Goal: Task Accomplishment & Management: Use online tool/utility

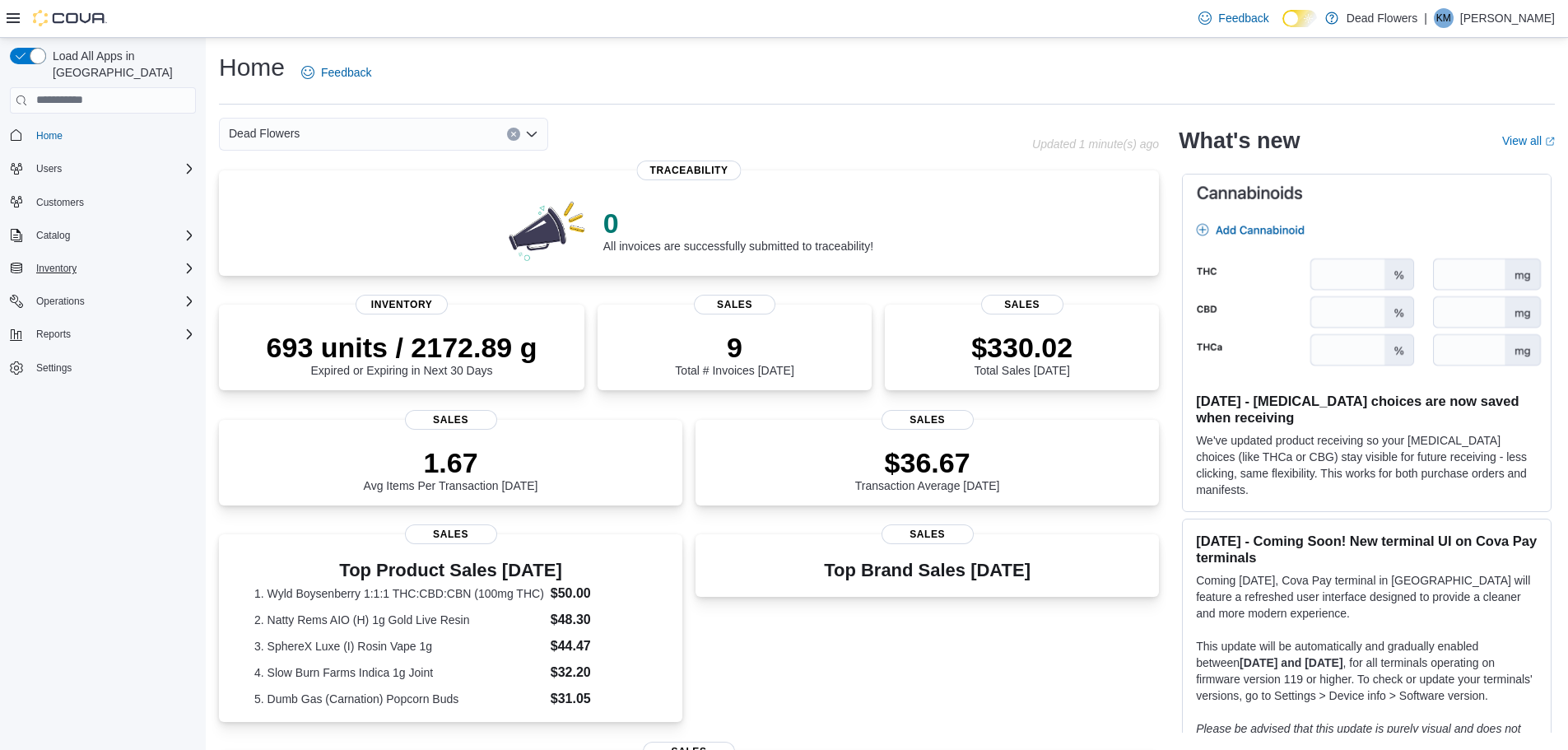
click at [183, 261] on icon "Complex example" at bounding box center [189, 267] width 13 height 13
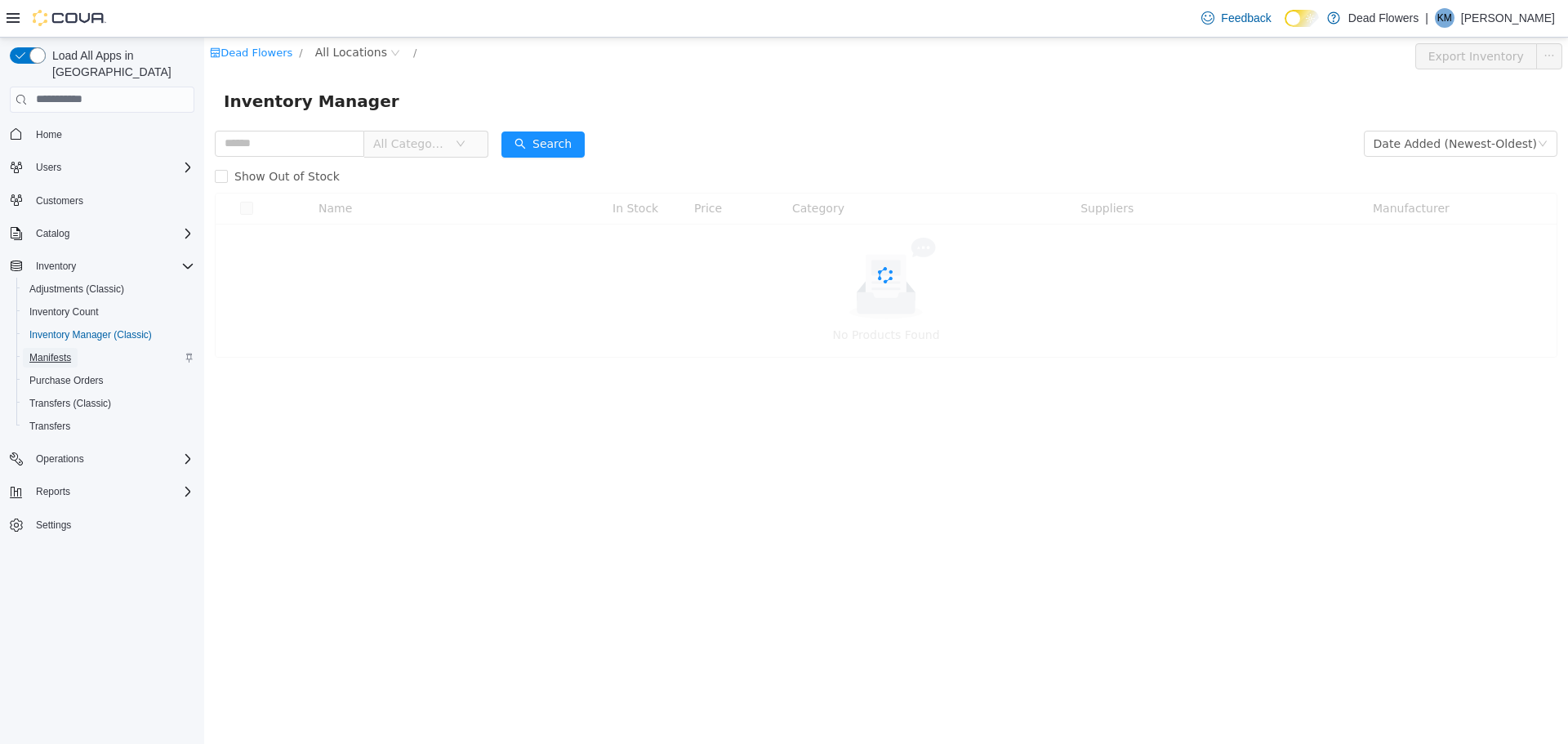
click at [59, 351] on span "Manifests" at bounding box center [50, 357] width 42 height 13
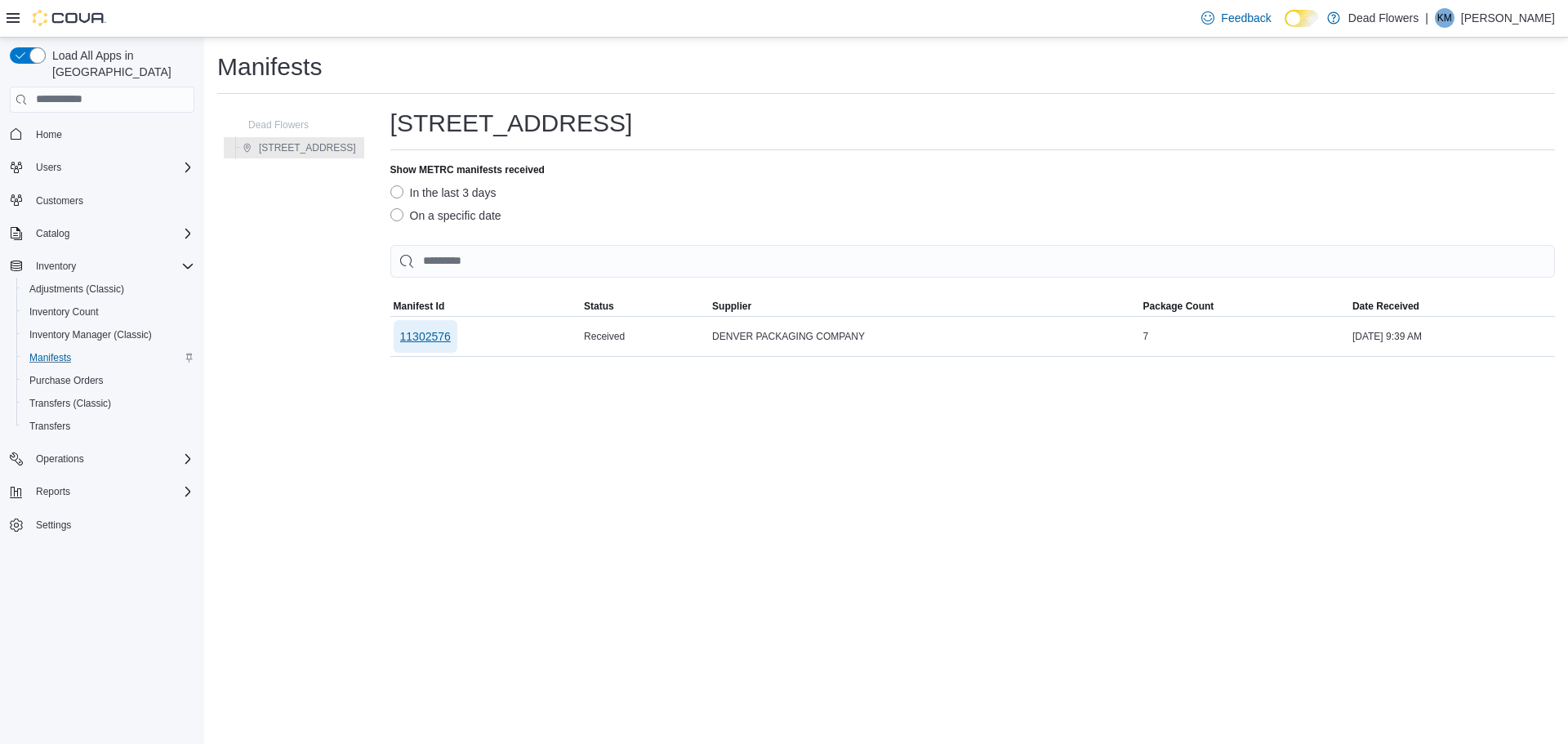
click at [400, 337] on span "11302576" at bounding box center [425, 336] width 51 height 17
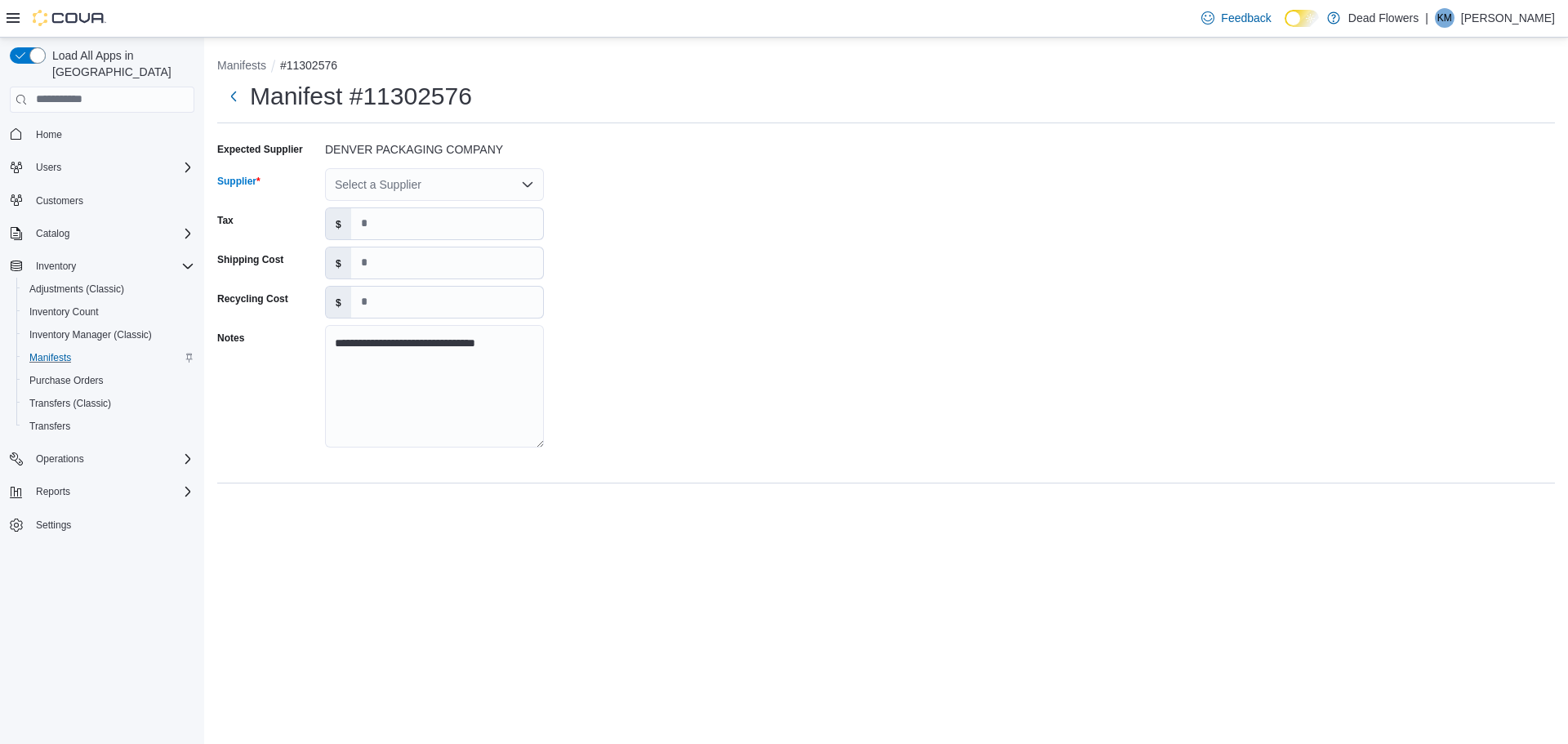
click at [396, 191] on div "Select a Supplier" at bounding box center [434, 185] width 218 height 33
type input "******"
click at [419, 237] on span "Denver Packaging Company (… Denver Packaging Company (Keef)" at bounding box center [445, 236] width 179 height 17
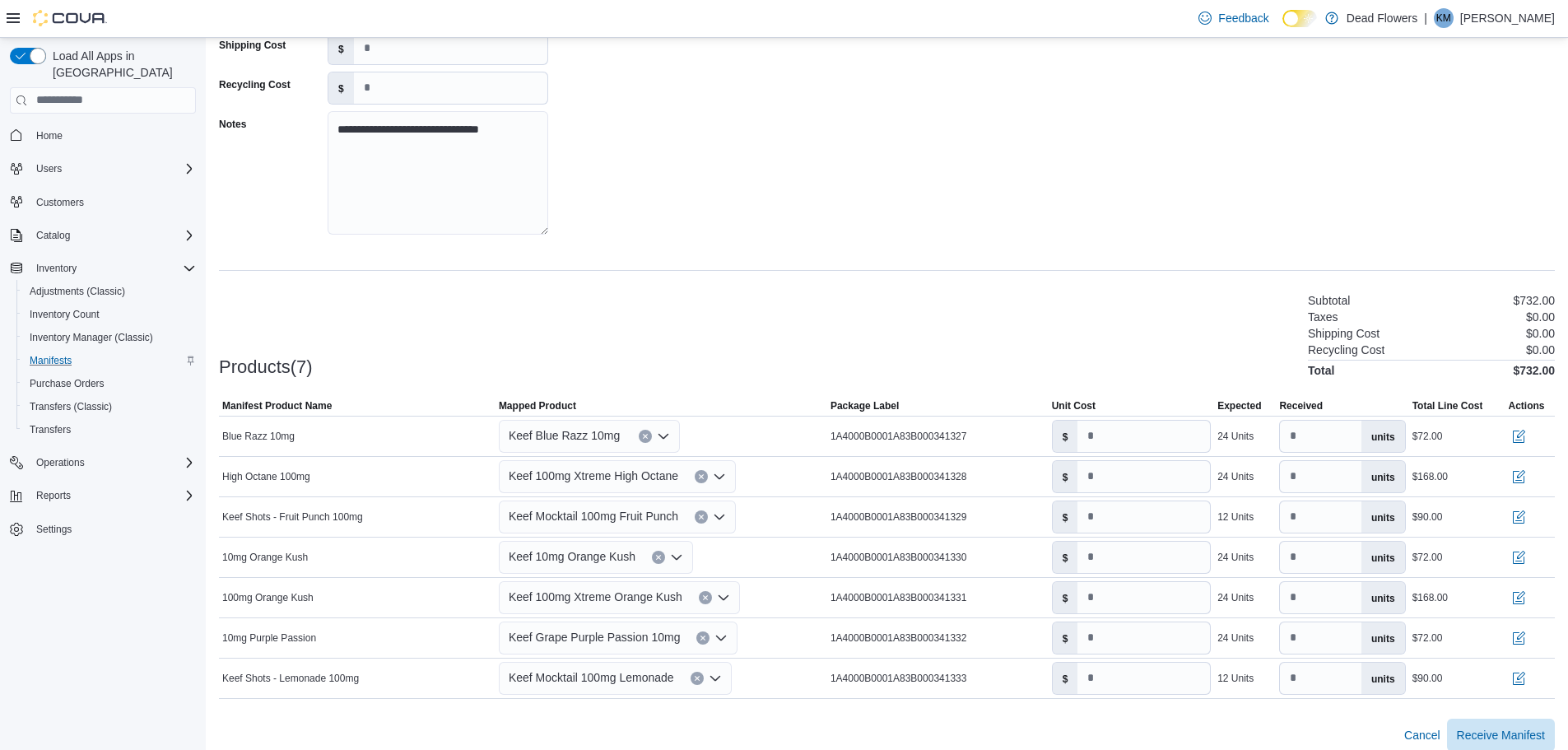
scroll to position [231, 0]
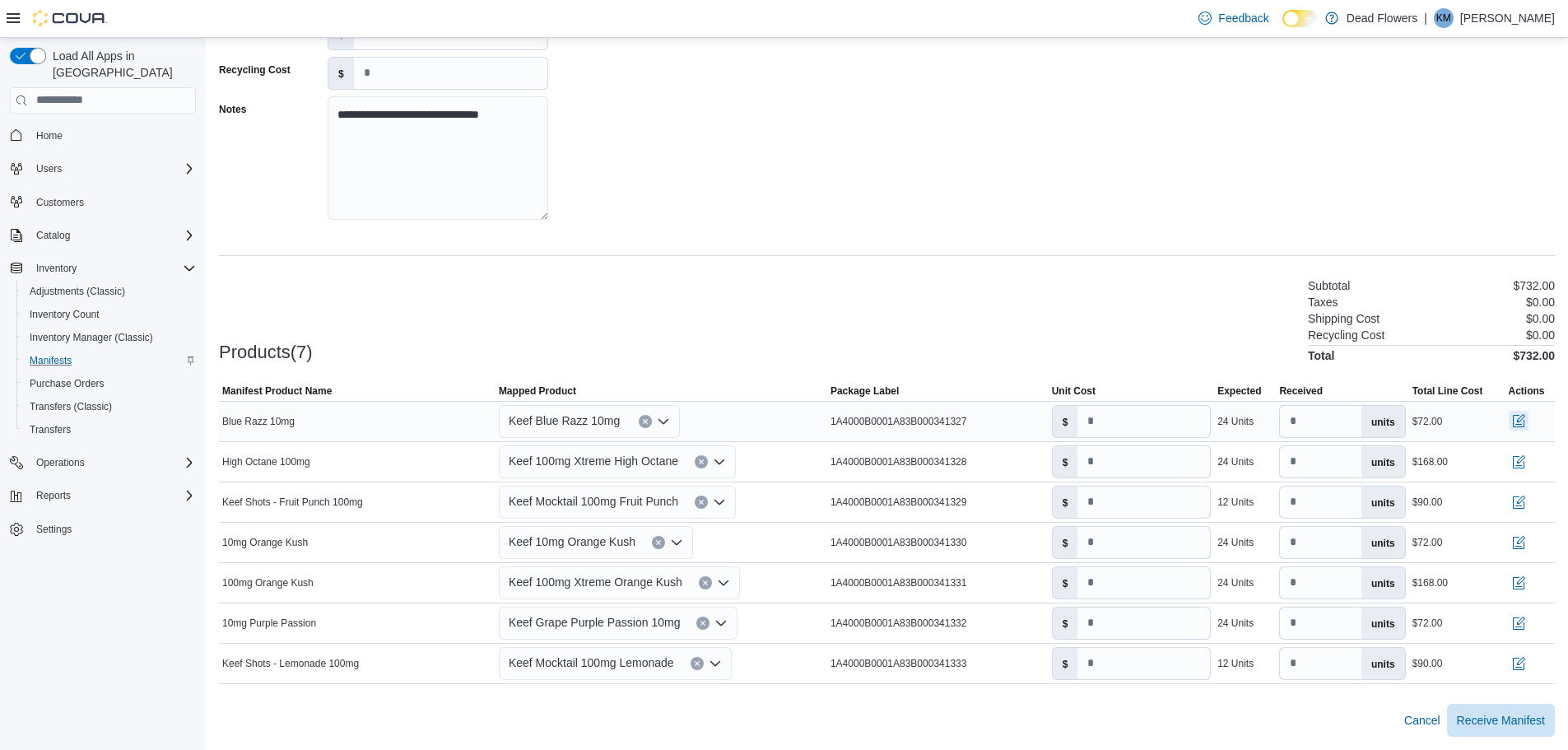
click at [1528, 416] on button "button" at bounding box center [1518, 421] width 20 height 20
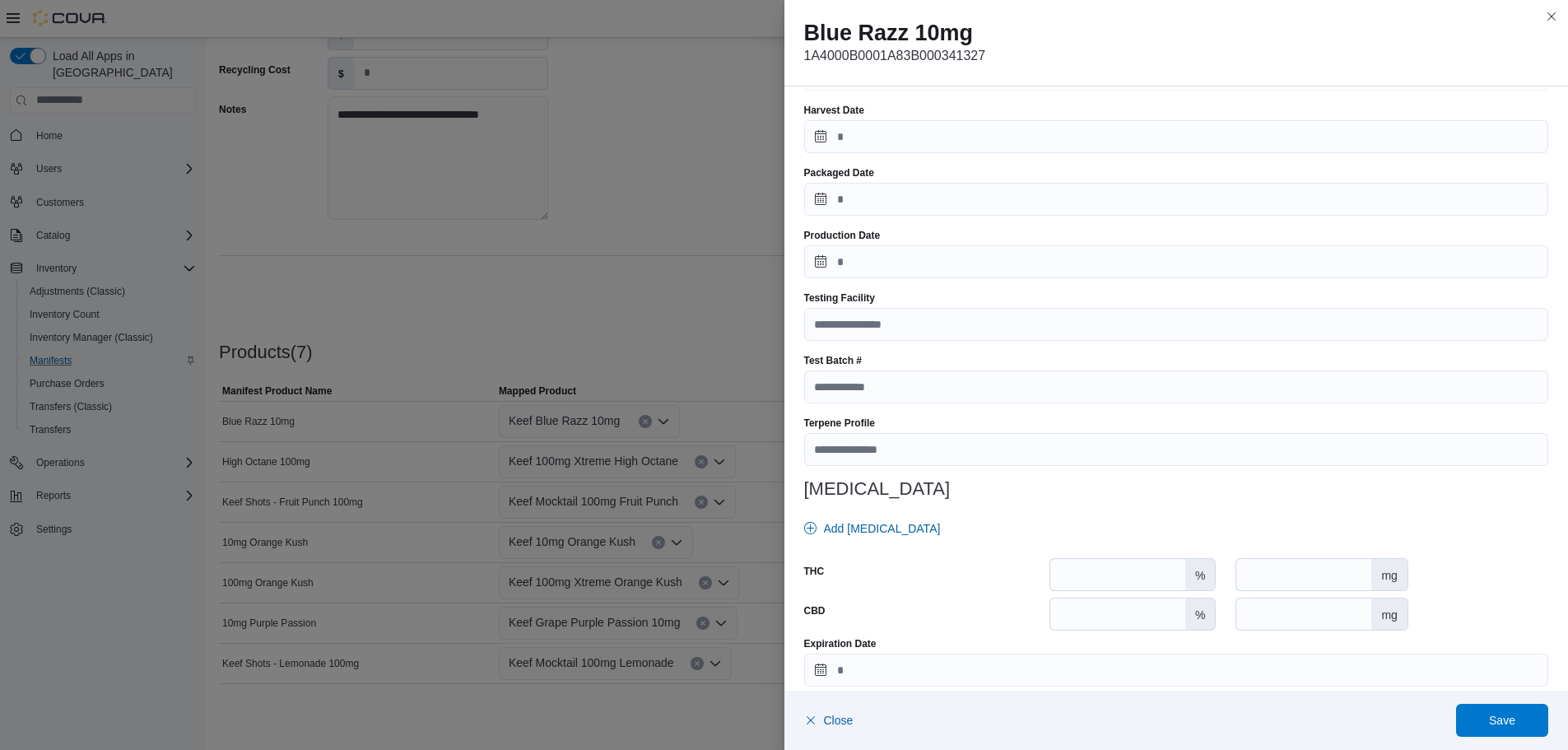
scroll to position [443, 0]
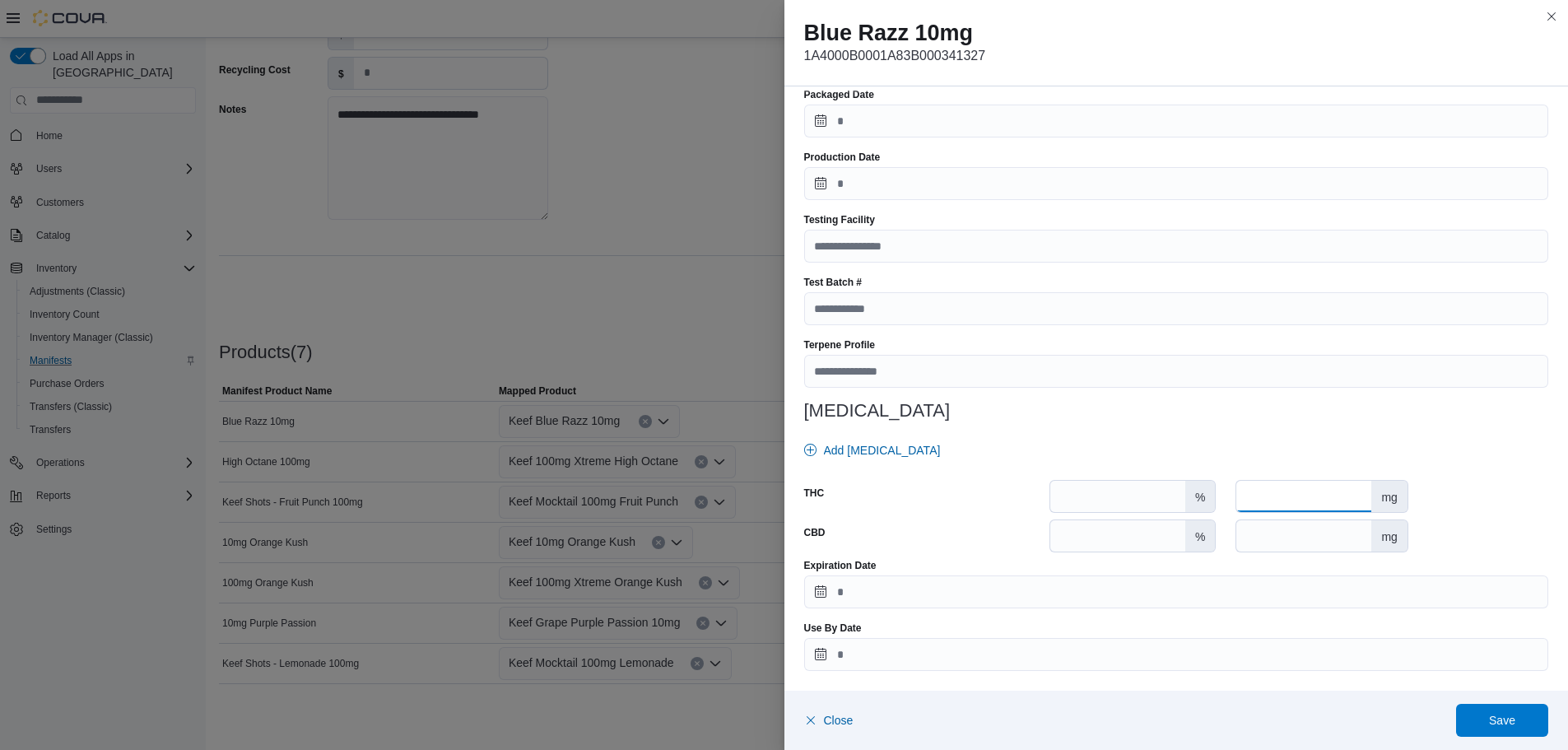
click at [1345, 496] on input "number" at bounding box center [1303, 496] width 135 height 31
type input "**"
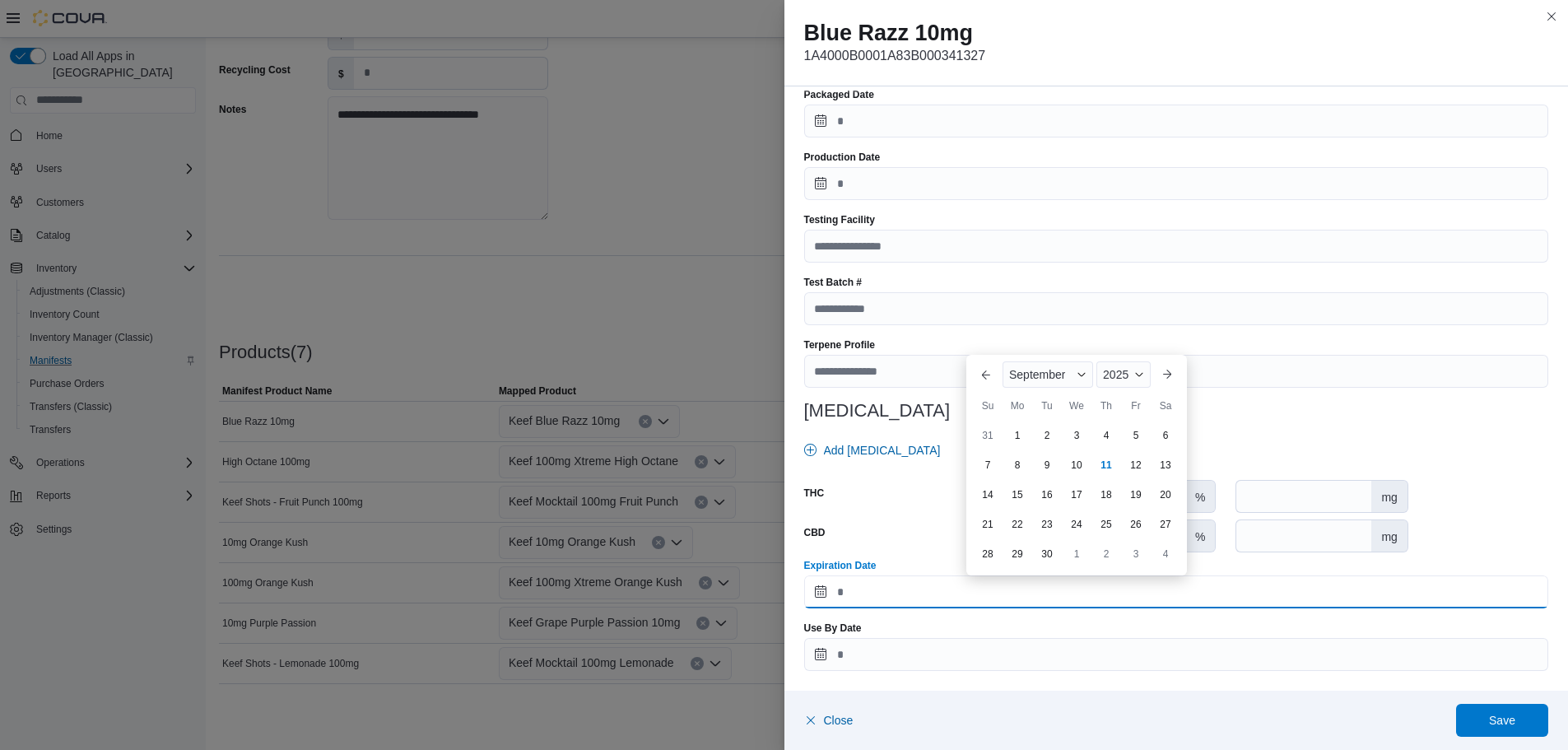
click at [1187, 592] on input "Expiration Date" at bounding box center [1176, 592] width 745 height 33
click at [1134, 373] on span "Button. Open the year selector. 2025 is currently selected." at bounding box center [1139, 375] width 10 height 10
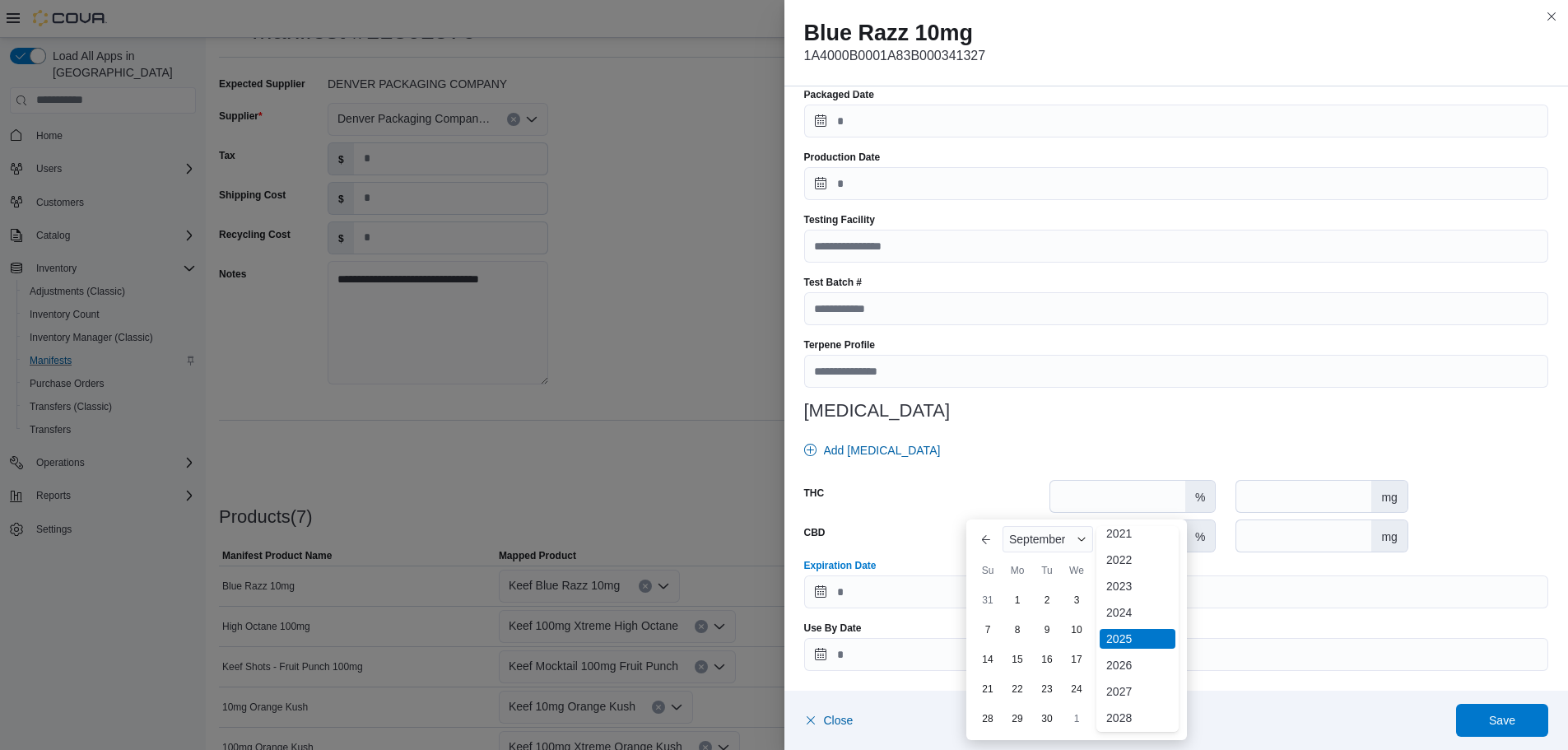
scroll to position [165, 0]
click at [1133, 593] on body "**********" at bounding box center [784, 424] width 1568 height 981
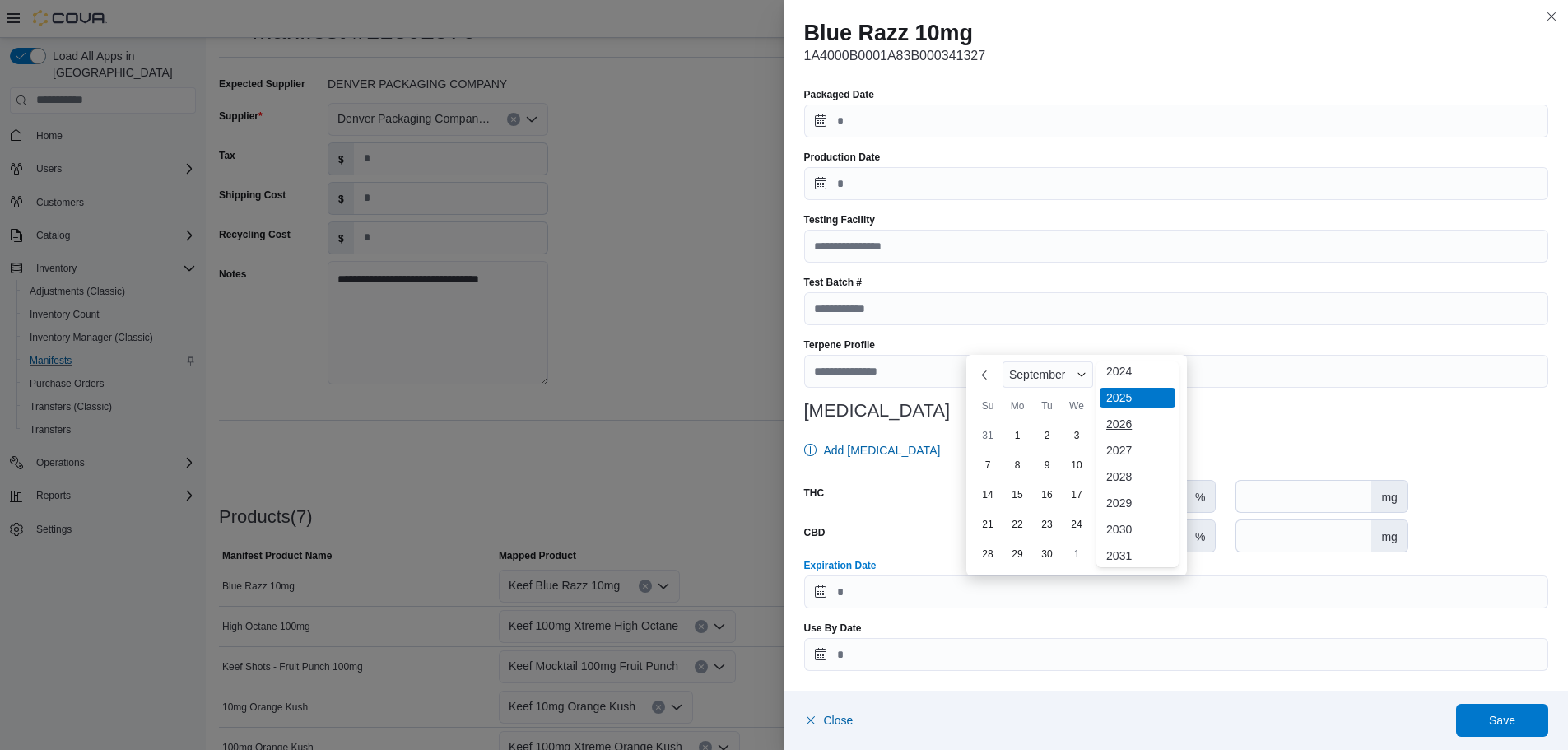
click at [1116, 427] on div "2026" at bounding box center [1137, 424] width 76 height 20
click at [1064, 381] on div "September" at bounding box center [1047, 375] width 90 height 27
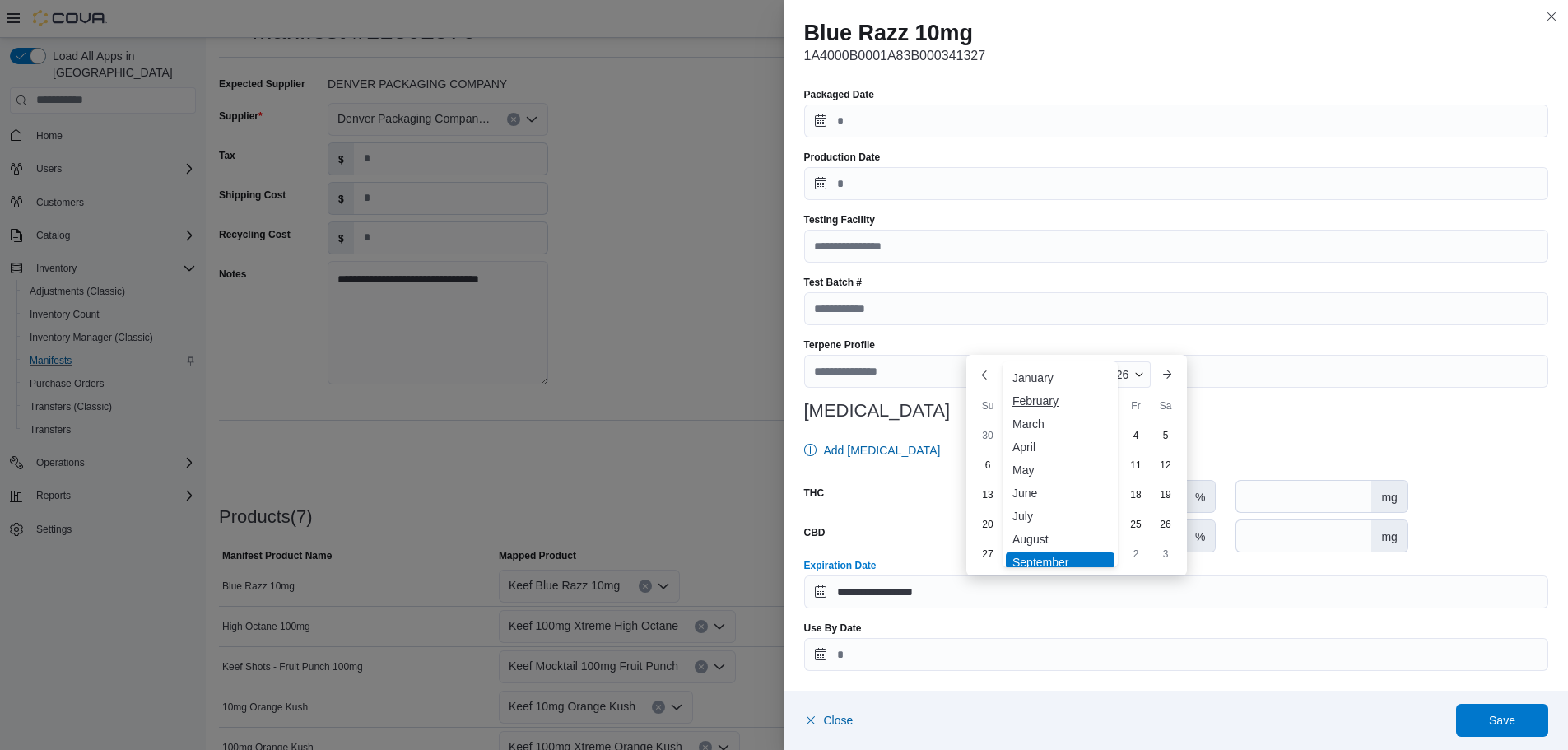
click at [1039, 402] on div "February" at bounding box center [1060, 401] width 109 height 20
click at [1133, 566] on div "27" at bounding box center [1135, 553] width 28 height 29
type input "**********"
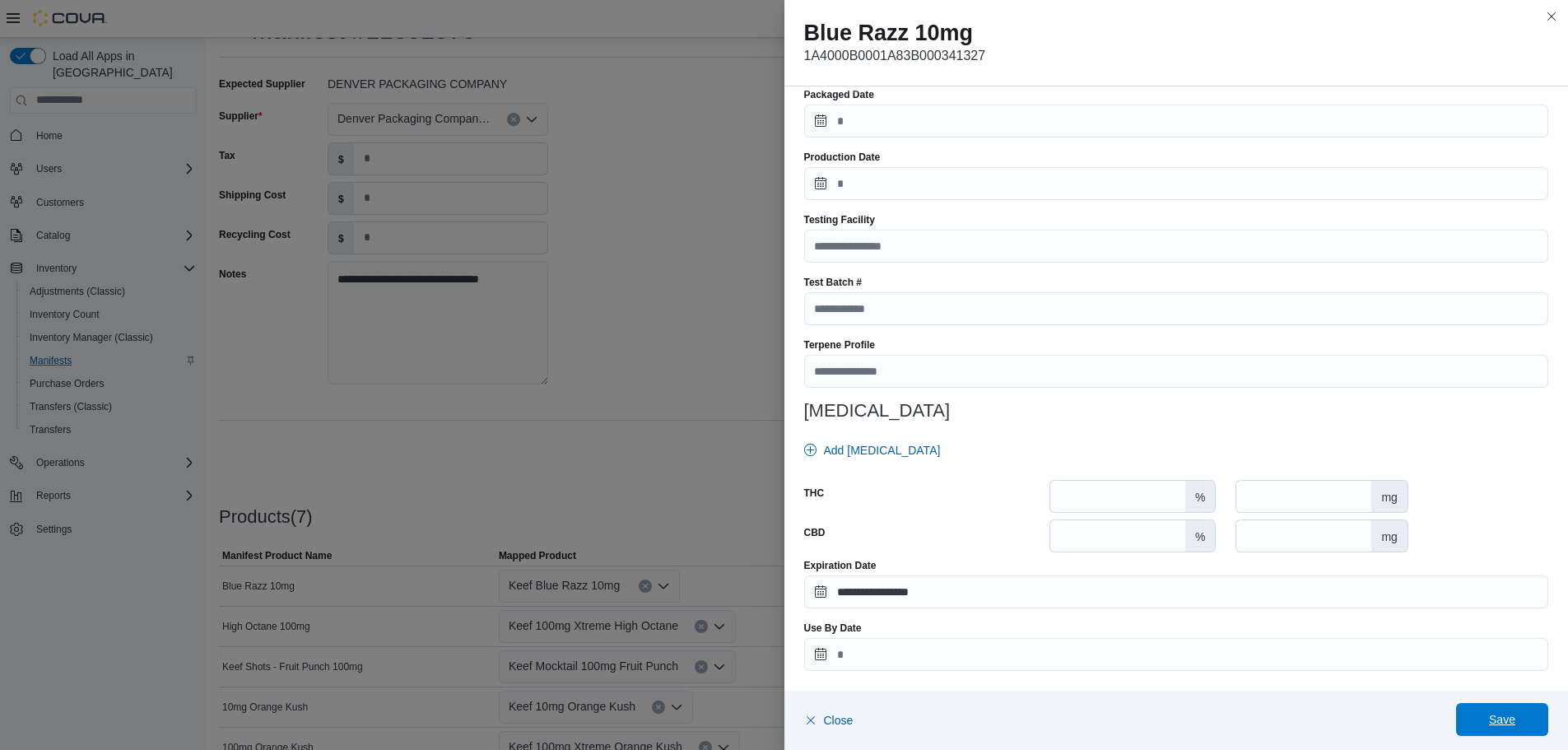
click at [1495, 720] on span "Save" at bounding box center [1501, 720] width 27 height 17
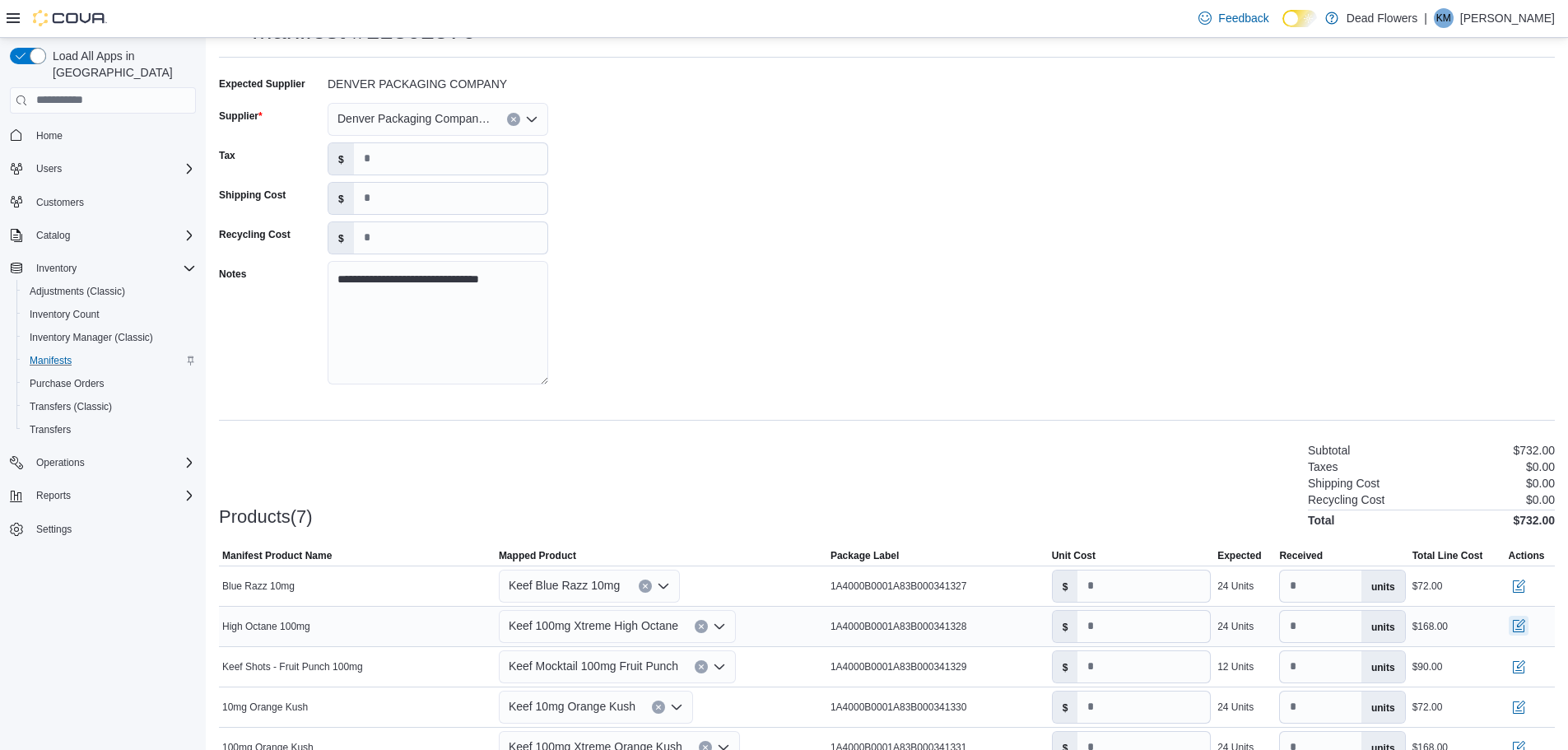
click at [1528, 625] on button "button" at bounding box center [1518, 626] width 20 height 20
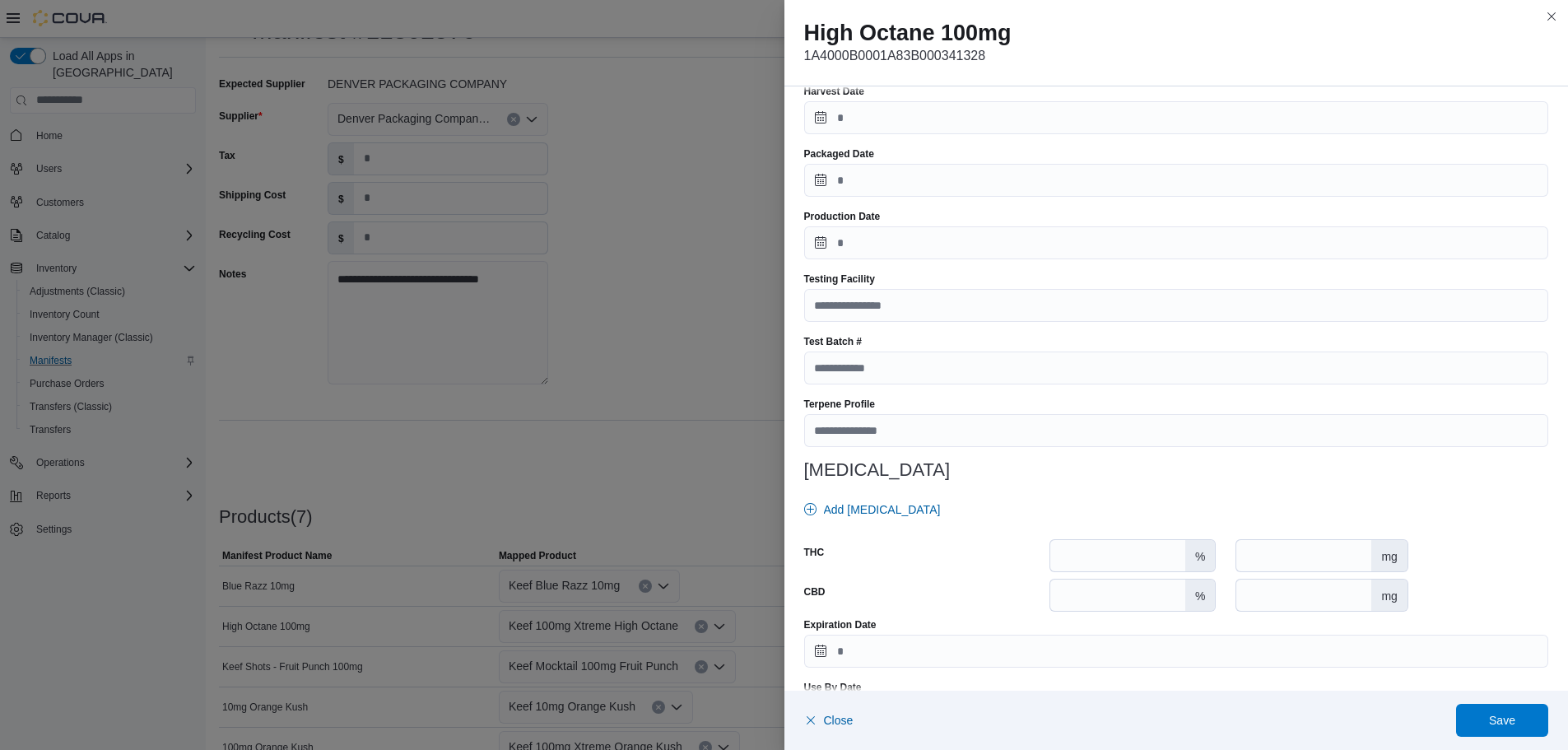
scroll to position [443, 0]
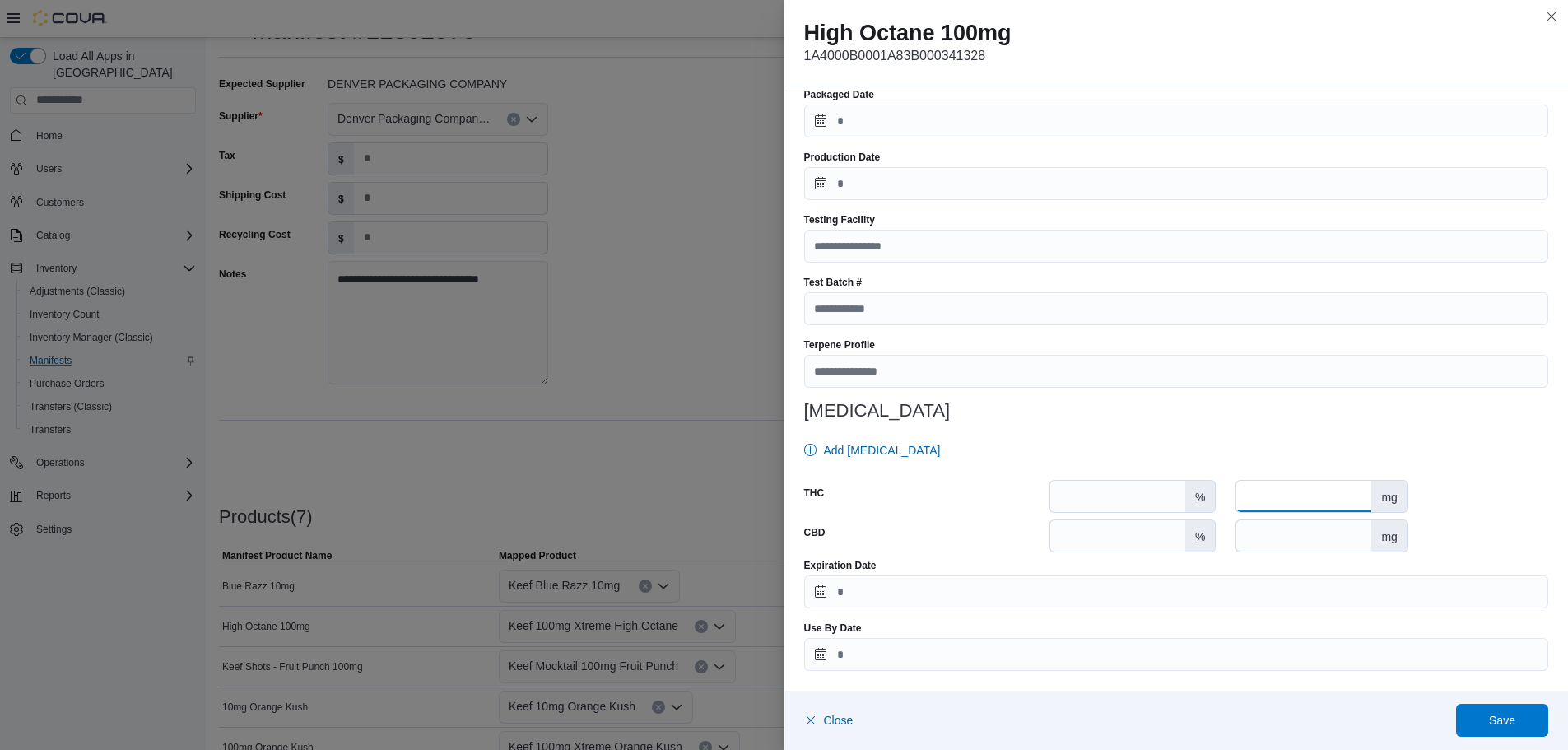
click at [1364, 500] on input "number" at bounding box center [1303, 496] width 135 height 31
type input "***"
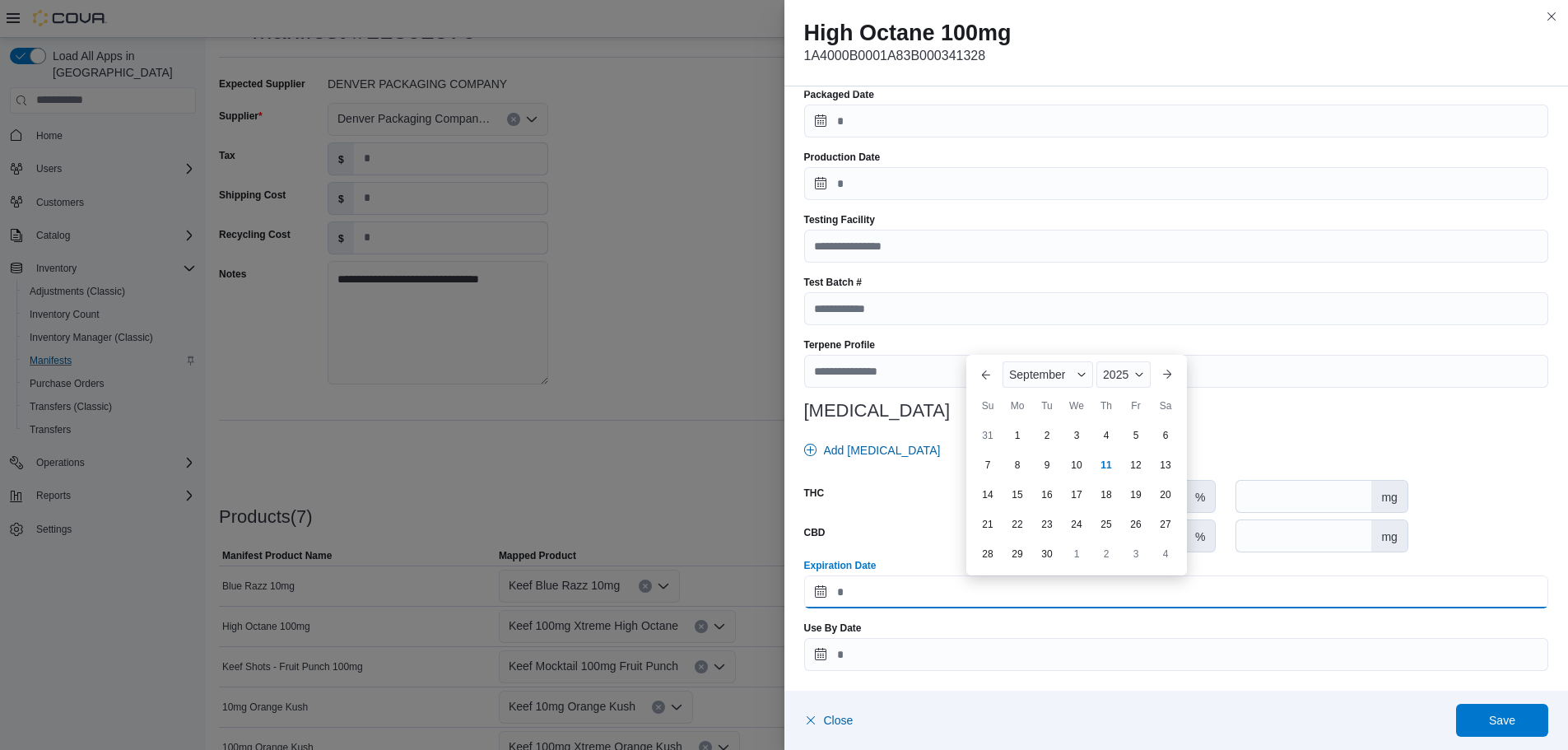
click at [1265, 606] on input "Expiration Date" at bounding box center [1176, 592] width 745 height 33
click at [1137, 382] on div "2025" at bounding box center [1123, 375] width 54 height 27
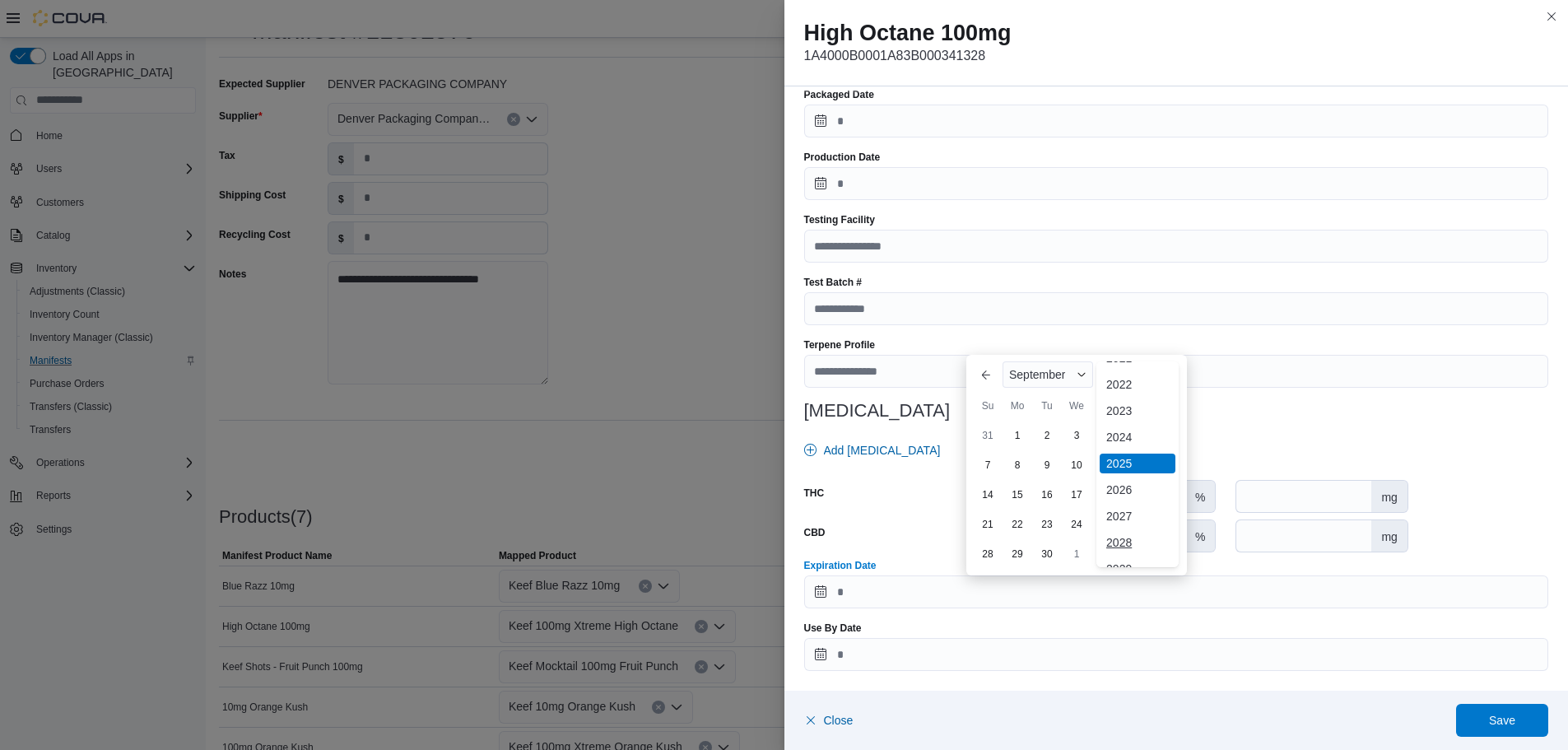
scroll to position [165, 0]
click at [1123, 426] on div "2026" at bounding box center [1137, 424] width 76 height 20
click at [1082, 388] on div "September 2026" at bounding box center [1077, 375] width 161 height 39
click at [1074, 377] on div "September" at bounding box center [1047, 375] width 90 height 27
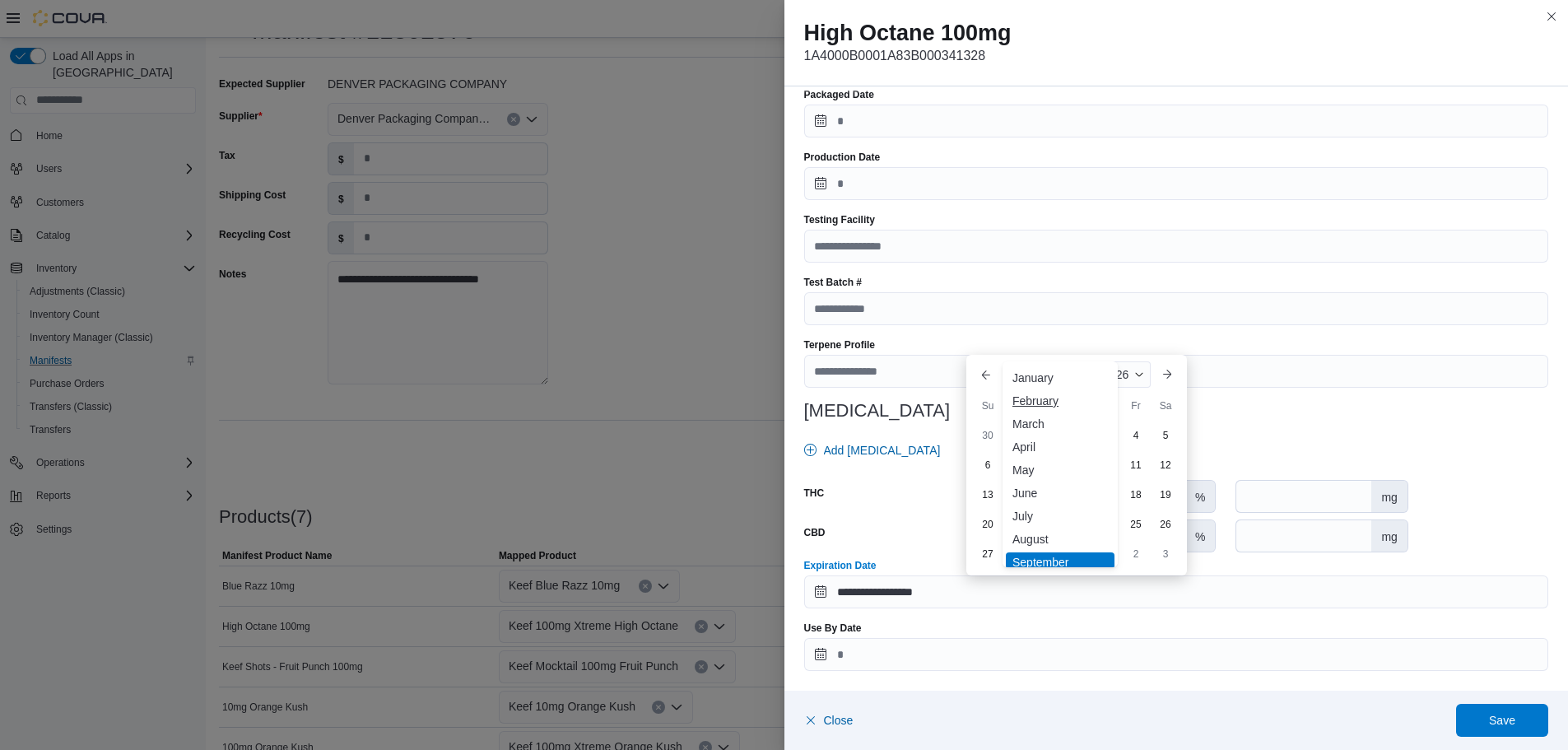
click at [1036, 401] on div "February" at bounding box center [1060, 401] width 109 height 20
click at [1166, 552] on div "28" at bounding box center [1164, 553] width 28 height 29
type input "**********"
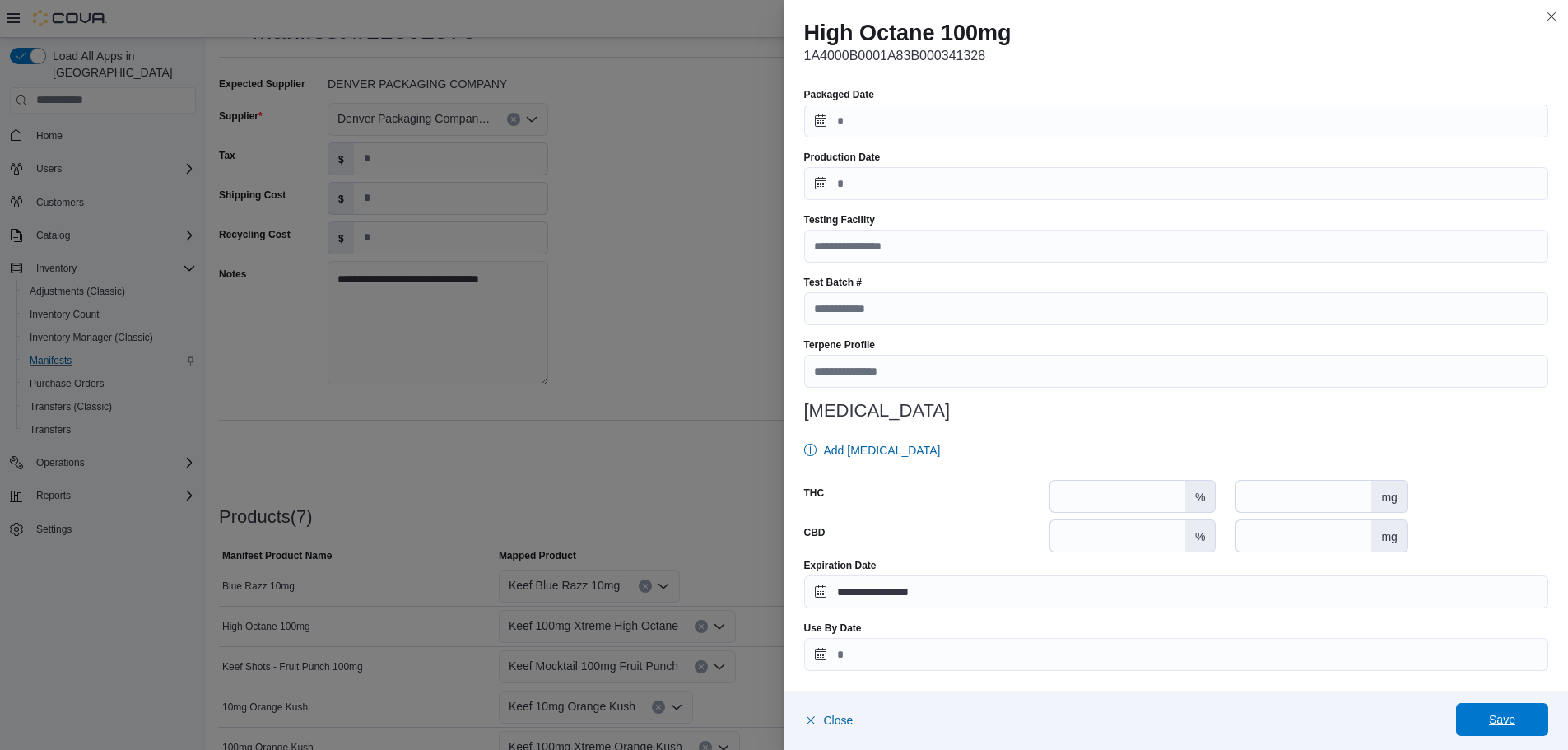
click at [1504, 719] on span "Save" at bounding box center [1501, 720] width 27 height 17
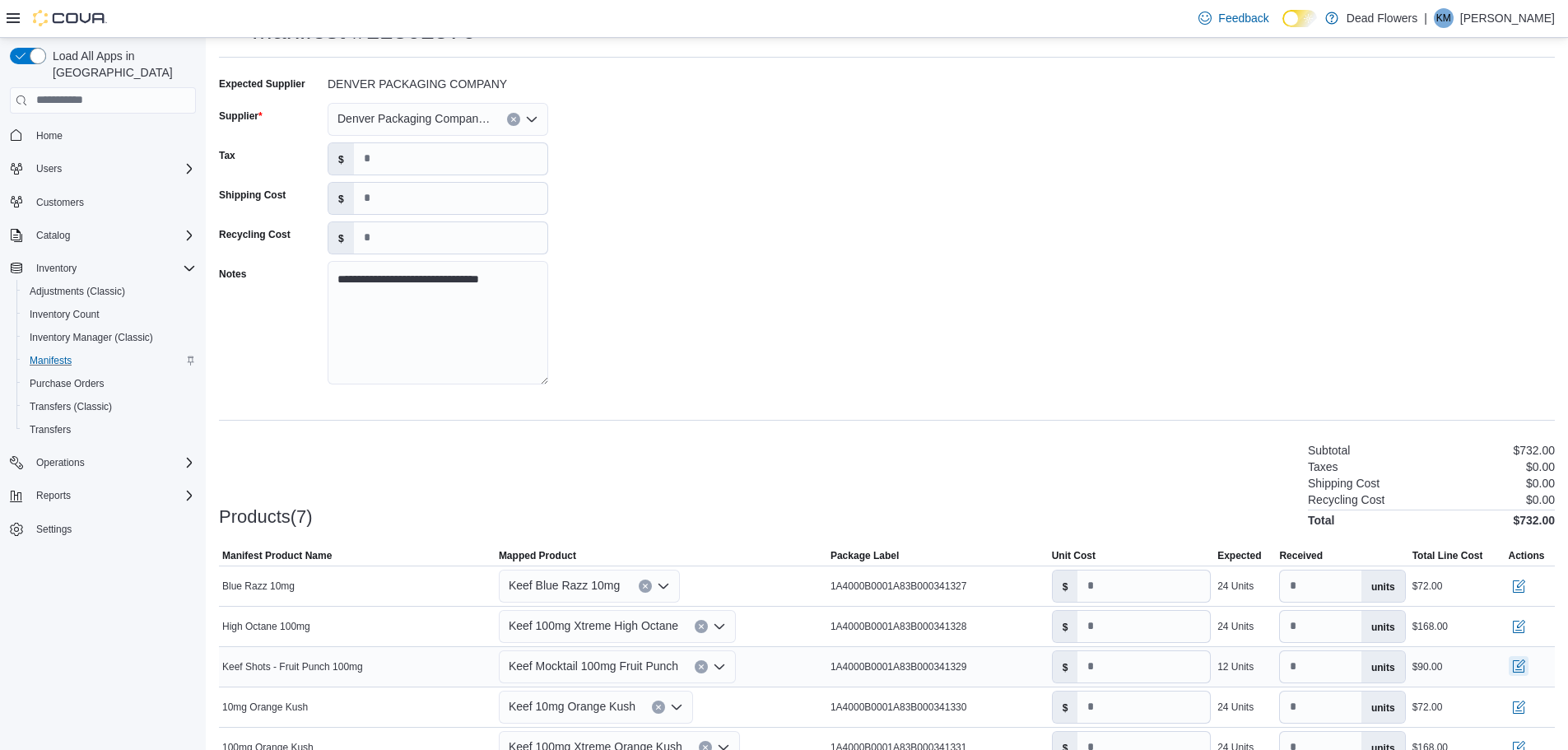
click at [1528, 673] on button "button" at bounding box center [1518, 666] width 20 height 20
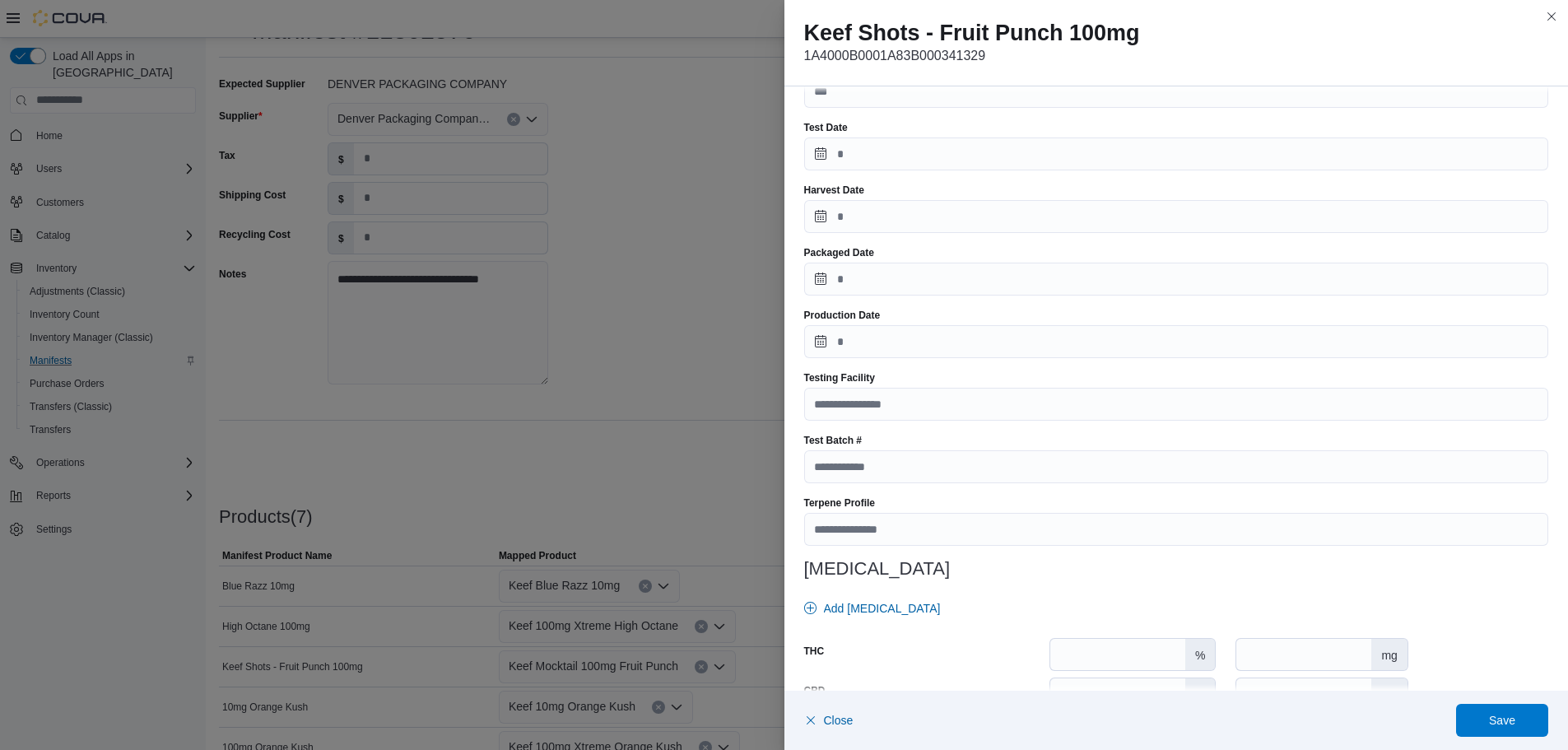
scroll to position [443, 0]
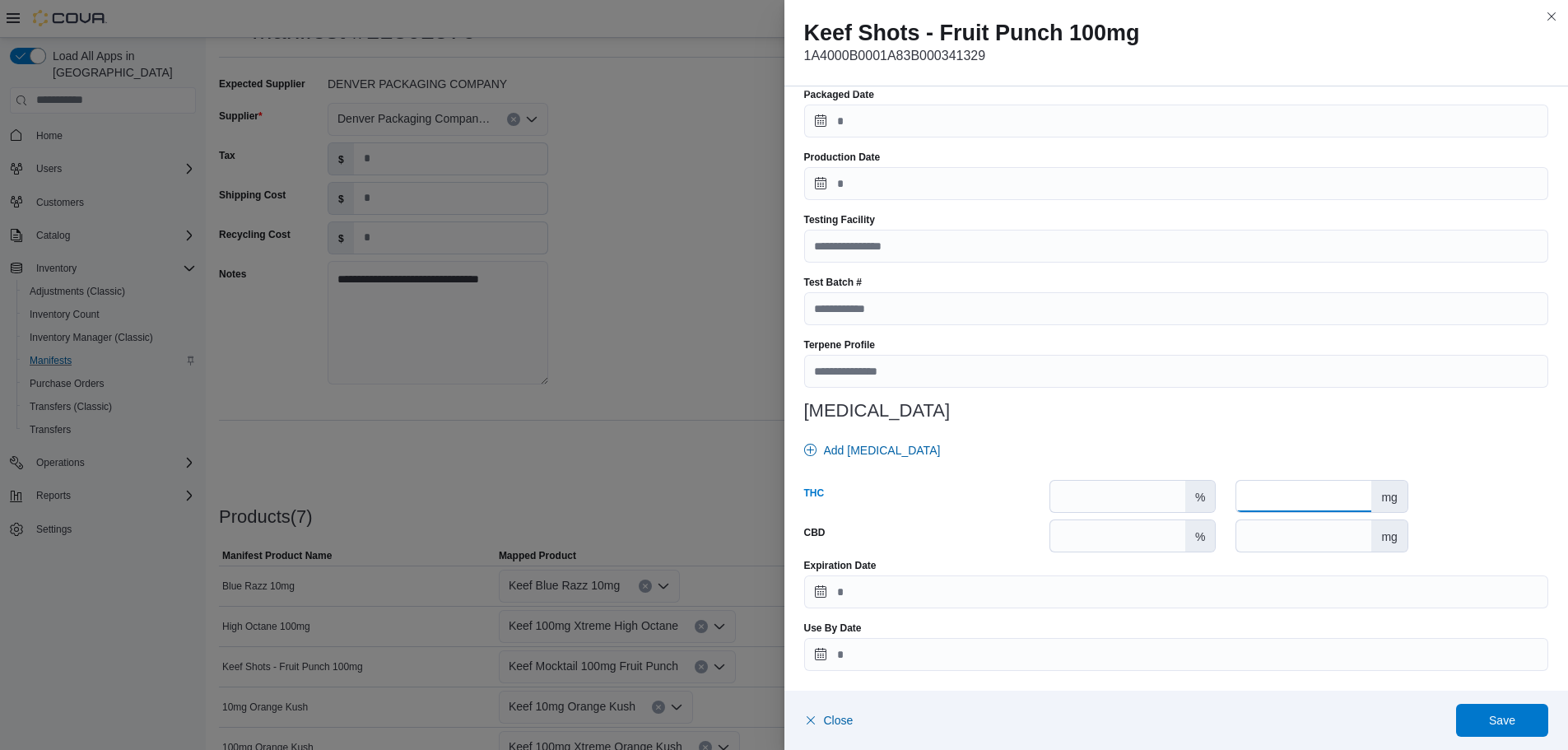
click at [1318, 499] on input "number" at bounding box center [1303, 496] width 135 height 31
type input "***"
drag, startPoint x: 1307, startPoint y: 598, endPoint x: 1316, endPoint y: 596, distance: 9.2
click at [1307, 598] on input "Expiration Date" at bounding box center [1176, 592] width 745 height 33
click at [1148, 375] on div "2025" at bounding box center [1123, 375] width 54 height 27
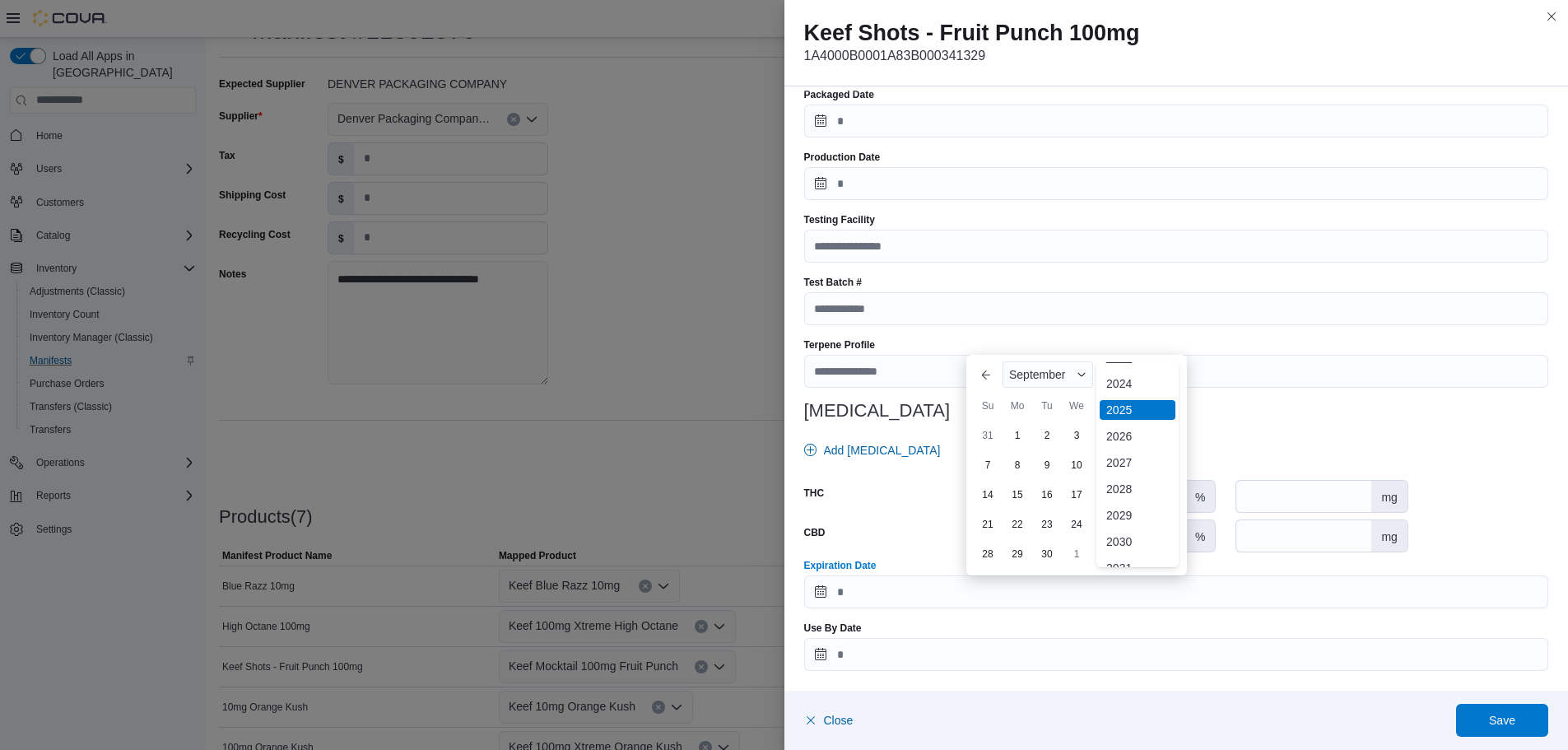
scroll to position [170, 0]
click at [1128, 424] on div "2026" at bounding box center [1137, 419] width 76 height 20
click at [1067, 376] on div "September" at bounding box center [1047, 375] width 90 height 27
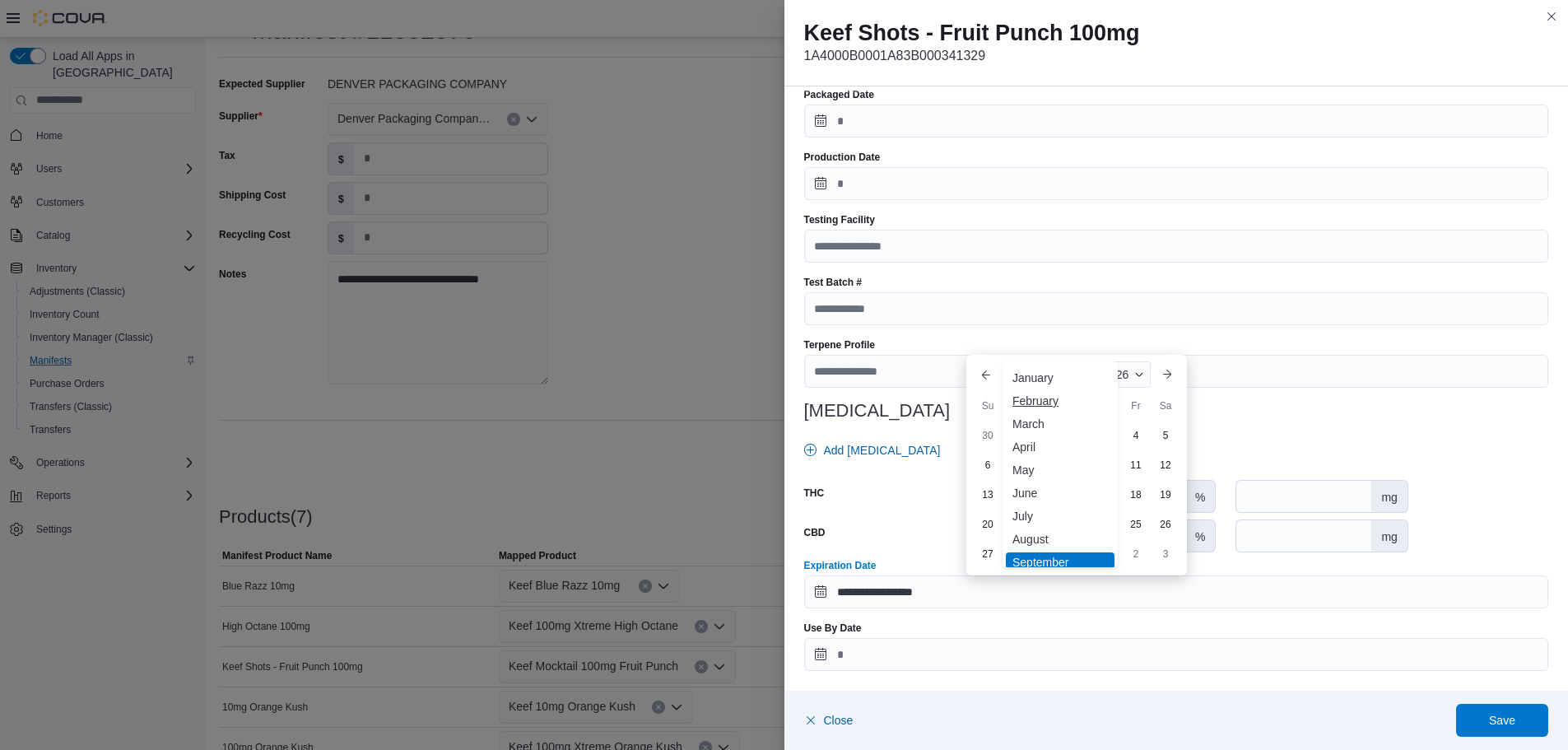
click at [1032, 401] on div "February" at bounding box center [1060, 401] width 109 height 20
click at [1101, 525] on div "19" at bounding box center [1105, 523] width 28 height 29
type input "**********"
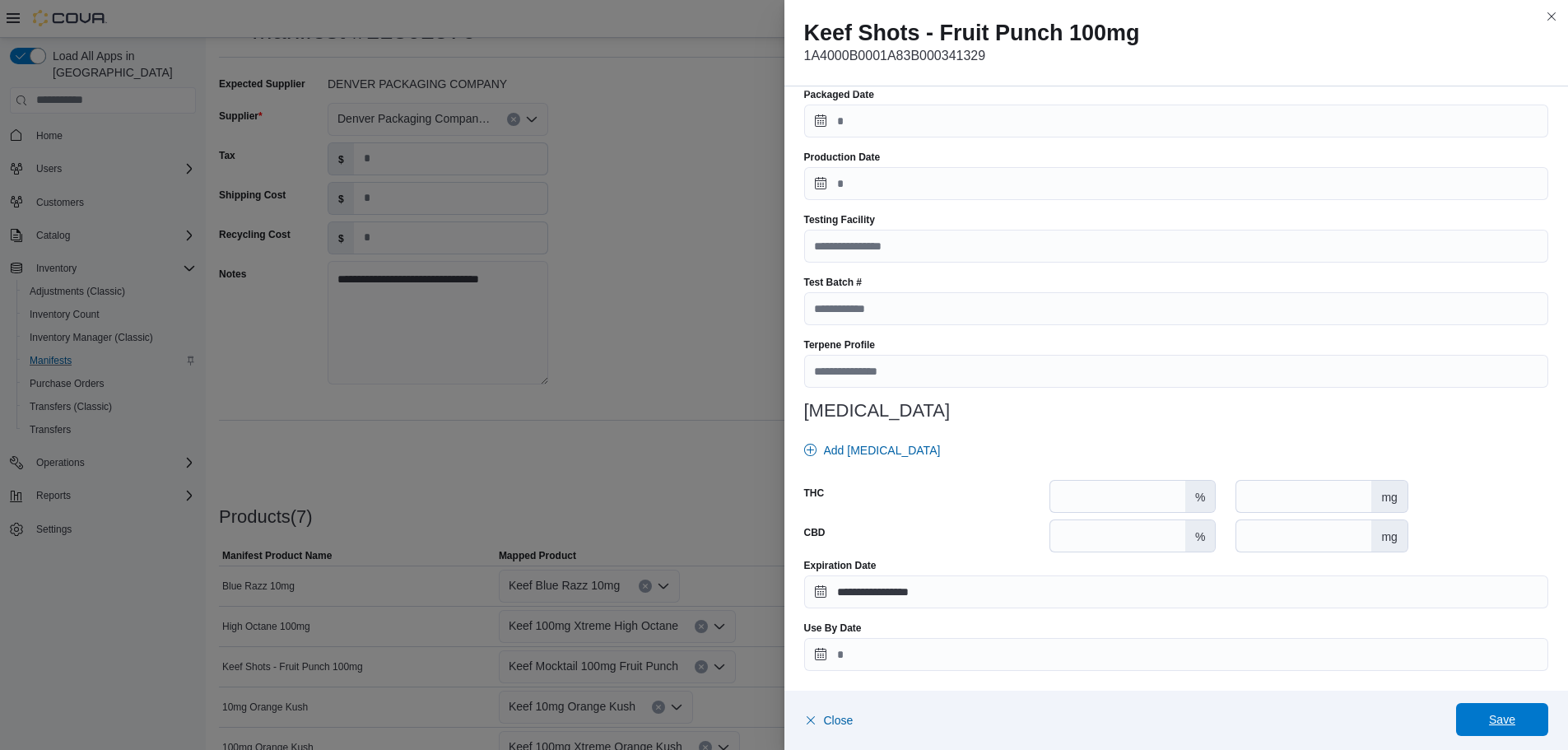
click at [1502, 729] on span "Save" at bounding box center [1502, 720] width 73 height 33
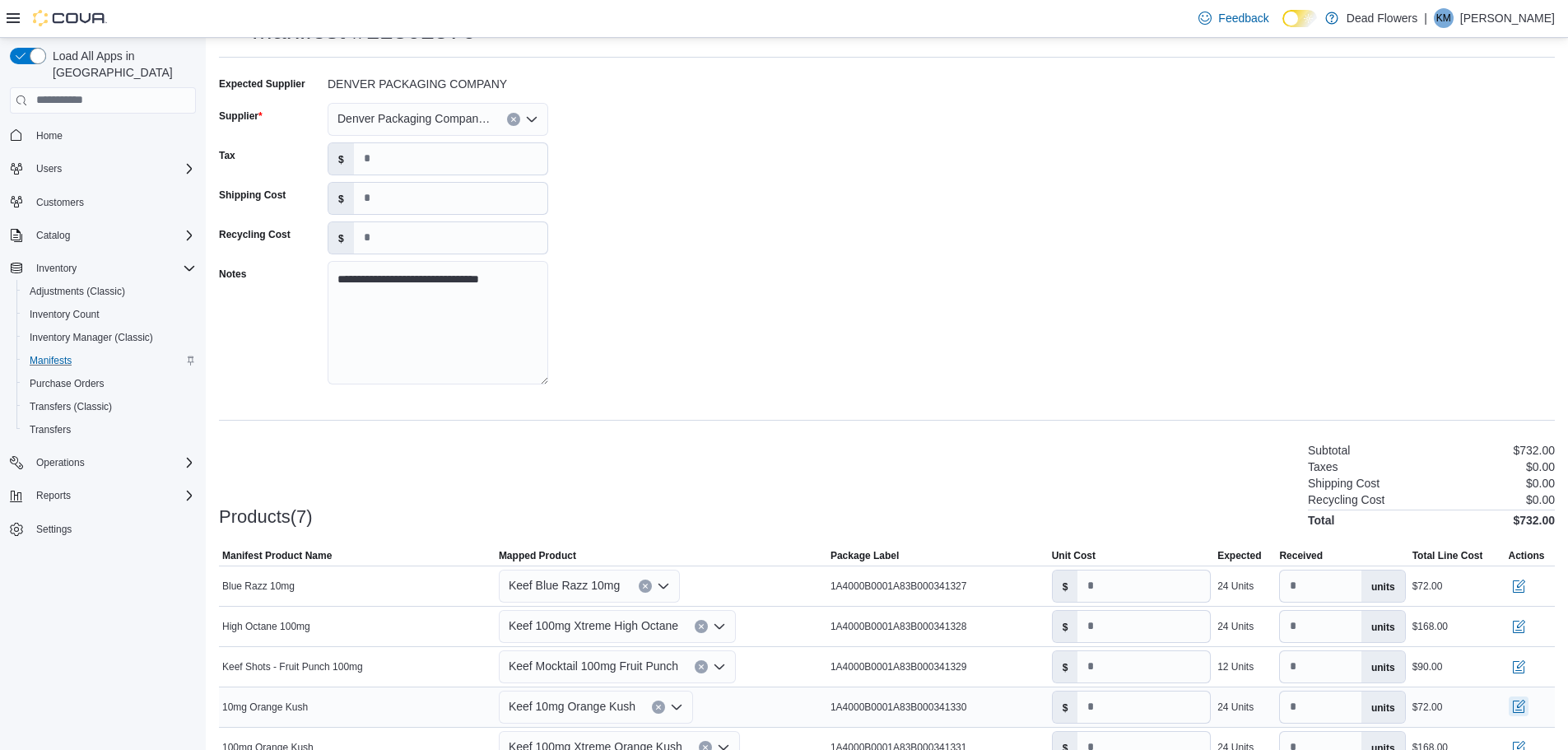
click at [1528, 707] on button "button" at bounding box center [1518, 707] width 20 height 20
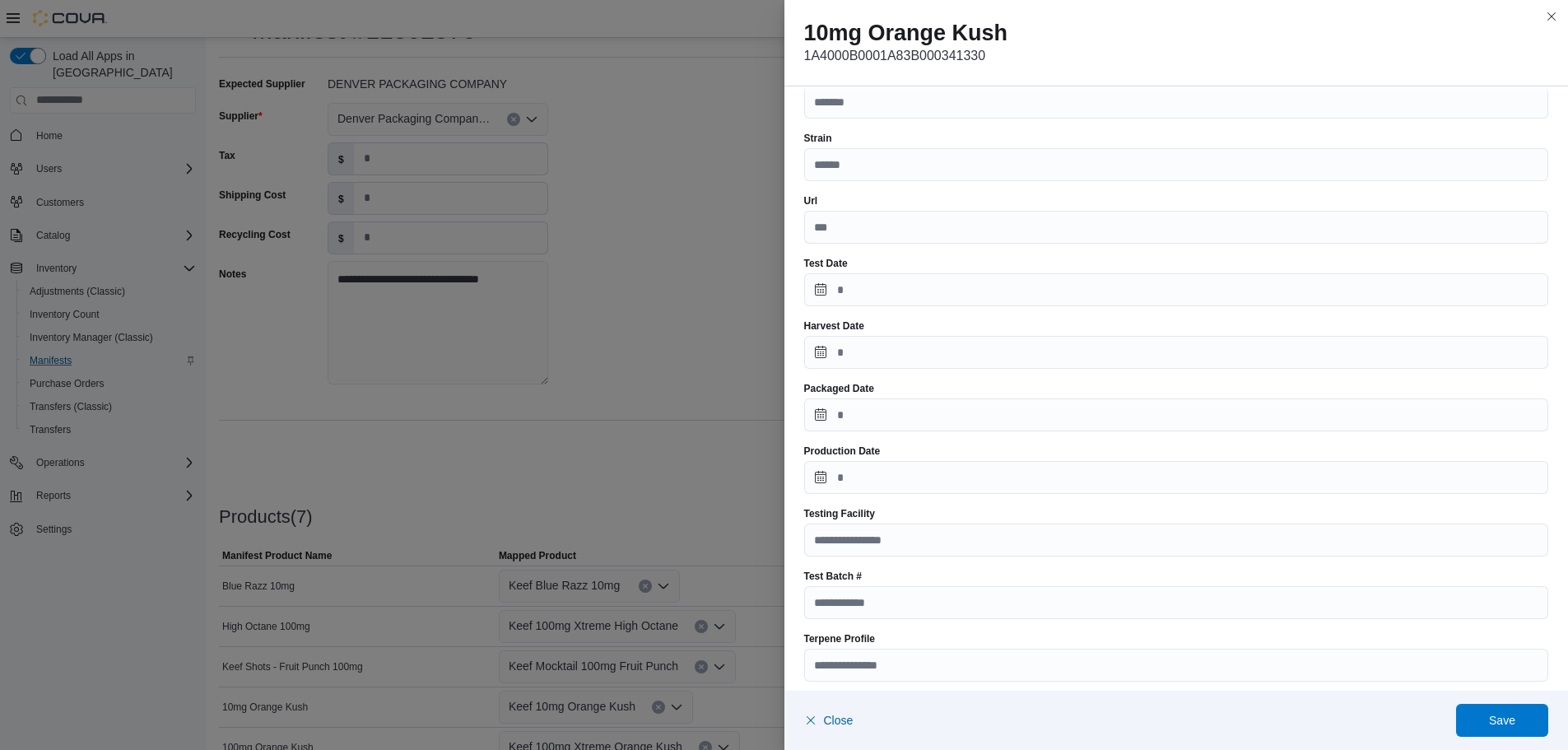
scroll to position [443, 0]
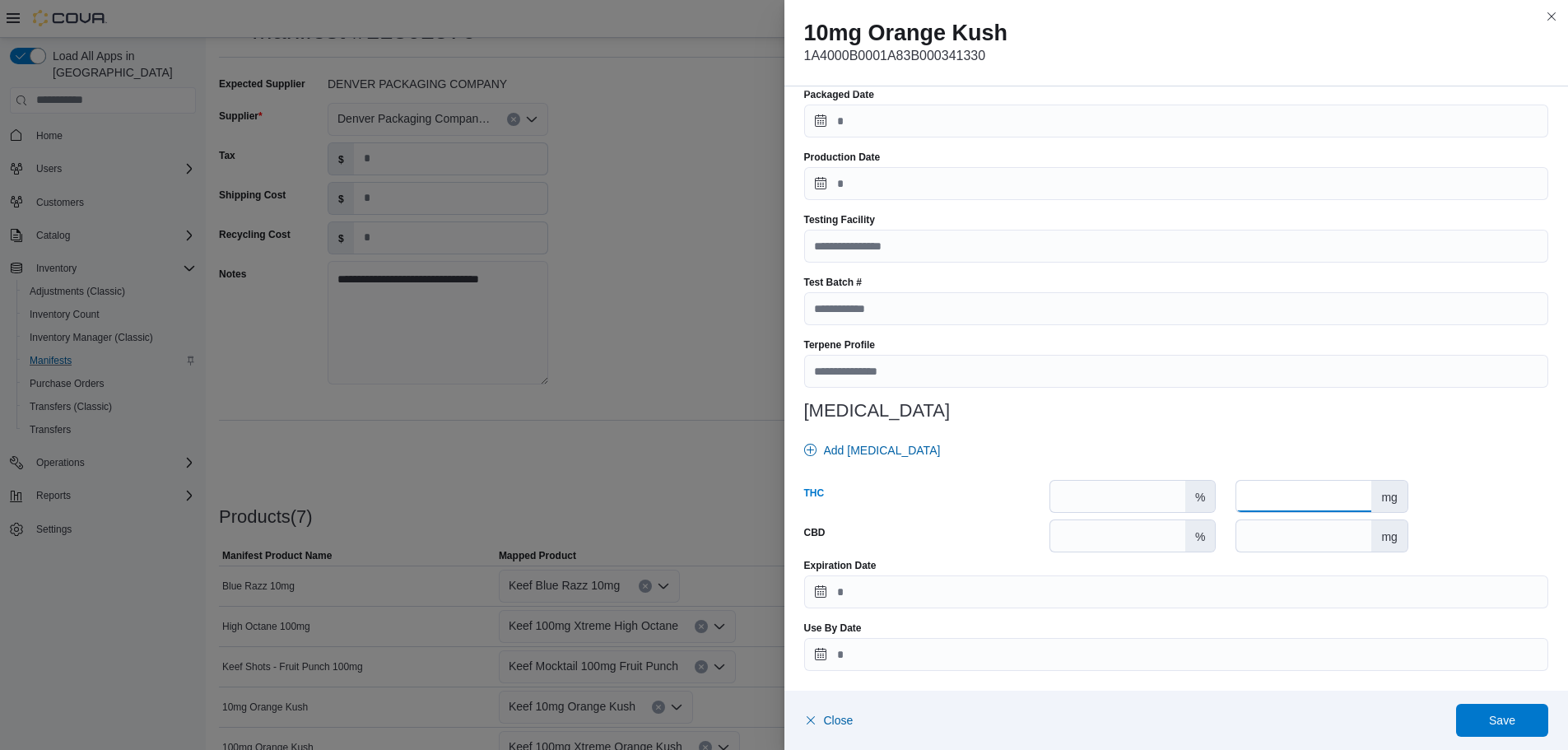
click at [1352, 491] on input "number" at bounding box center [1303, 496] width 135 height 31
type input "**"
drag, startPoint x: 1316, startPoint y: 587, endPoint x: 1327, endPoint y: 575, distance: 16.3
click at [1316, 587] on input "Expiration Date" at bounding box center [1176, 592] width 745 height 33
click at [1140, 376] on span "Button. Open the year selector. 2025 is currently selected." at bounding box center [1139, 375] width 10 height 10
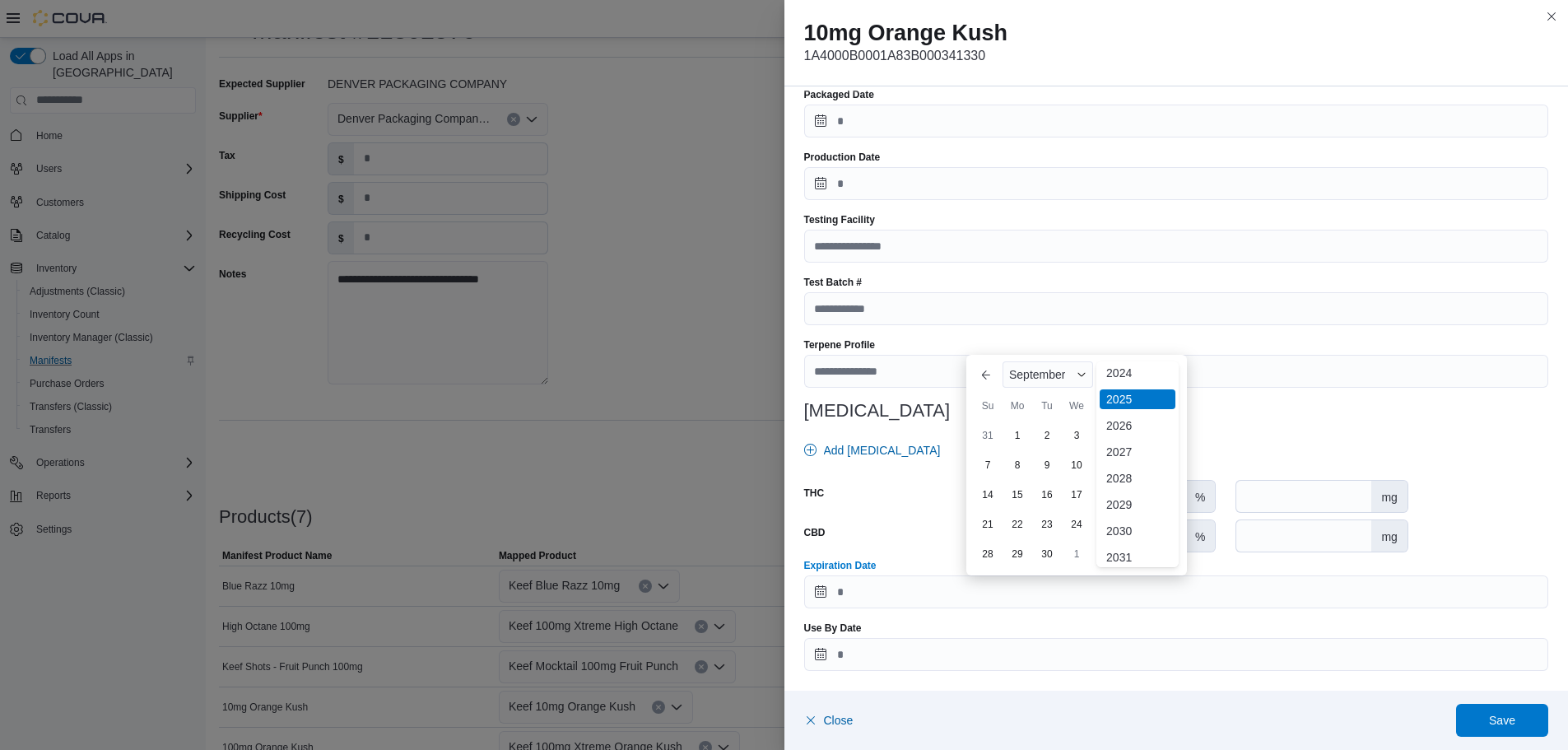
scroll to position [165, 0]
click at [1127, 426] on div "2026" at bounding box center [1137, 424] width 76 height 20
click at [993, 495] on div "13" at bounding box center [987, 494] width 27 height 27
type input "**********"
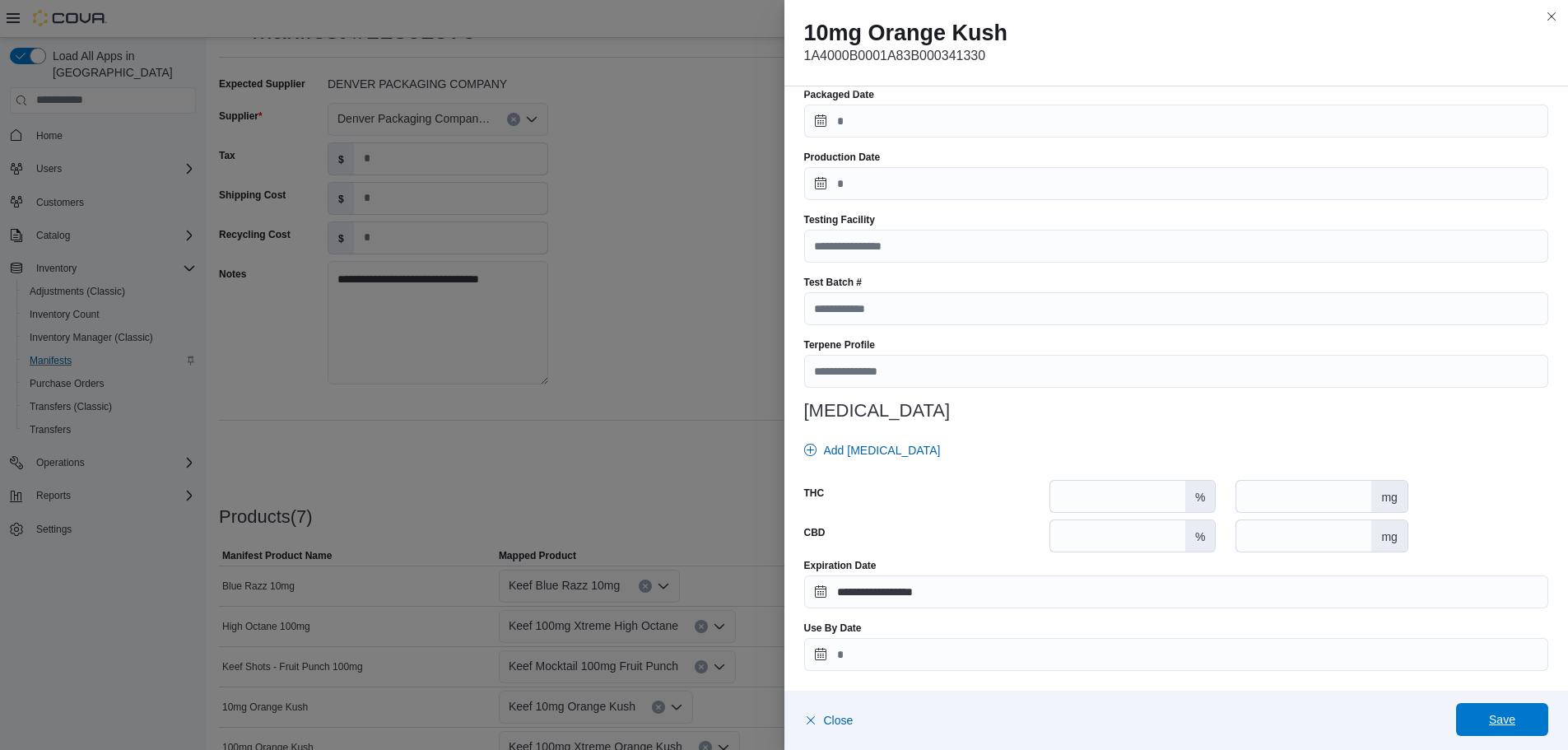
click at [1508, 720] on span "Save" at bounding box center [1501, 720] width 27 height 17
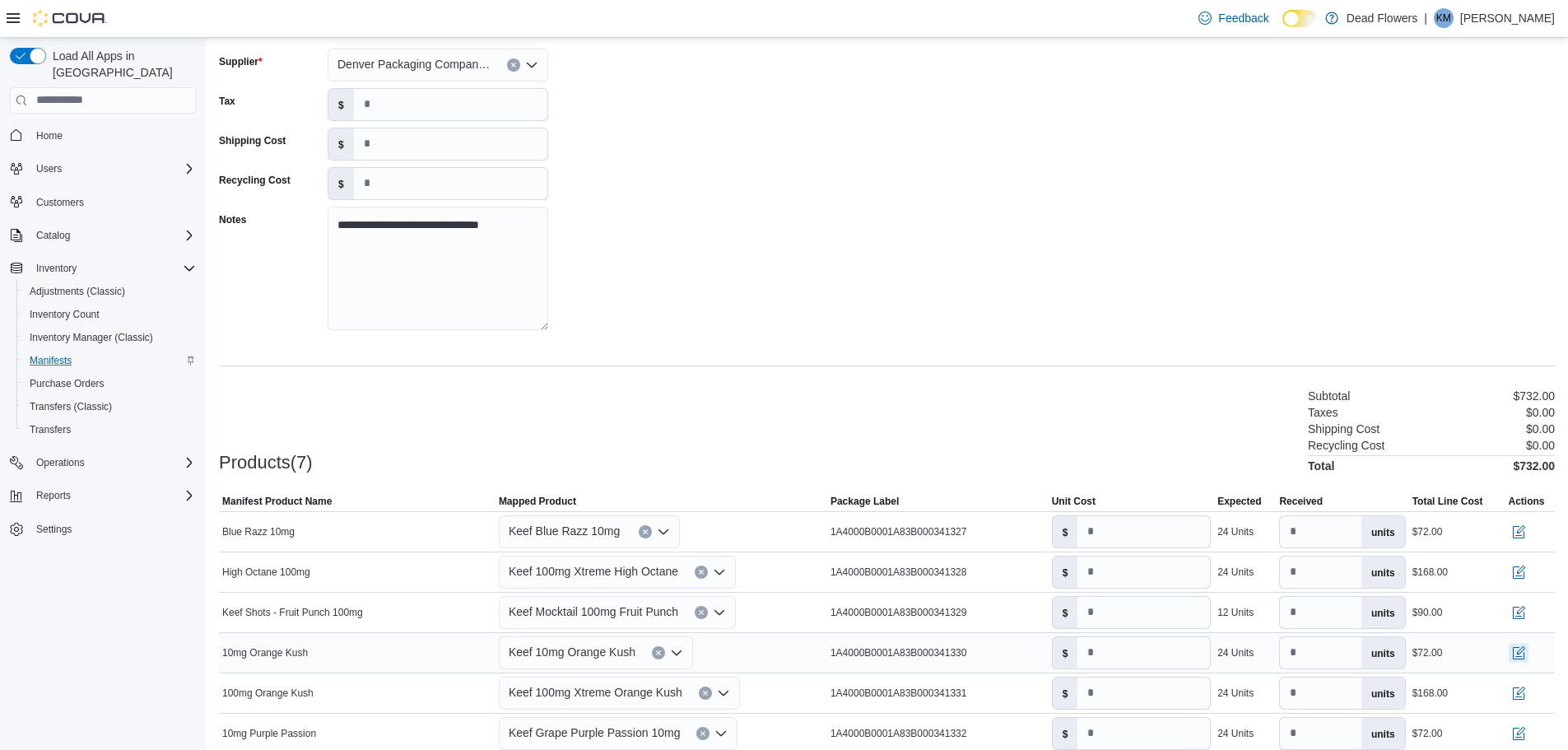
scroll to position [149, 0]
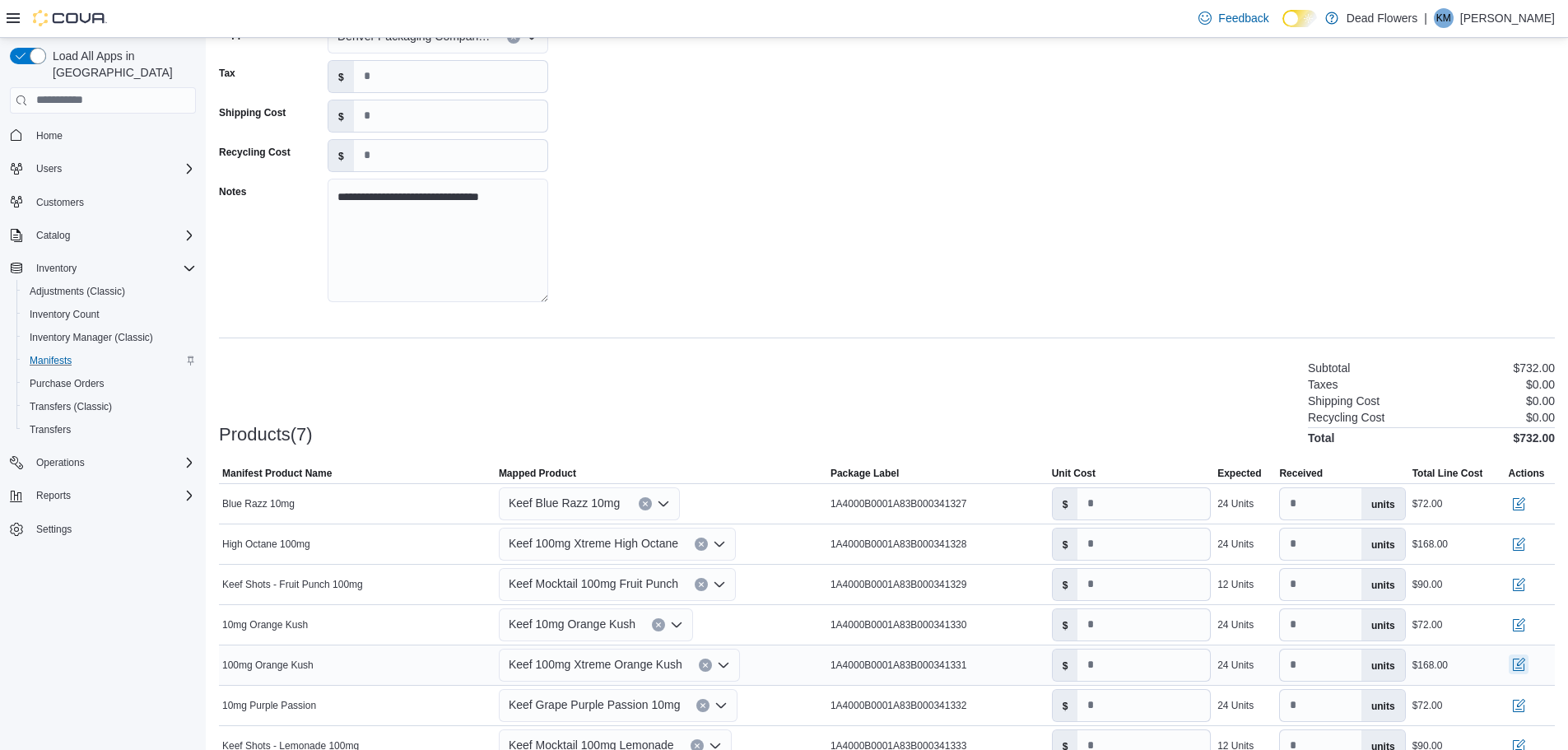
click at [1528, 668] on button "button" at bounding box center [1518, 664] width 20 height 20
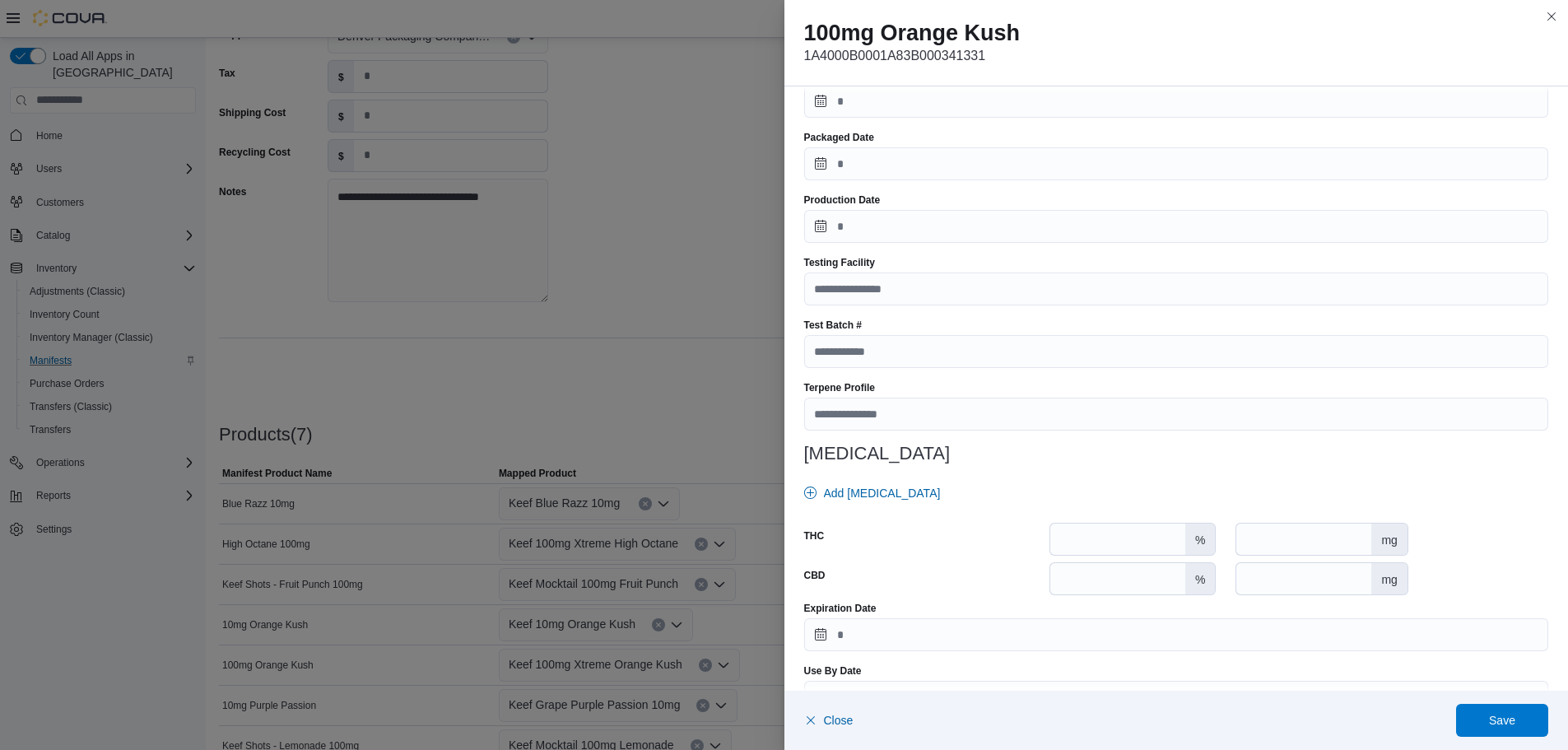
scroll to position [443, 0]
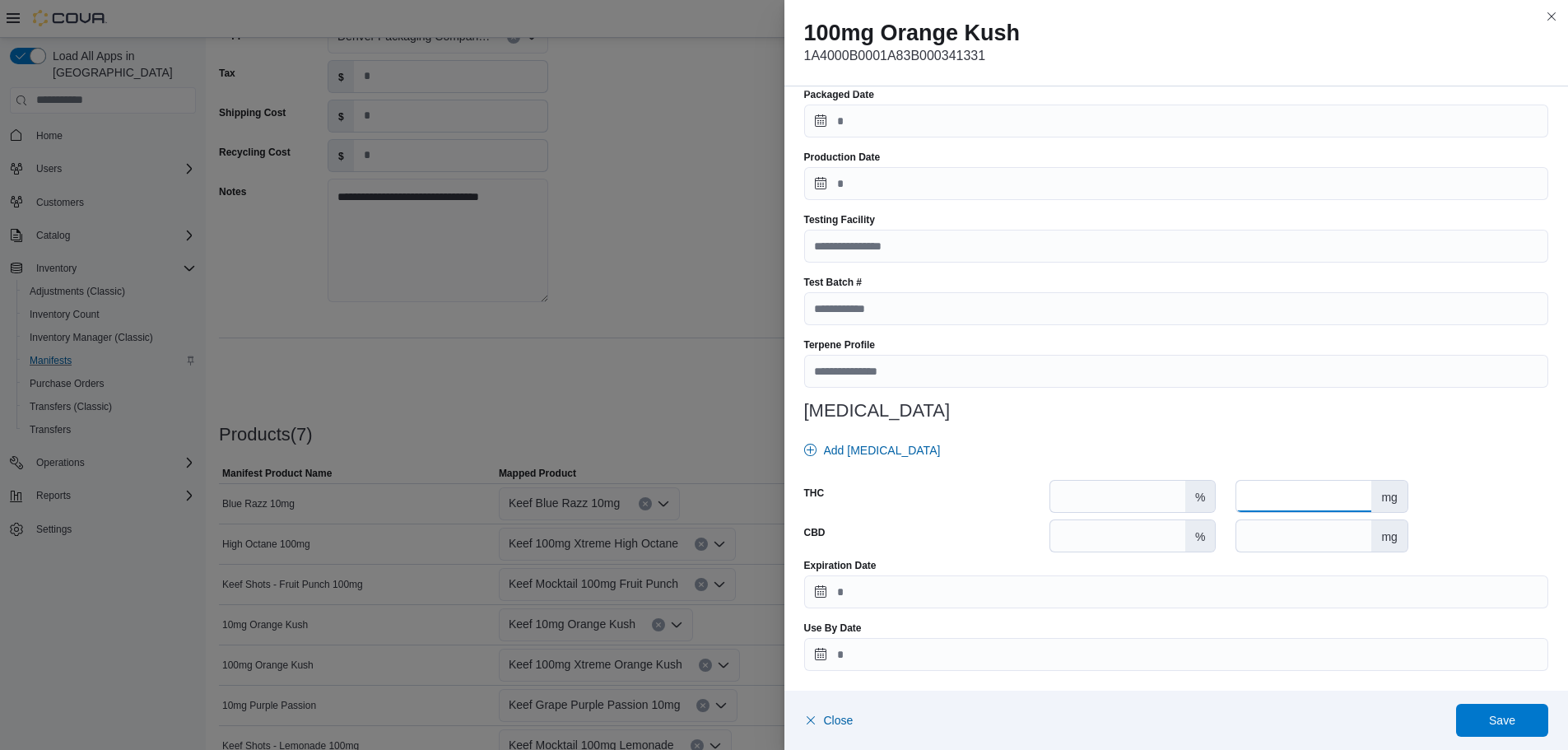
click at [1335, 497] on input "number" at bounding box center [1303, 496] width 135 height 31
type input "***"
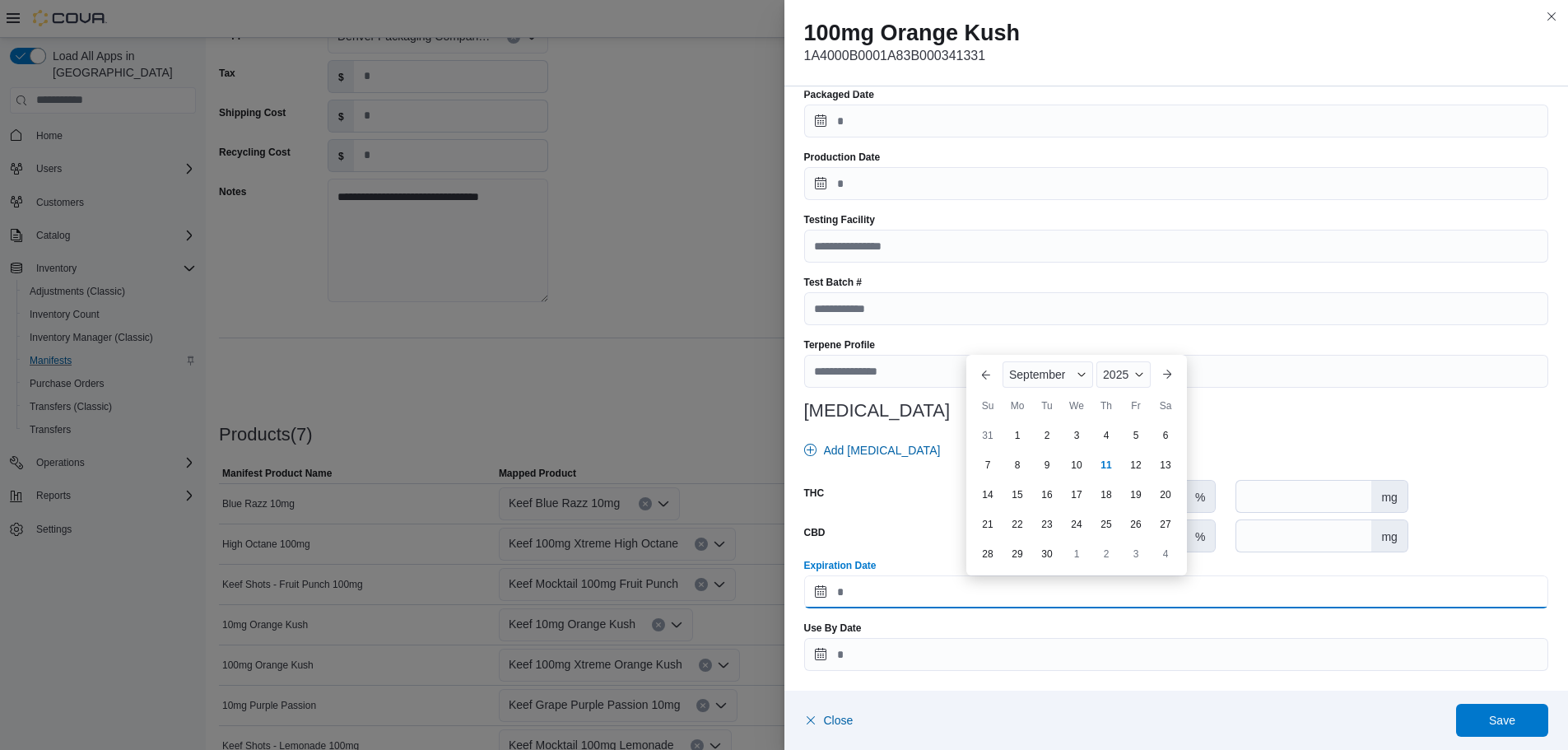
click at [1290, 589] on input "Expiration Date" at bounding box center [1176, 592] width 745 height 33
click at [1129, 373] on div "2025" at bounding box center [1123, 375] width 54 height 27
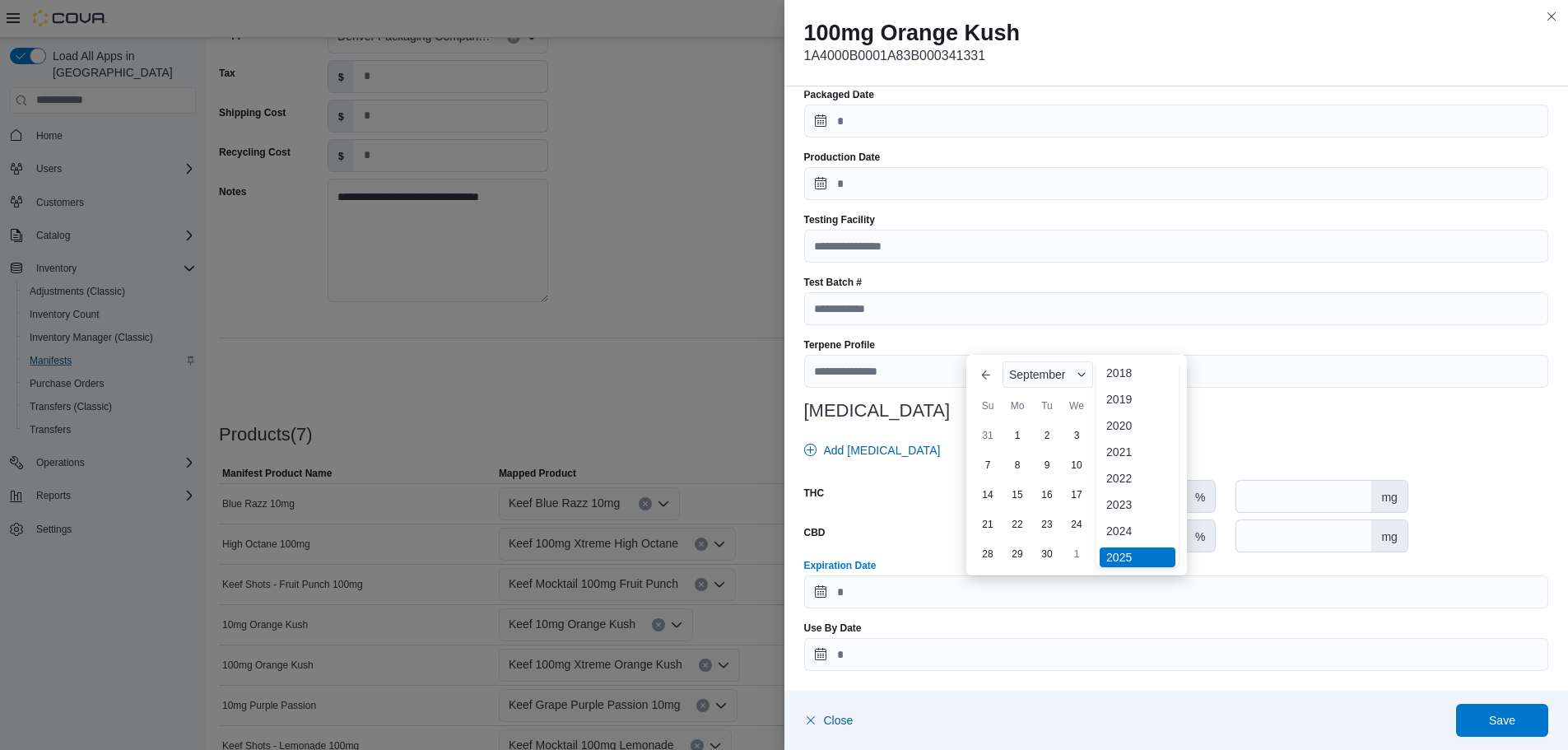
scroll to position [170, 0]
click at [1113, 415] on div "2026" at bounding box center [1137, 419] width 76 height 20
click at [1069, 377] on div "September" at bounding box center [1047, 375] width 90 height 27
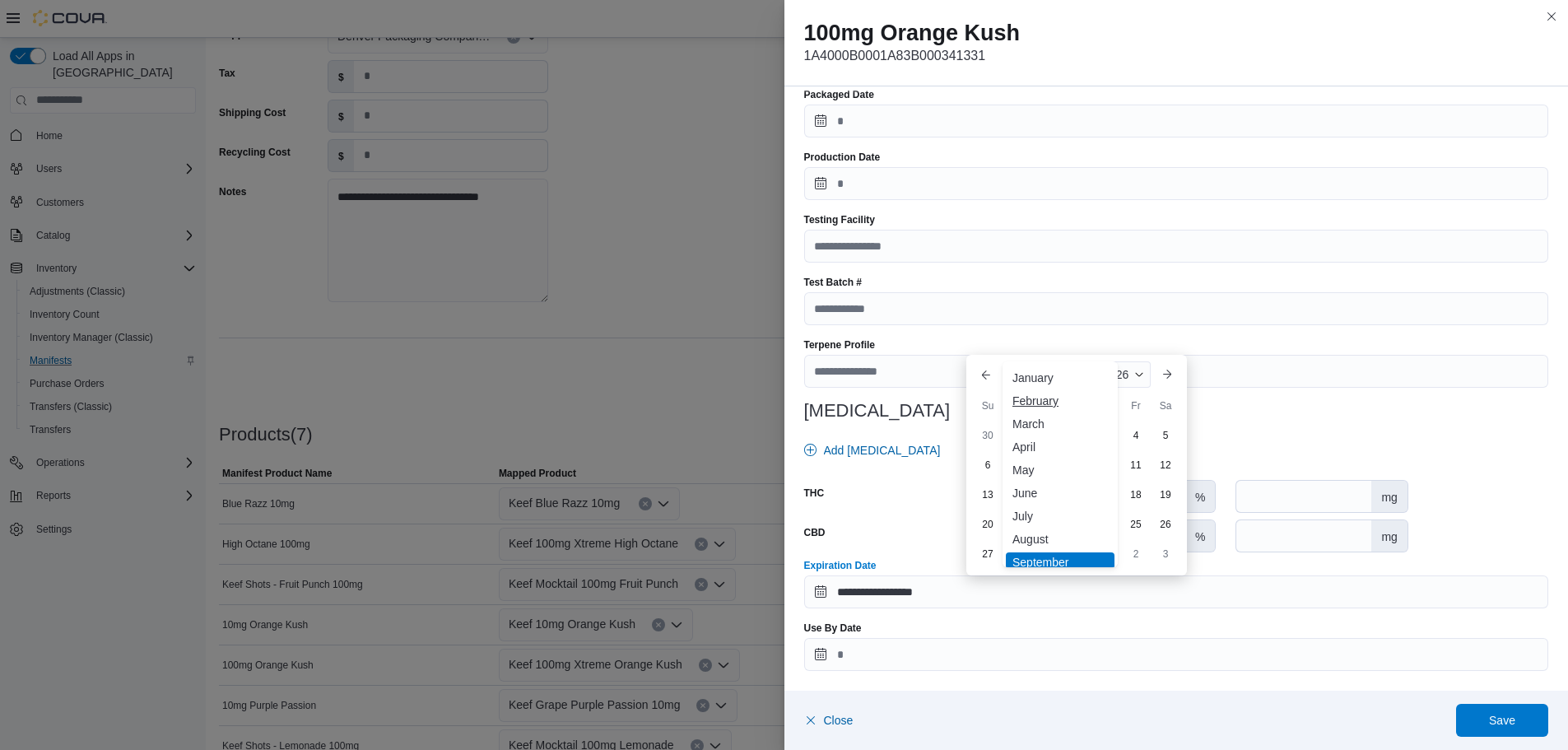
click at [1037, 401] on div "February" at bounding box center [1060, 401] width 109 height 20
click at [1130, 523] on div "20" at bounding box center [1135, 523] width 28 height 29
type input "**********"
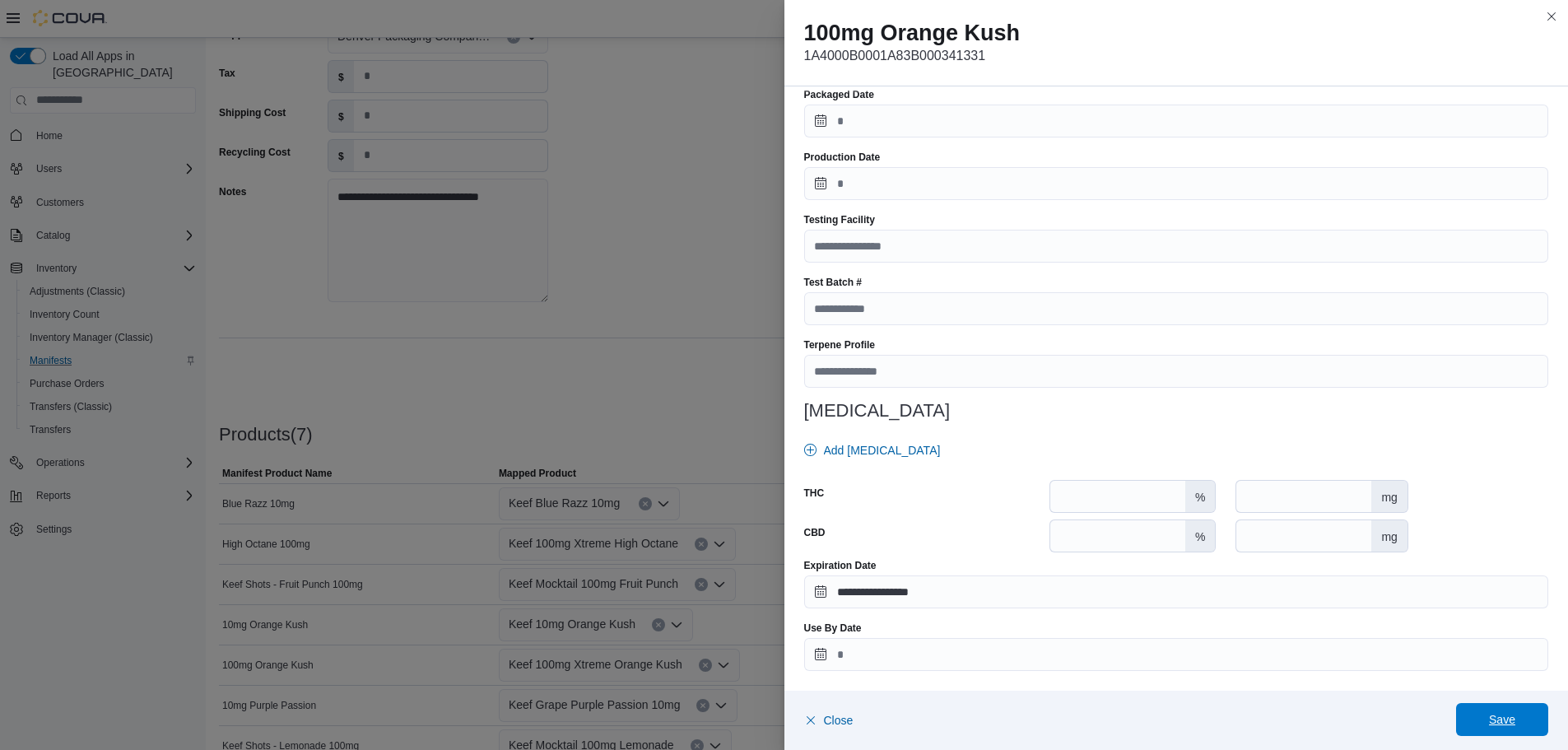
click at [1513, 724] on span "Save" at bounding box center [1501, 720] width 27 height 17
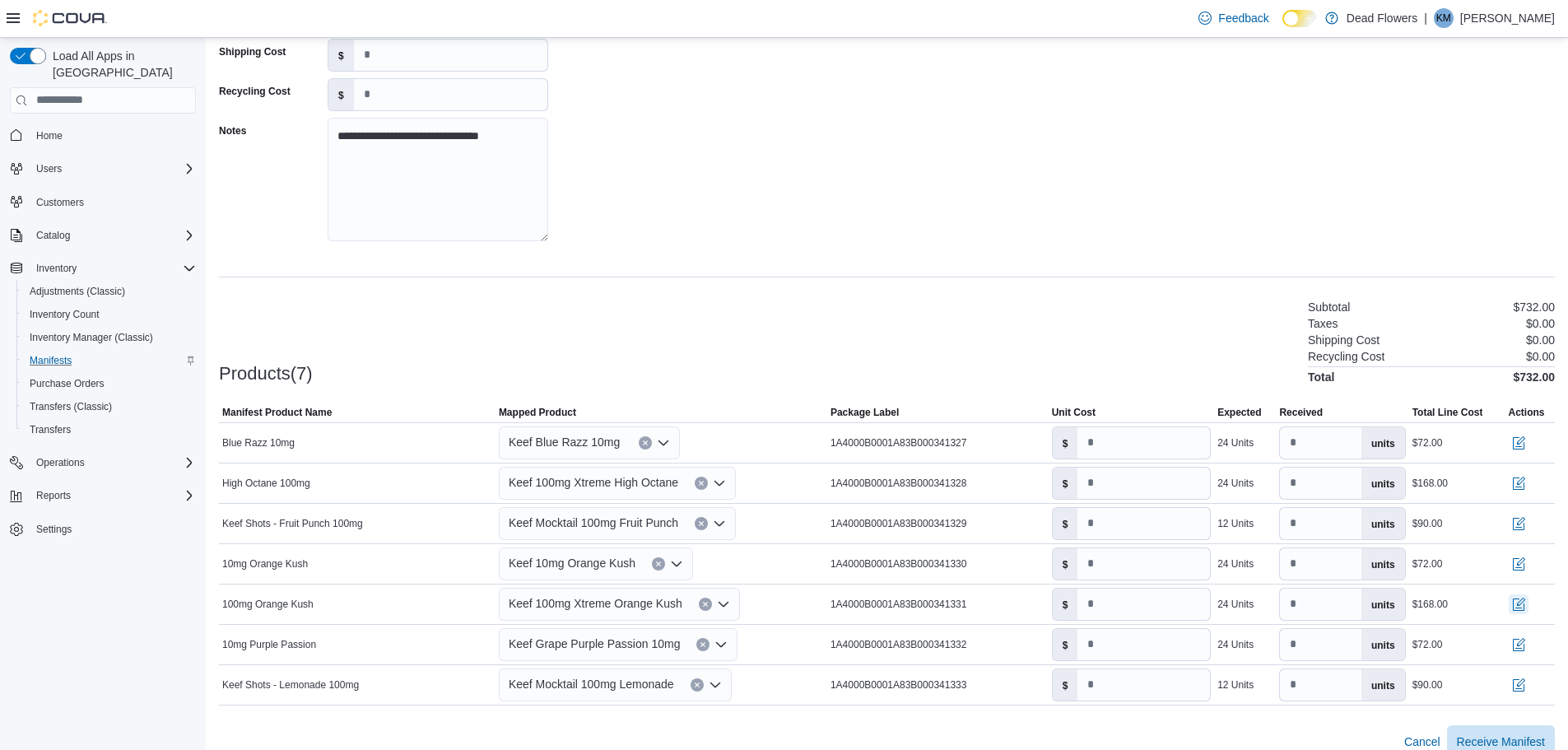
scroll to position [231, 0]
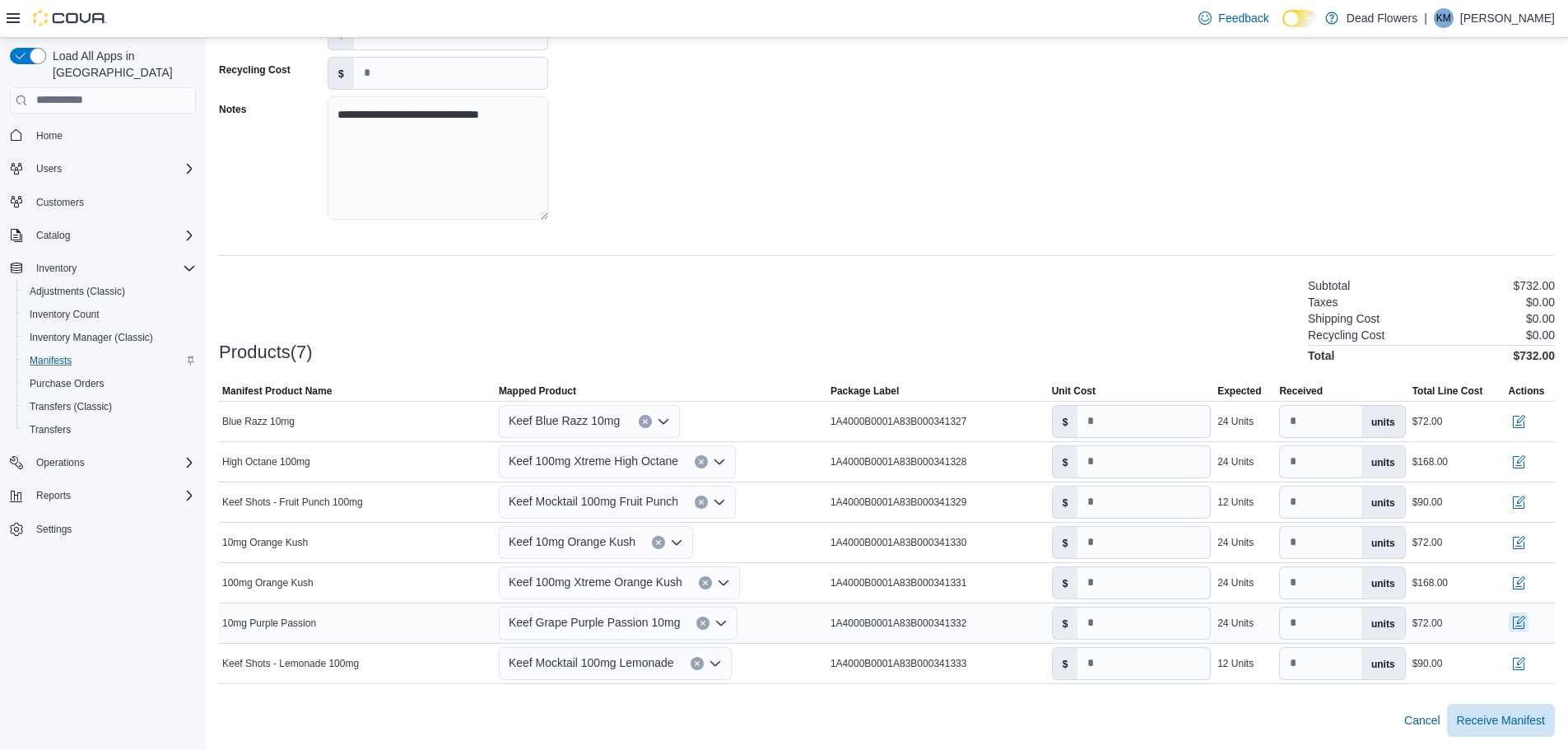
click at [1528, 623] on button "button" at bounding box center [1518, 622] width 20 height 20
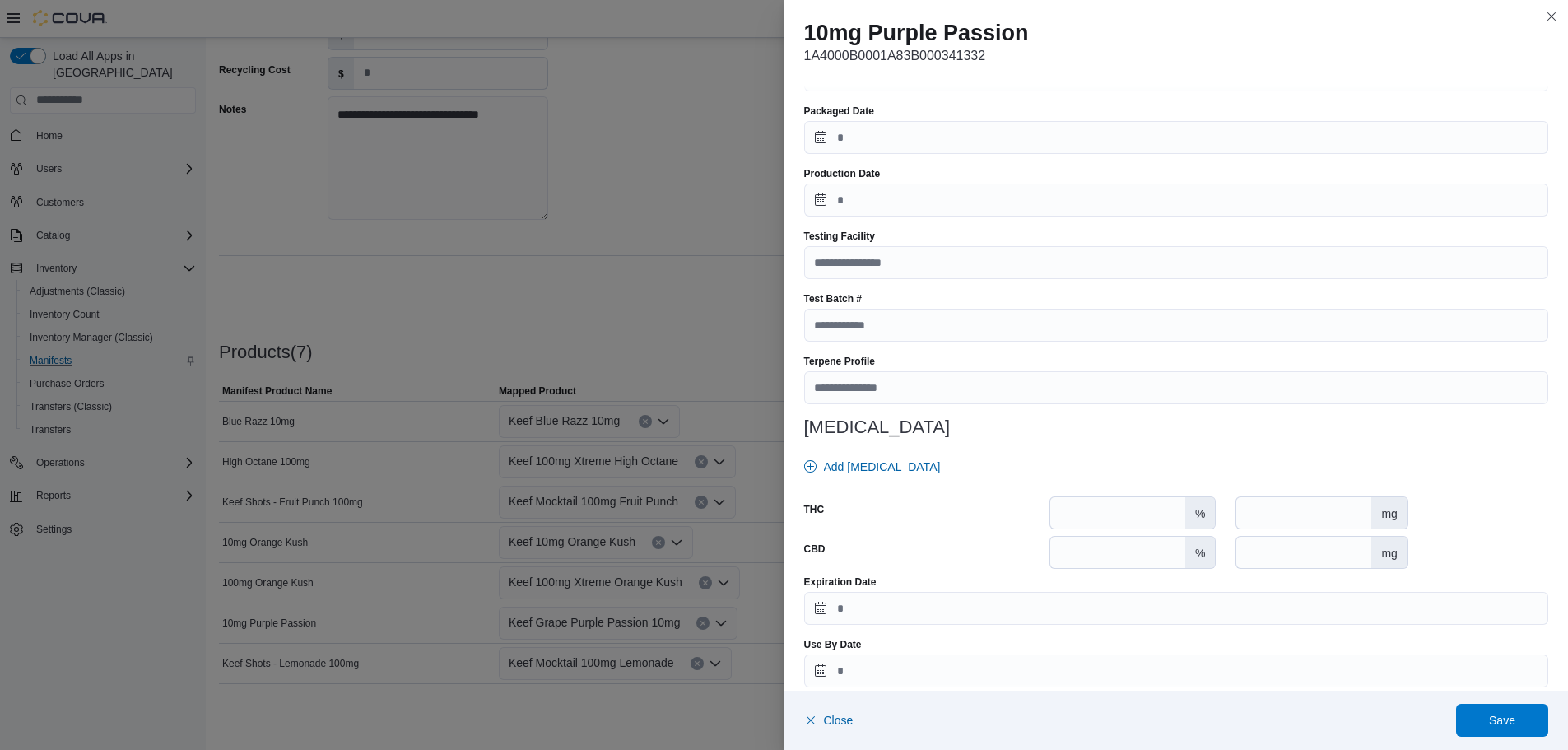
scroll to position [443, 0]
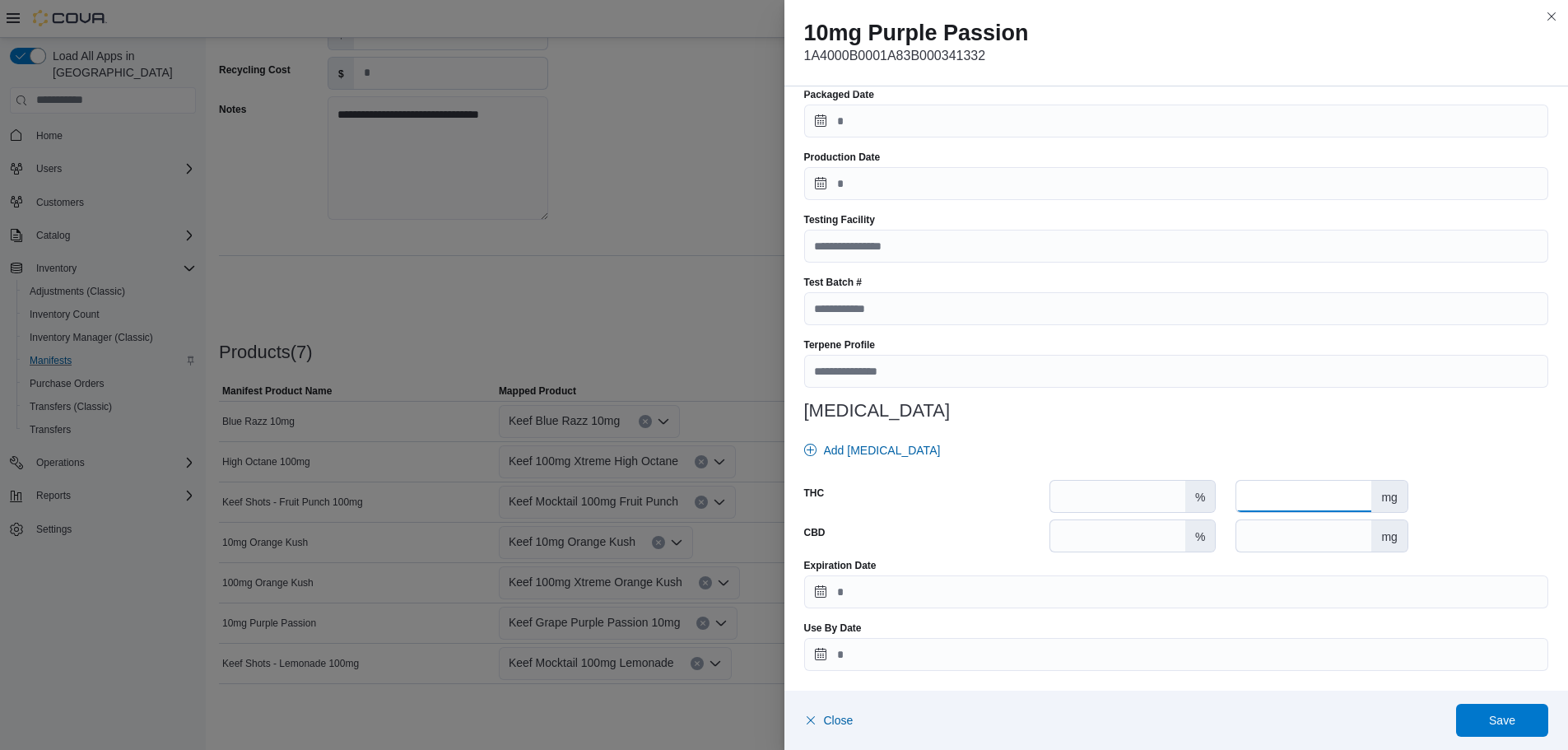
click at [1286, 490] on input "number" at bounding box center [1303, 496] width 135 height 31
type input "**"
drag, startPoint x: 1175, startPoint y: 603, endPoint x: 1194, endPoint y: 577, distance: 32.2
click at [1175, 603] on input "Expiration Date" at bounding box center [1176, 592] width 745 height 33
click at [1138, 368] on div "2025" at bounding box center [1123, 375] width 54 height 27
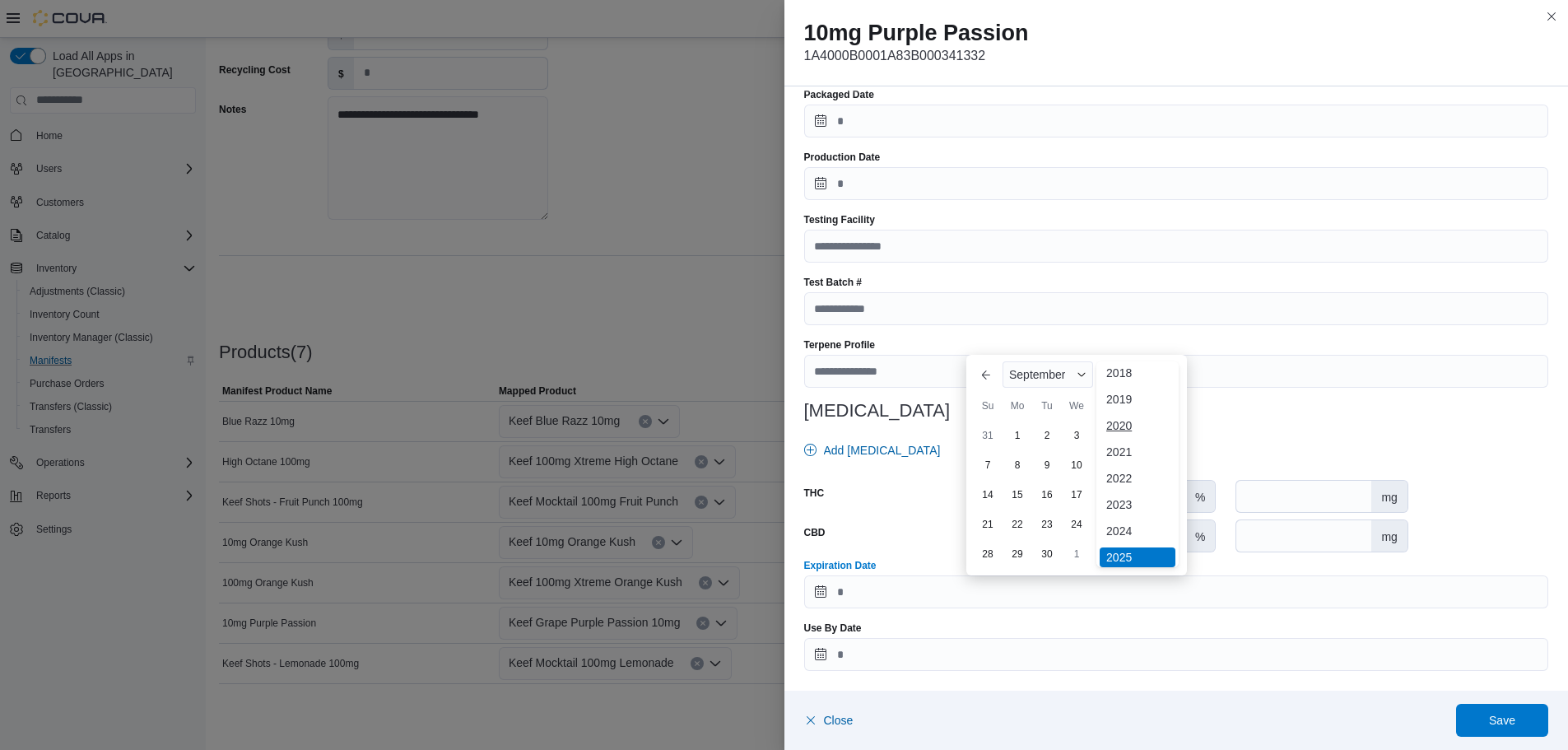
scroll to position [87, 0]
click at [1122, 505] on div "2026" at bounding box center [1137, 501] width 76 height 20
click at [1088, 377] on div "September" at bounding box center [1047, 375] width 90 height 27
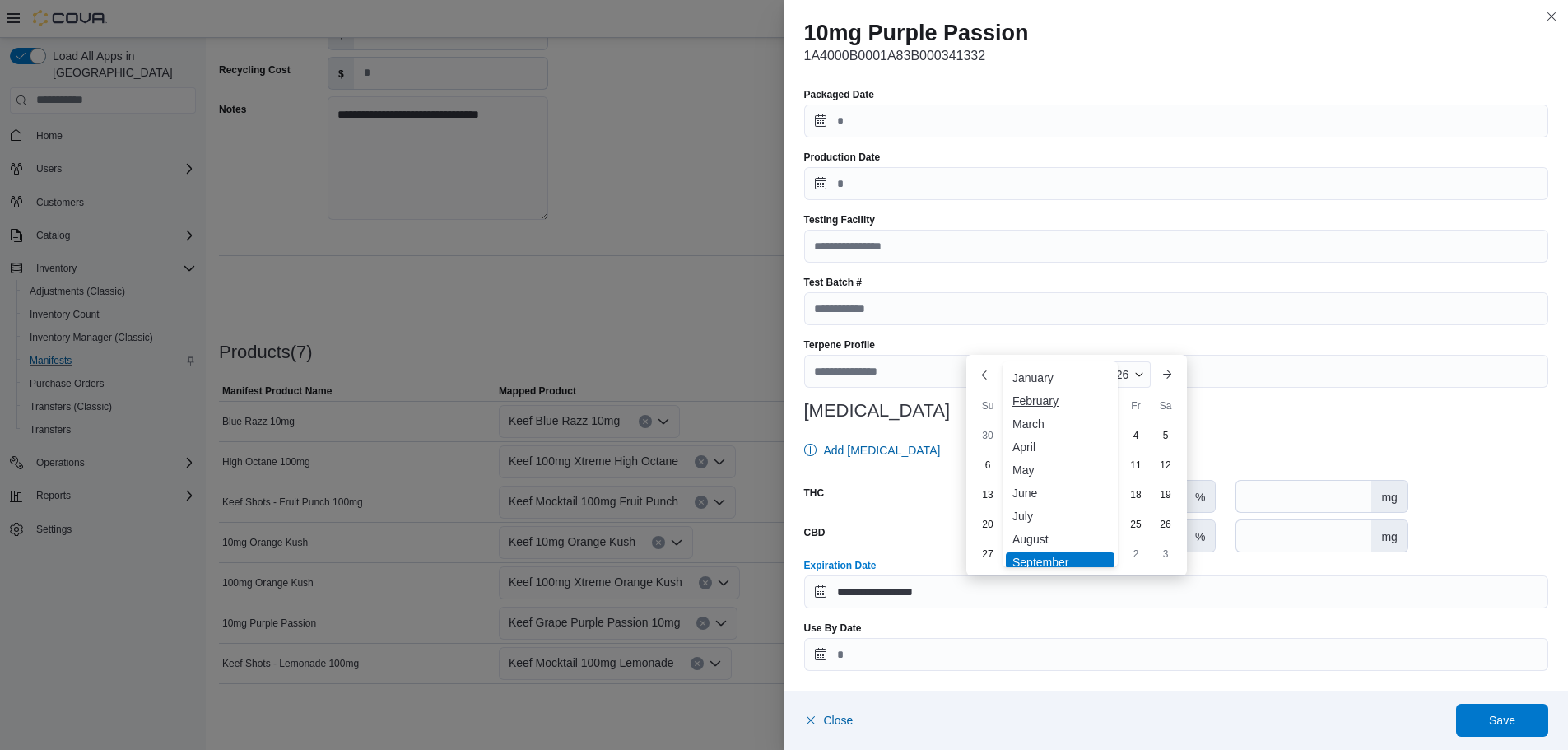
click at [1057, 405] on div "February" at bounding box center [1060, 401] width 109 height 20
click at [1141, 529] on div "20" at bounding box center [1135, 523] width 28 height 29
type input "**********"
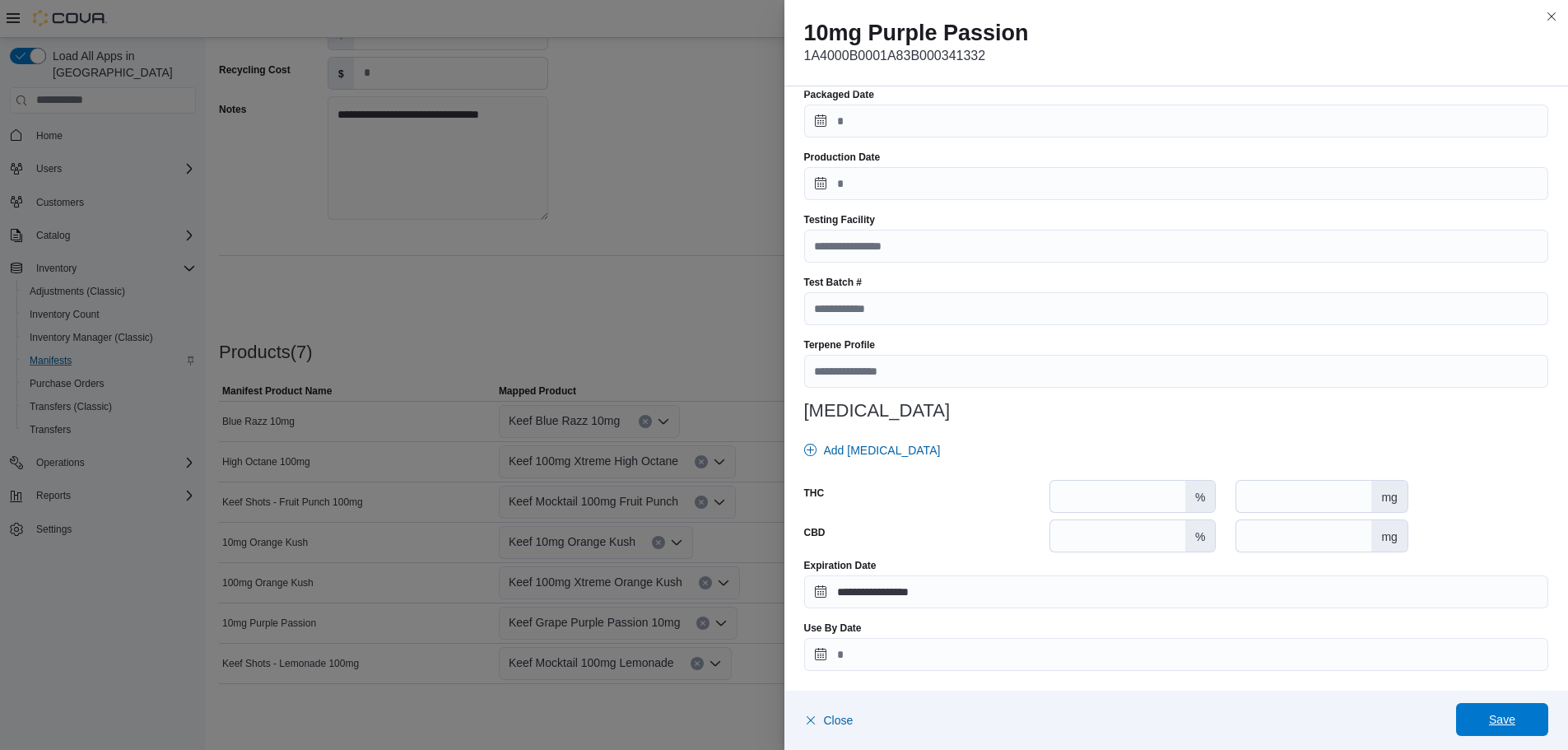
click at [1500, 713] on span "Save" at bounding box center [1502, 720] width 73 height 33
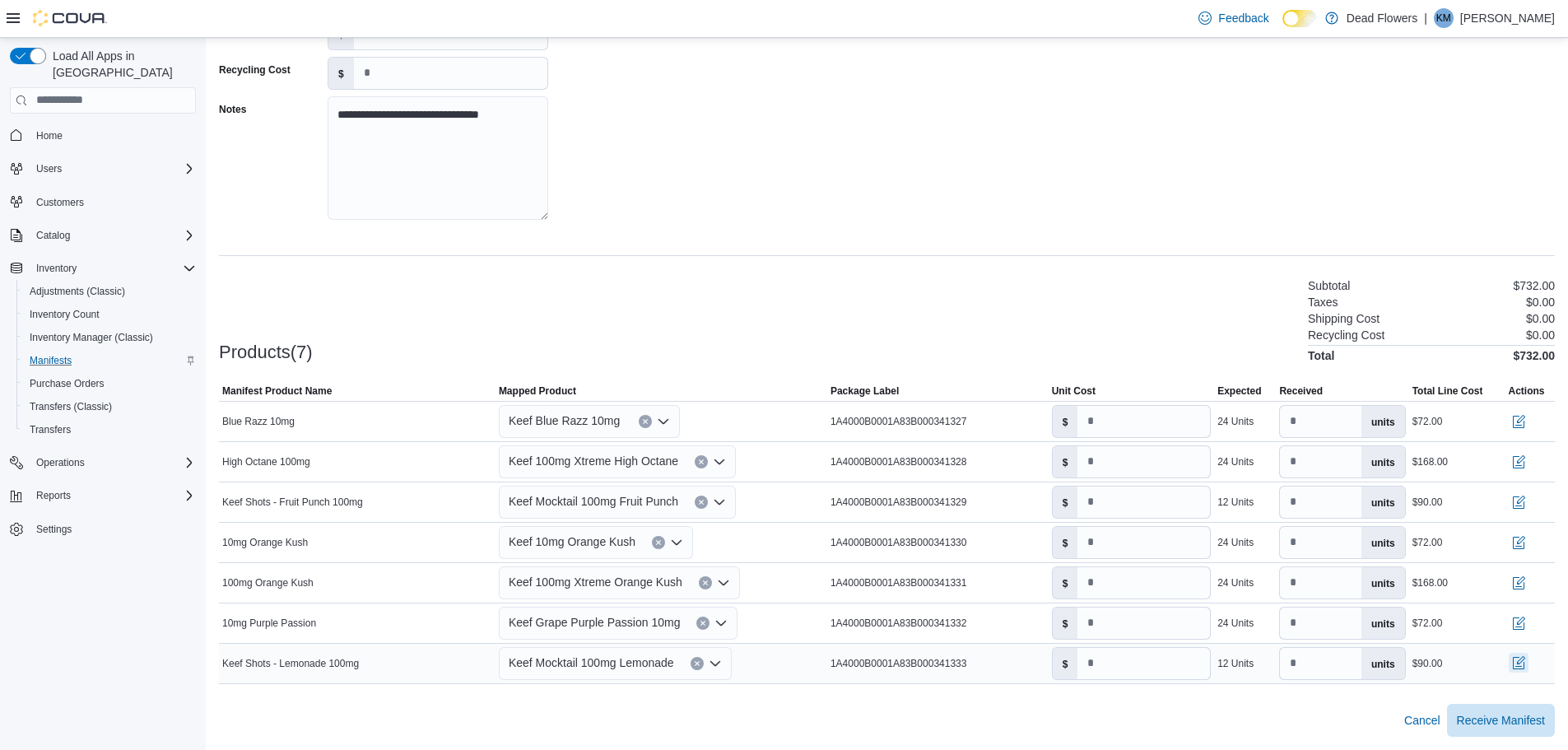
click at [1528, 668] on button "button" at bounding box center [1518, 663] width 20 height 20
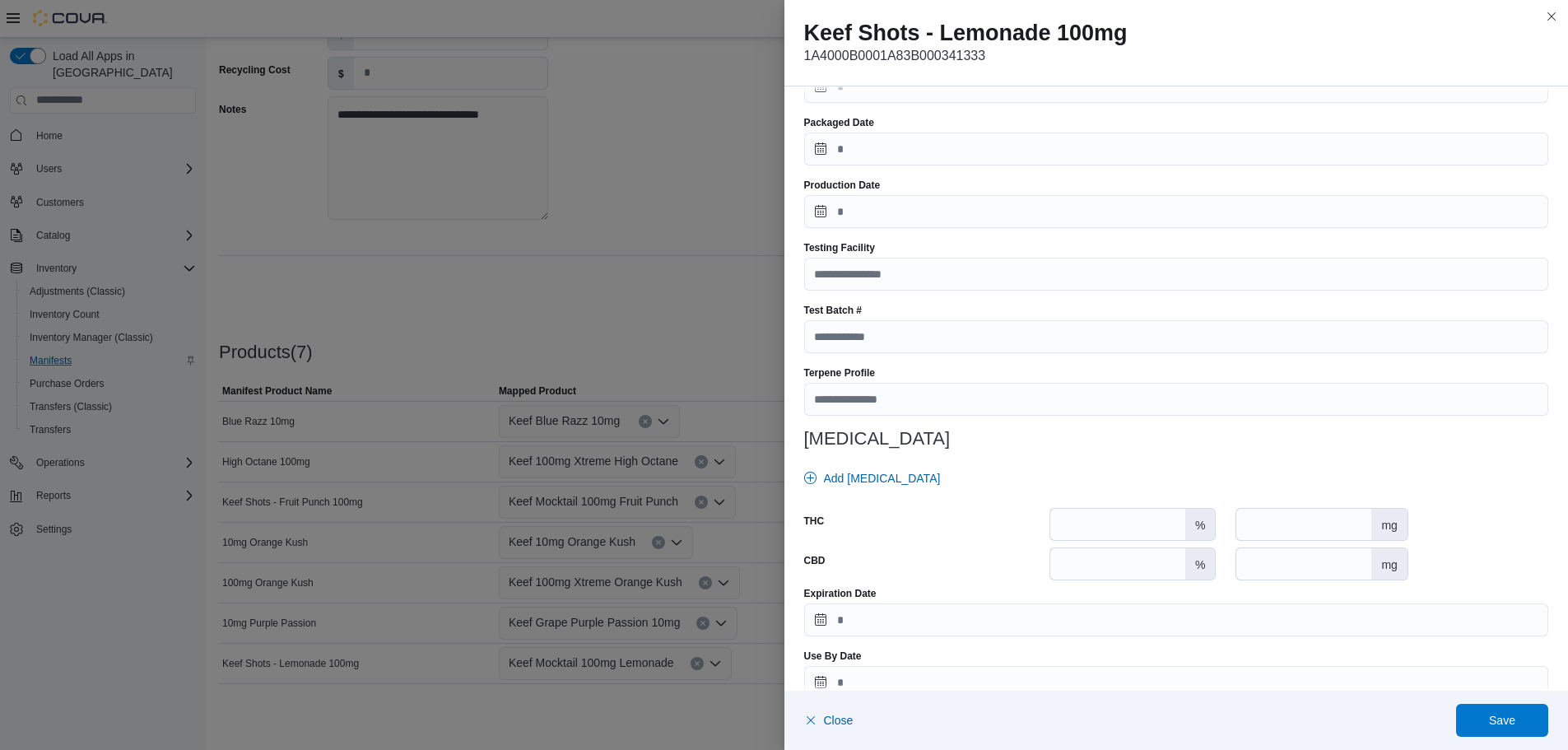
scroll to position [443, 0]
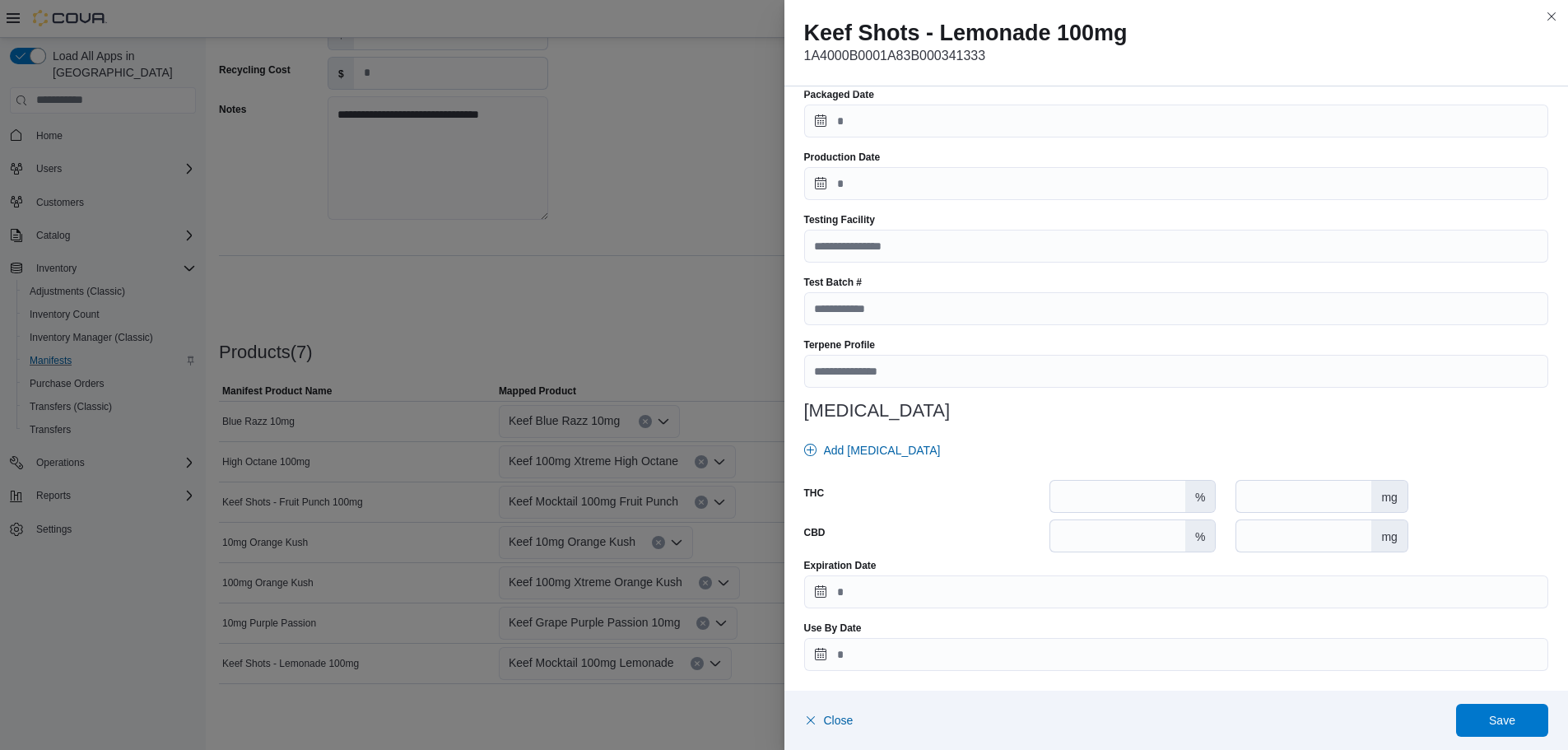
click at [1307, 480] on div "mg" at bounding box center [1320, 496] width 172 height 33
click at [1306, 497] on input "number" at bounding box center [1303, 496] width 135 height 31
type input "***"
click at [1204, 594] on input "Expiration Date" at bounding box center [1176, 592] width 745 height 33
click at [1139, 375] on span "Button. Open the year selector. 2025 is currently selected." at bounding box center [1139, 375] width 10 height 10
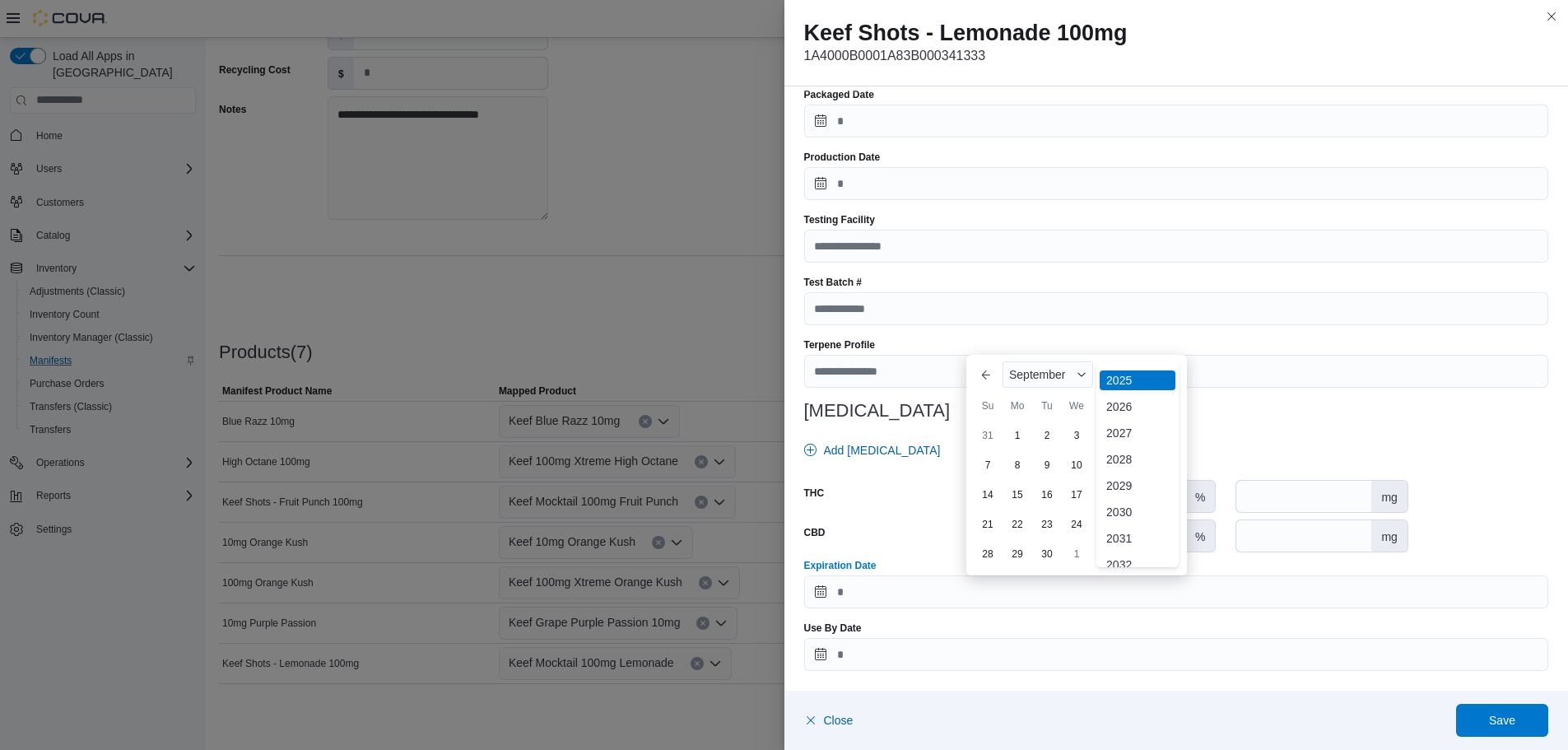
scroll to position [196, 0]
click at [1130, 393] on div "2026" at bounding box center [1137, 392] width 76 height 20
click at [1087, 373] on span "Button. Open the month selector. September is currently selected." at bounding box center [1082, 375] width 10 height 10
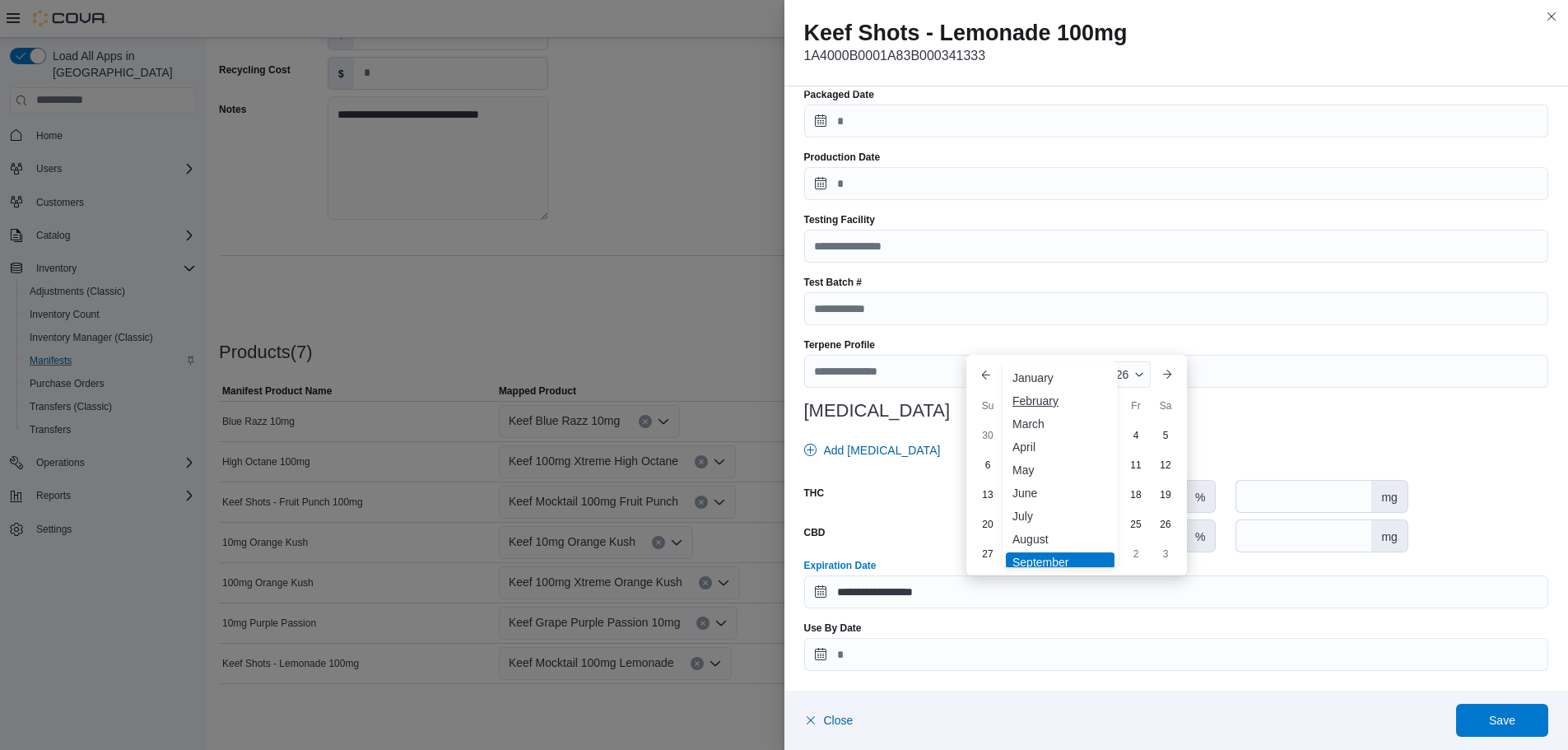
click at [1061, 401] on div "February" at bounding box center [1060, 401] width 109 height 20
click at [1144, 493] on div "13" at bounding box center [1135, 493] width 28 height 29
type input "**********"
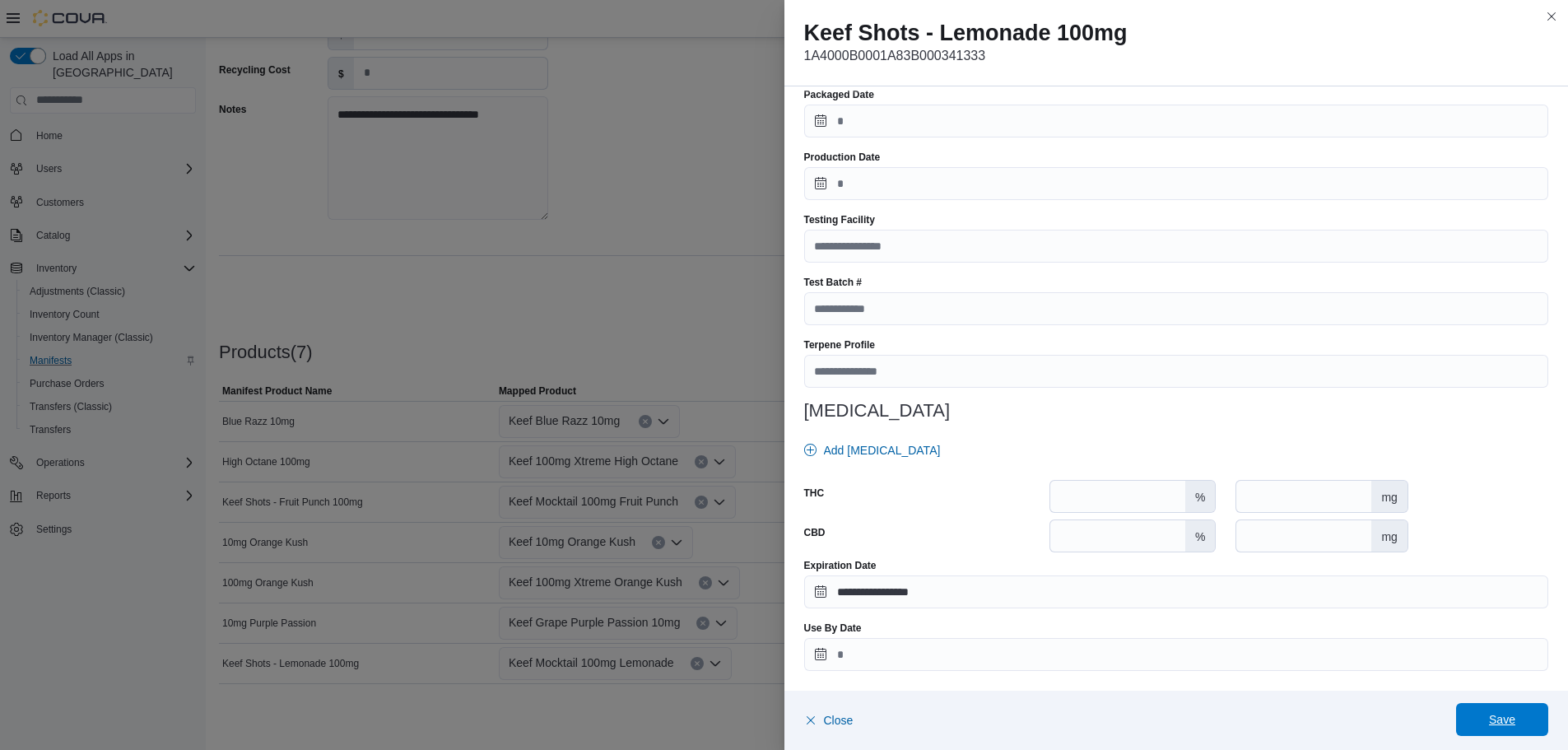
click at [1484, 721] on span "Save" at bounding box center [1502, 720] width 73 height 33
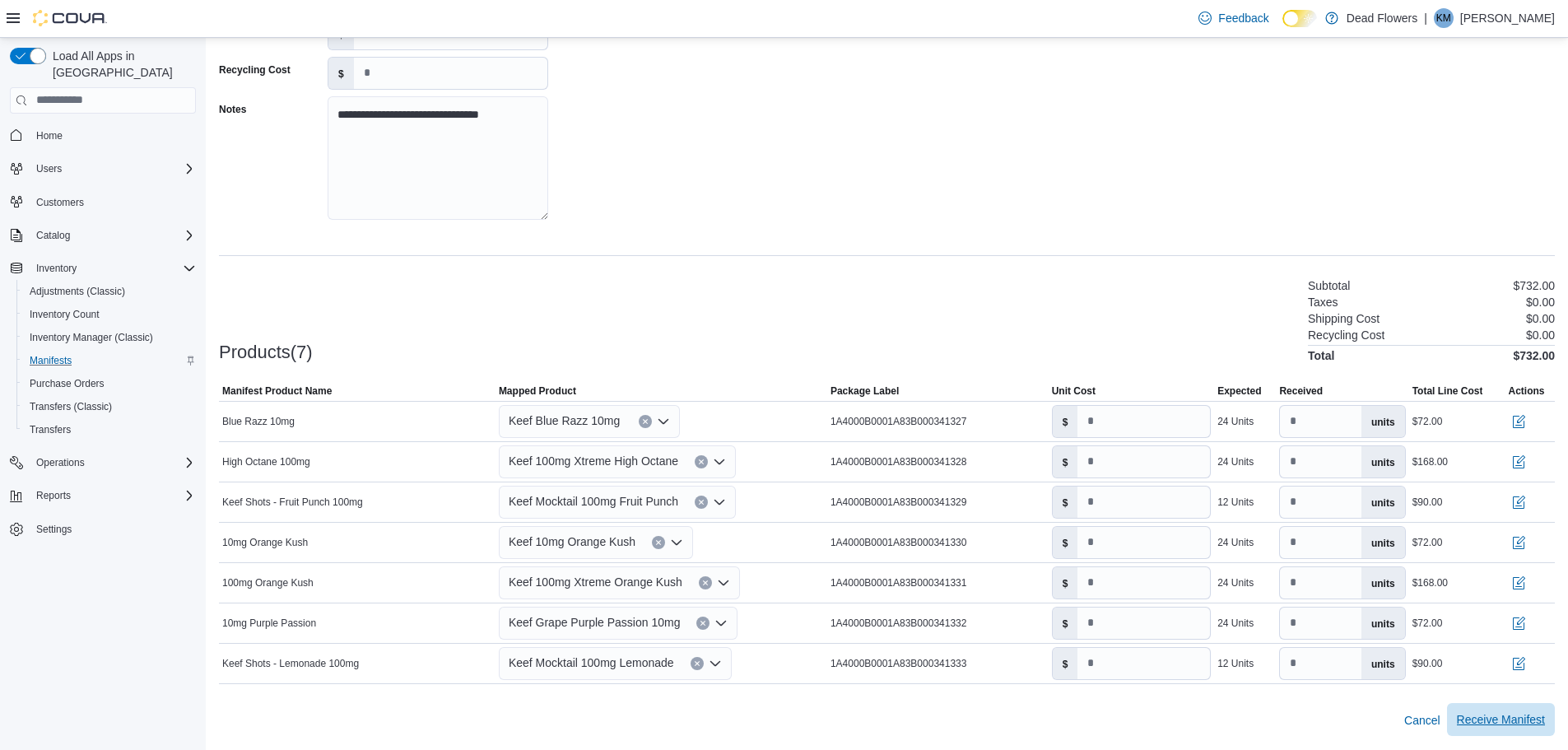
click at [1508, 720] on span "Receive Manifest" at bounding box center [1501, 720] width 88 height 17
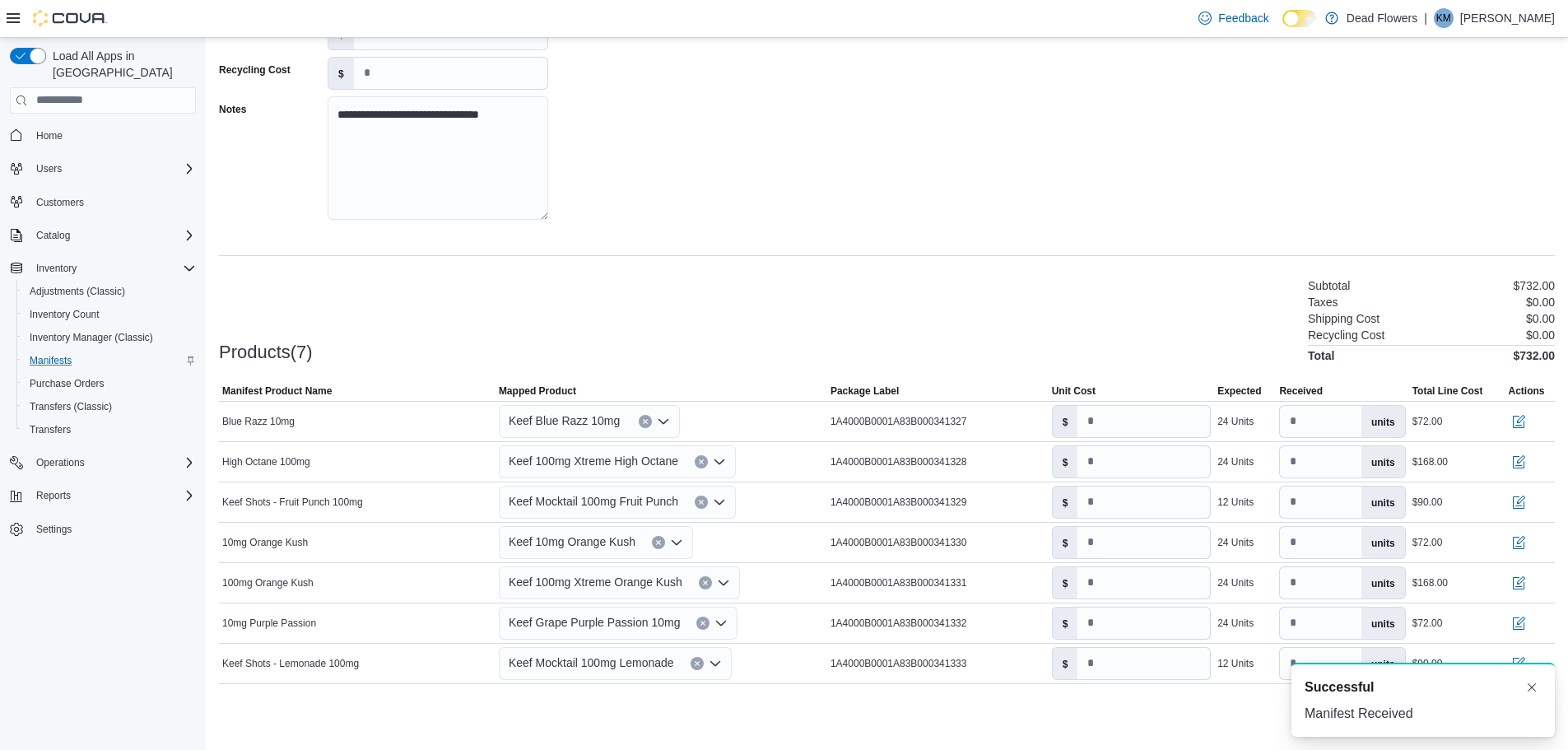
scroll to position [0, 0]
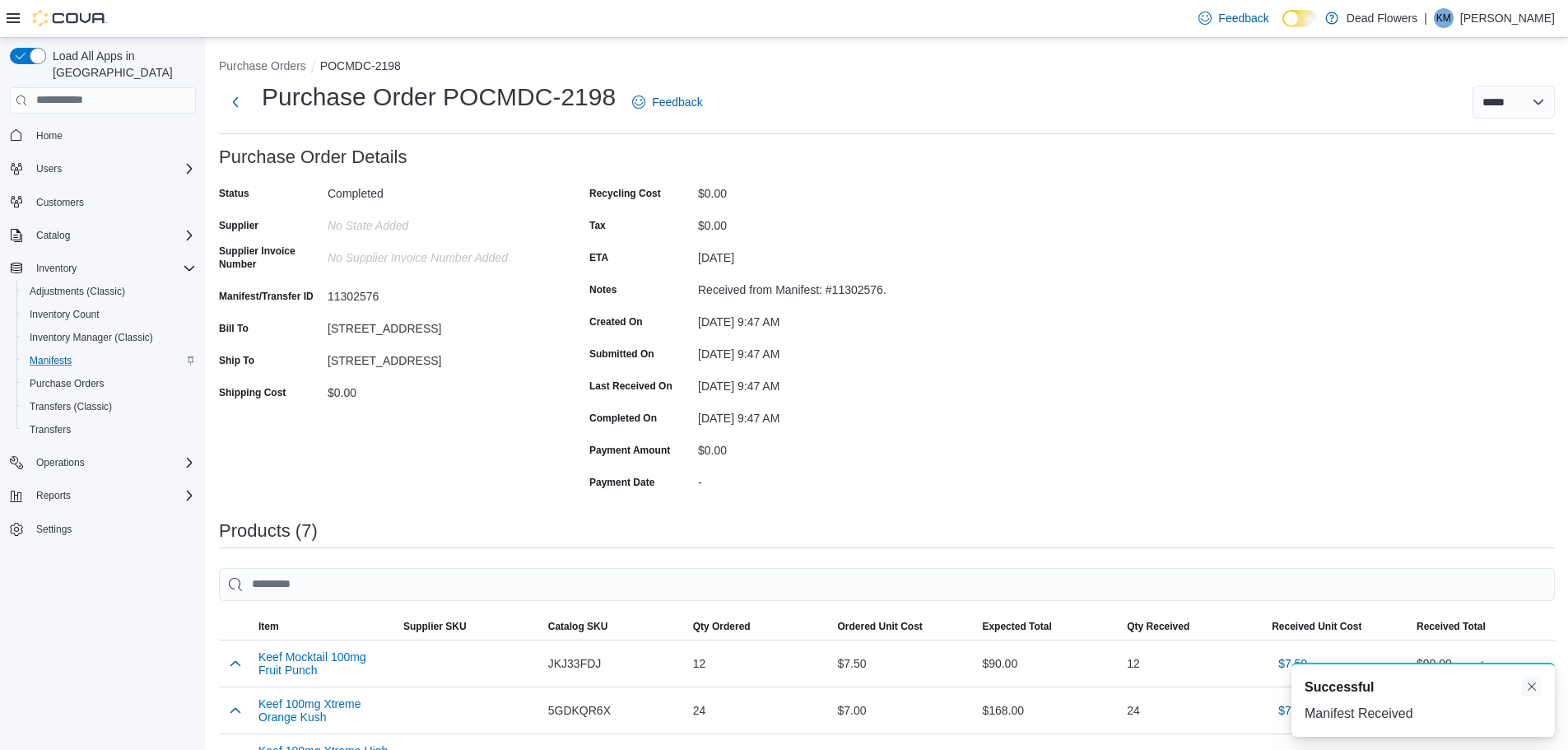
click at [1543, 687] on div "A new notification appears Successful Manifest Received" at bounding box center [1423, 699] width 263 height 74
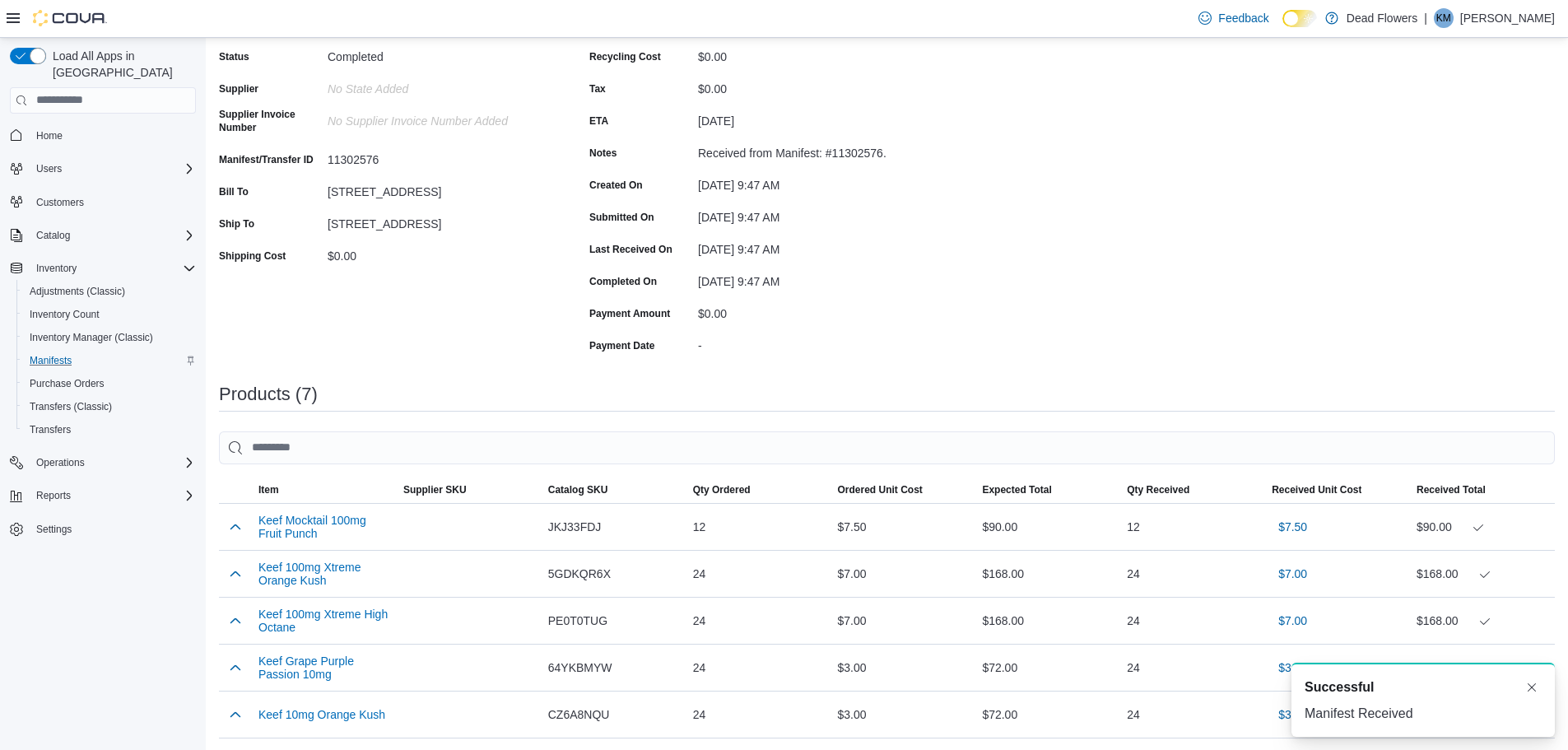
scroll to position [165, 0]
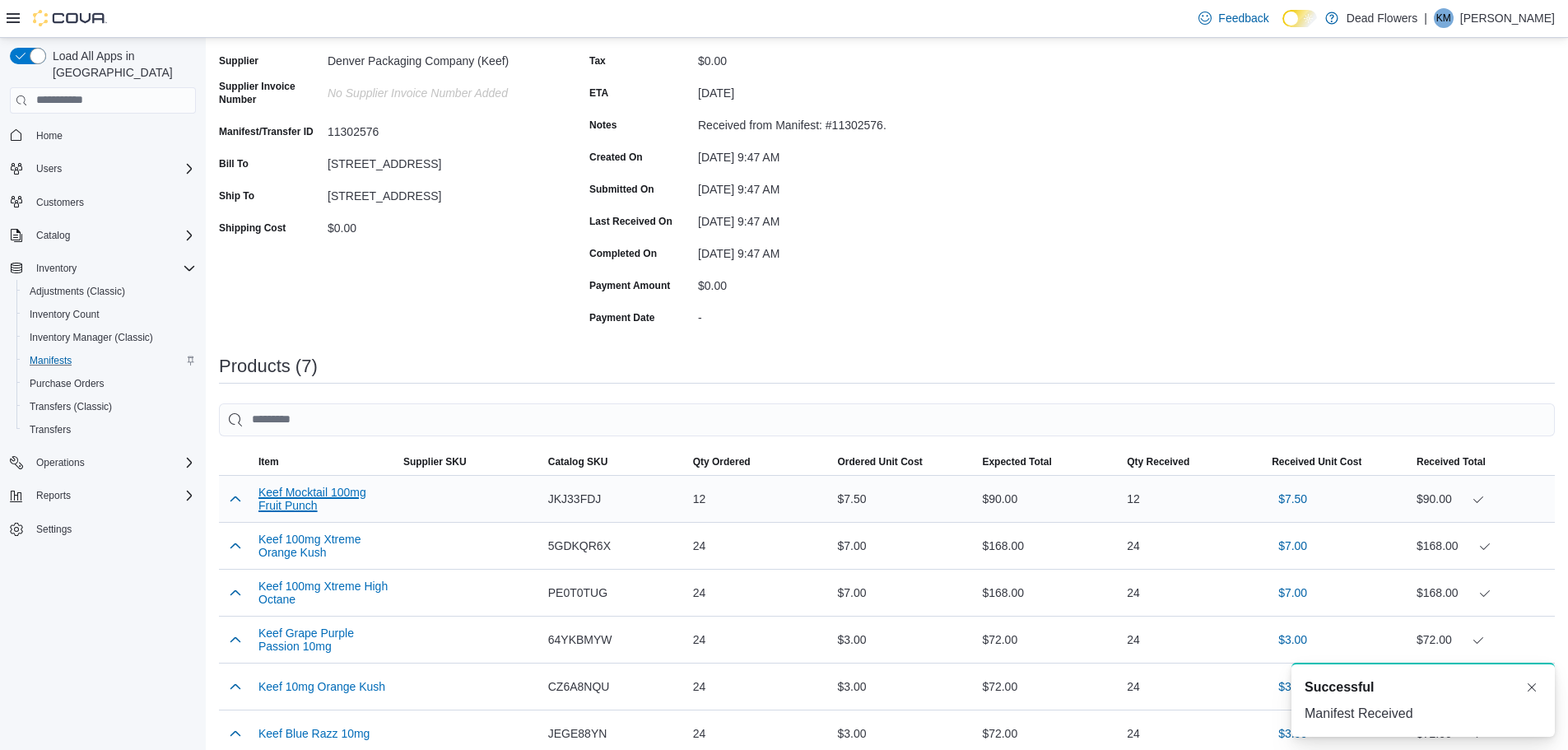
click at [292, 496] on button "Keef Mocktail 100mg Fruit Punch" at bounding box center [324, 498] width 132 height 27
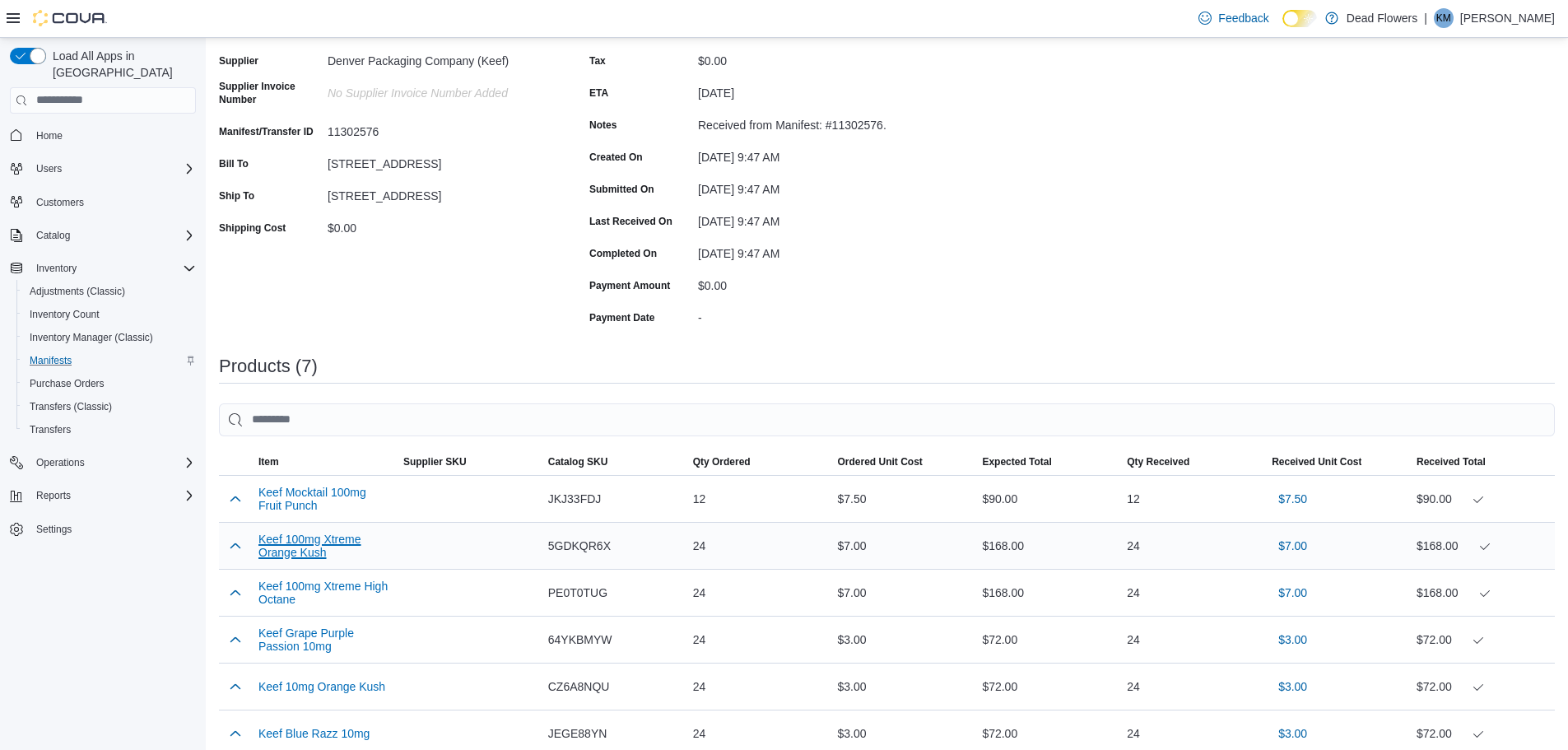
click at [295, 553] on button "Keef 100mg Xtreme Orange Kush" at bounding box center [324, 546] width 132 height 27
click at [333, 585] on button "Keef 100mg Xtreme High Octane" at bounding box center [324, 593] width 132 height 27
click at [318, 635] on button "Keef Grape Purple Passion 10mg" at bounding box center [324, 639] width 132 height 27
click at [348, 688] on button "Keef 10mg Orange Kush" at bounding box center [321, 686] width 127 height 13
click at [312, 732] on button "Keef Blue Razz 10mg" at bounding box center [313, 733] width 111 height 13
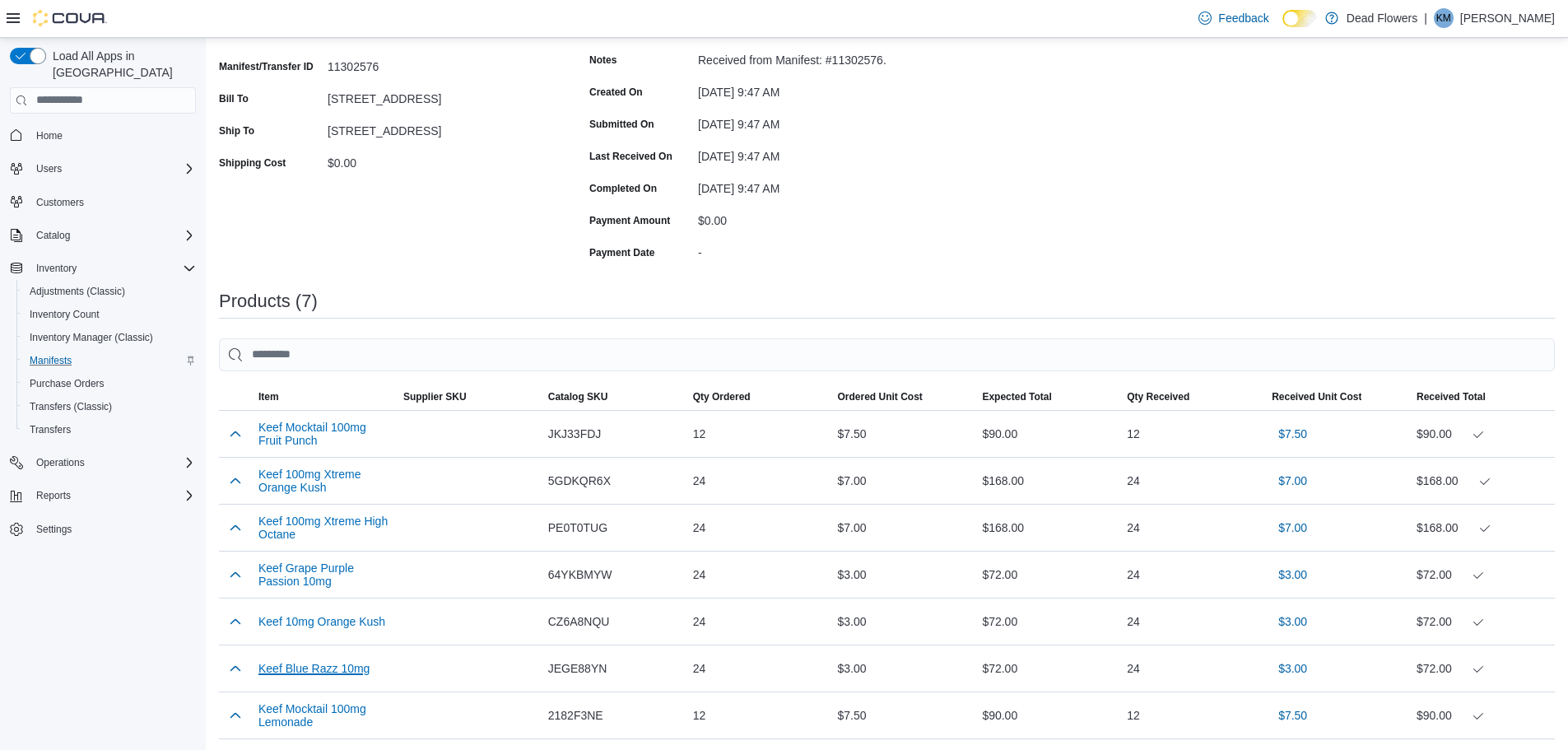
scroll to position [329, 0]
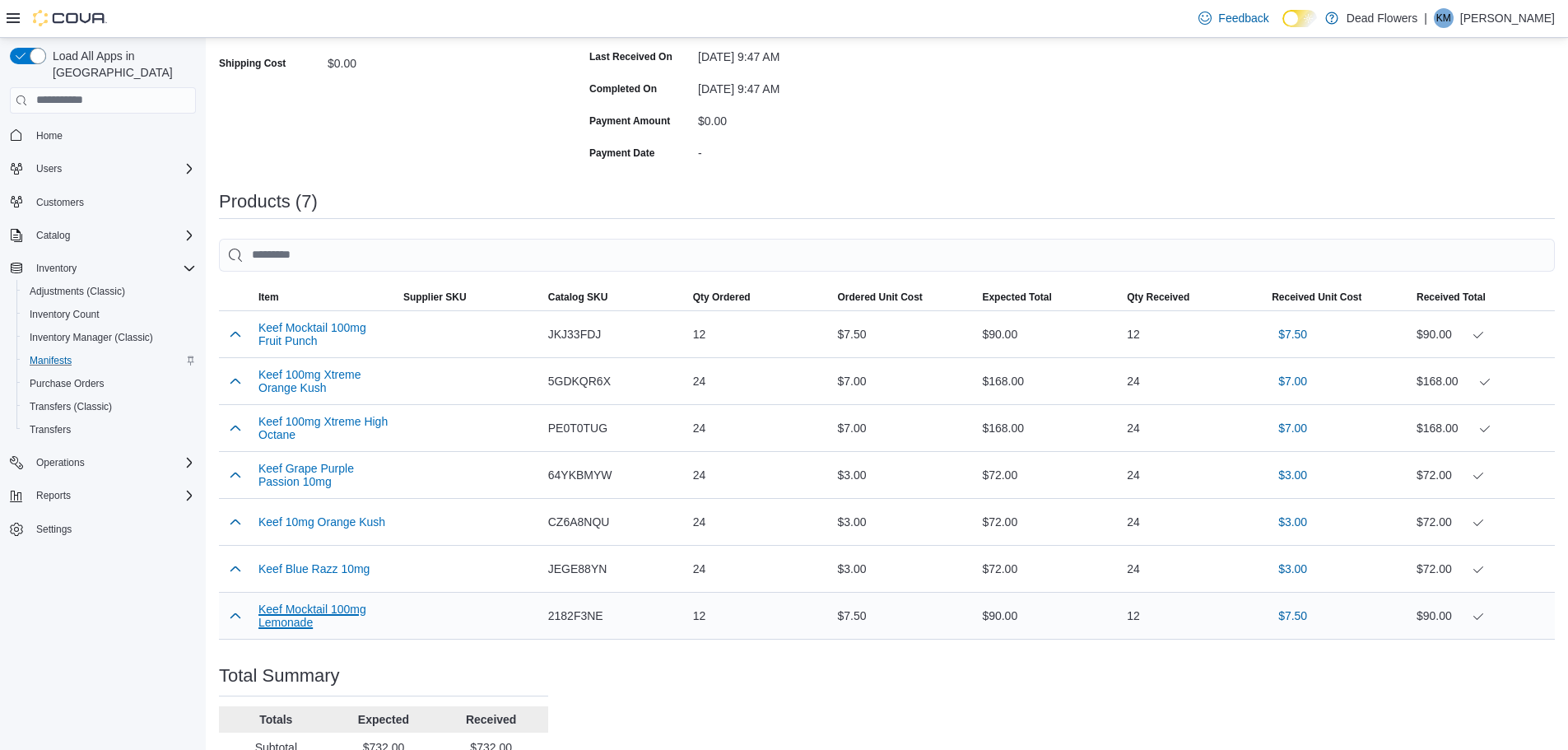
click at [301, 608] on button "Keef Mocktail 100mg Lemonade" at bounding box center [324, 615] width 132 height 27
click at [55, 490] on span "Reports" at bounding box center [53, 495] width 34 height 13
click at [41, 581] on span "Reports" at bounding box center [46, 587] width 34 height 13
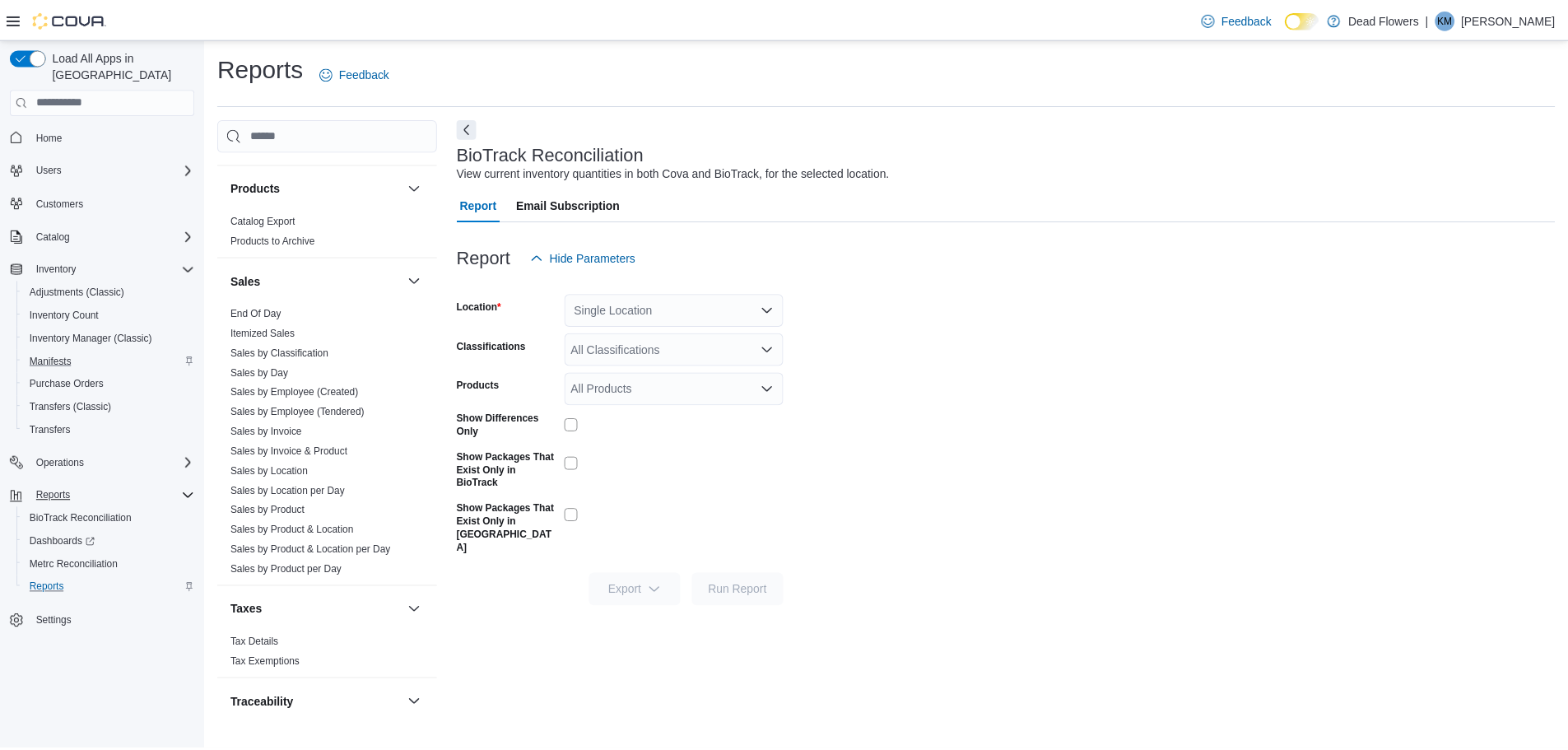
scroll to position [971, 0]
click at [278, 445] on link "Sales by Invoice & Product" at bounding box center [291, 449] width 118 height 12
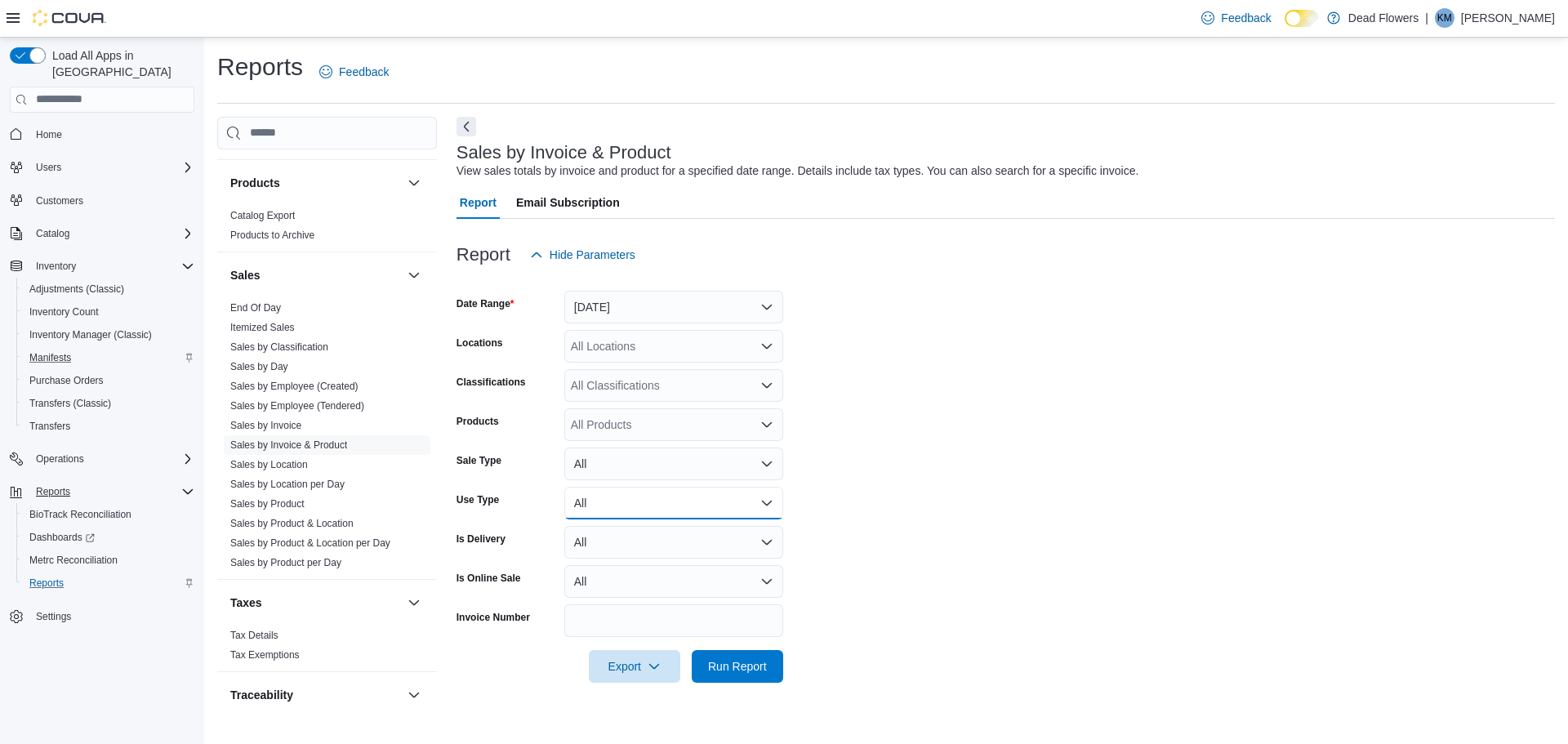
click at [666, 511] on button "All" at bounding box center [674, 503] width 218 height 33
click at [620, 599] on span "Medical" at bounding box center [684, 601] width 186 height 20
click at [731, 660] on span "Run Report" at bounding box center [737, 665] width 59 height 17
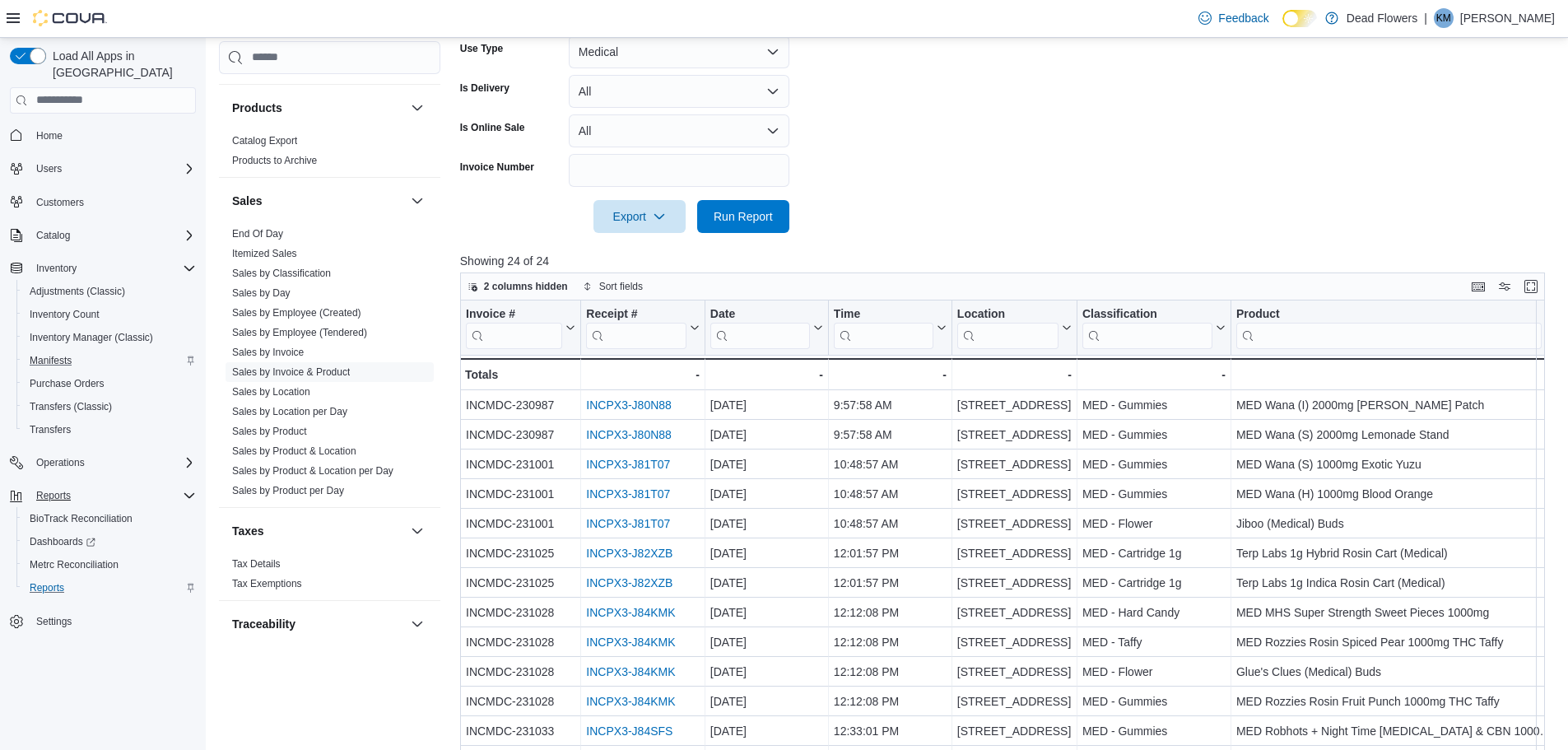
scroll to position [591, 0]
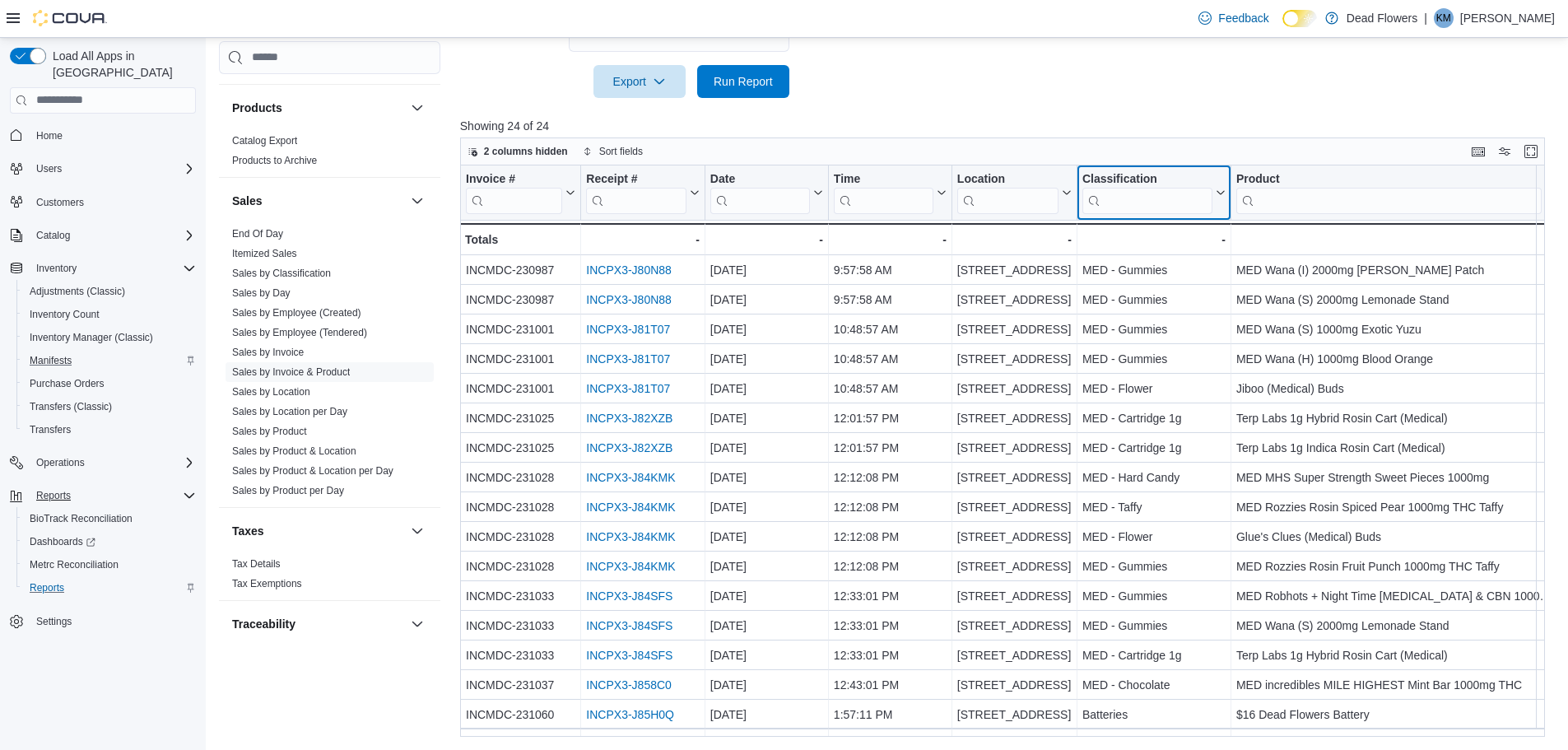
click at [1221, 196] on icon at bounding box center [1218, 193] width 13 height 10
click at [1175, 251] on button "Sort A-Z" at bounding box center [1153, 256] width 92 height 20
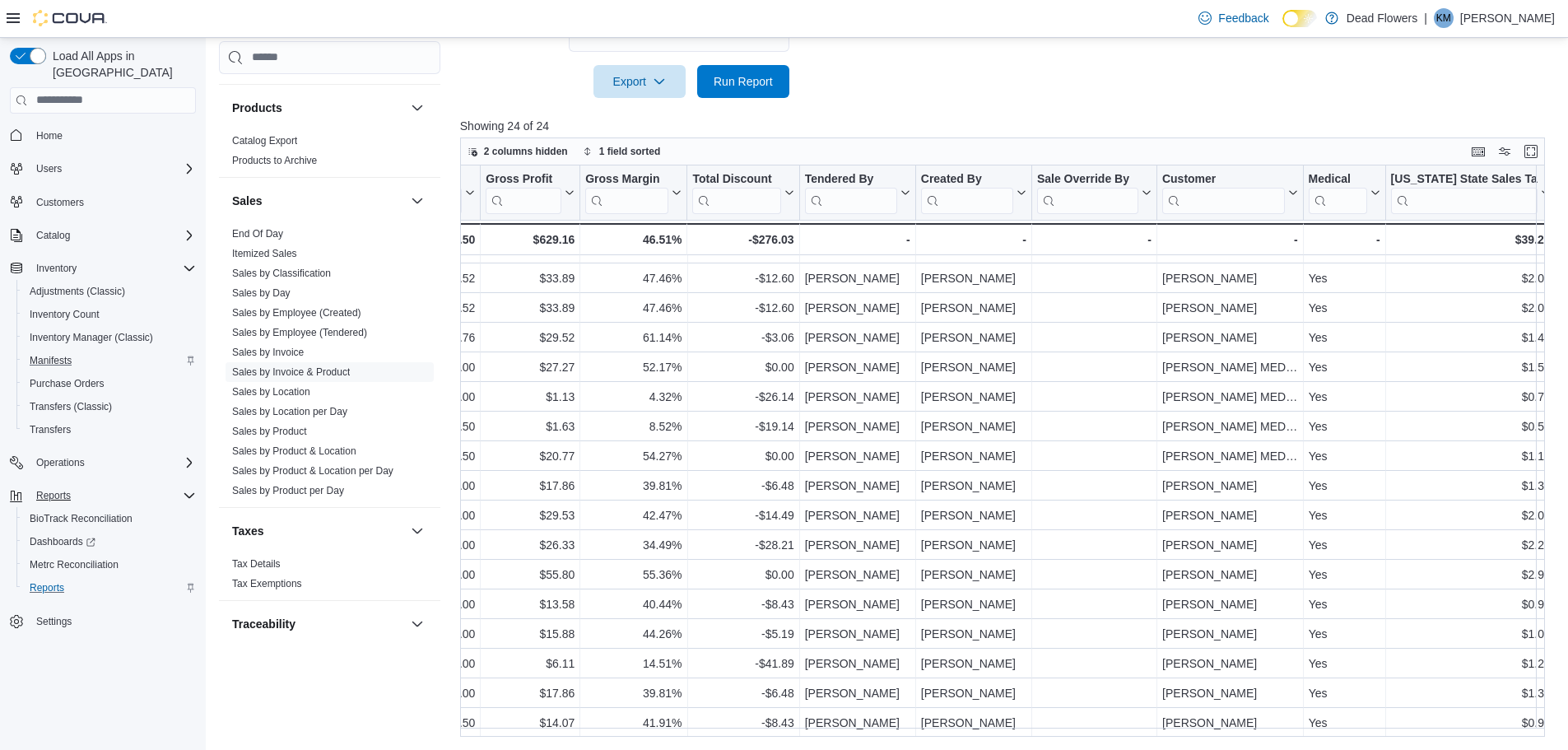
scroll to position [237, 1858]
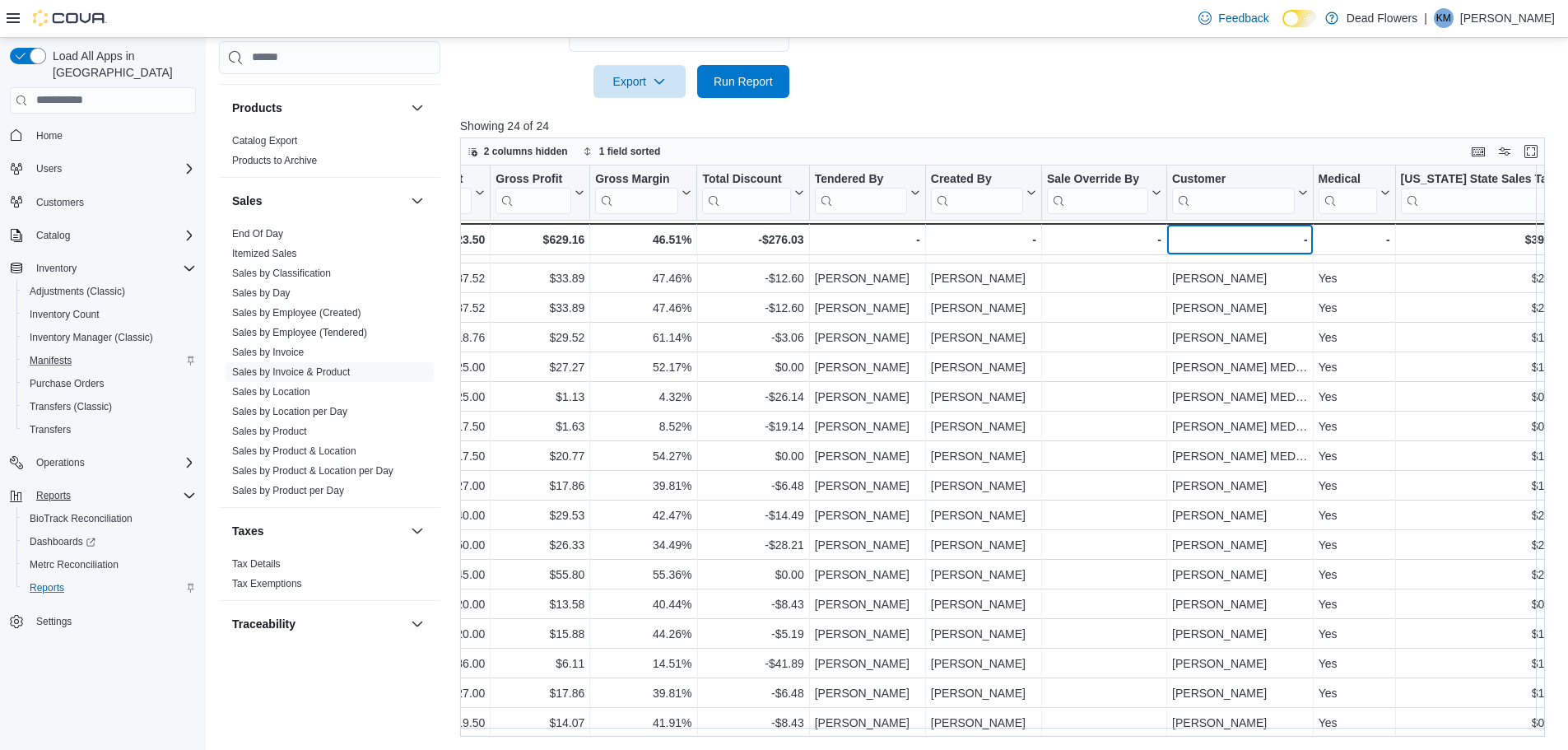
click at [1305, 241] on div "Totals - Invoice #, column 1, row 25 - - Receipt # URL, column 2, row 25 - - Da…" at bounding box center [249, 239] width 3293 height 32
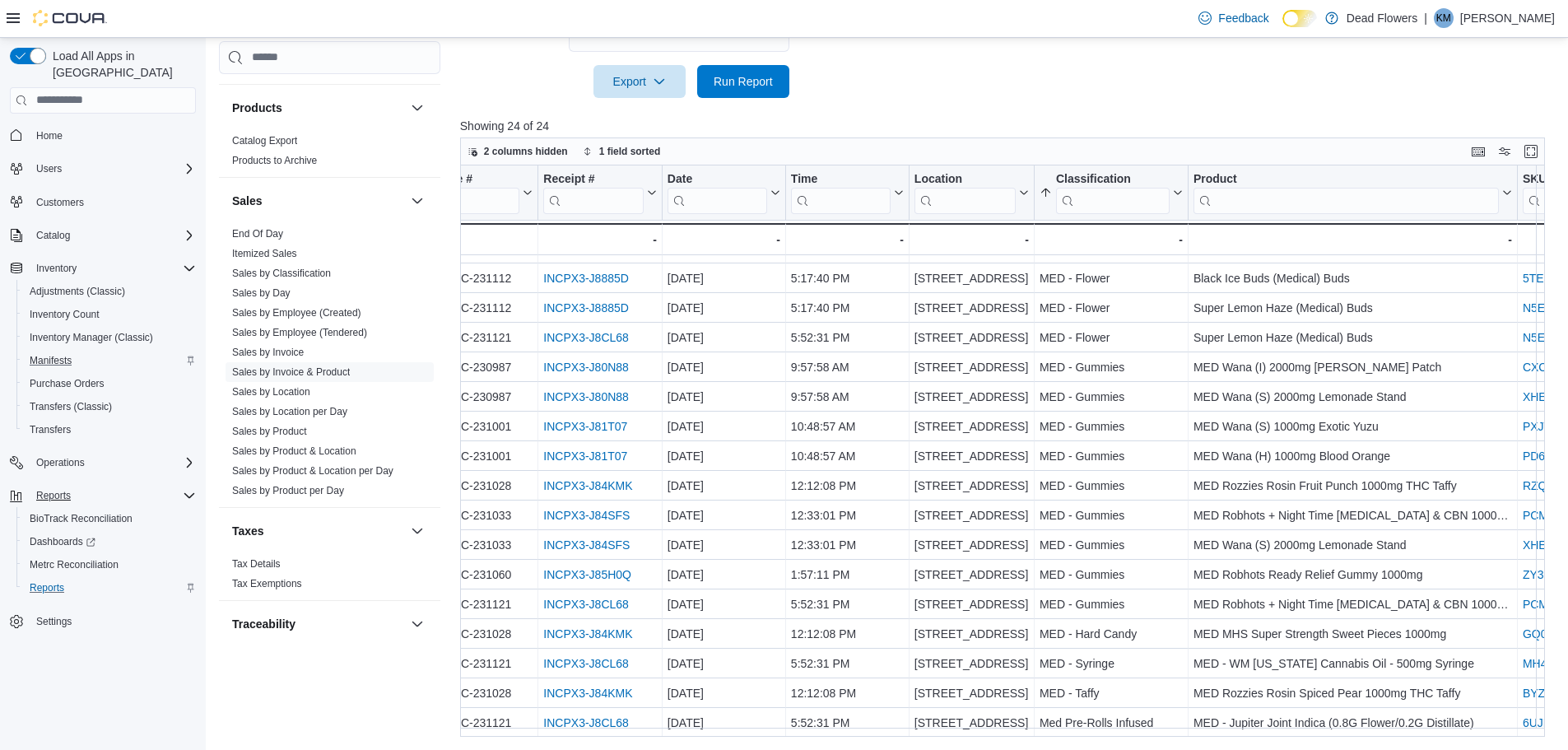
scroll to position [237, 0]
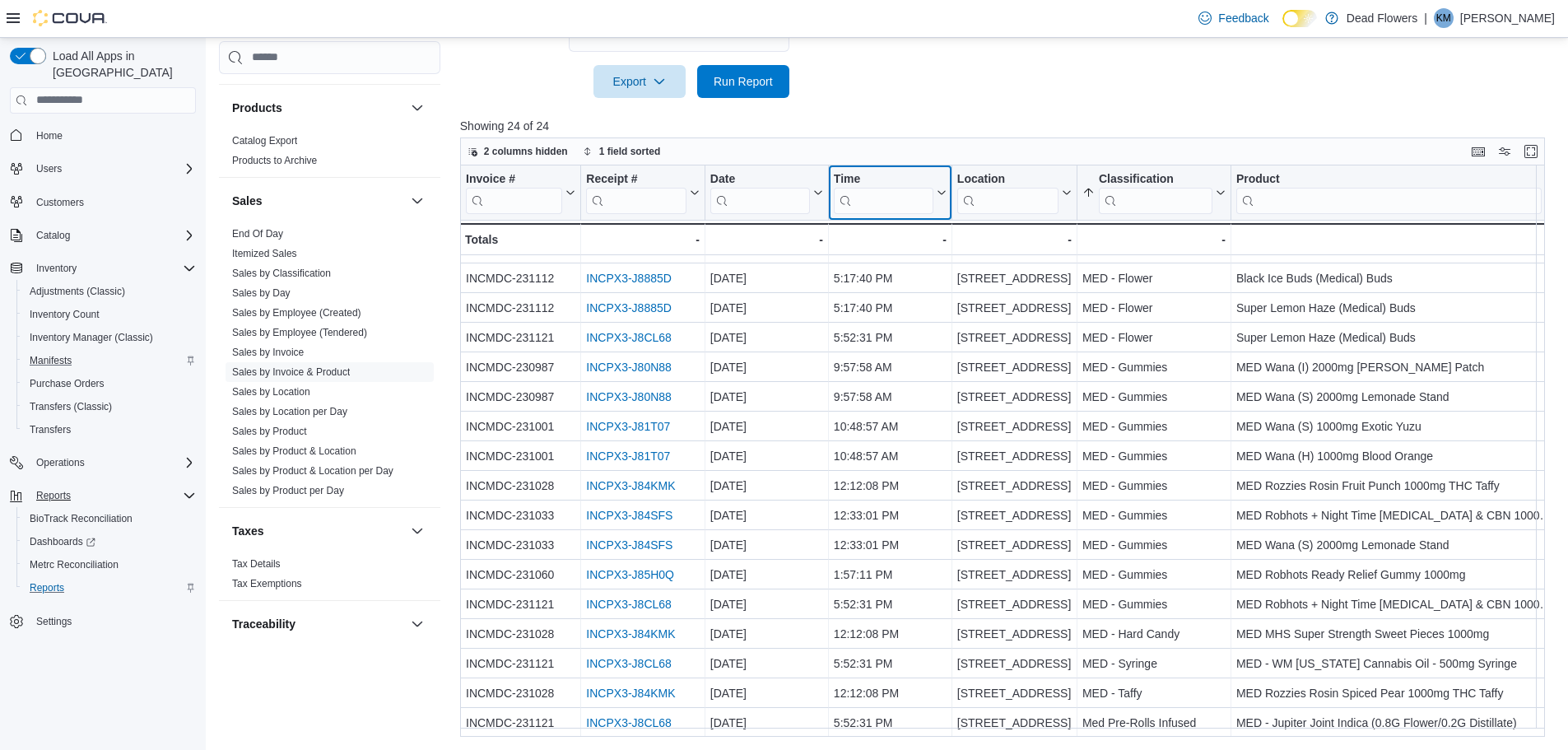
click at [941, 194] on icon at bounding box center [939, 193] width 13 height 10
click at [924, 257] on span "Sort Low-High" at bounding box center [901, 255] width 63 height 13
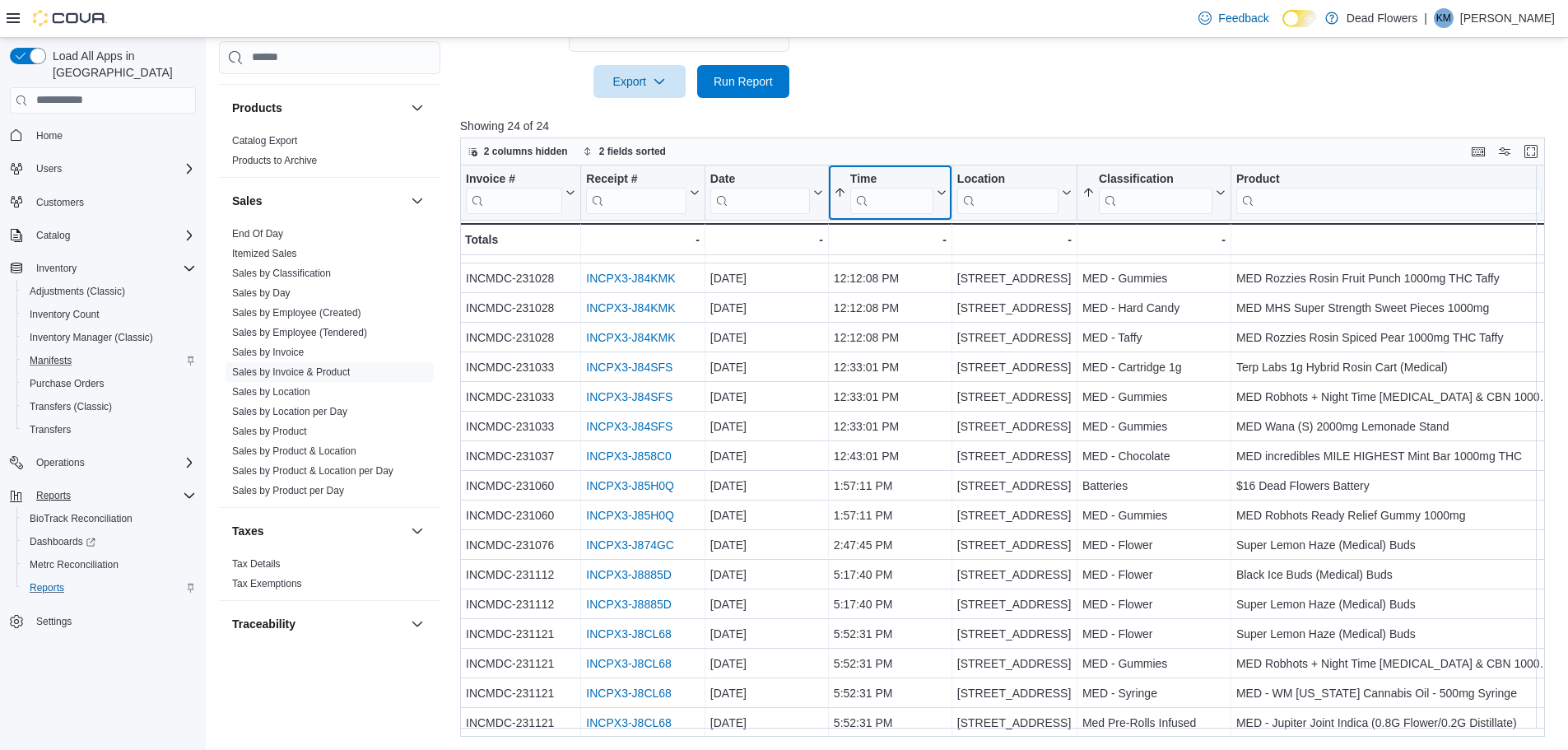
click at [941, 196] on icon at bounding box center [939, 193] width 13 height 10
click at [920, 271] on span "Sort High-Low" at bounding box center [901, 274] width 63 height 13
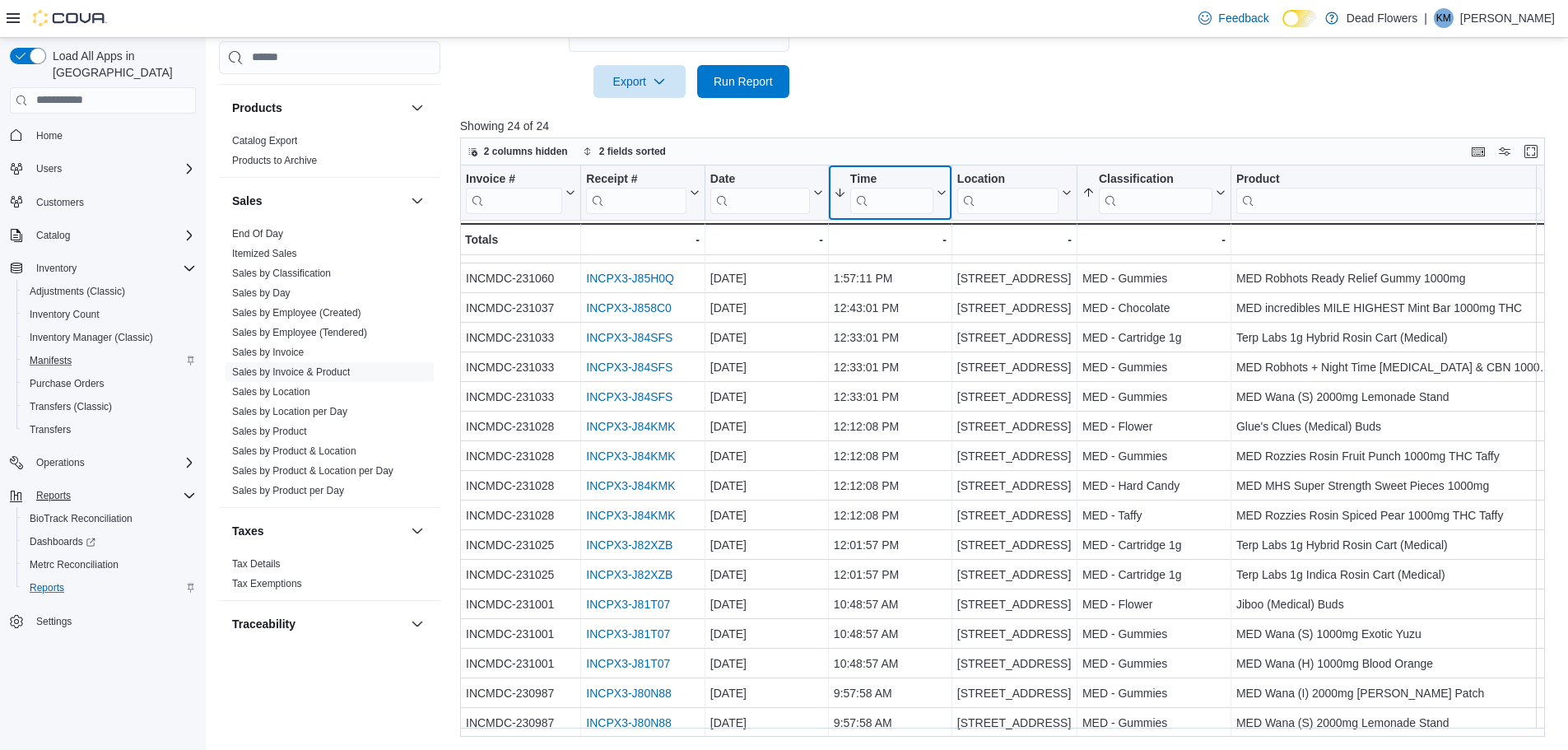
click at [939, 195] on icon at bounding box center [939, 193] width 13 height 10
click at [934, 116] on div at bounding box center [1008, 108] width 1096 height 20
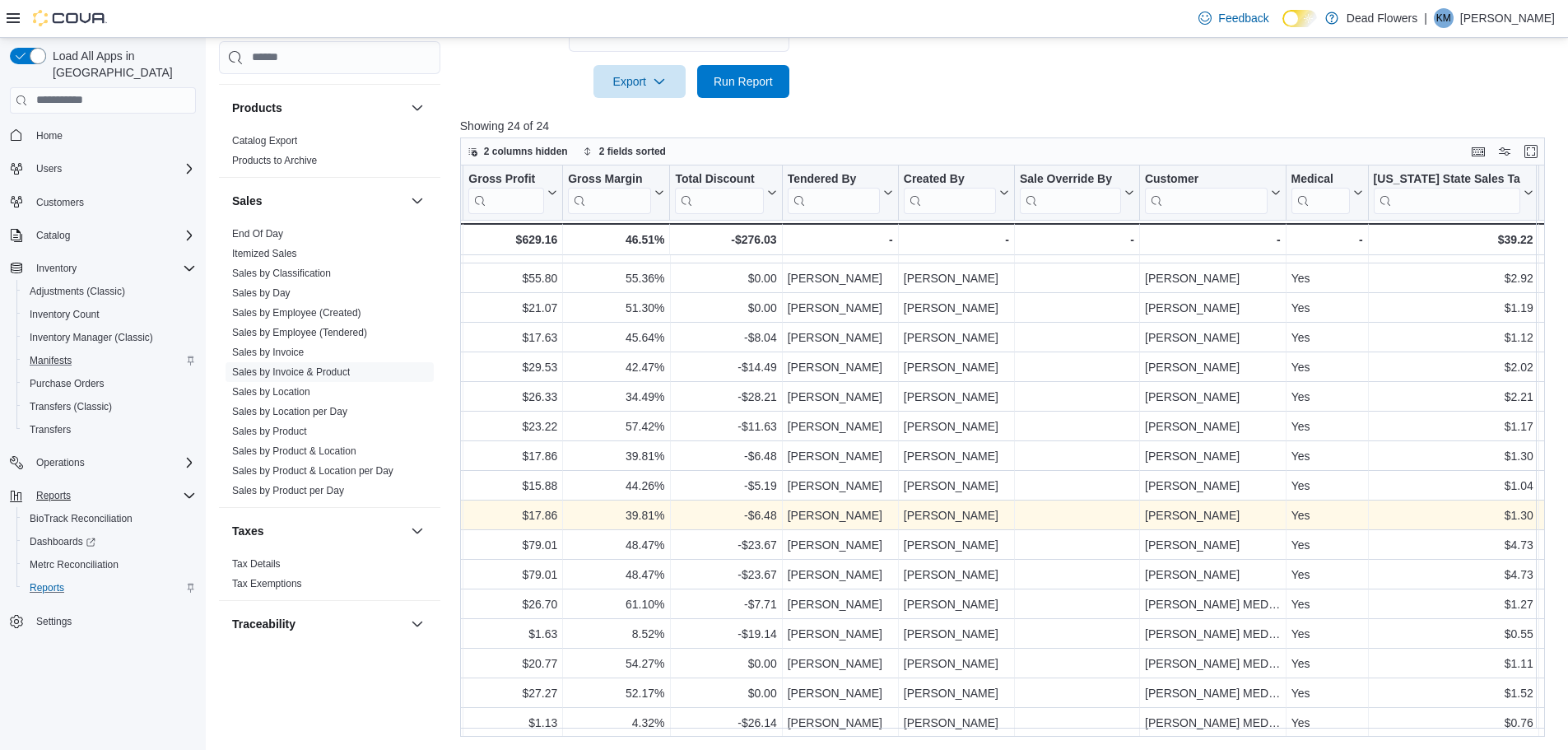
scroll to position [237, 1888]
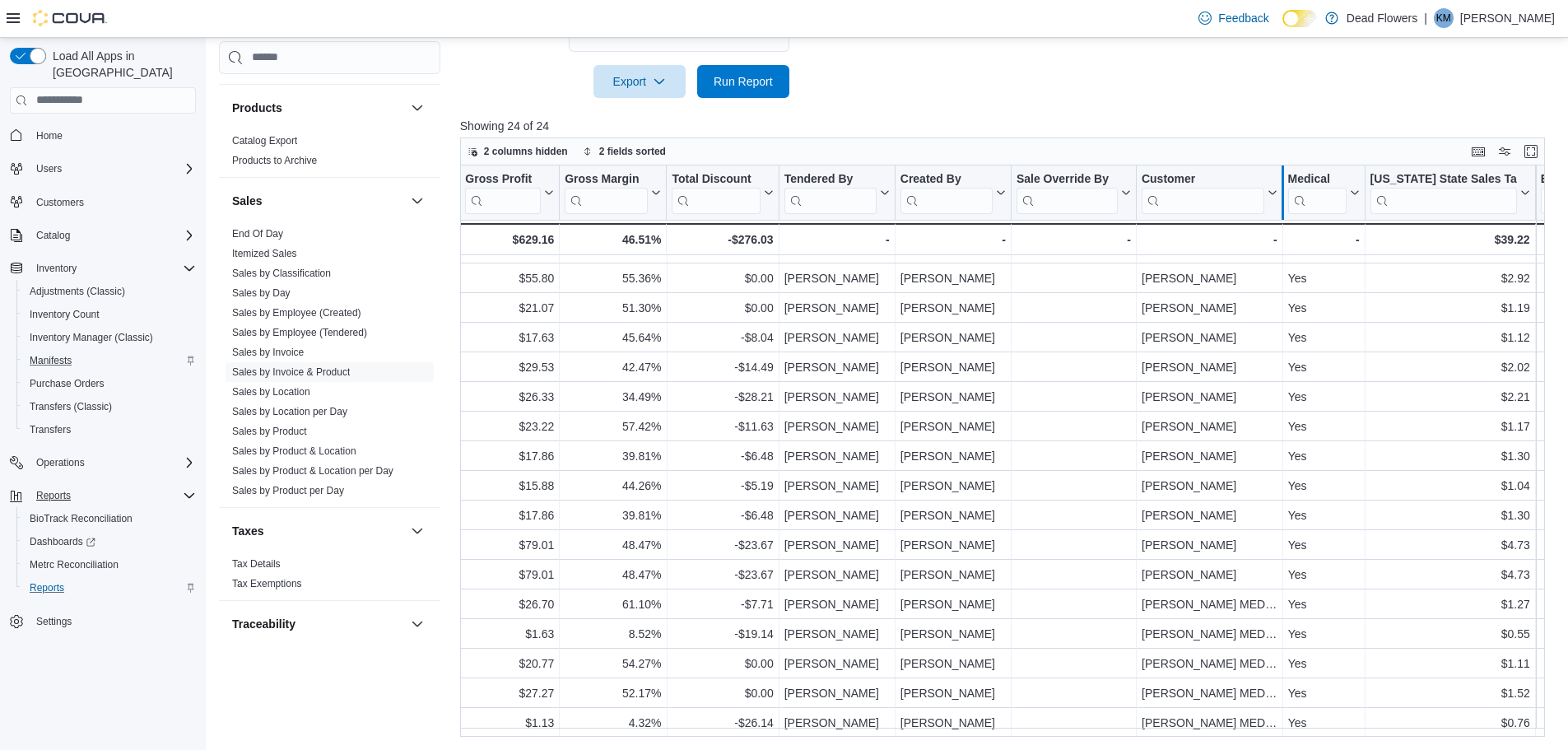
click at [1274, 190] on div at bounding box center [1280, 192] width 13 height 54
click at [1272, 191] on div "Invoice # Click to view column header actions Receipt # Click to view column he…" at bounding box center [218, 209] width 3293 height 89
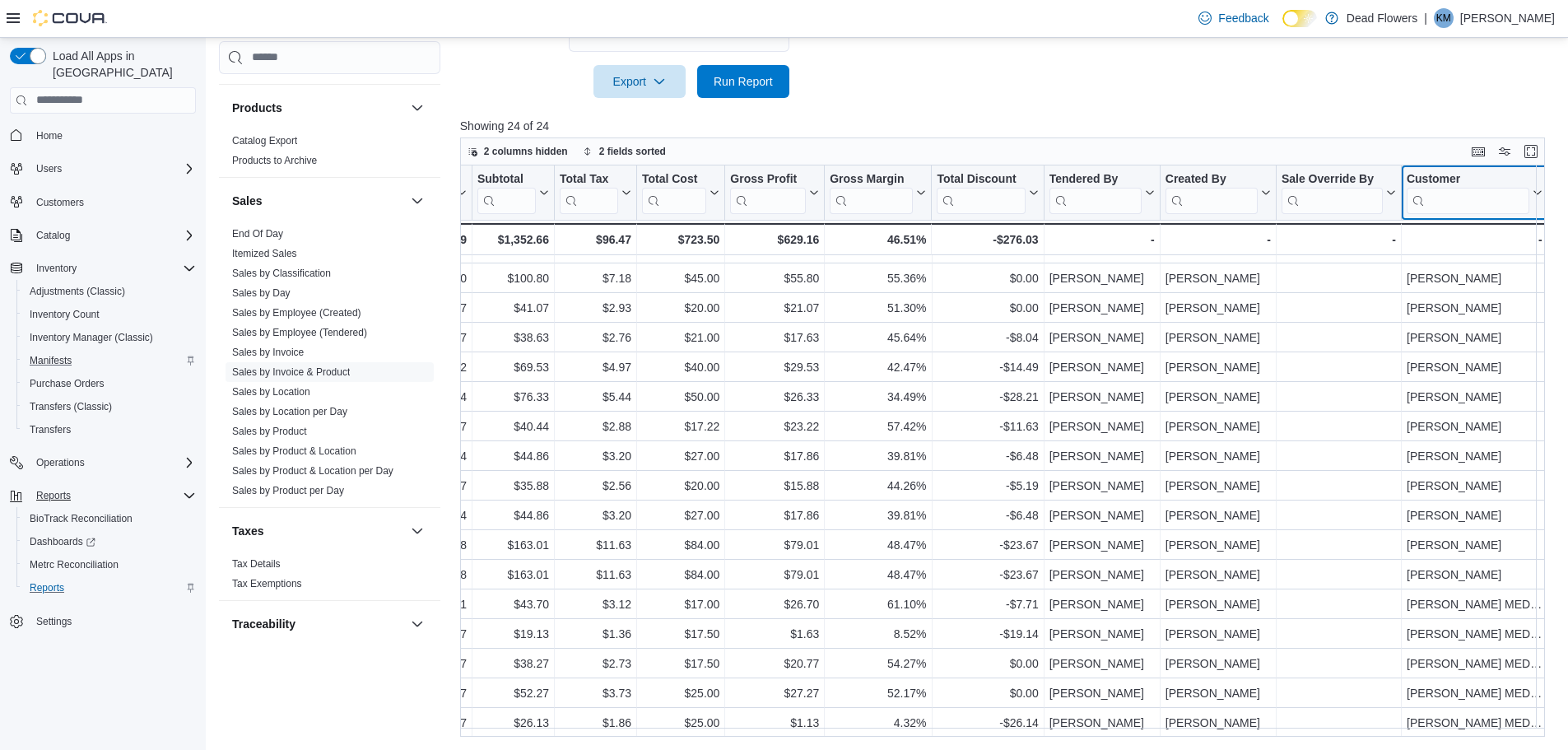
click at [1539, 195] on icon at bounding box center [1534, 193] width 13 height 10
click at [1491, 253] on span "Sort A-Z" at bounding box center [1474, 255] width 33 height 13
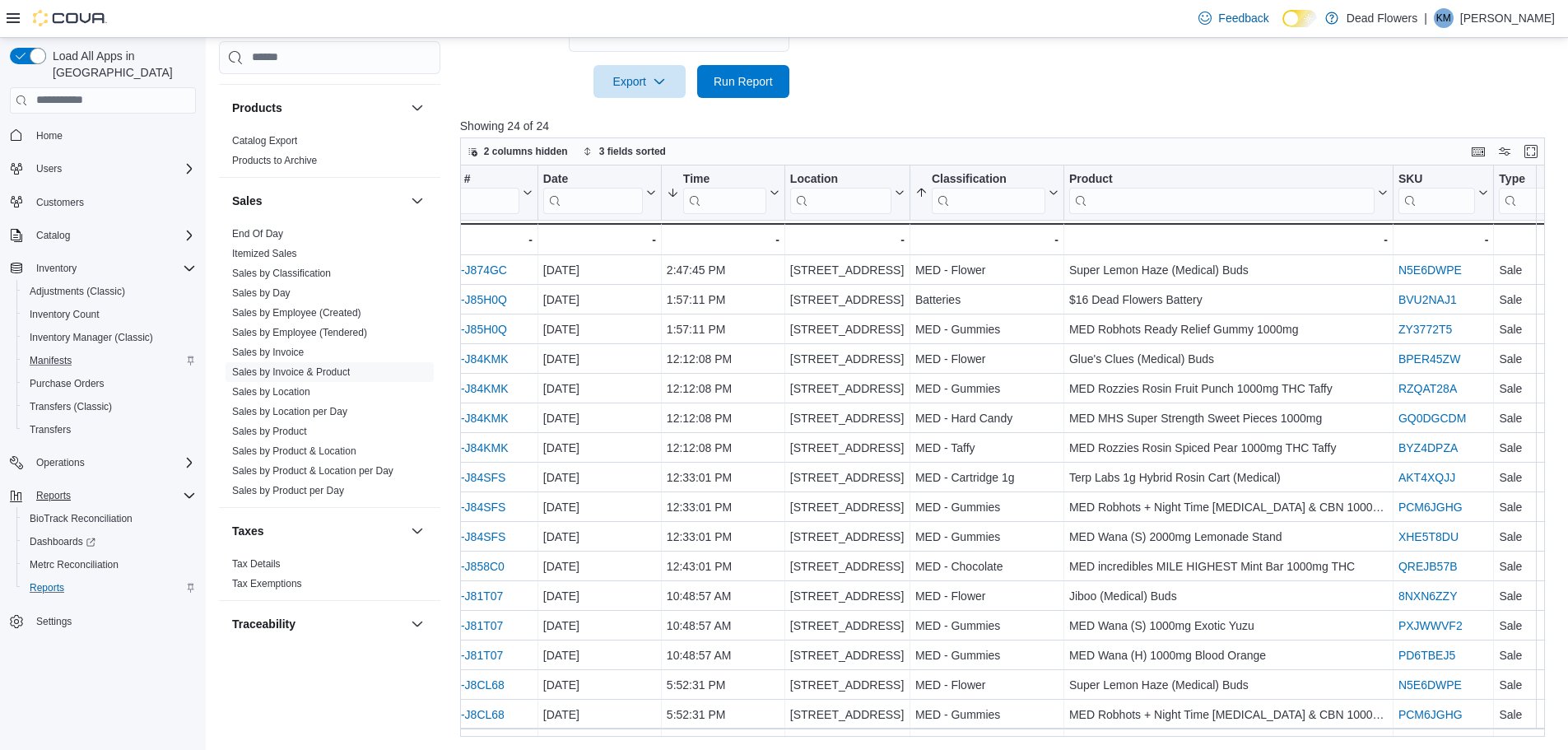
scroll to position [0, 144]
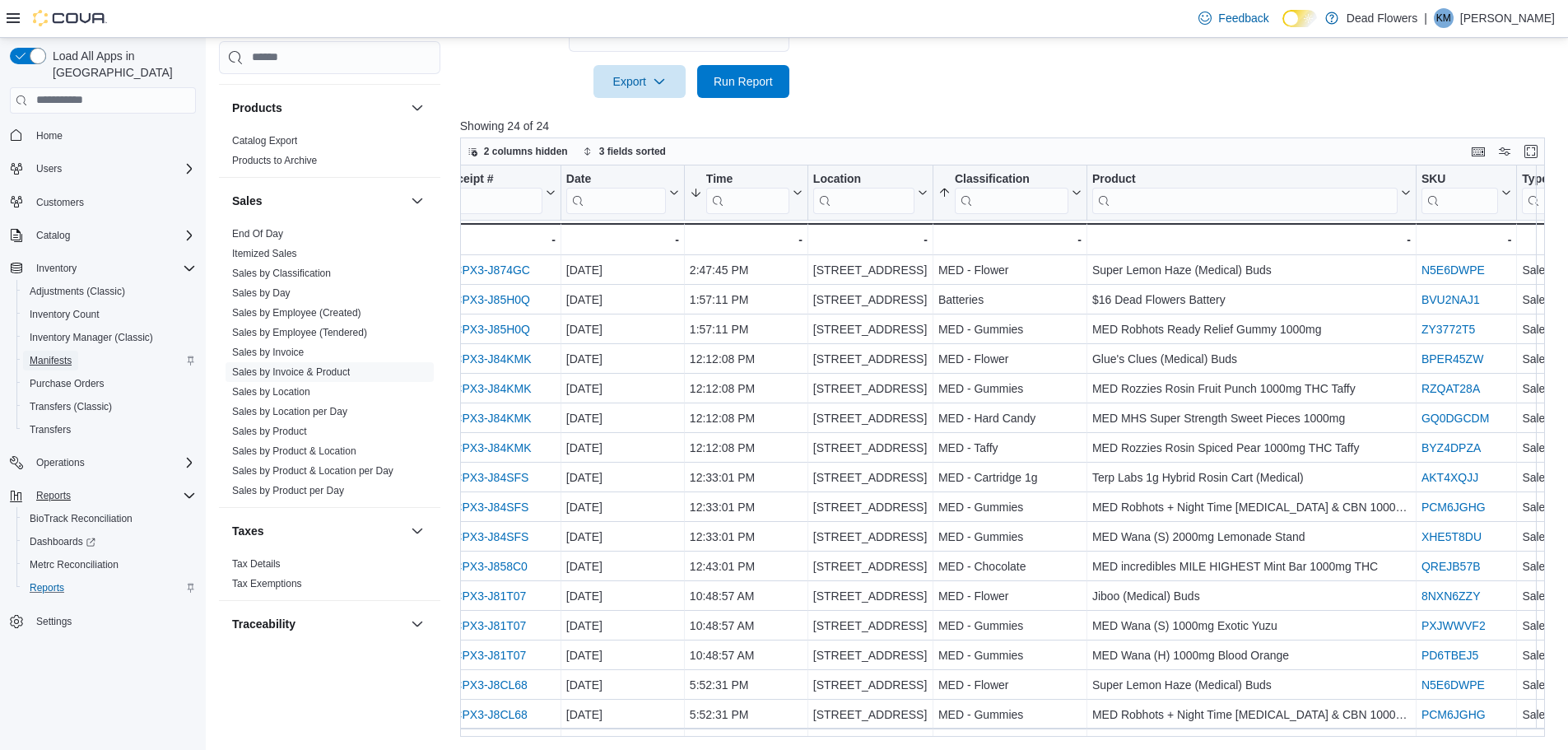
click at [56, 354] on span "Manifests" at bounding box center [50, 360] width 42 height 13
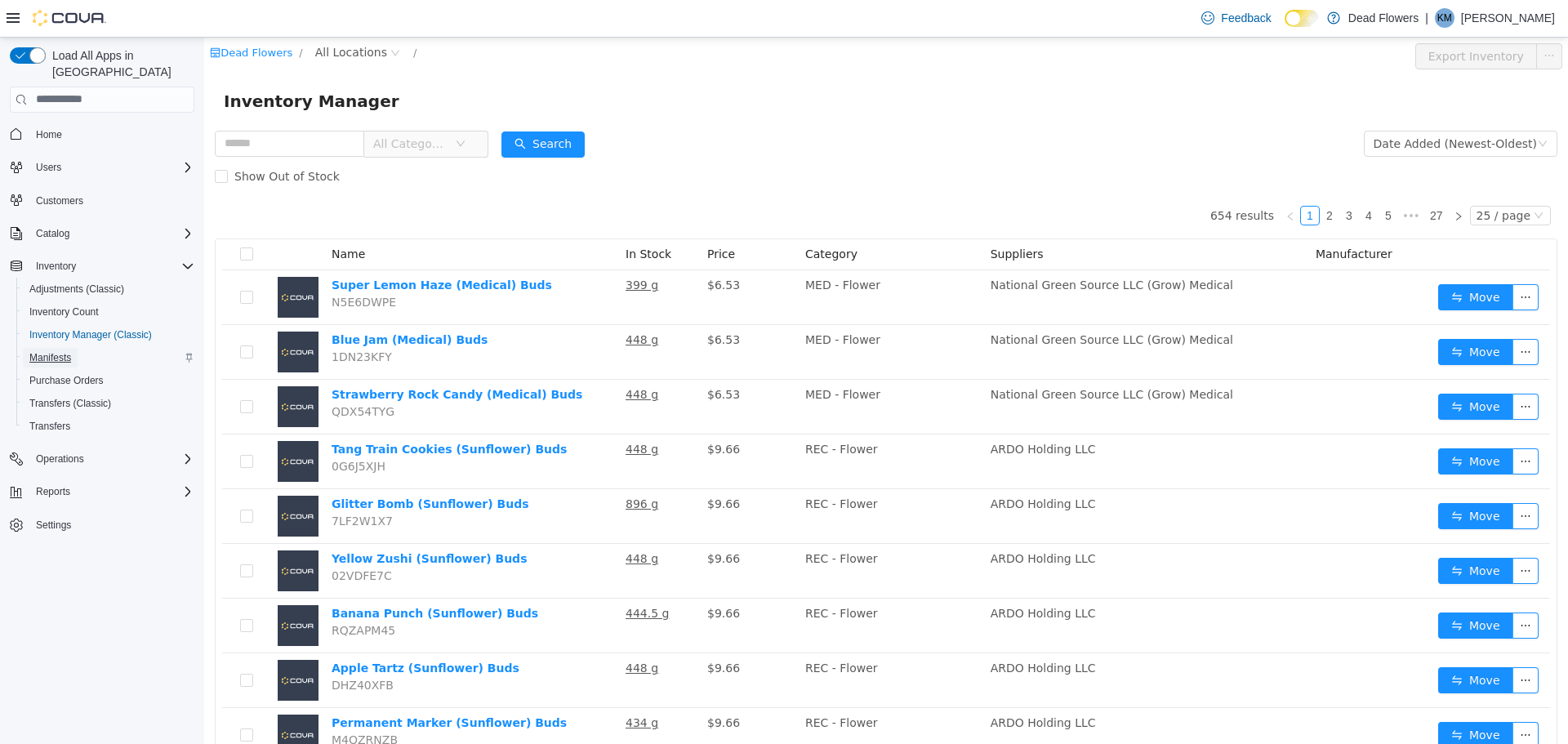
click at [44, 351] on span "Manifests" at bounding box center [50, 357] width 42 height 13
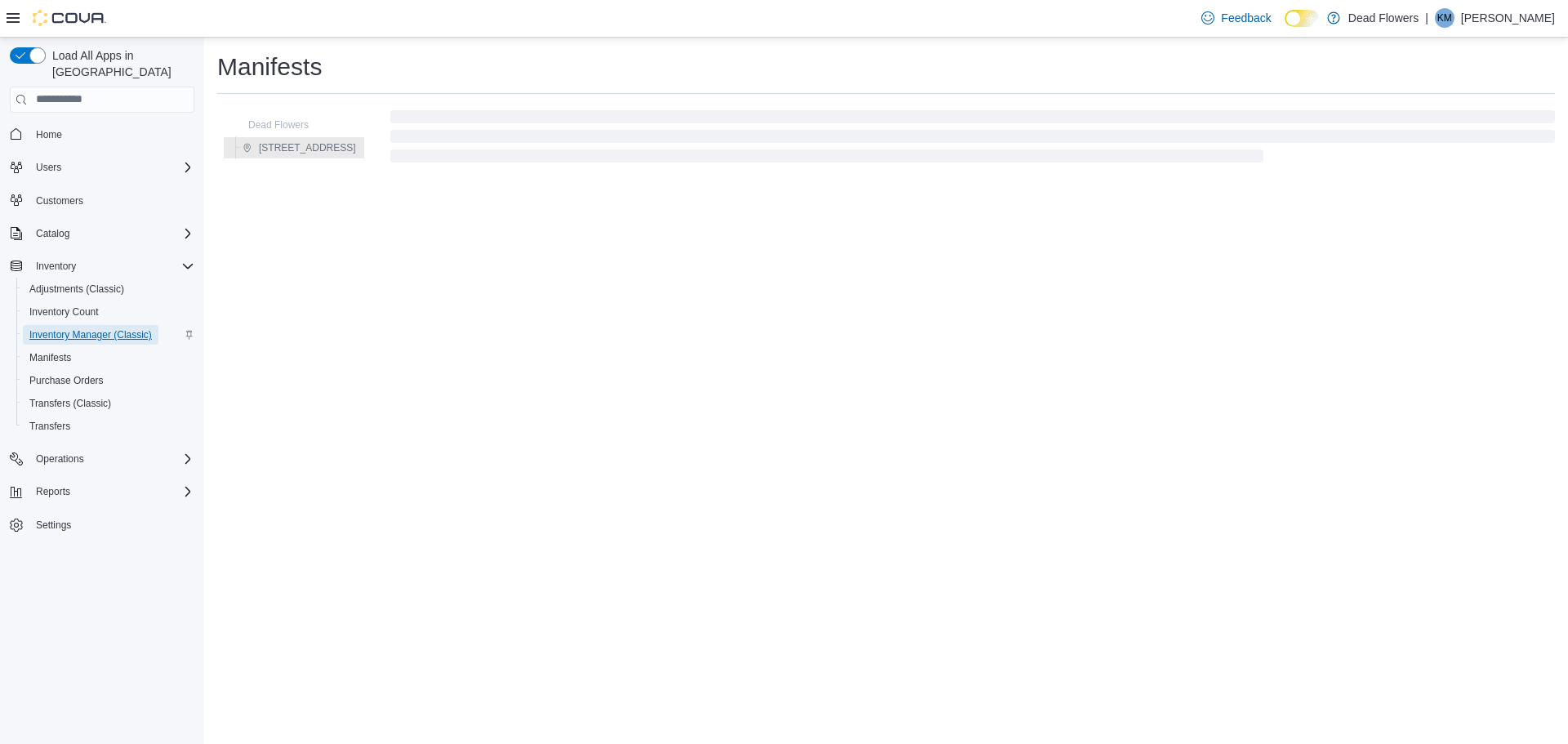
click at [105, 329] on span "Inventory Manager (Classic)" at bounding box center [91, 334] width 123 height 13
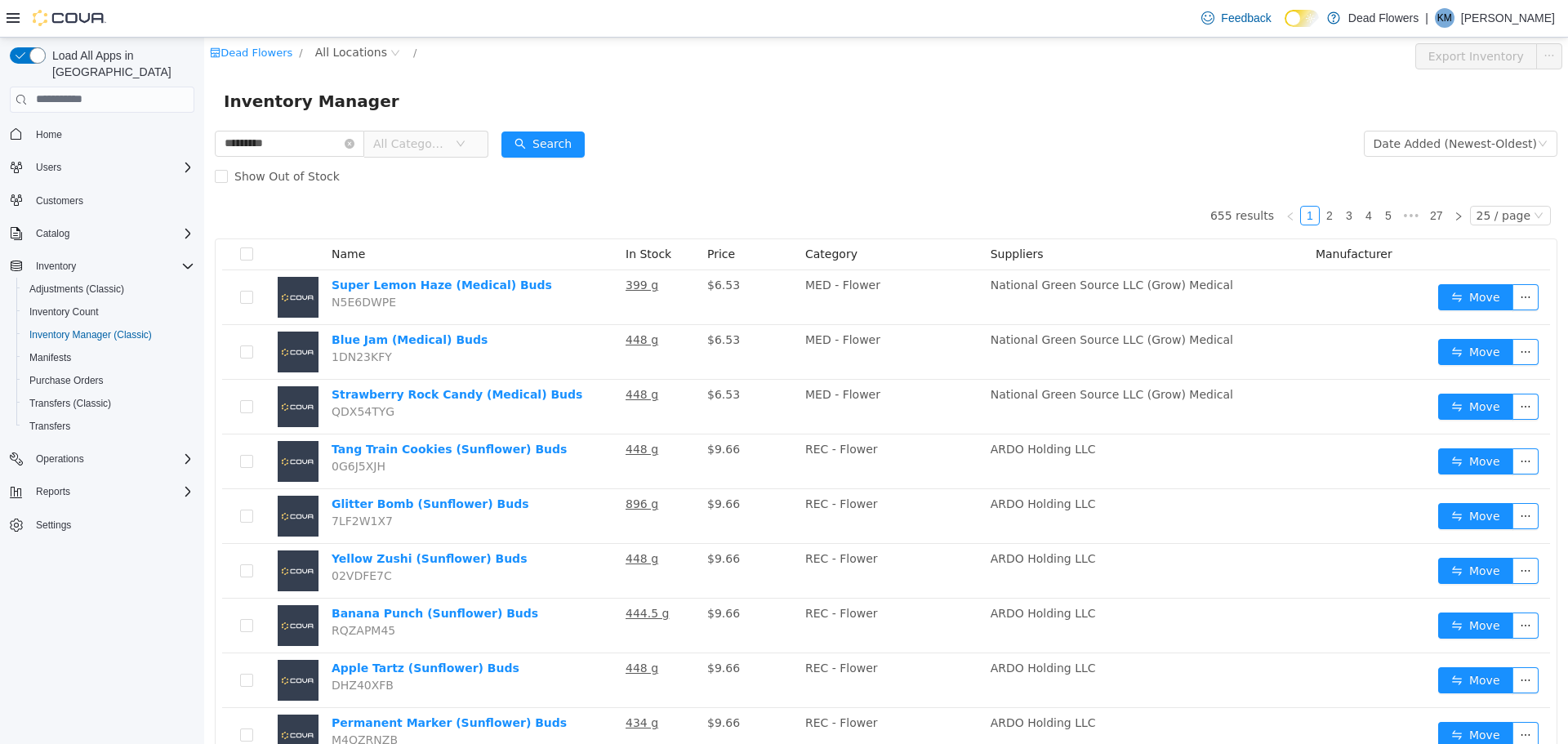
type input "*********"
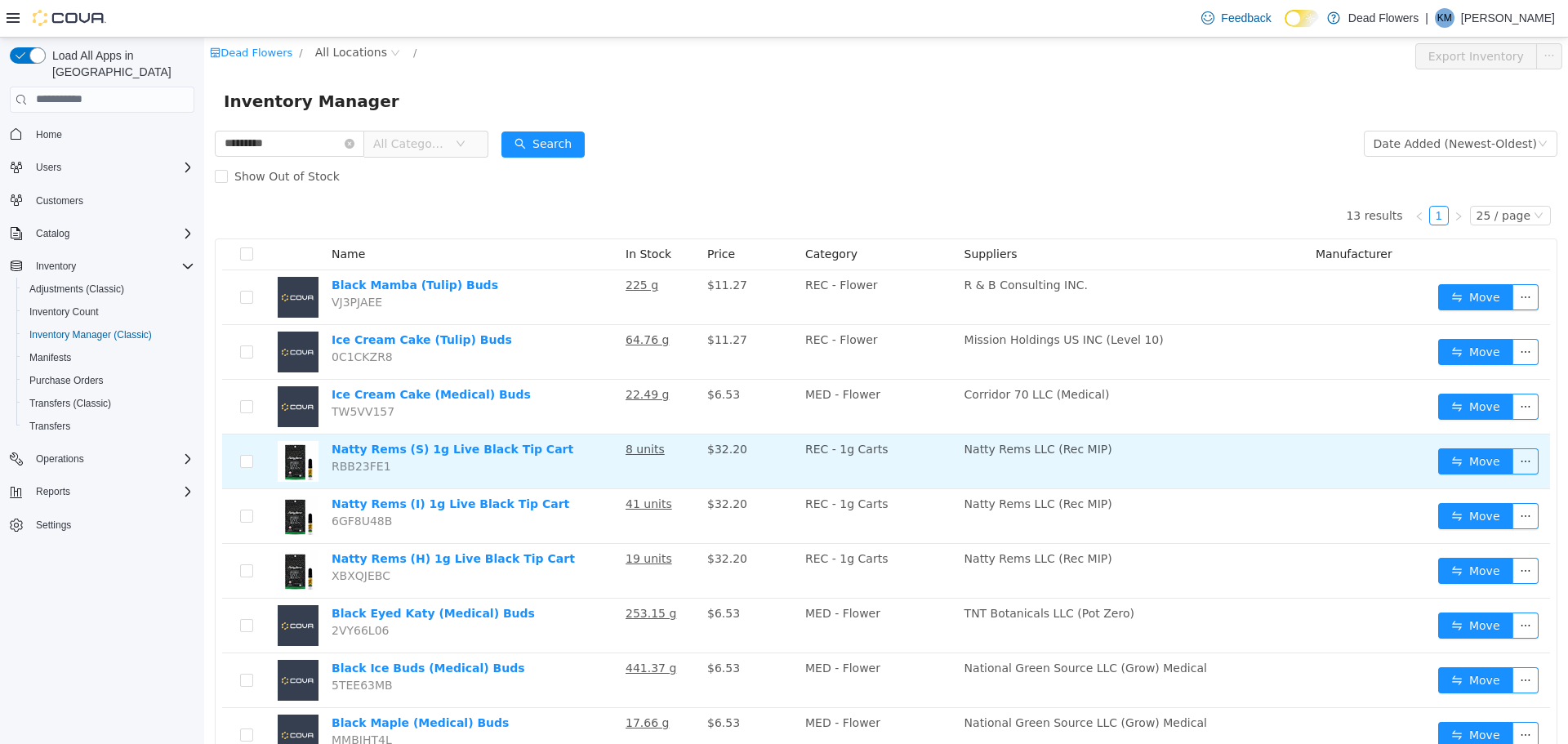
scroll to position [82, 0]
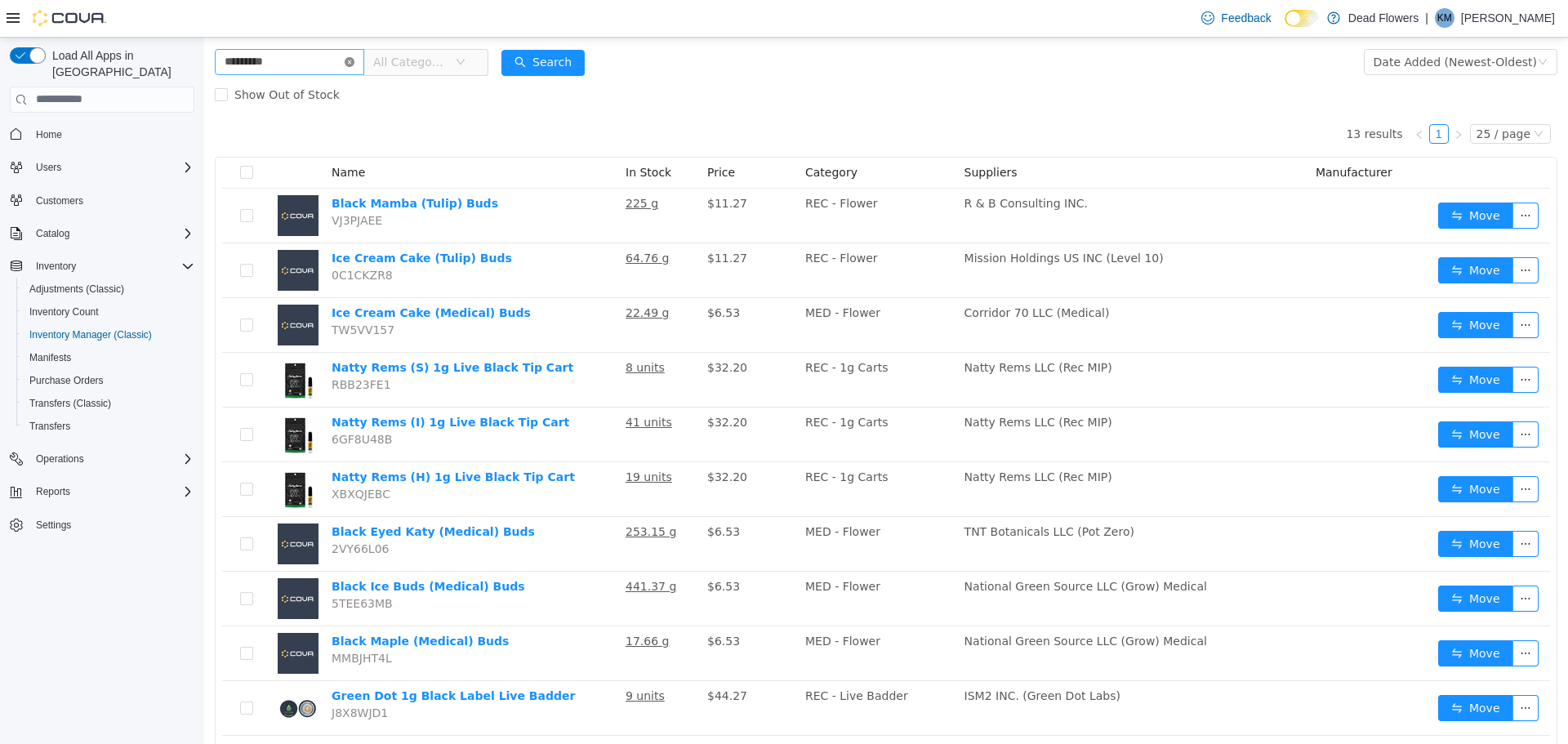
click at [355, 62] on icon "icon: close-circle" at bounding box center [349, 61] width 10 height 10
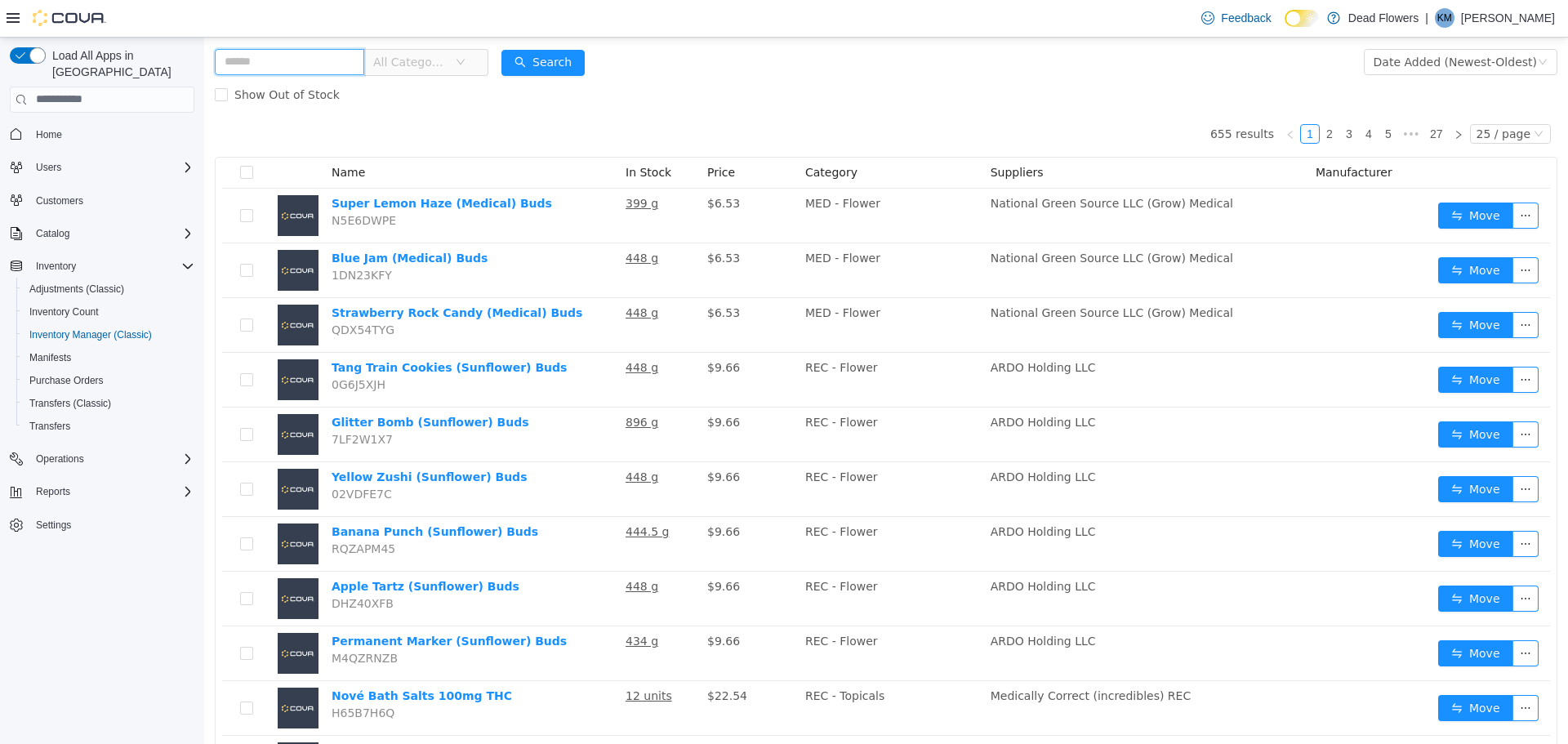
click at [306, 55] on input "text" at bounding box center [289, 60] width 149 height 26
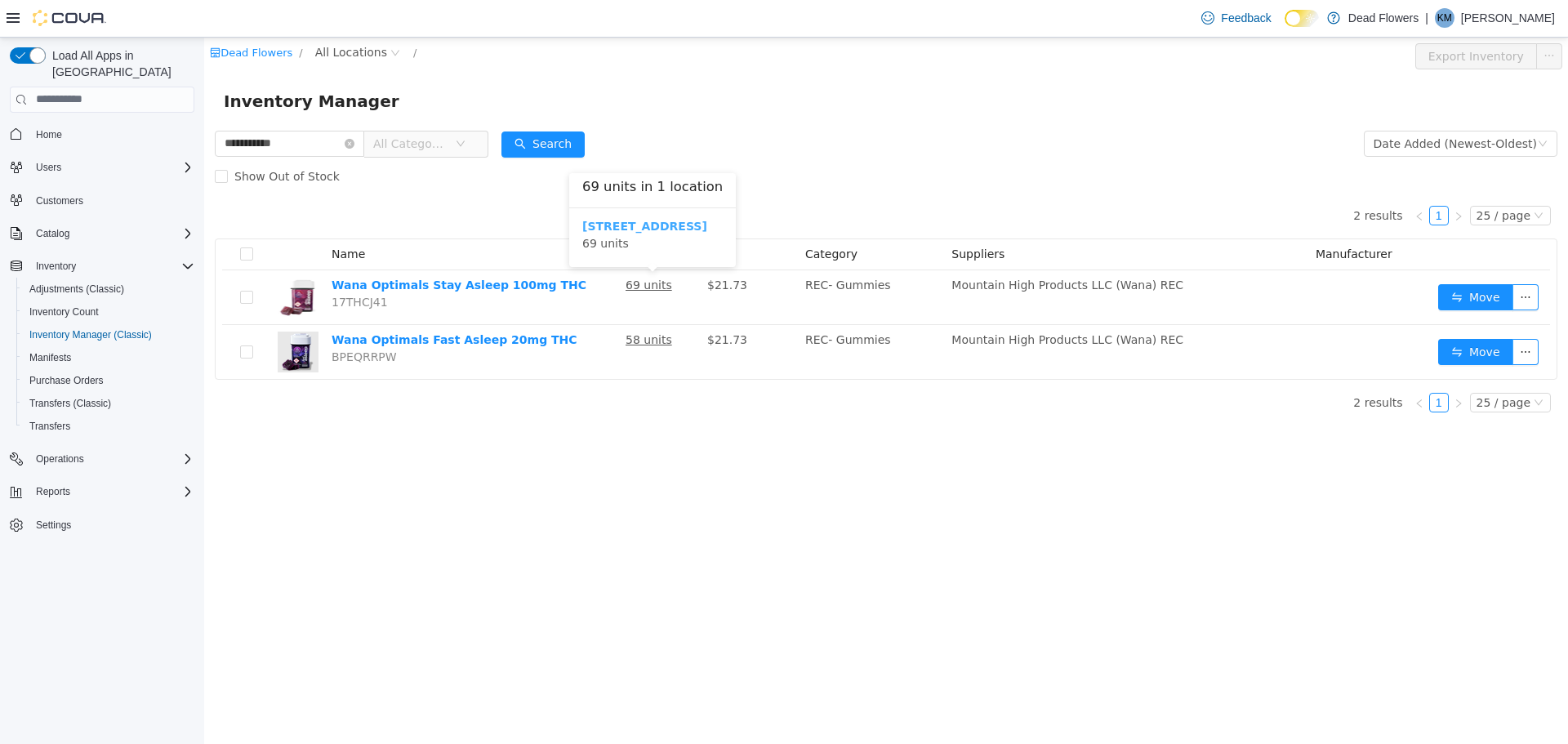
click at [665, 226] on b "[STREET_ADDRESS]" at bounding box center [645, 224] width 125 height 13
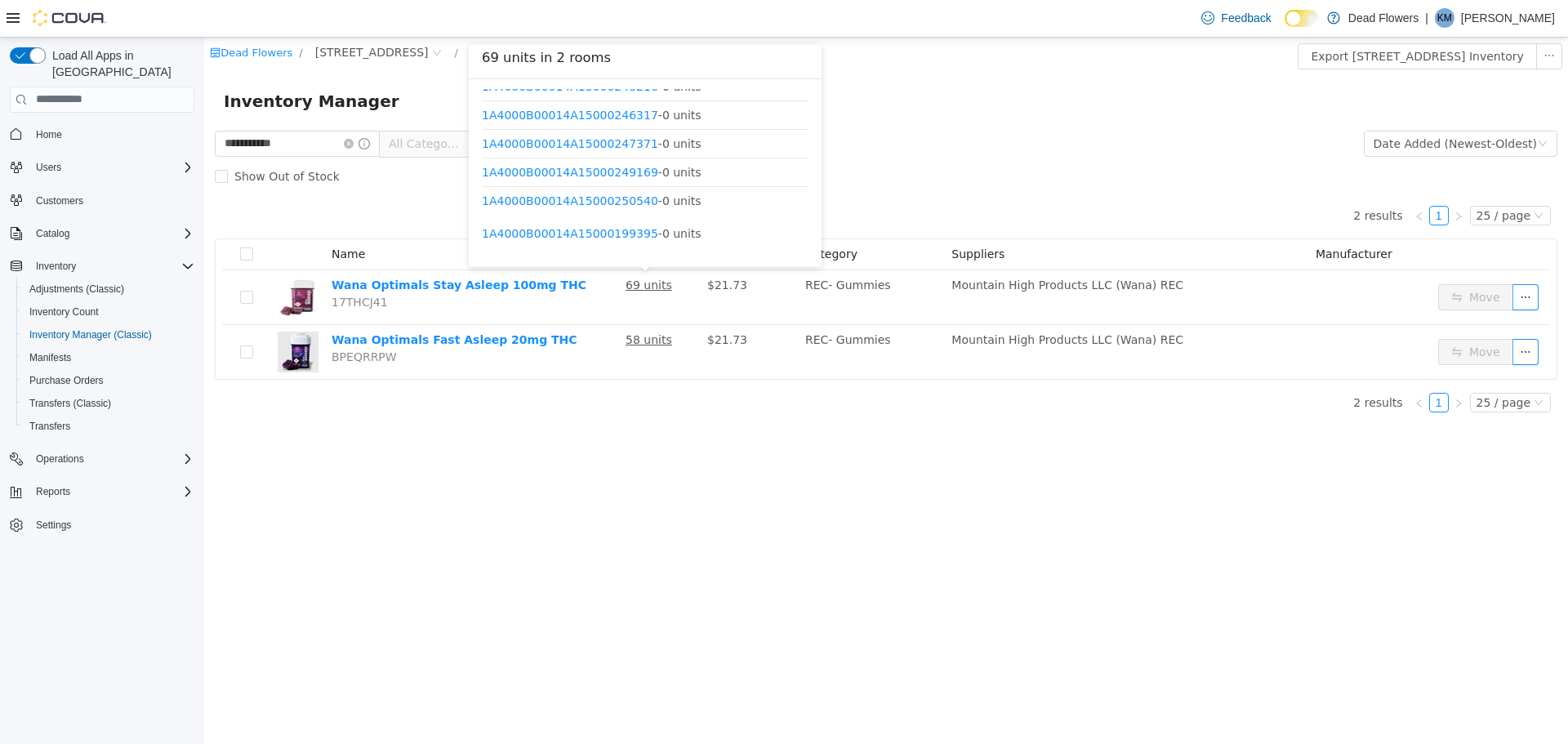
scroll to position [517, 0]
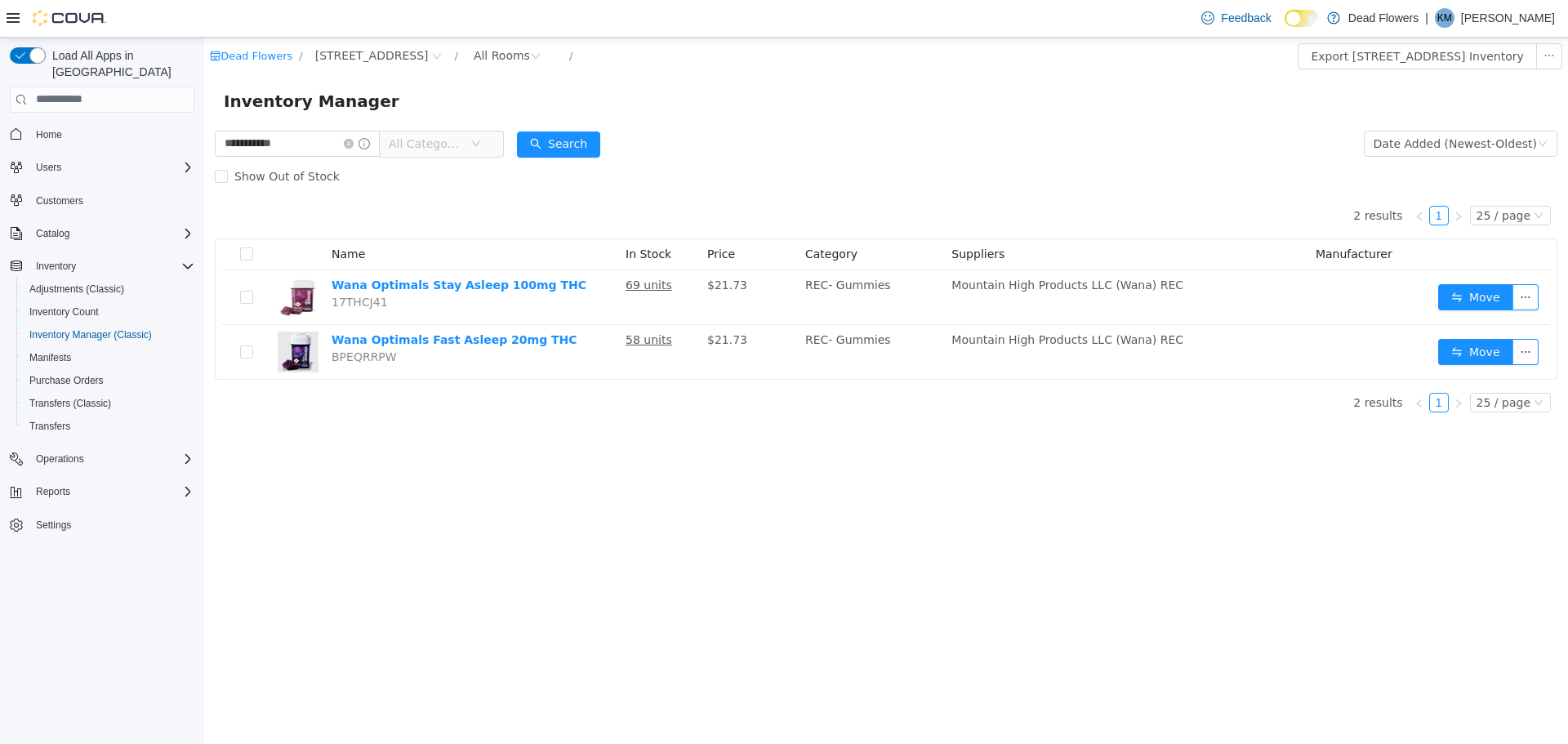
drag, startPoint x: 802, startPoint y: 111, endPoint x: 800, endPoint y: 146, distance: 35.1
click at [800, 146] on body "**********" at bounding box center [885, 390] width 1364 height 707
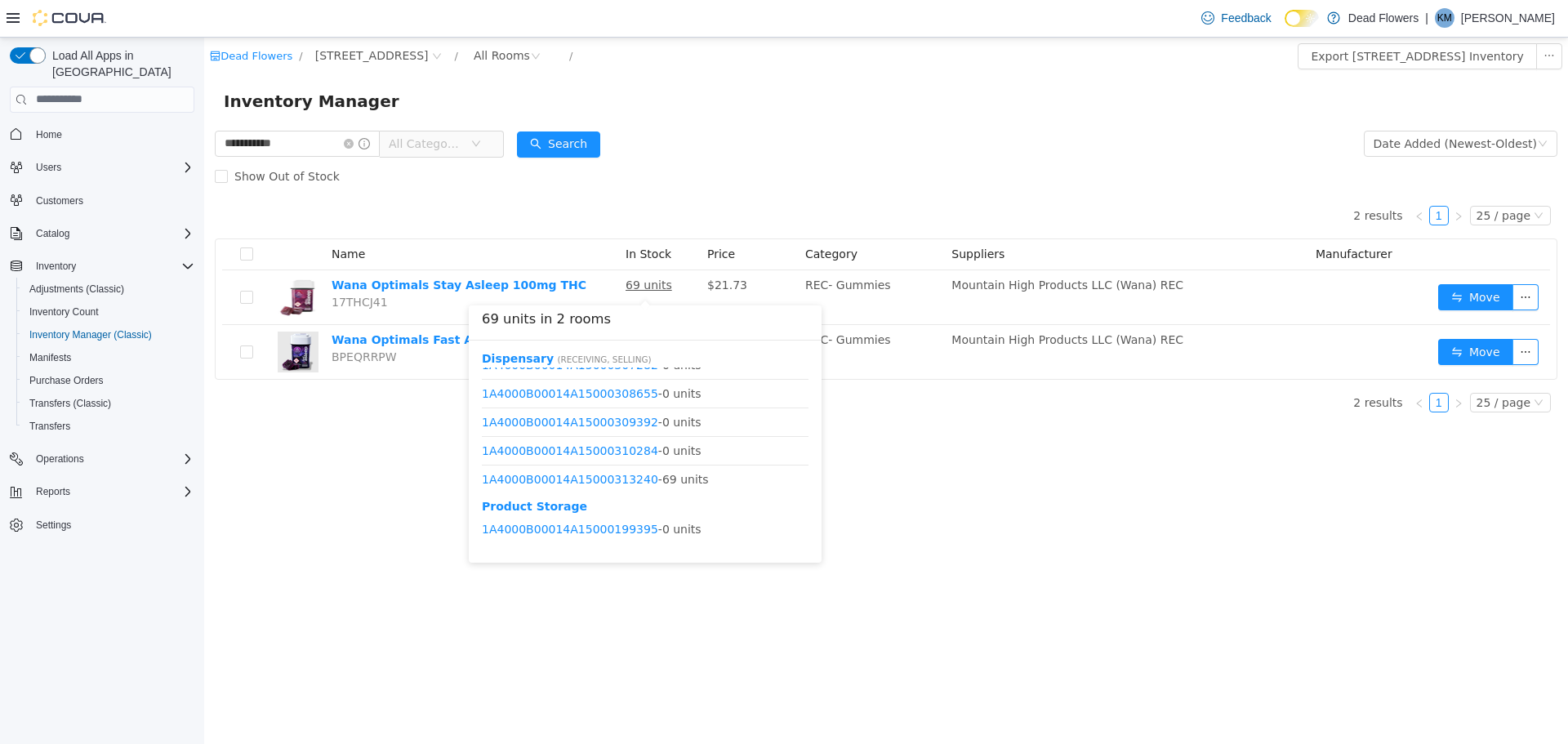
scroll to position [1392, 0]
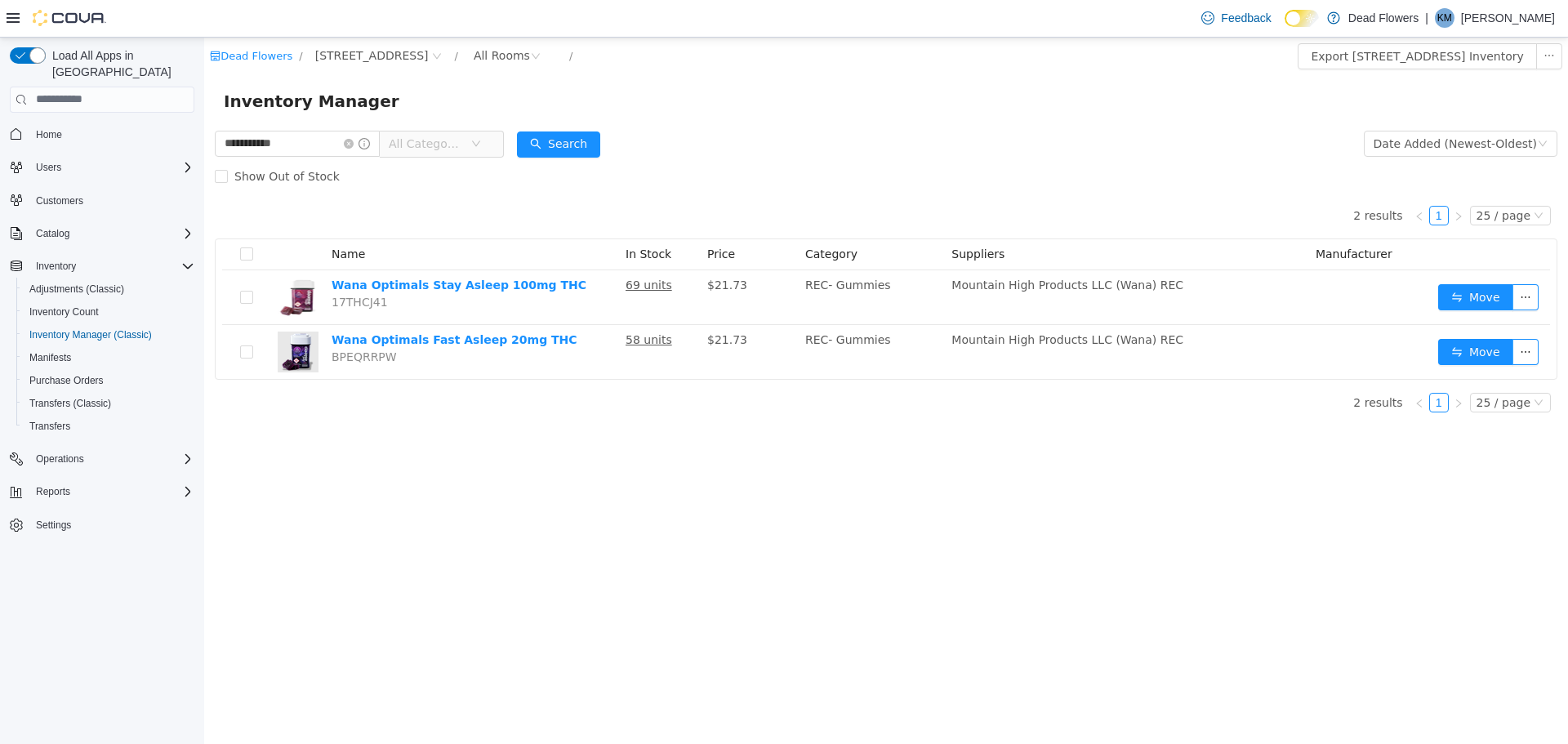
click at [967, 470] on div "**********" at bounding box center [885, 390] width 1364 height 707
click at [294, 142] on input "**********" at bounding box center [296, 142] width 165 height 26
click at [302, 137] on input "**********" at bounding box center [296, 142] width 165 height 26
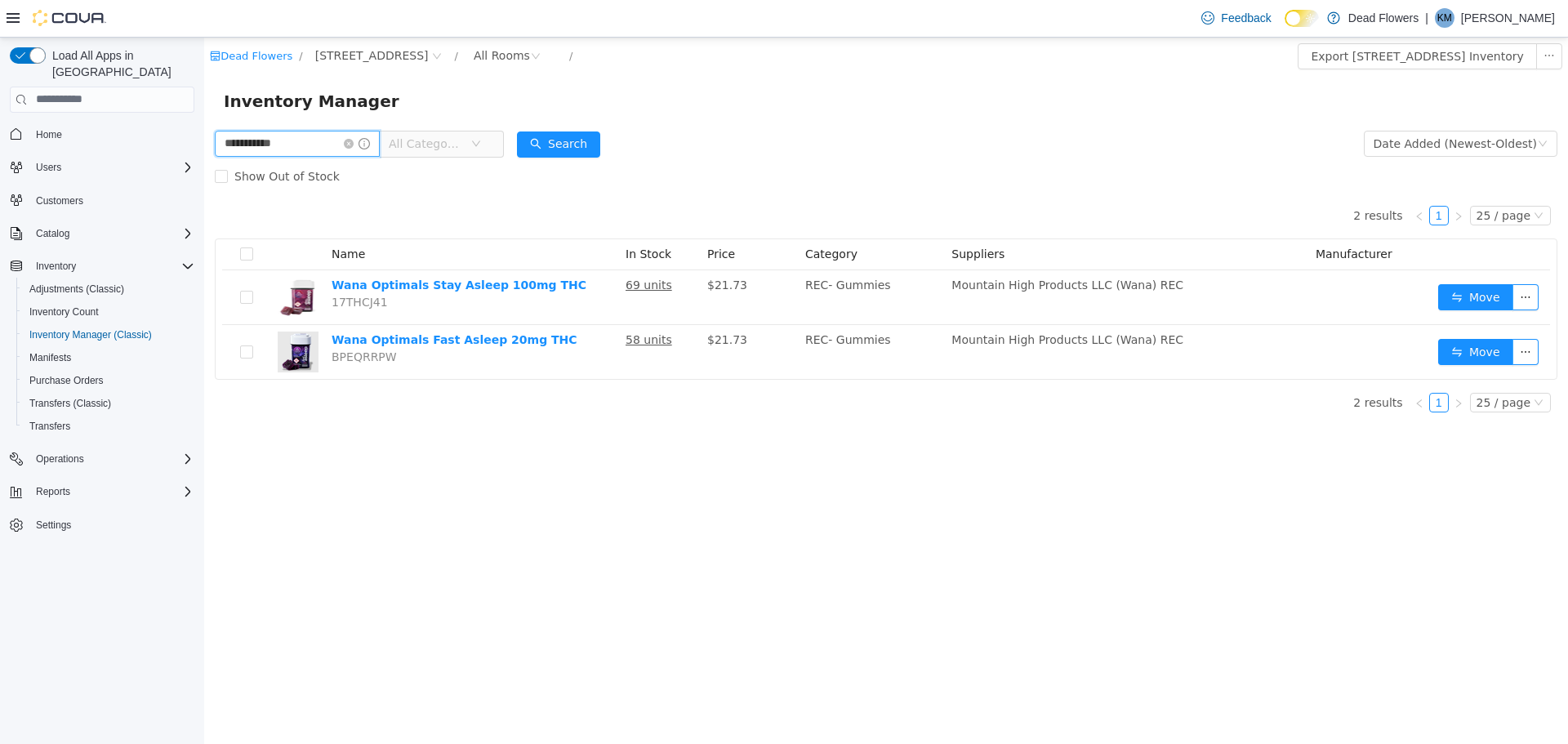
click at [302, 137] on input "**********" at bounding box center [296, 142] width 165 height 26
click at [289, 150] on input "**********" at bounding box center [296, 142] width 165 height 26
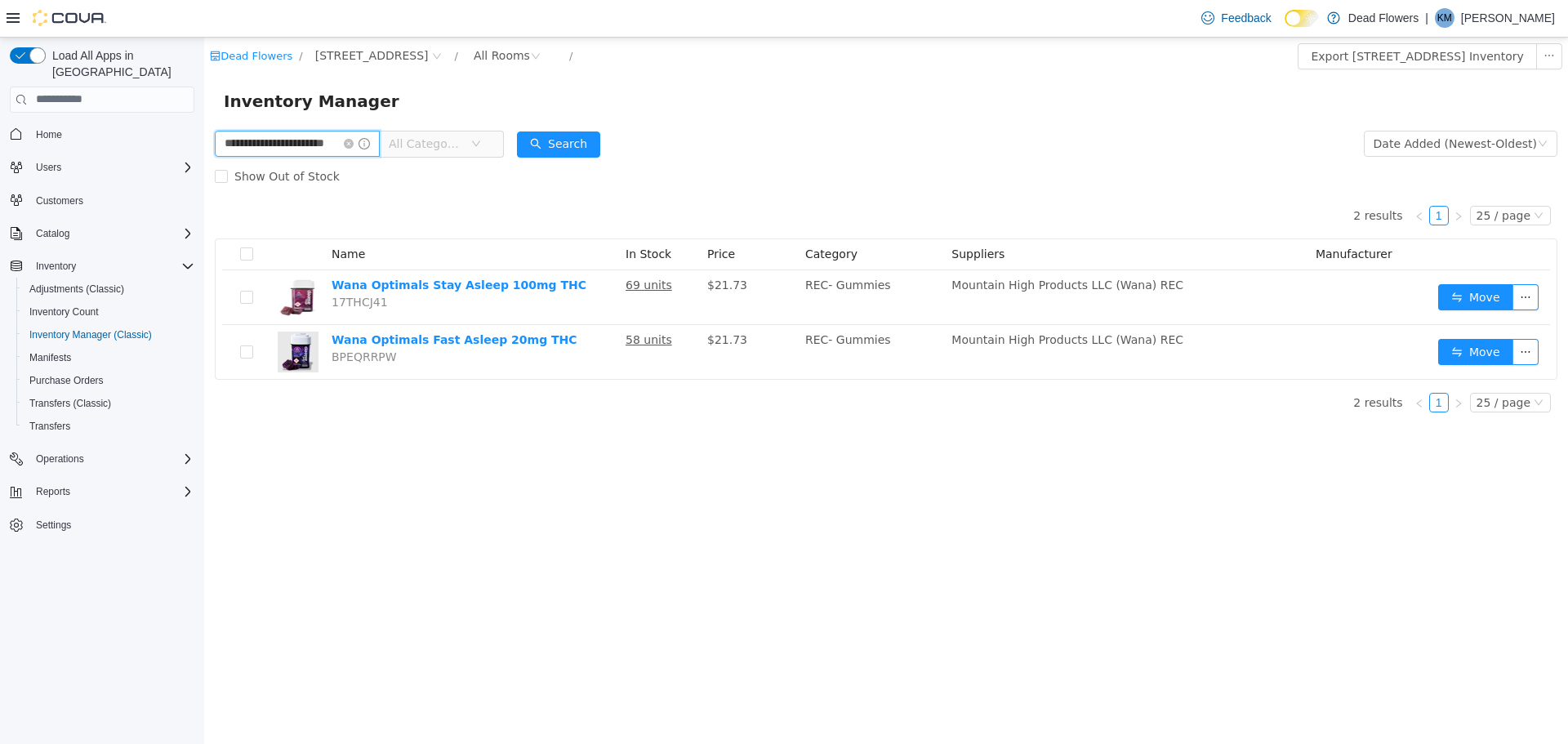
scroll to position [0, 20]
type input "**********"
click at [563, 149] on button "Search" at bounding box center [573, 143] width 83 height 26
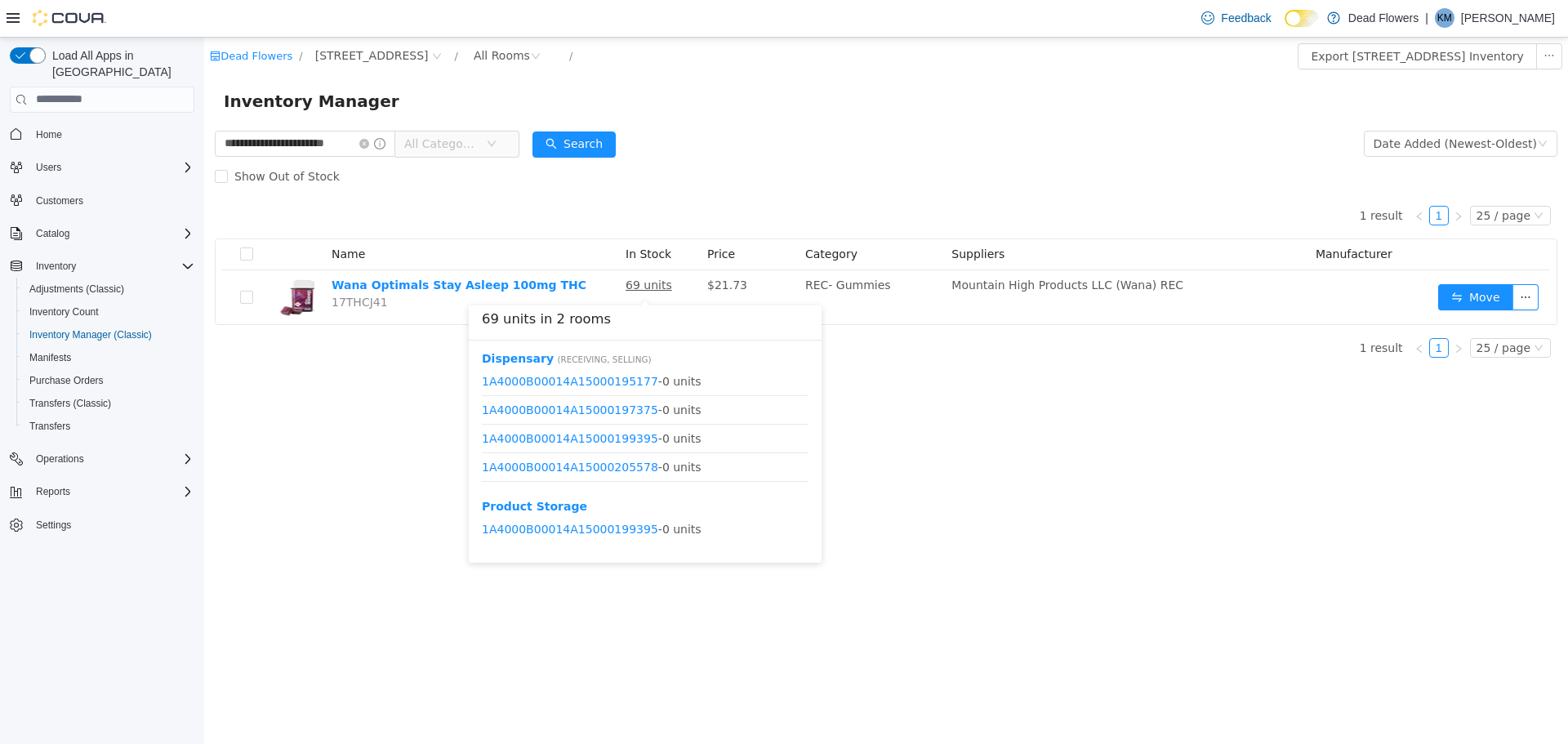
click at [904, 446] on div "**********" at bounding box center [885, 390] width 1364 height 707
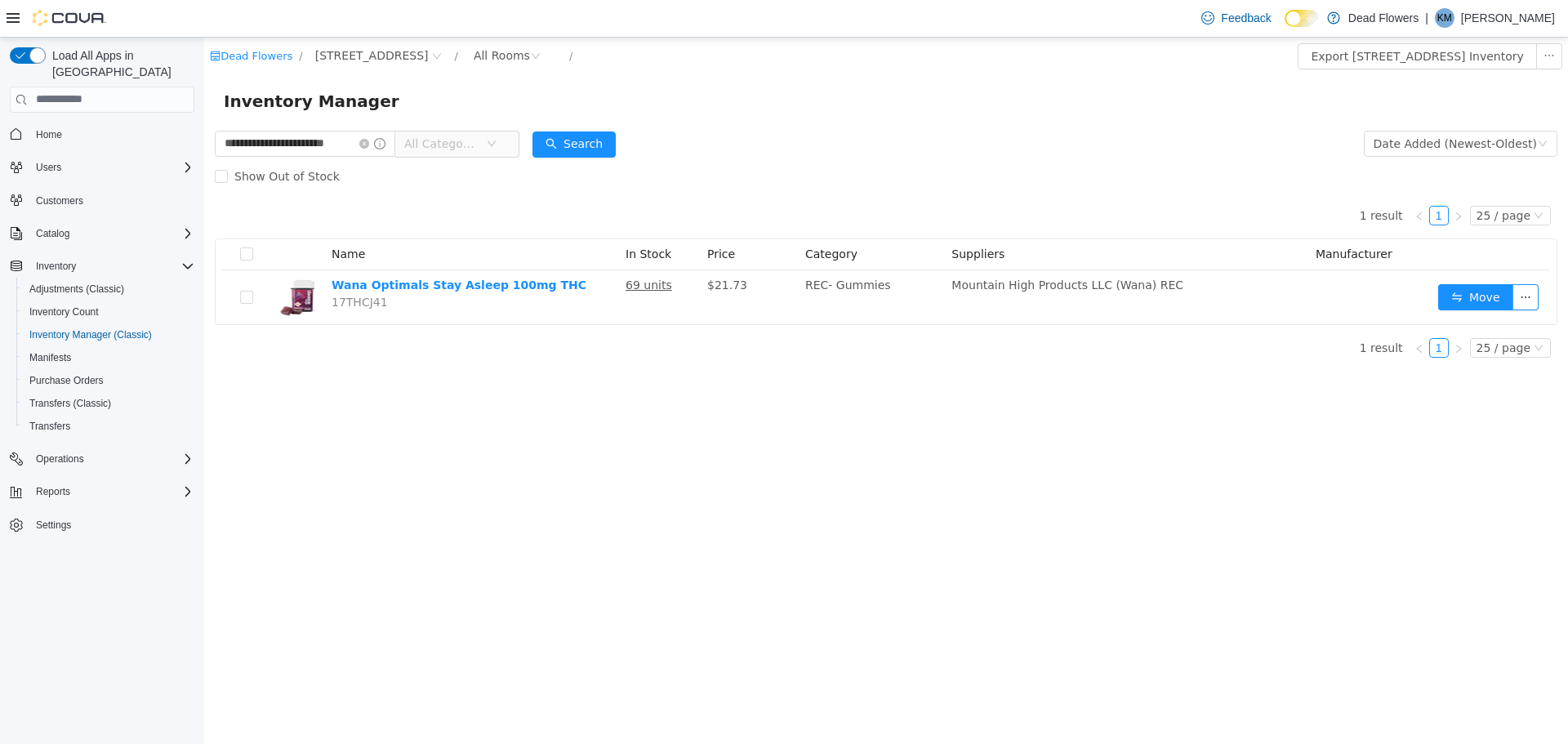
click at [904, 446] on div "**********" at bounding box center [885, 390] width 1364 height 707
click at [365, 142] on icon "icon: close-circle" at bounding box center [365, 143] width 10 height 10
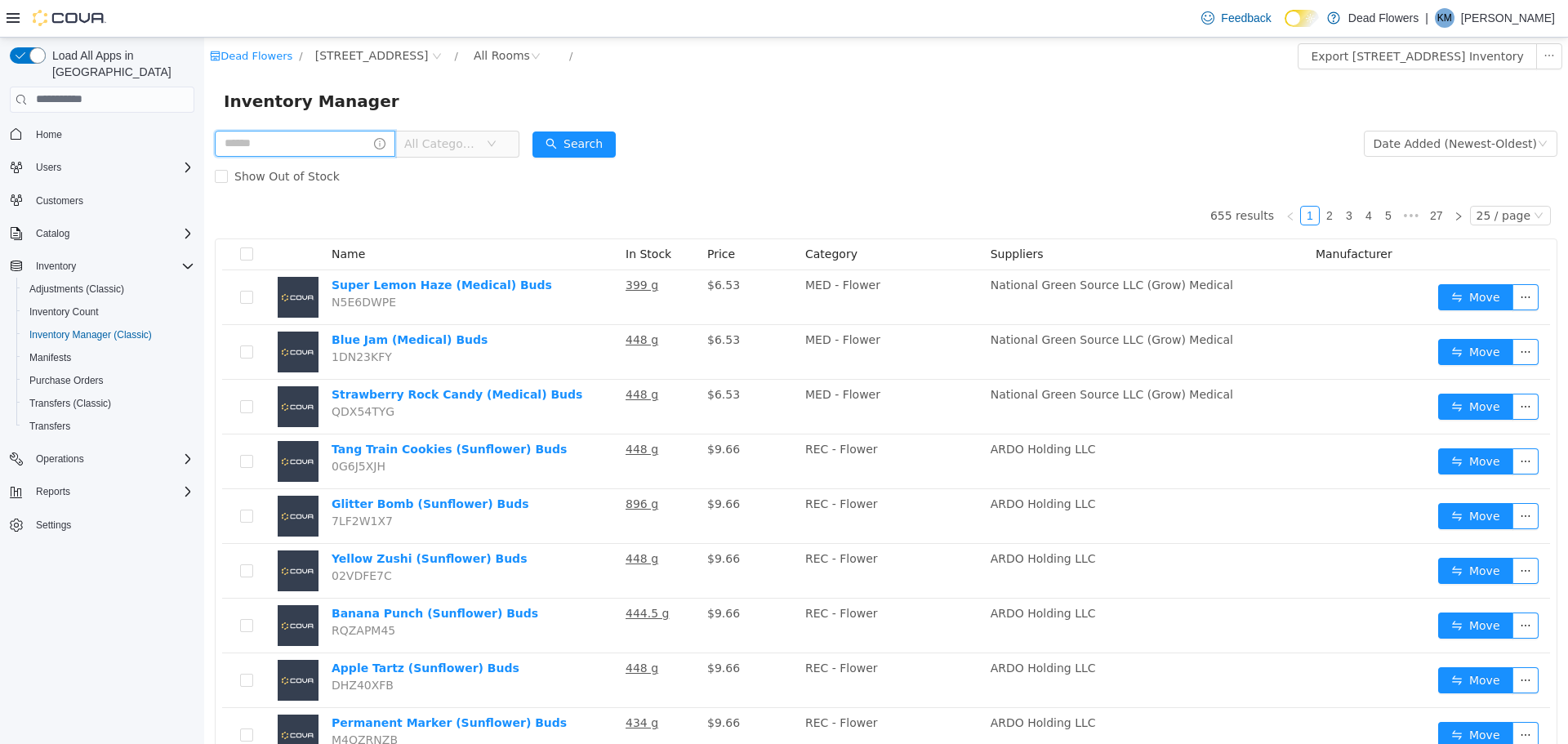
click at [278, 143] on input "text" at bounding box center [304, 142] width 180 height 26
type input "****"
click at [487, 145] on icon "icon: down" at bounding box center [491, 143] width 10 height 10
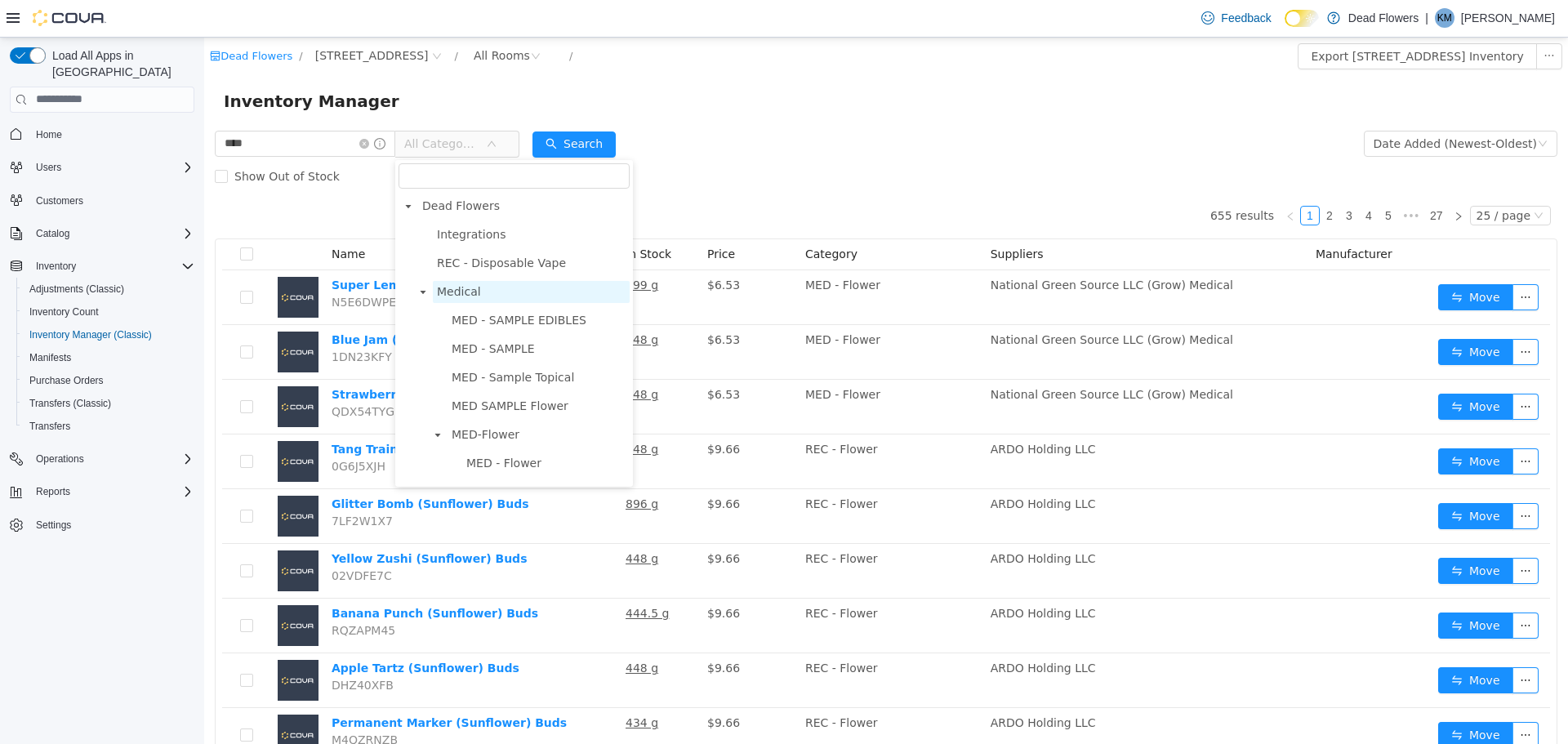
click at [470, 290] on span "Medical" at bounding box center [458, 290] width 44 height 13
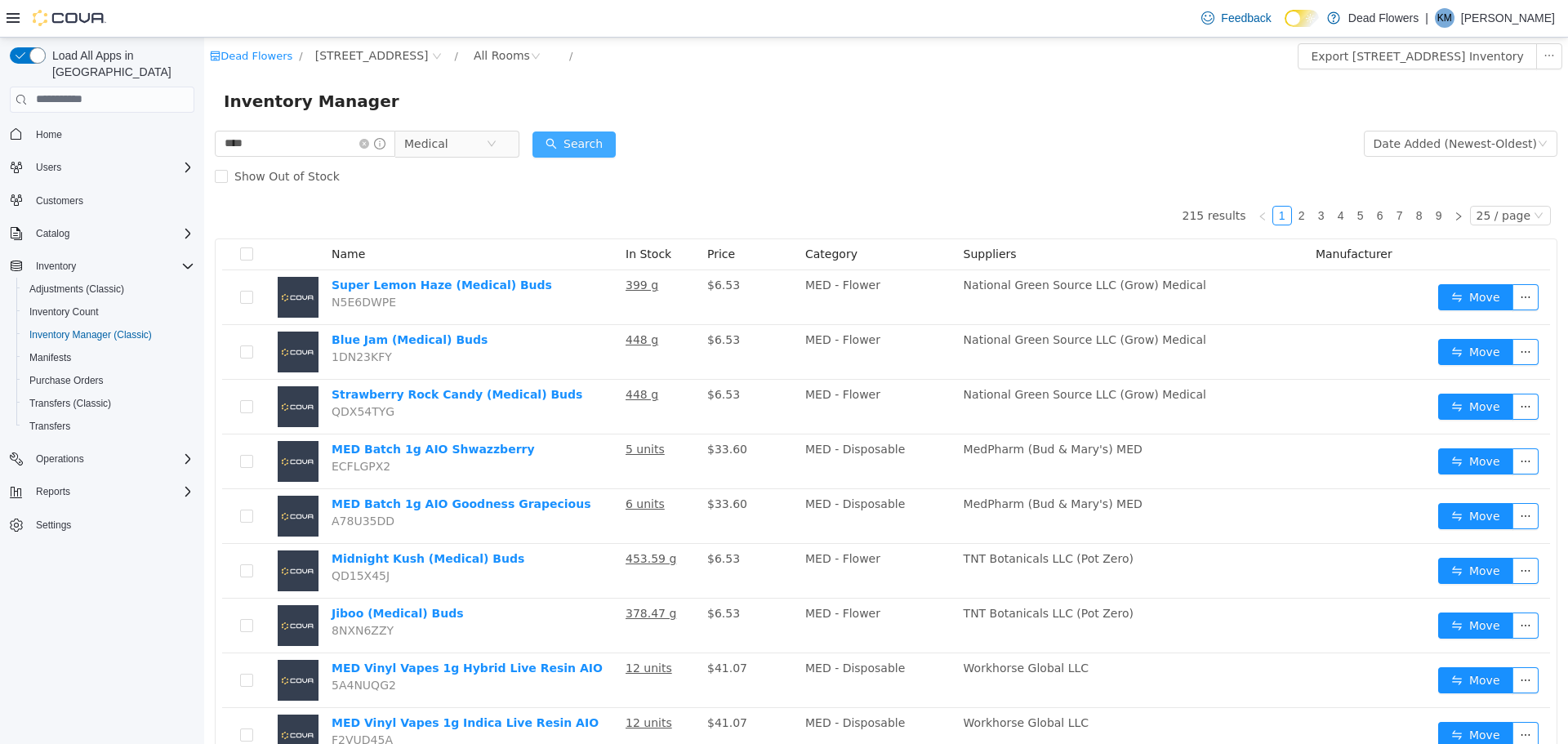
click at [569, 139] on button "Search" at bounding box center [573, 143] width 83 height 26
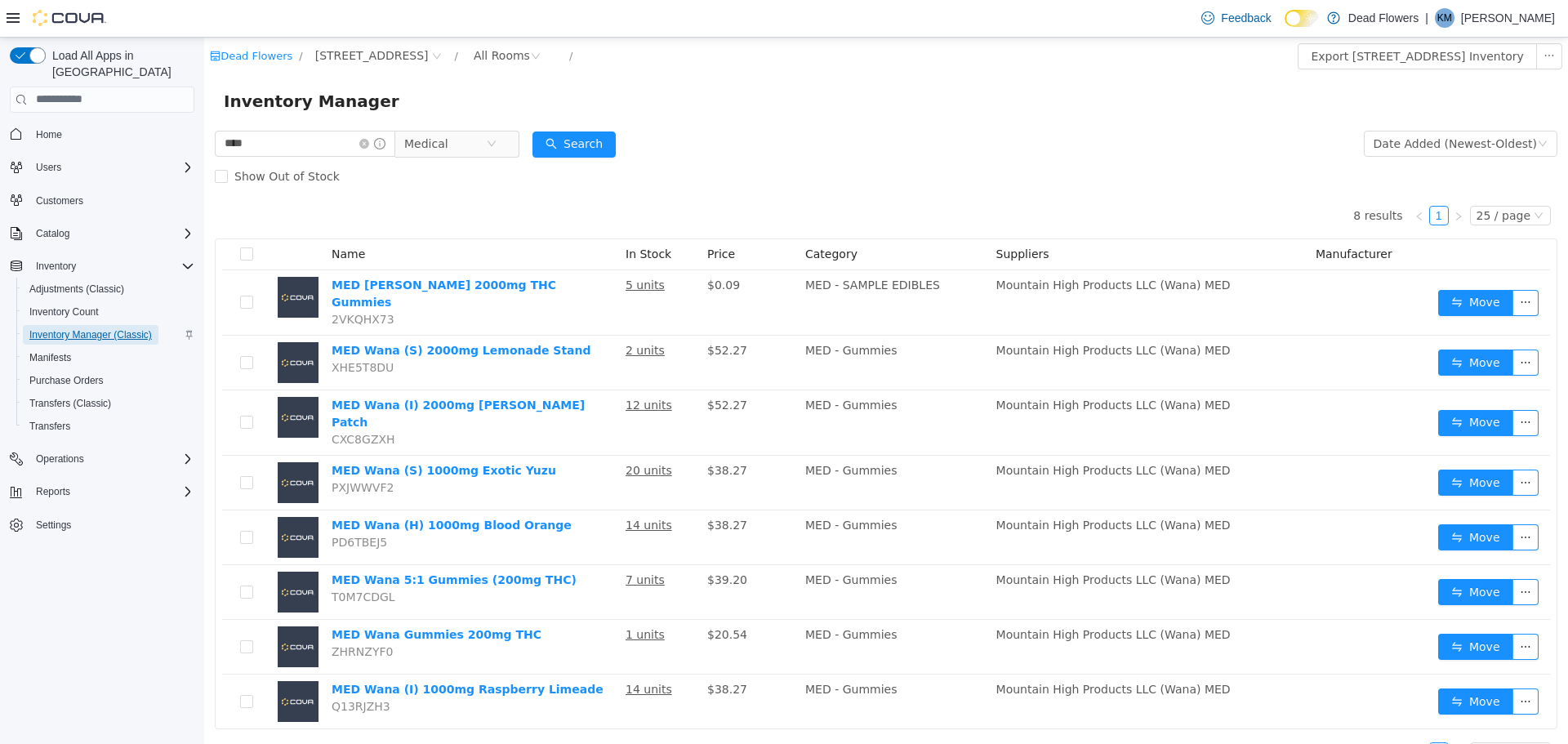
click at [103, 329] on span "Inventory Manager (Classic)" at bounding box center [91, 334] width 123 height 13
click at [365, 141] on icon "icon: close-circle" at bounding box center [365, 143] width 10 height 10
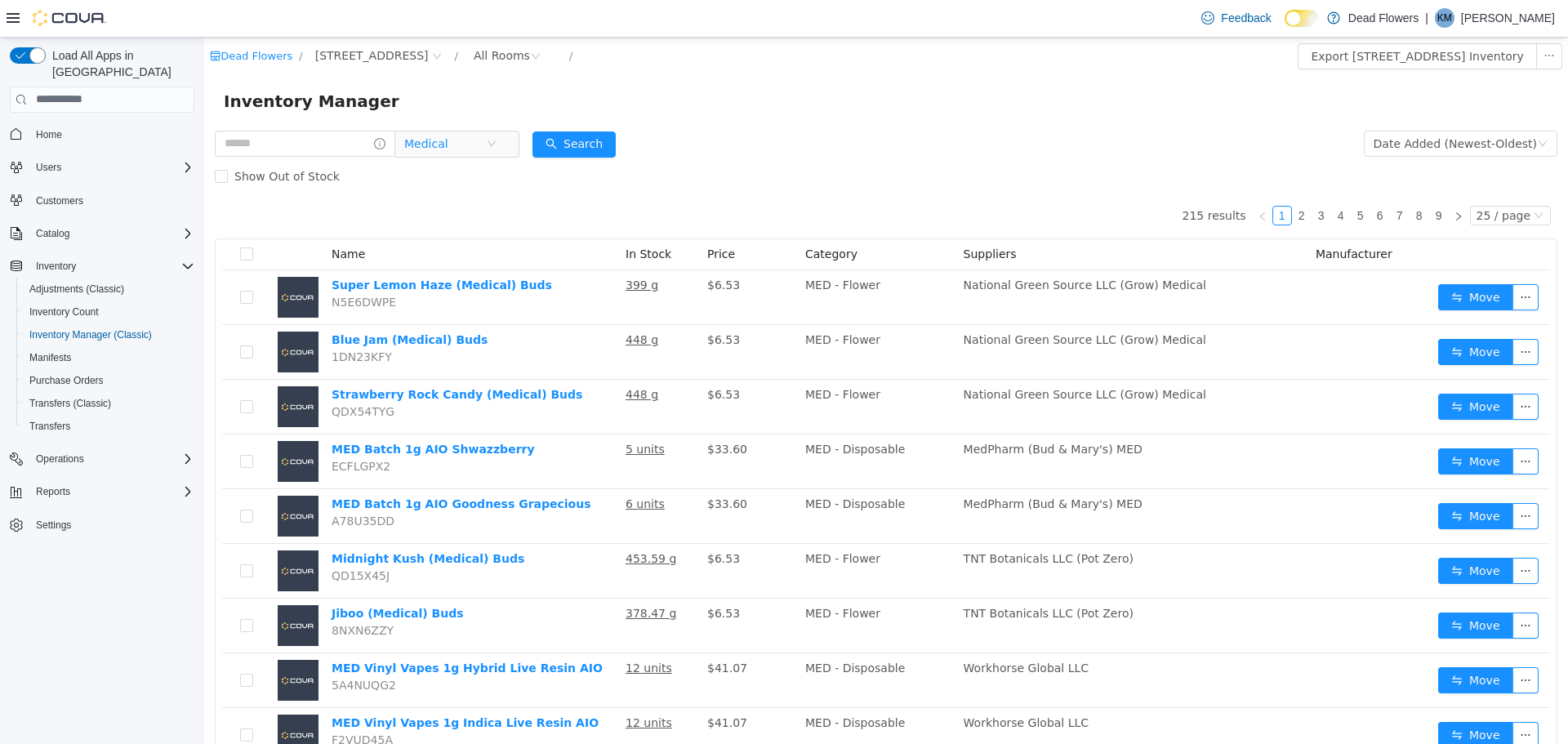
drag, startPoint x: 475, startPoint y: 142, endPoint x: 508, endPoint y: 149, distance: 33.7
click at [487, 142] on icon "icon: close-circle" at bounding box center [491, 143] width 10 height 10
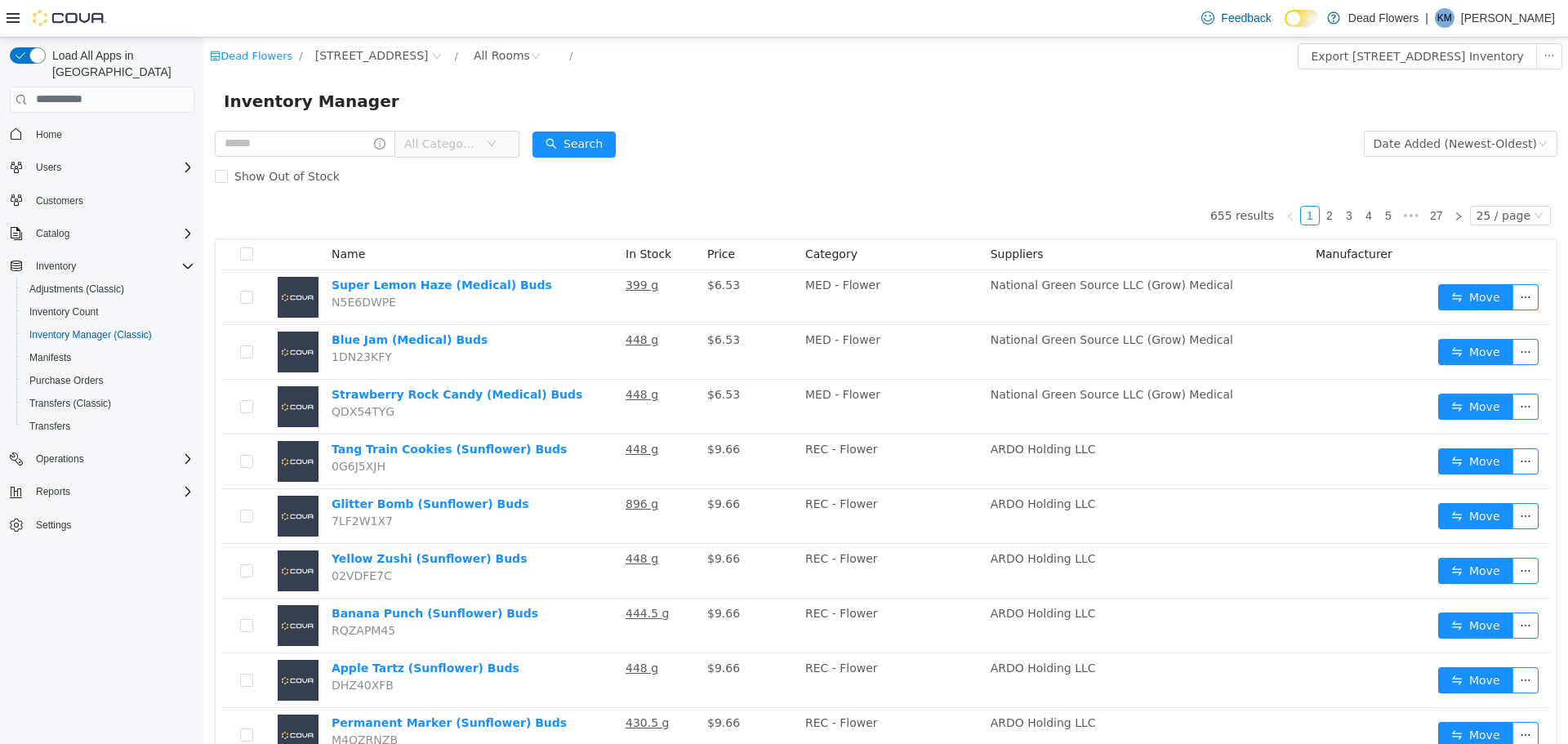
click at [437, 148] on span "All Categories" at bounding box center [442, 142] width 74 height 17
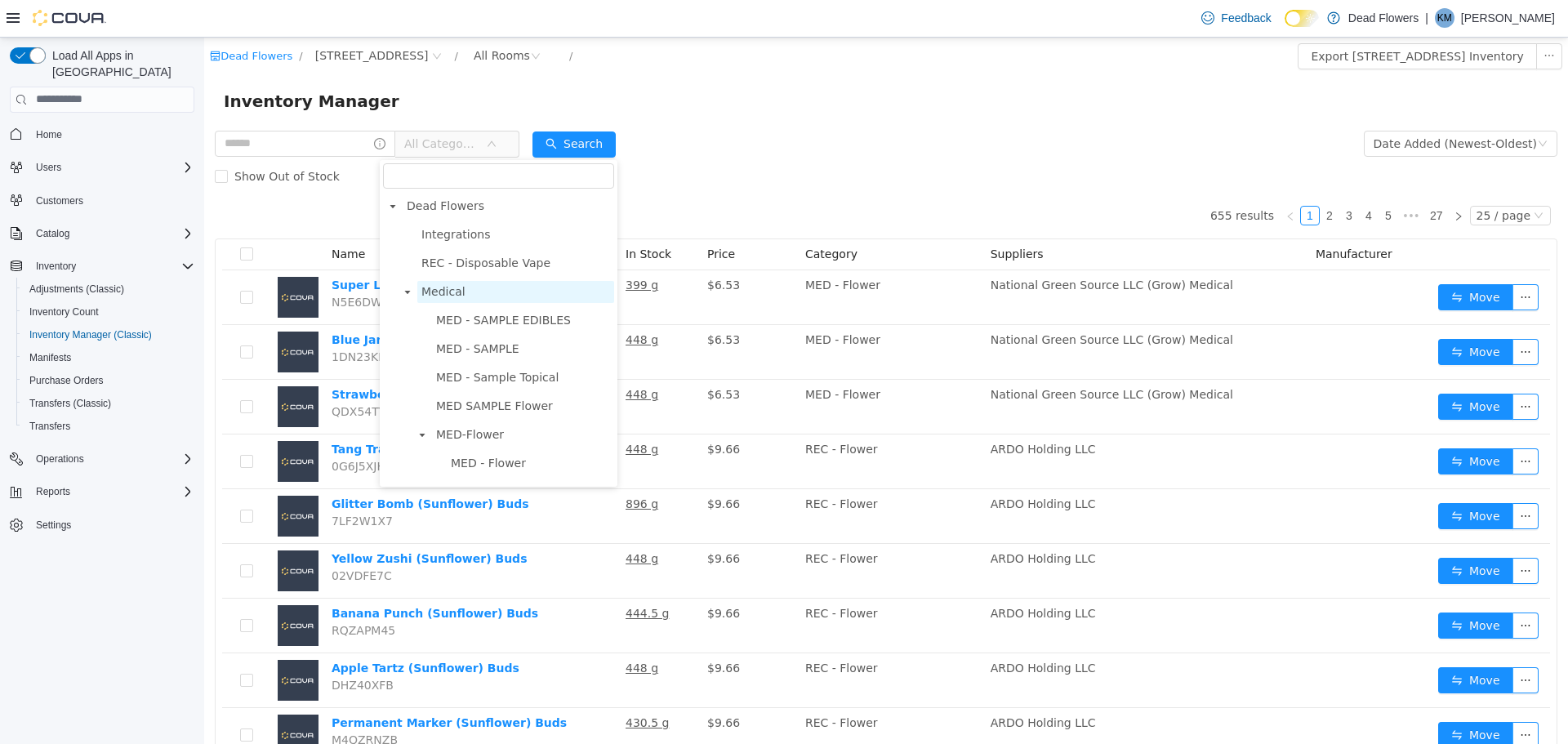
click at [435, 296] on span "Medical" at bounding box center [443, 290] width 44 height 13
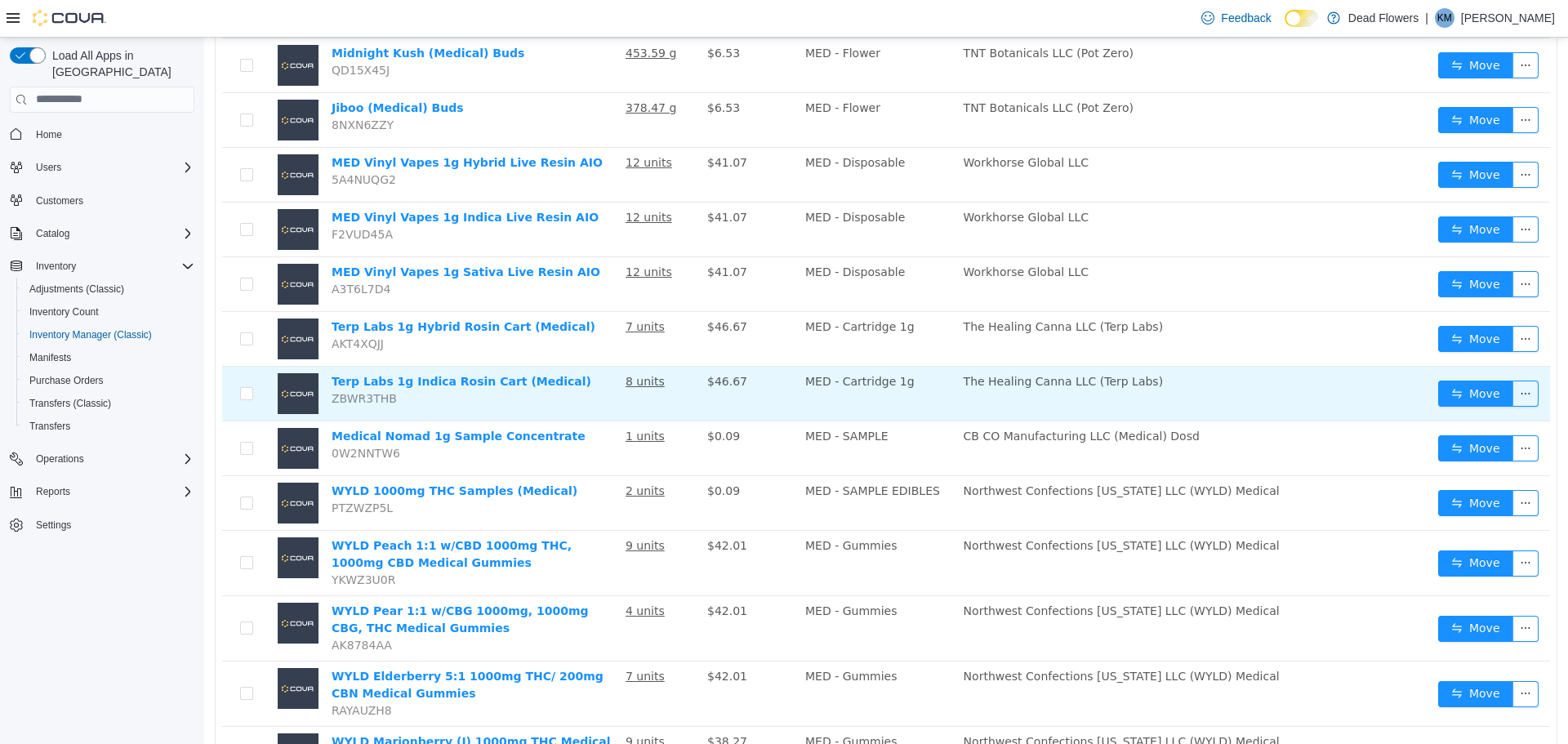
scroll to position [571, 0]
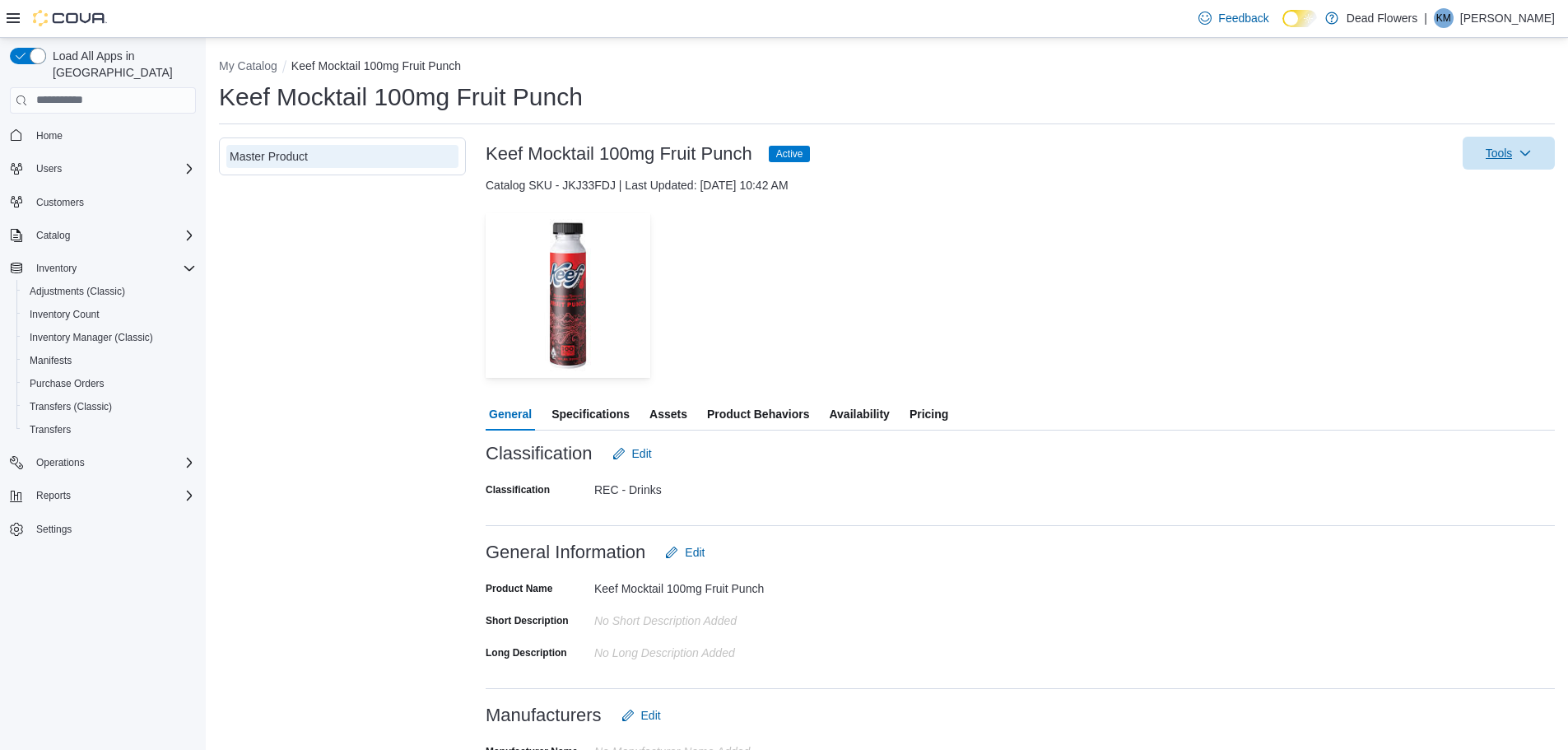
click at [1531, 158] on icon "button" at bounding box center [1524, 152] width 13 height 13
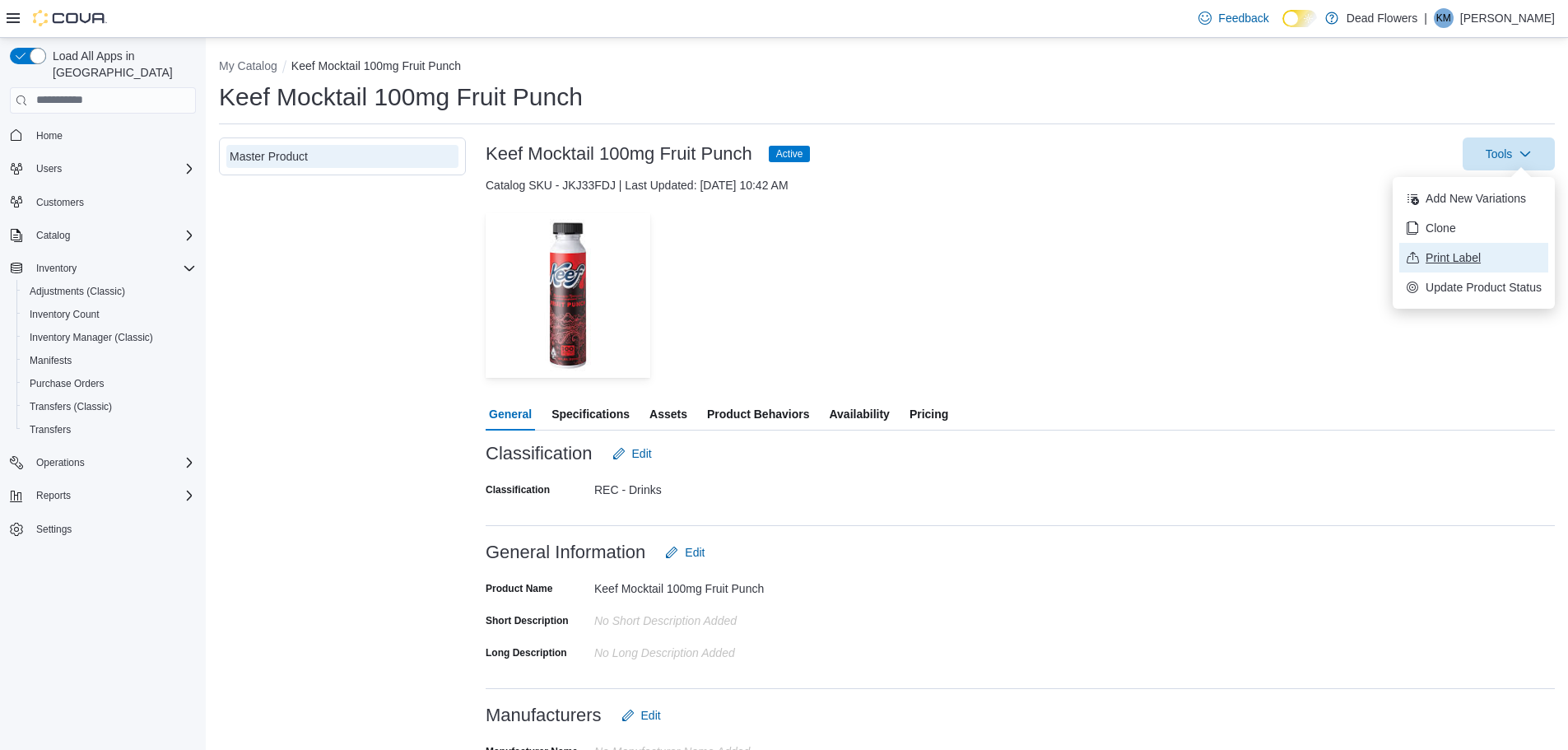
click at [1441, 259] on span "Print Label" at bounding box center [1484, 258] width 116 height 17
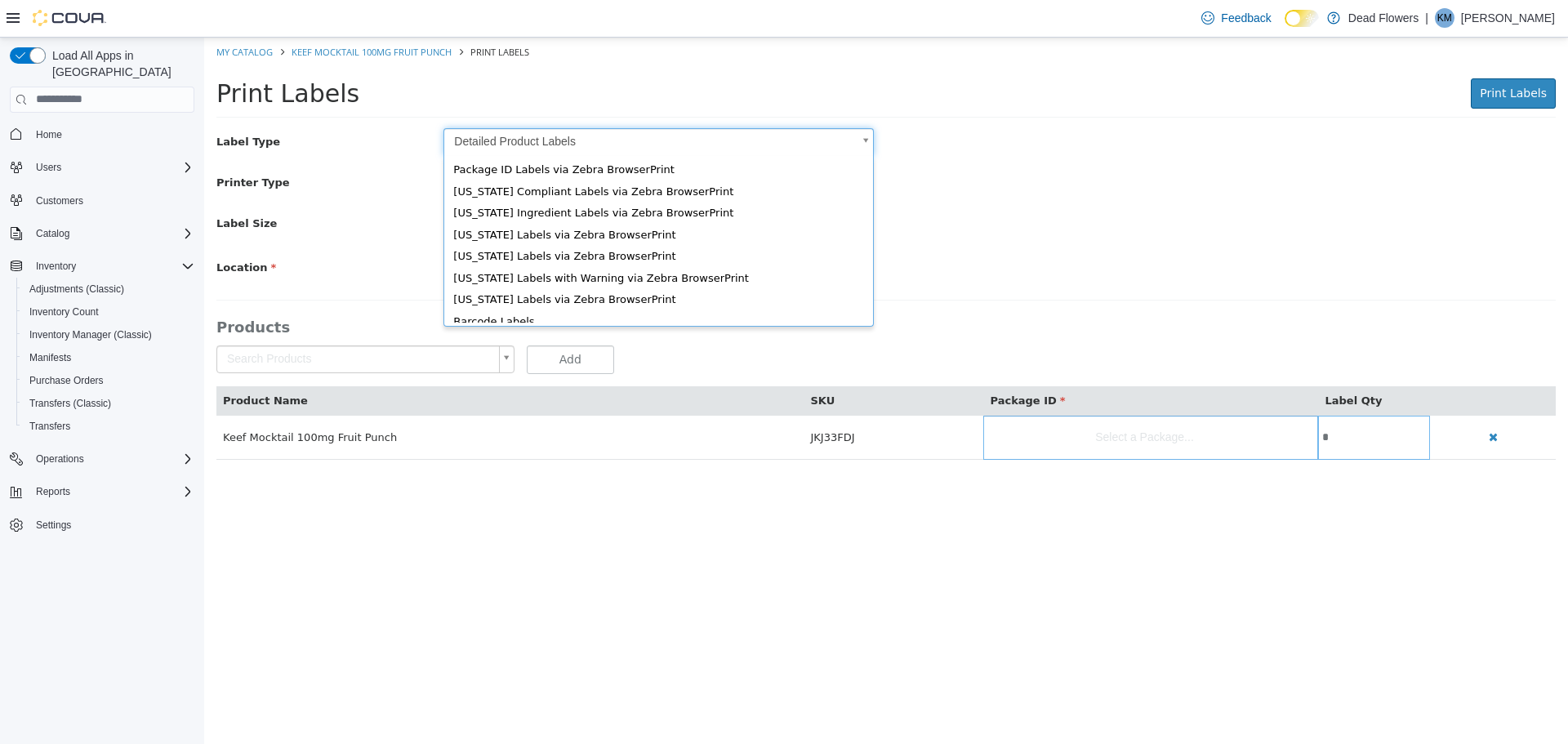
click at [560, 137] on body "Saving Bulk Changes... × My Catalog Keef Mocktail 100mg Fruit Punch Print Label…" at bounding box center [885, 256] width 1364 height 440
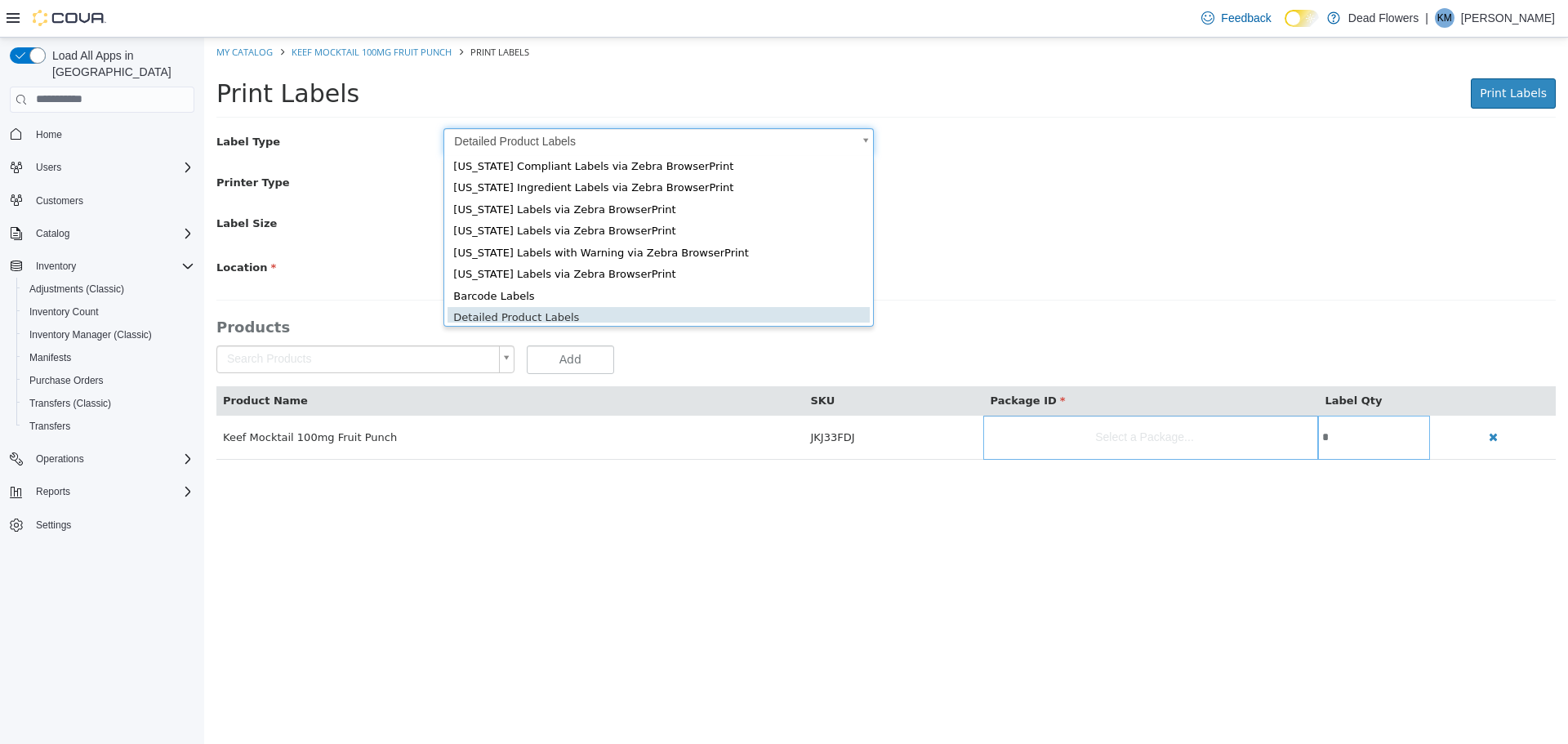
scroll to position [22, 0]
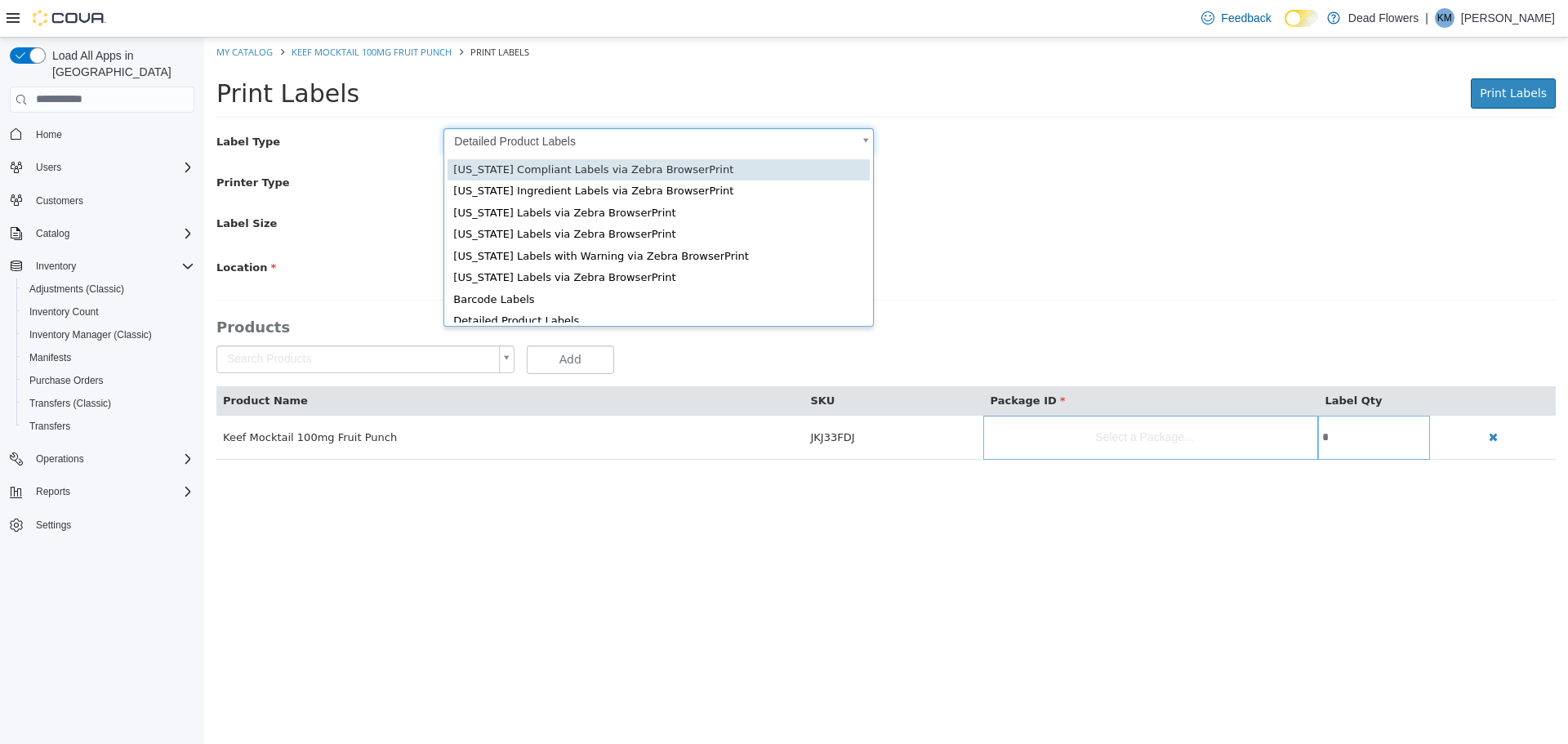
type input "*"
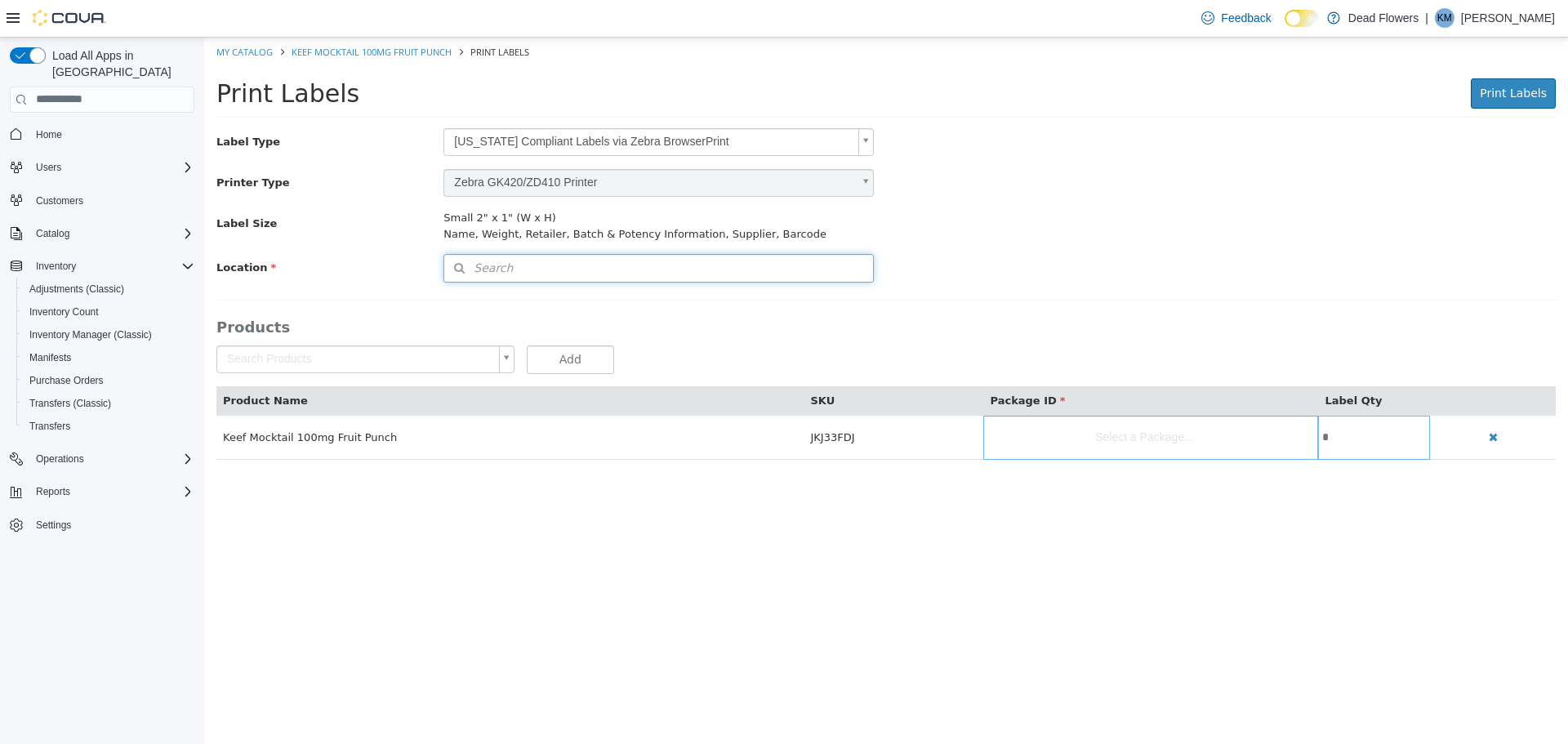
click at [589, 274] on button "Search" at bounding box center [658, 267] width 430 height 28
click at [810, 295] on span "or browse" at bounding box center [830, 296] width 85 height 28
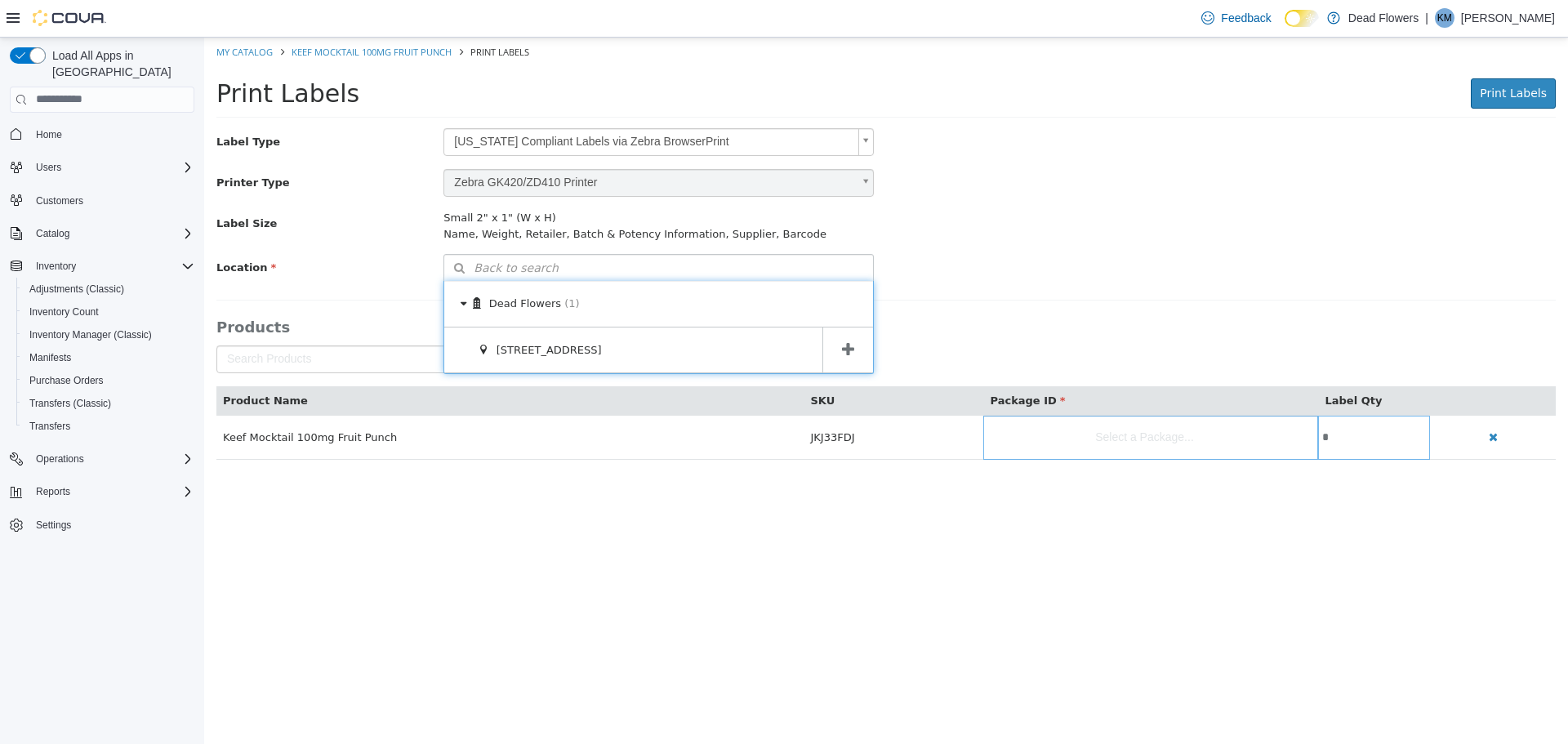
click at [872, 378] on div "Product Name SKU Package ID Label Qty Keef Mocktail 100mg Fruit Punch JKJ33FDJ …" at bounding box center [886, 406] width 1340 height 106
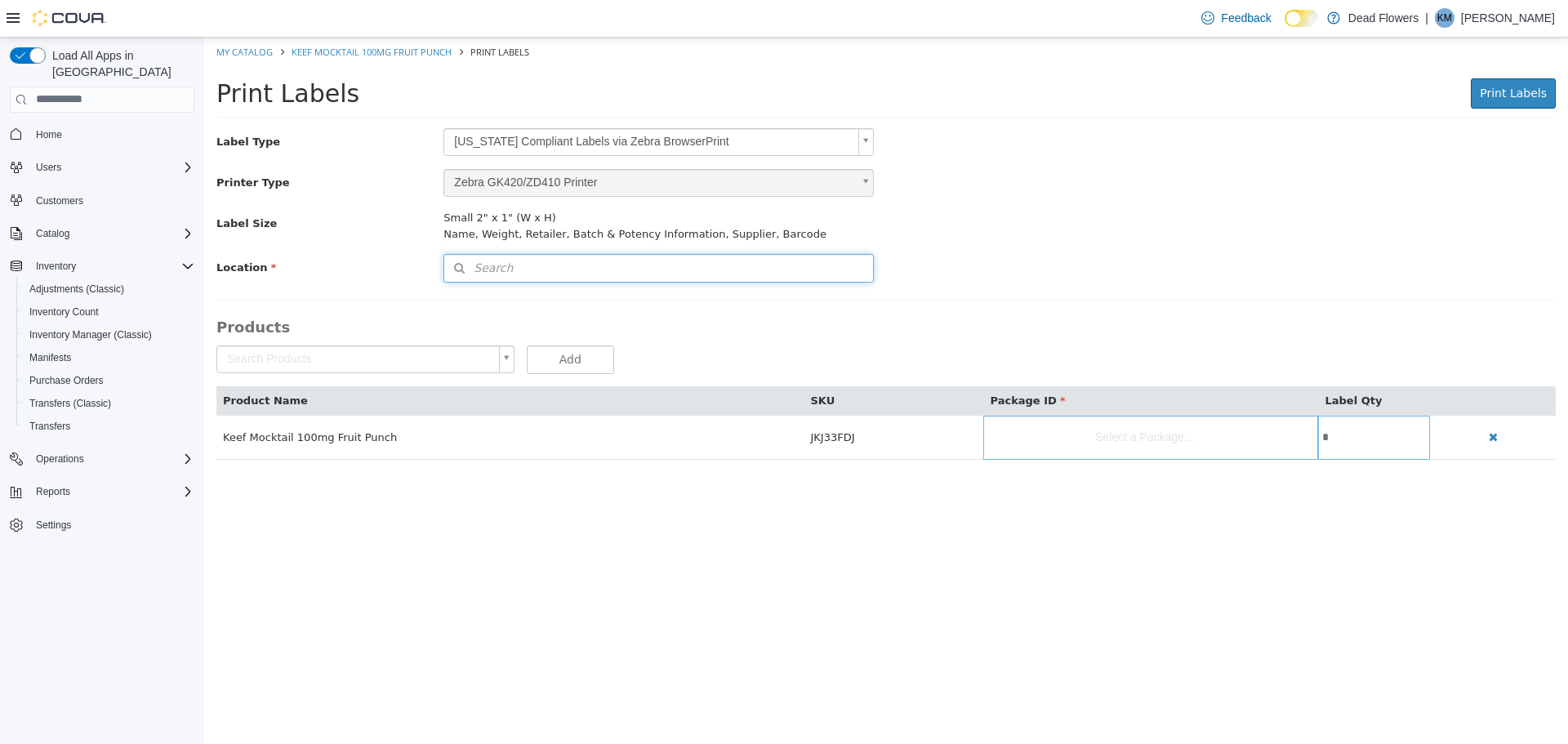
click at [782, 273] on button "Search" at bounding box center [658, 267] width 430 height 28
click at [825, 311] on div "Type 3 or more characters or browse" at bounding box center [658, 297] width 430 height 31
click at [826, 306] on span "or browse" at bounding box center [830, 296] width 85 height 28
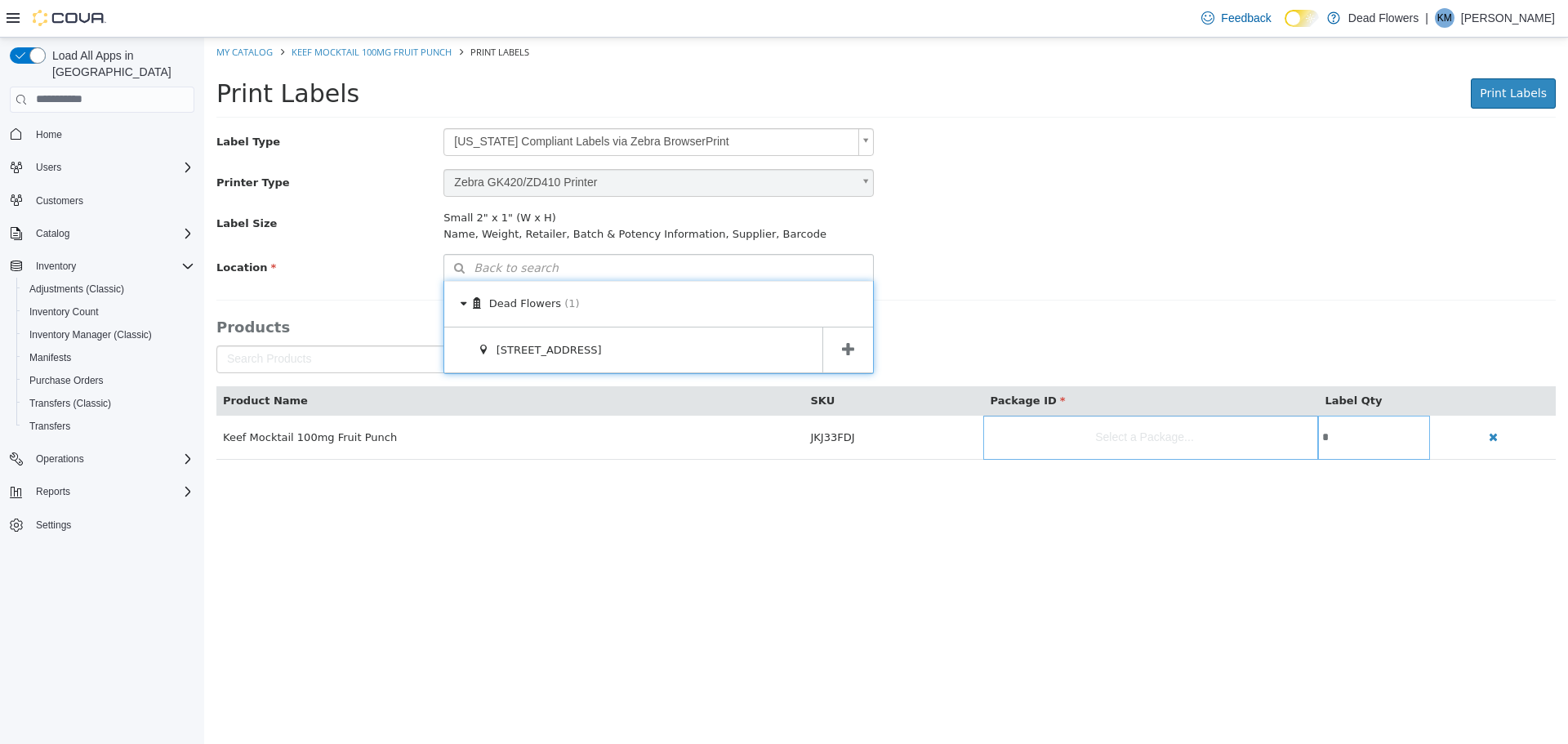
drag, startPoint x: 851, startPoint y: 339, endPoint x: 913, endPoint y: 353, distance: 63.6
click at [852, 339] on span at bounding box center [847, 349] width 51 height 46
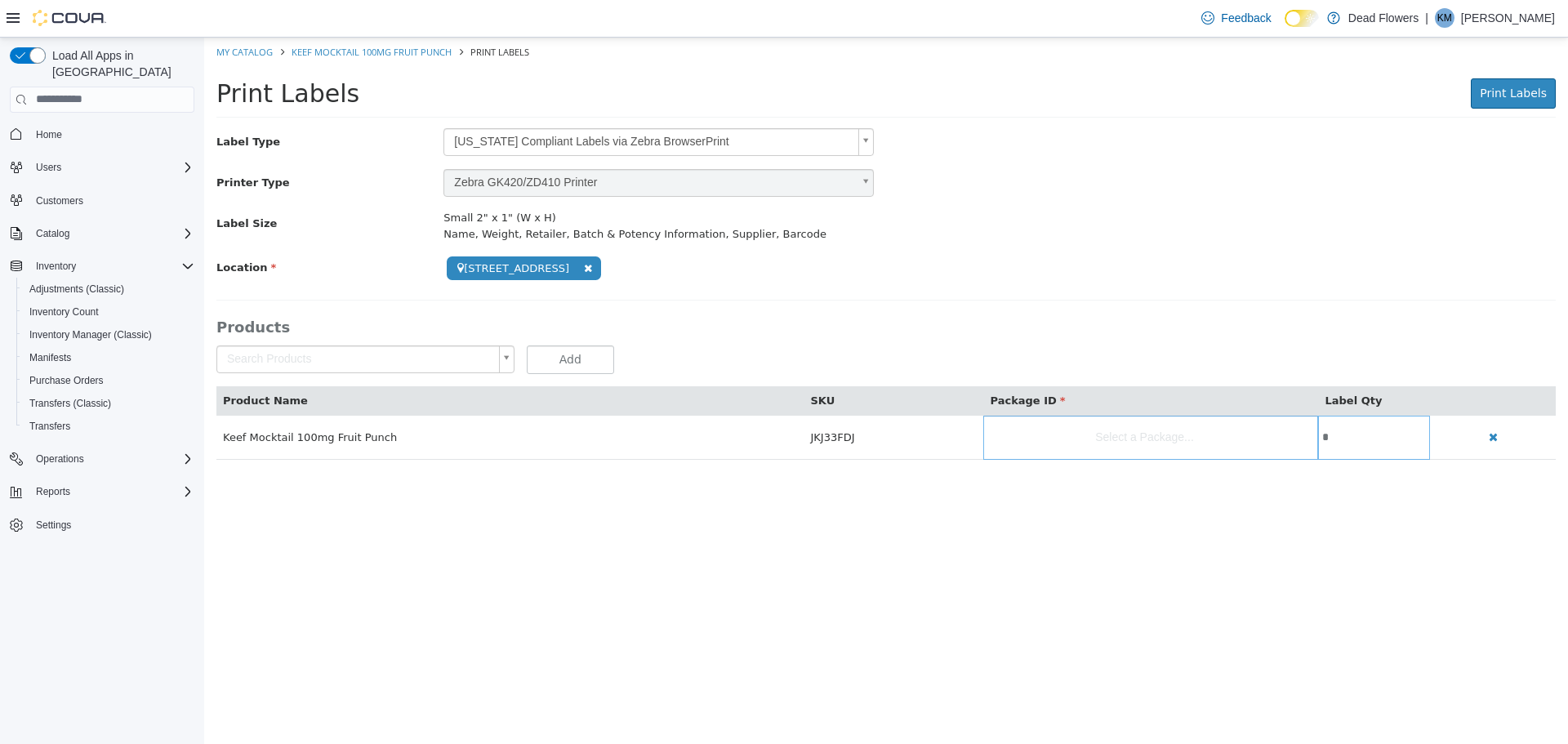
click at [1150, 461] on div "**********" at bounding box center [885, 302] width 1364 height 349
click at [1155, 441] on body "**********" at bounding box center [885, 256] width 1364 height 440
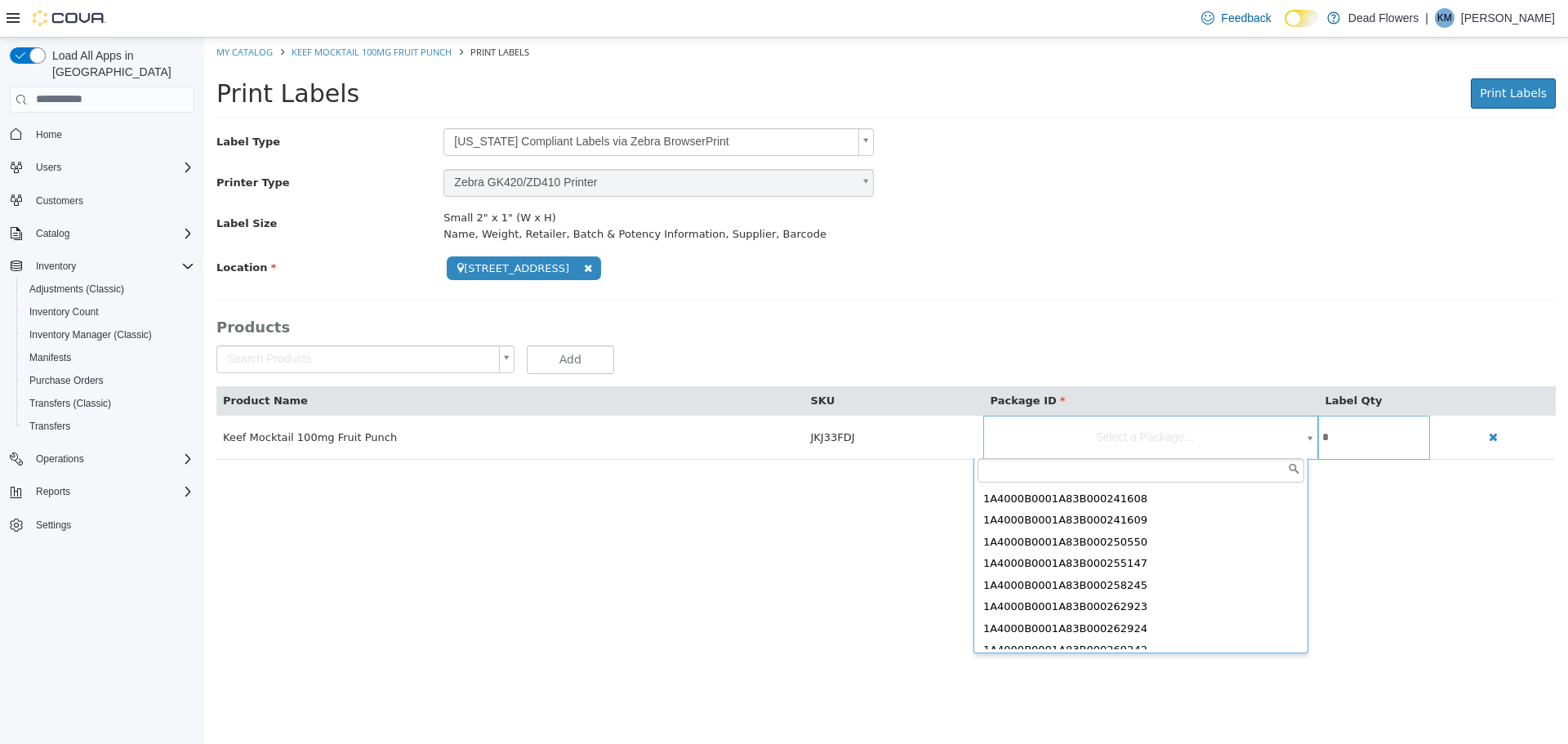
scroll to position [313, 0]
type input "**********"
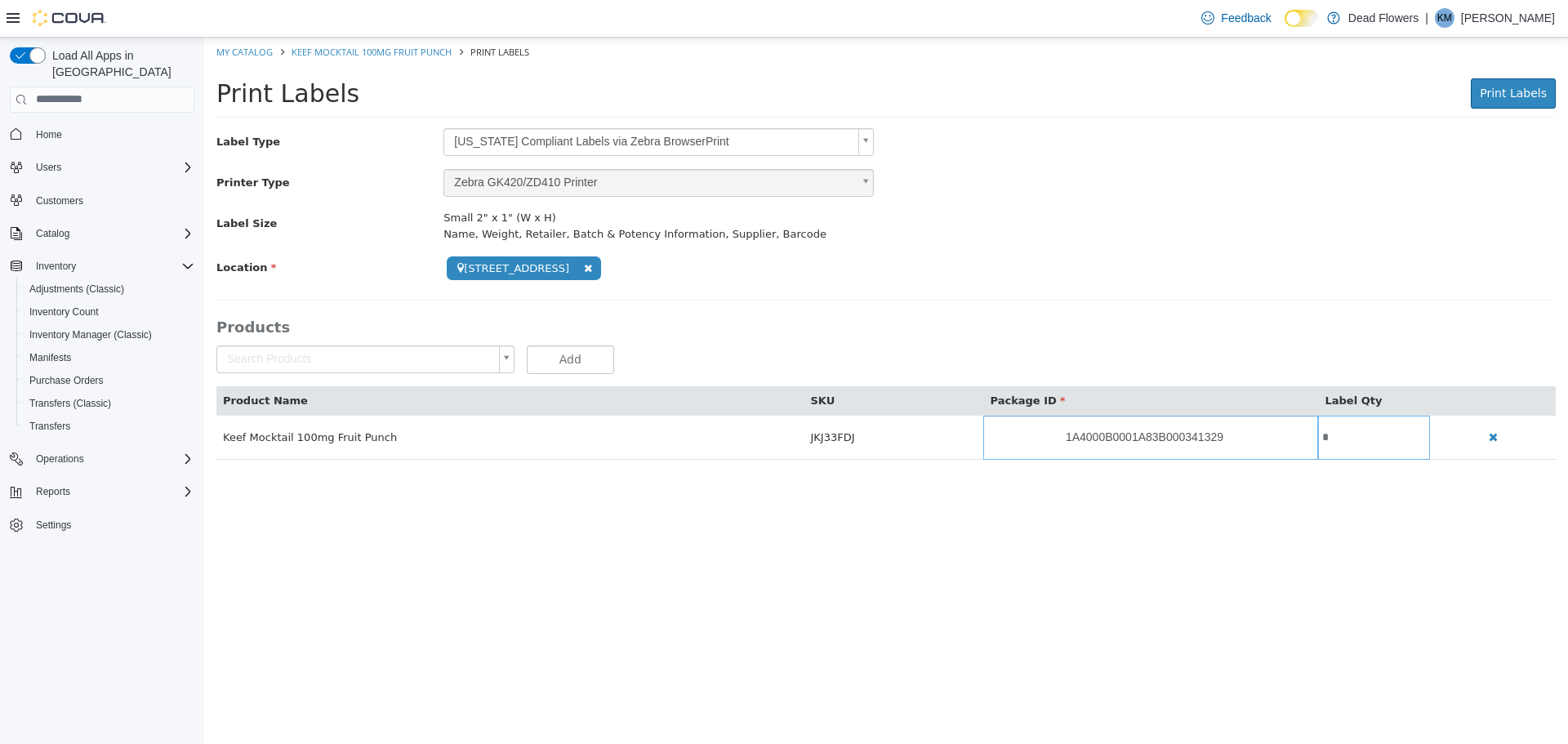
scroll to position [0, 0]
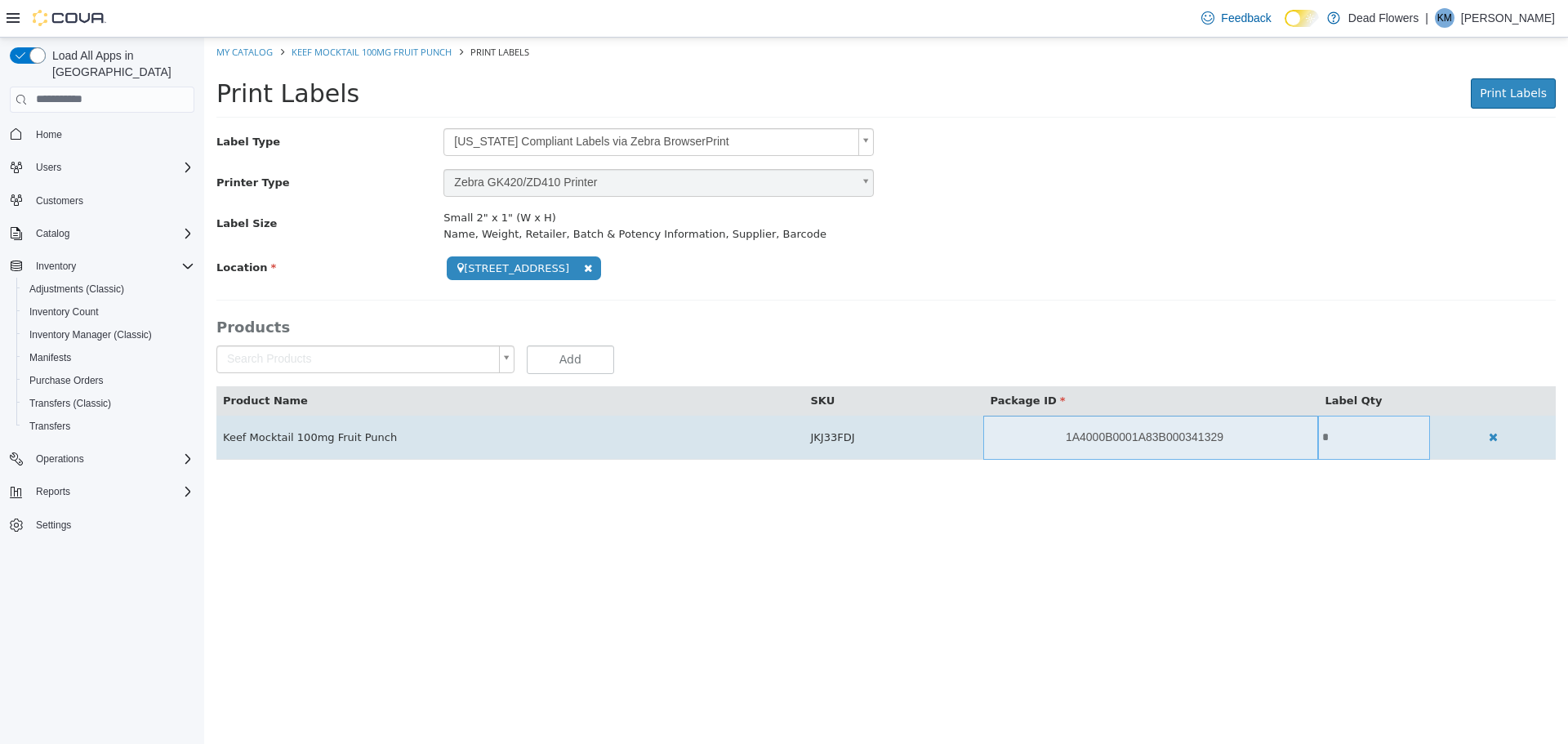
click at [1378, 437] on input "*" at bounding box center [1374, 436] width 112 height 13
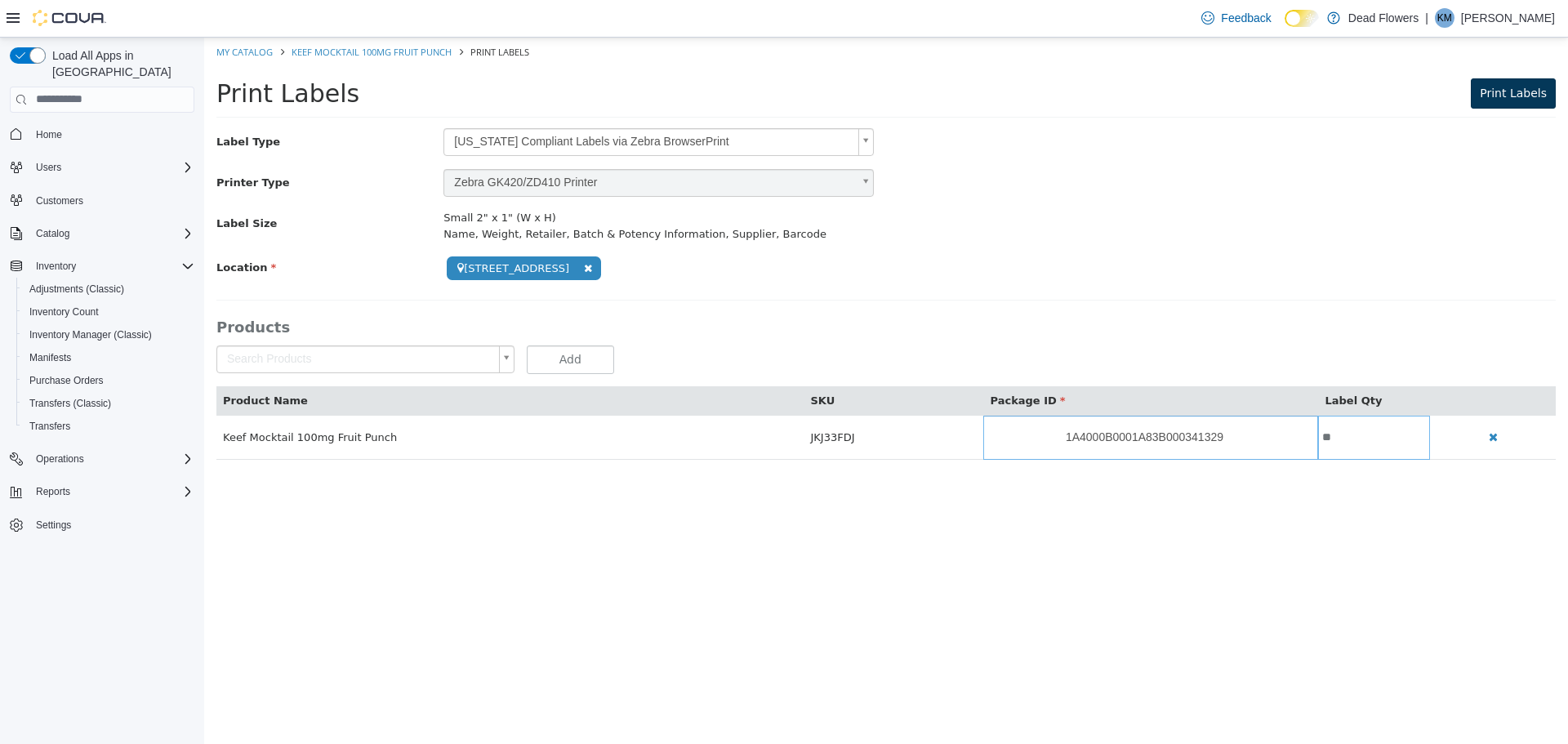
type input "**"
click at [1506, 92] on span "Print Labels" at bounding box center [1513, 92] width 67 height 13
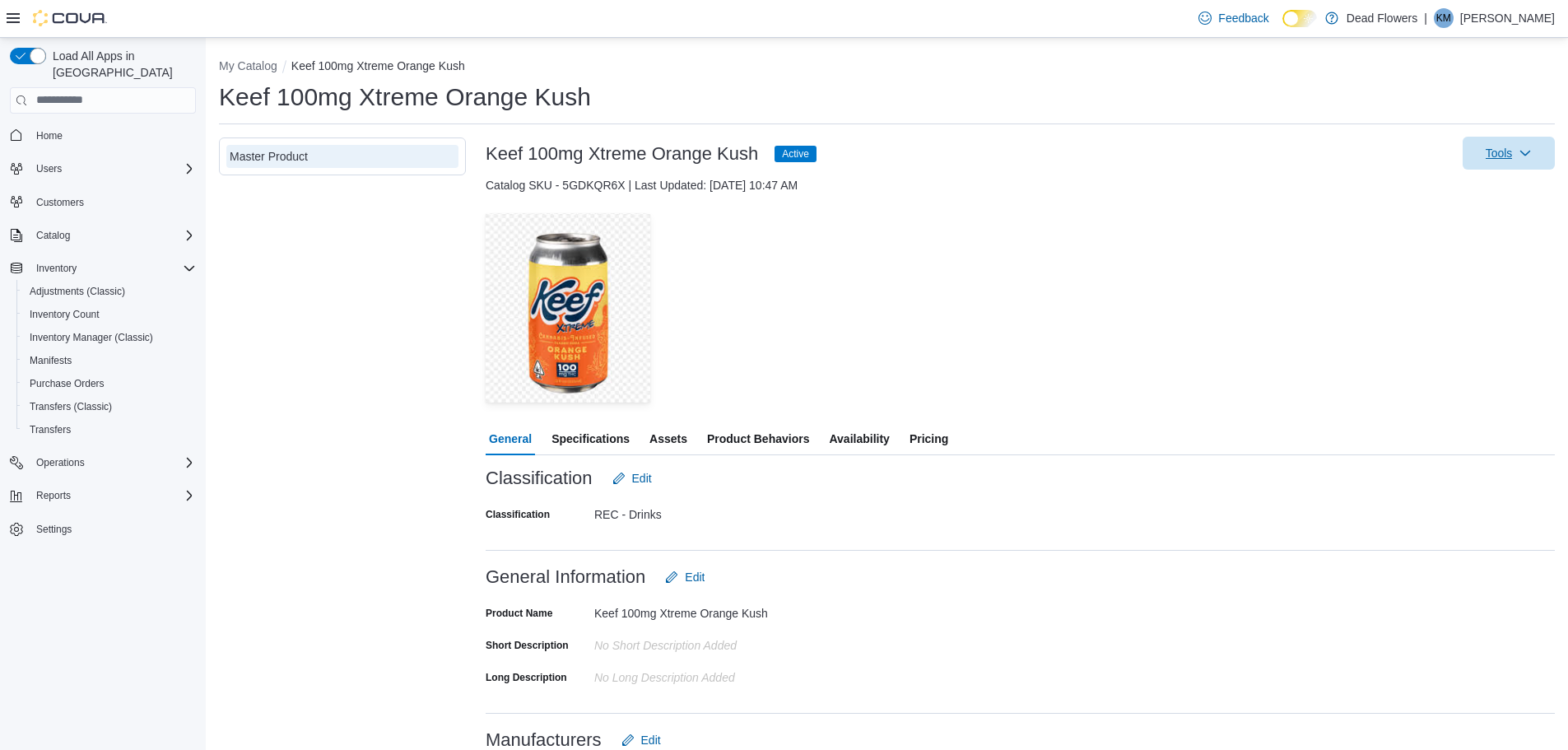
click at [1532, 156] on icon "button" at bounding box center [1524, 152] width 13 height 13
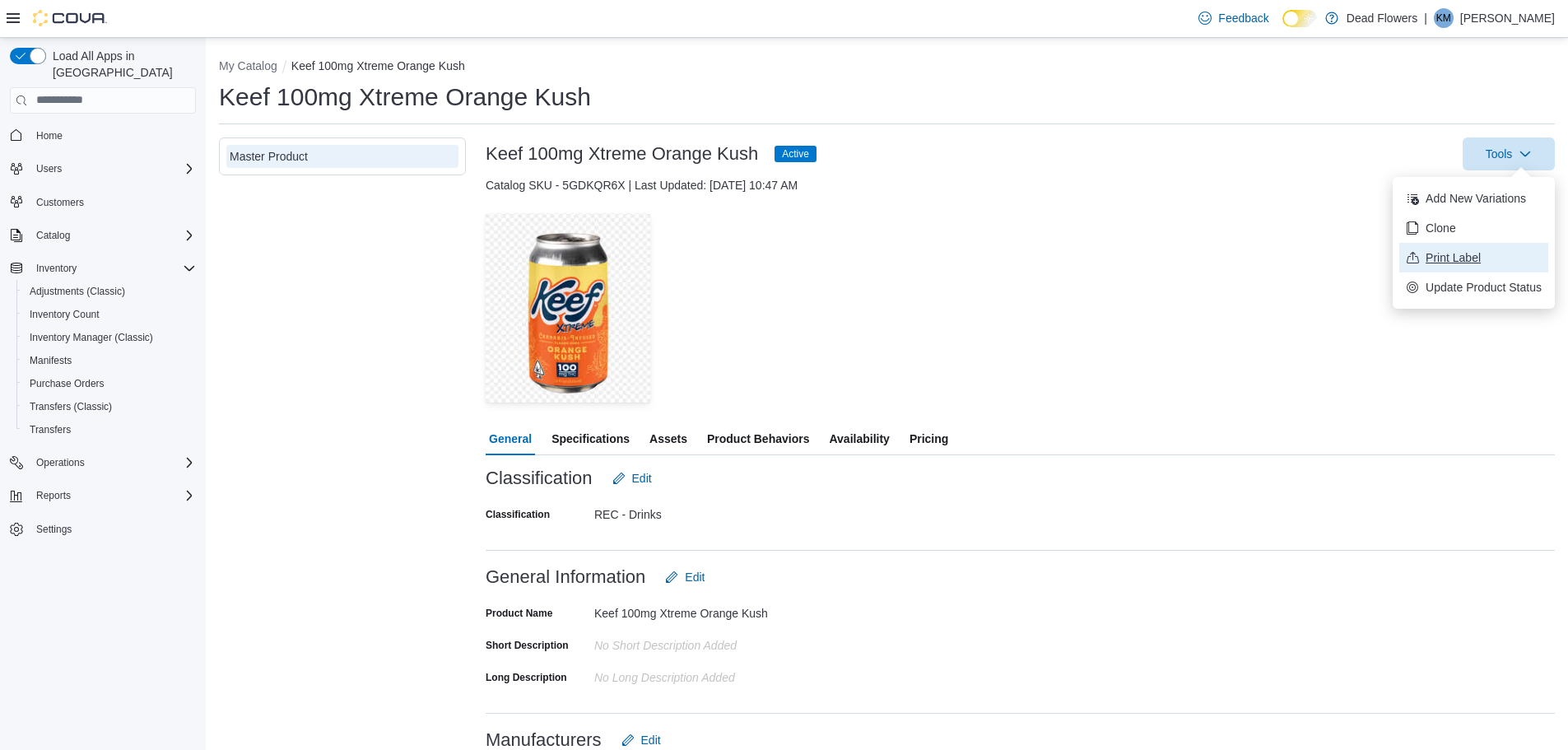
click at [1459, 251] on span "Print Label" at bounding box center [1484, 258] width 116 height 17
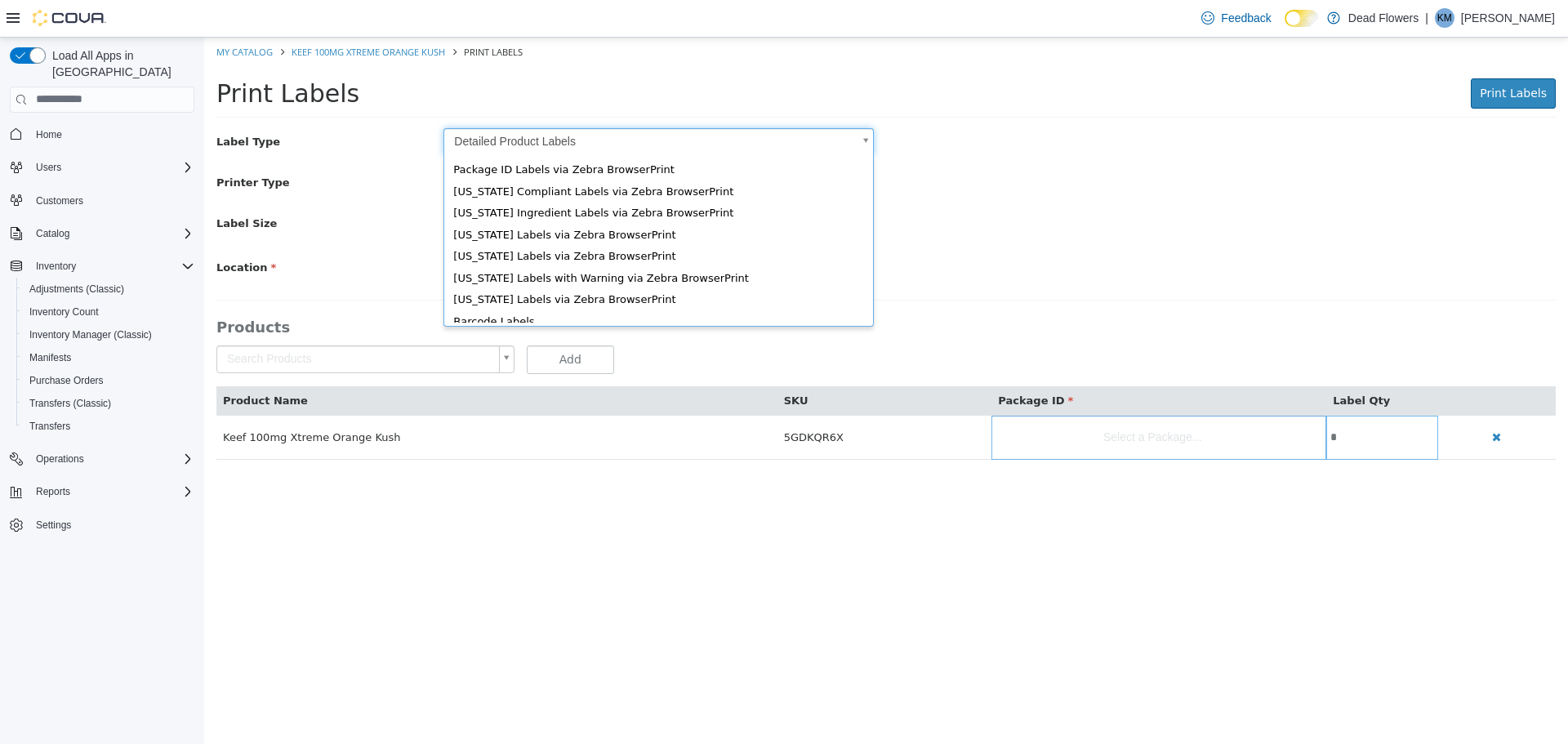
click at [665, 138] on body "Saving Bulk Changes... × My Catalog Keef 100mg Xtreme Orange Kush Print Labels …" at bounding box center [885, 256] width 1364 height 440
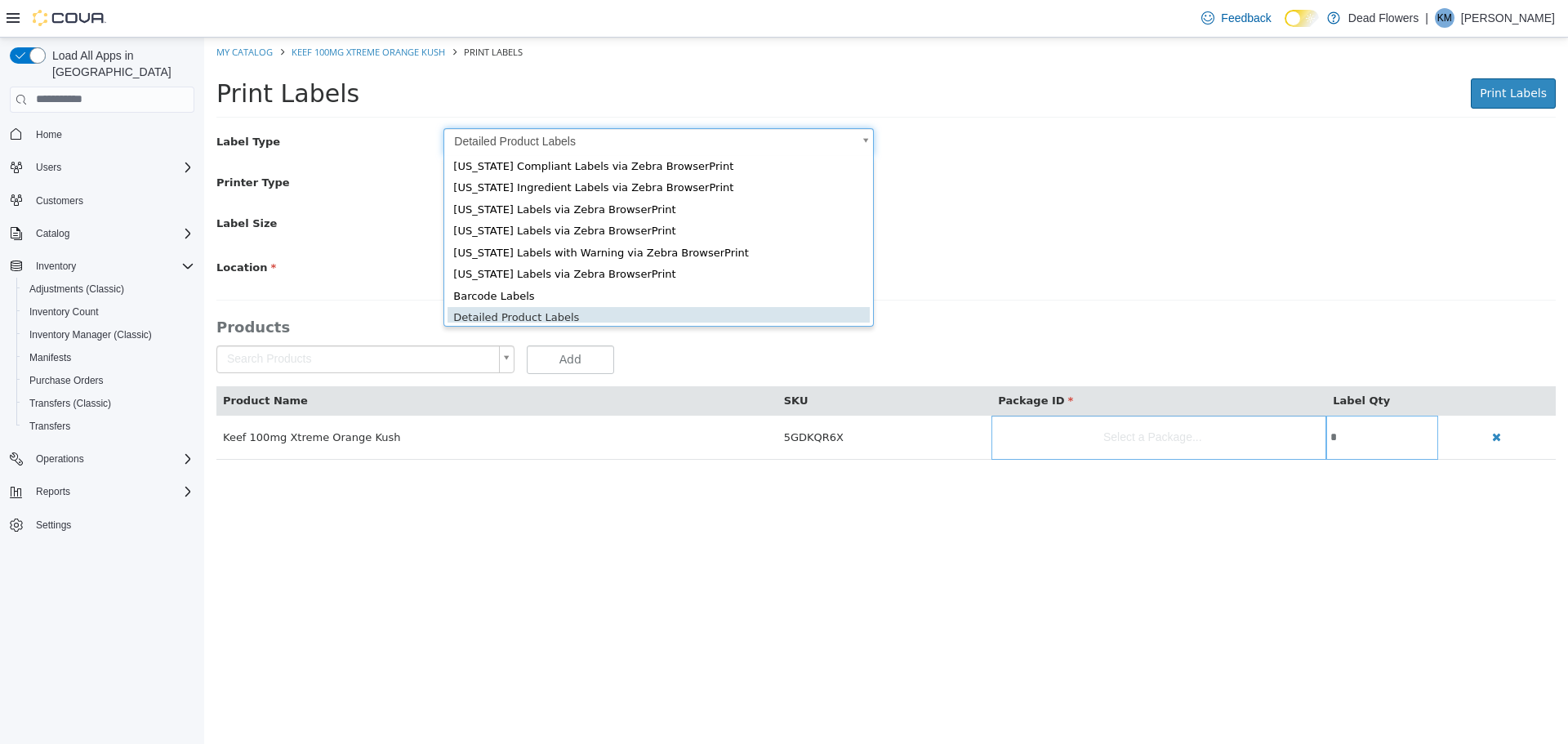
scroll to position [22, 0]
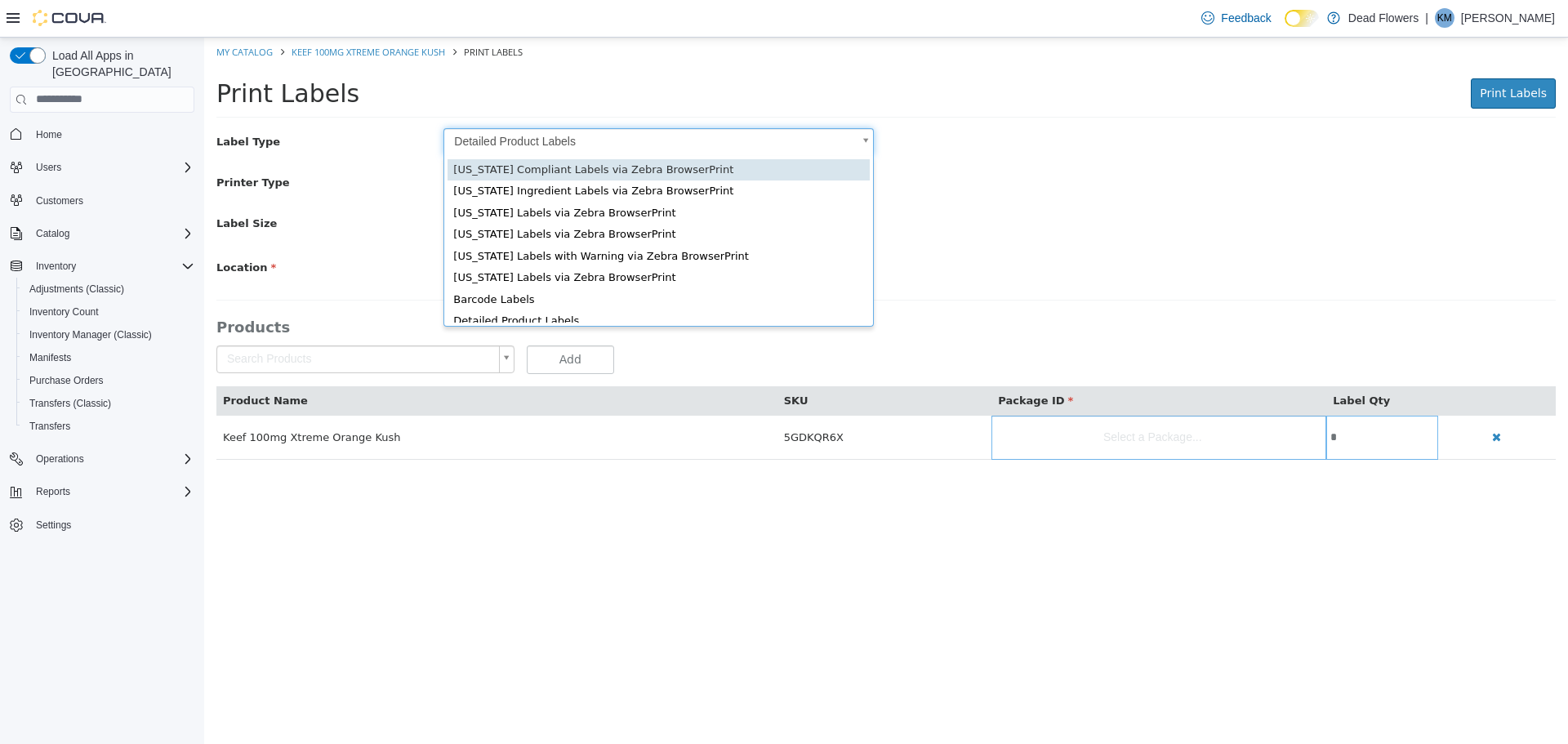
type input "*"
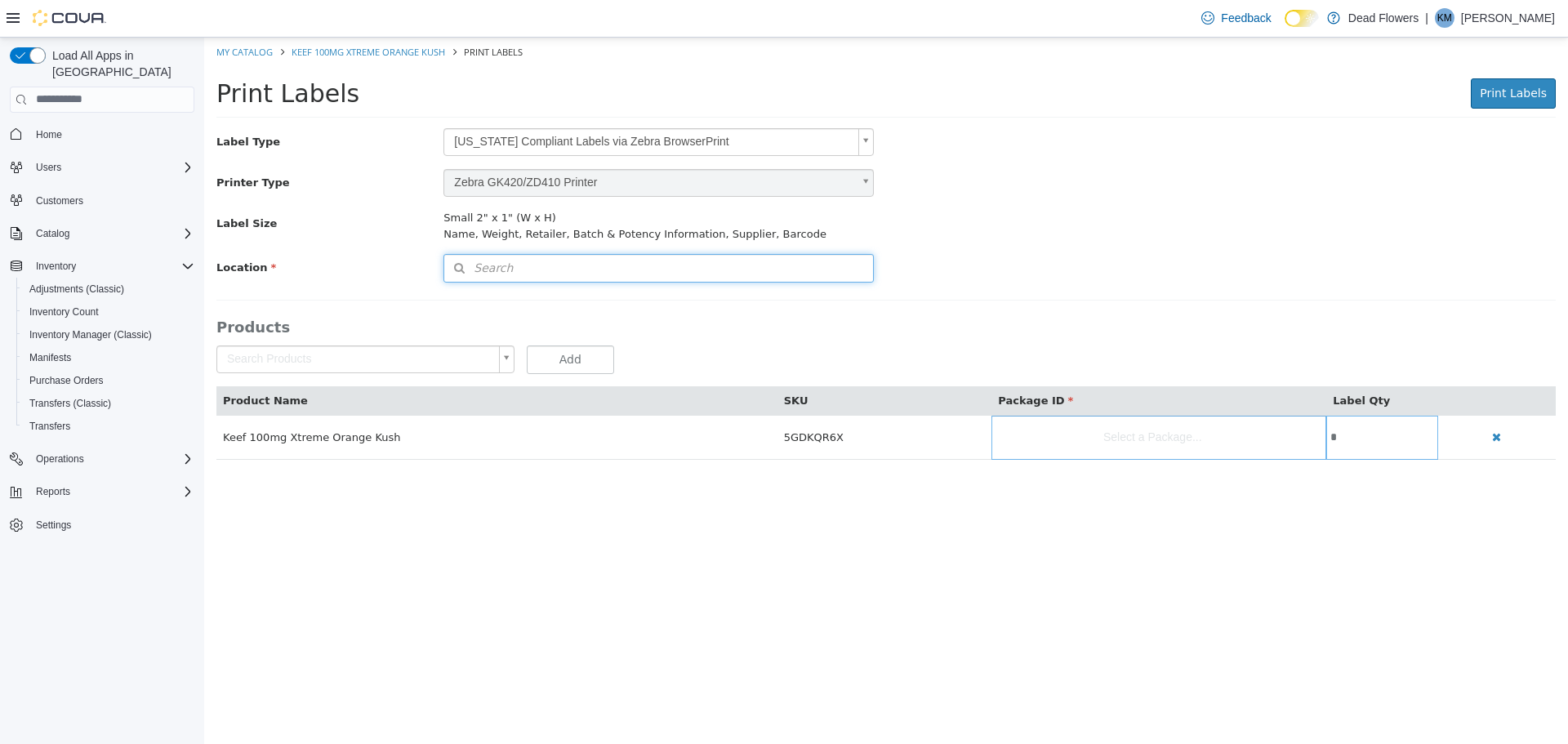
click at [652, 269] on button "Search" at bounding box center [658, 267] width 430 height 28
click at [851, 287] on span "or browse" at bounding box center [830, 296] width 85 height 28
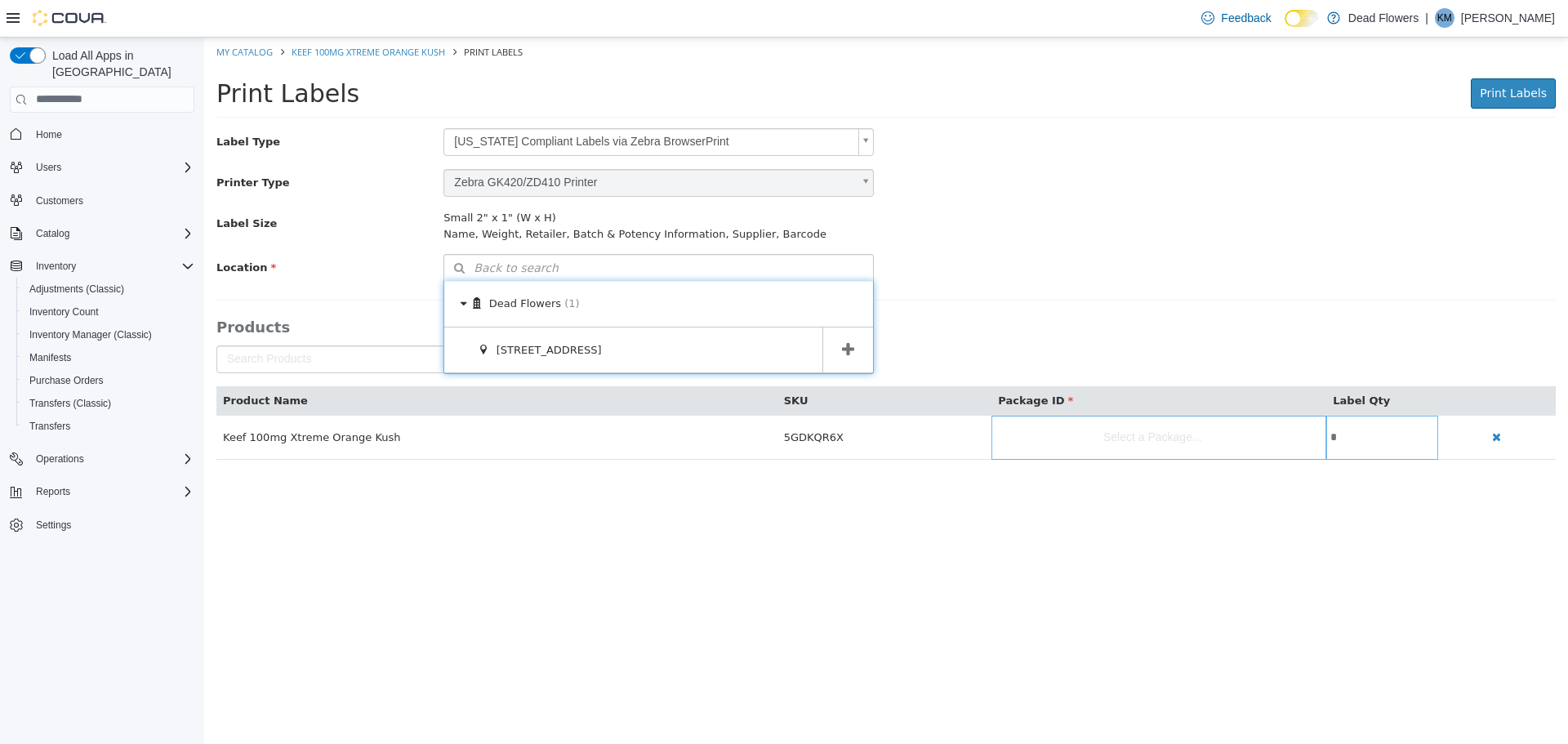
click at [838, 349] on span at bounding box center [847, 349] width 51 height 46
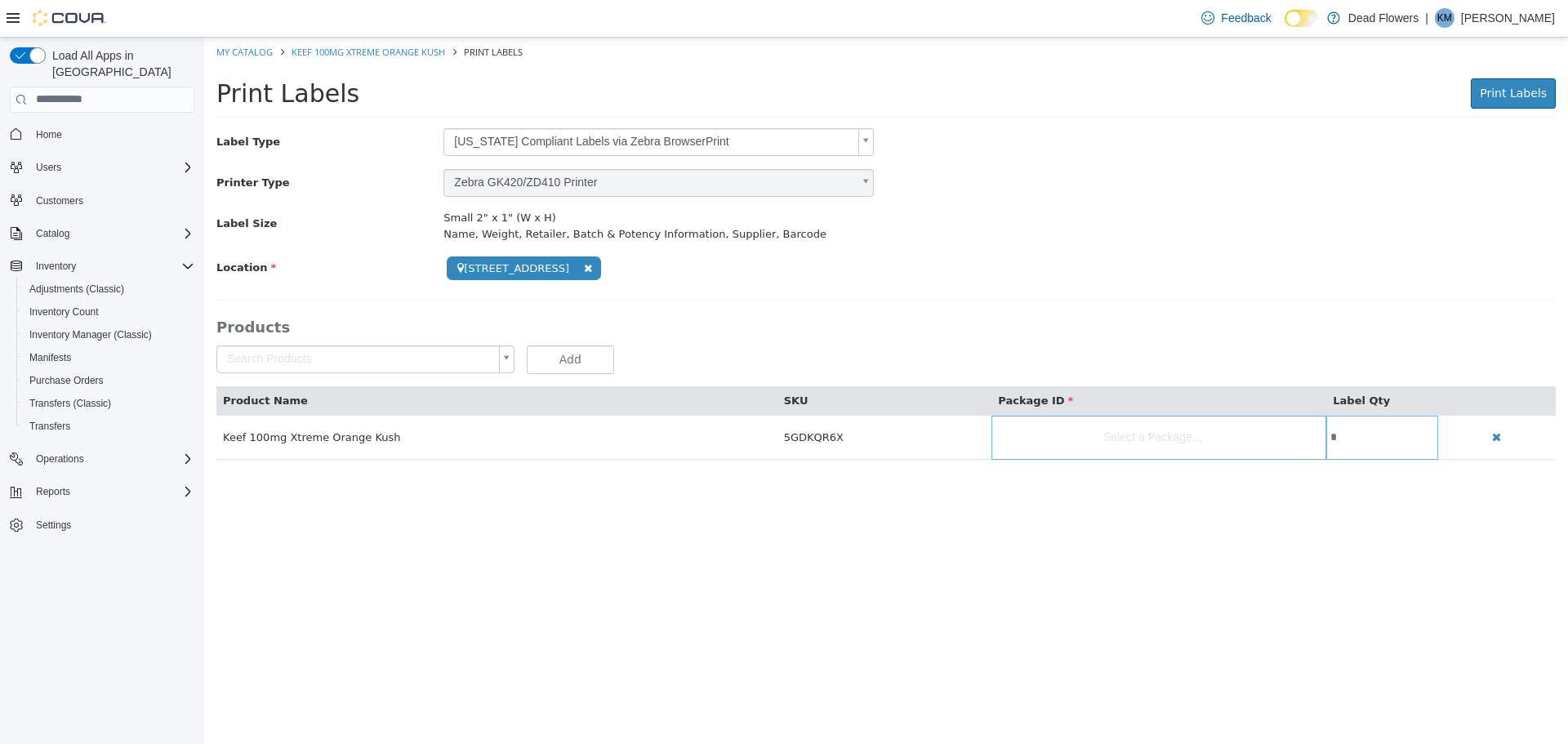
click at [1194, 423] on body "**********" at bounding box center [885, 256] width 1364 height 440
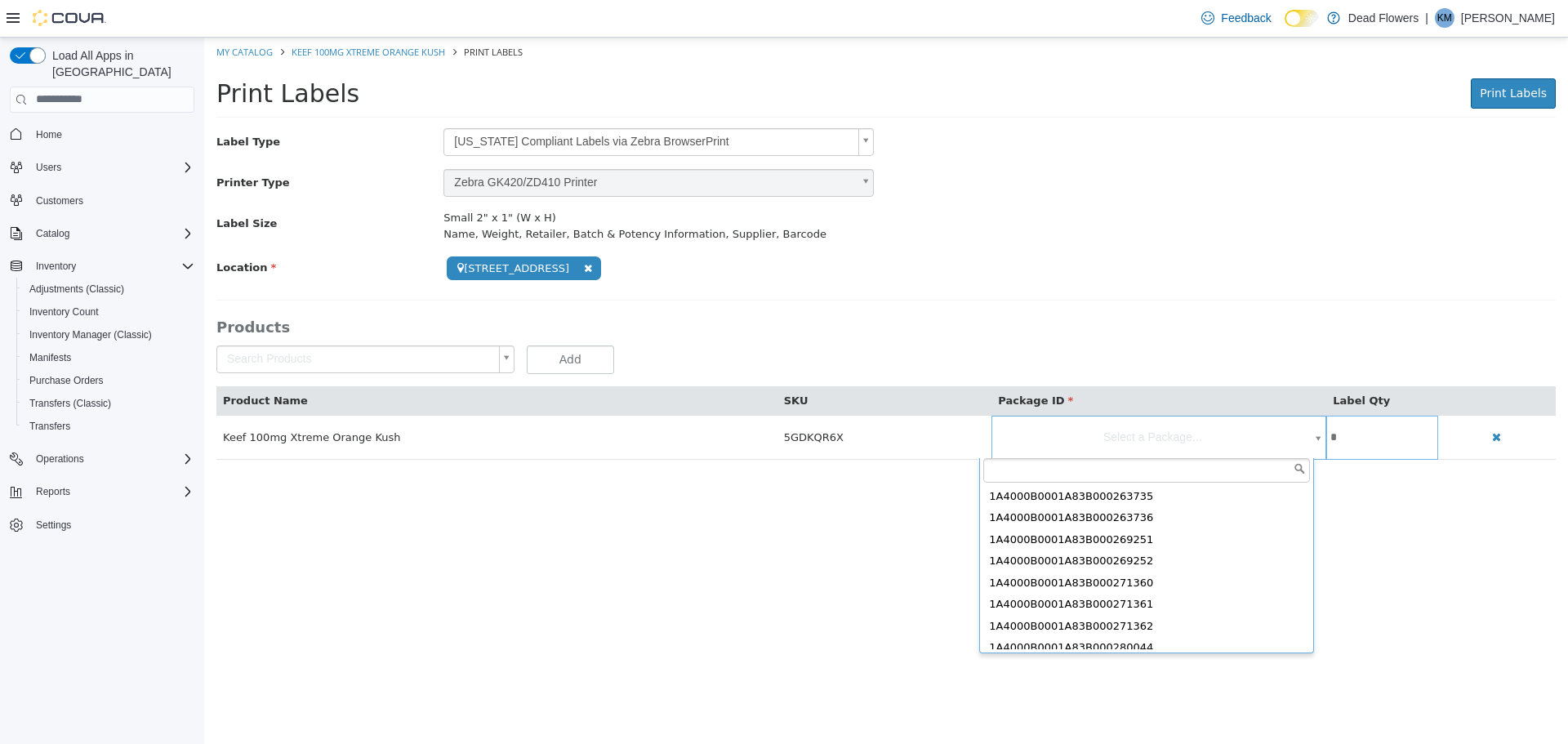
scroll to position [486, 0]
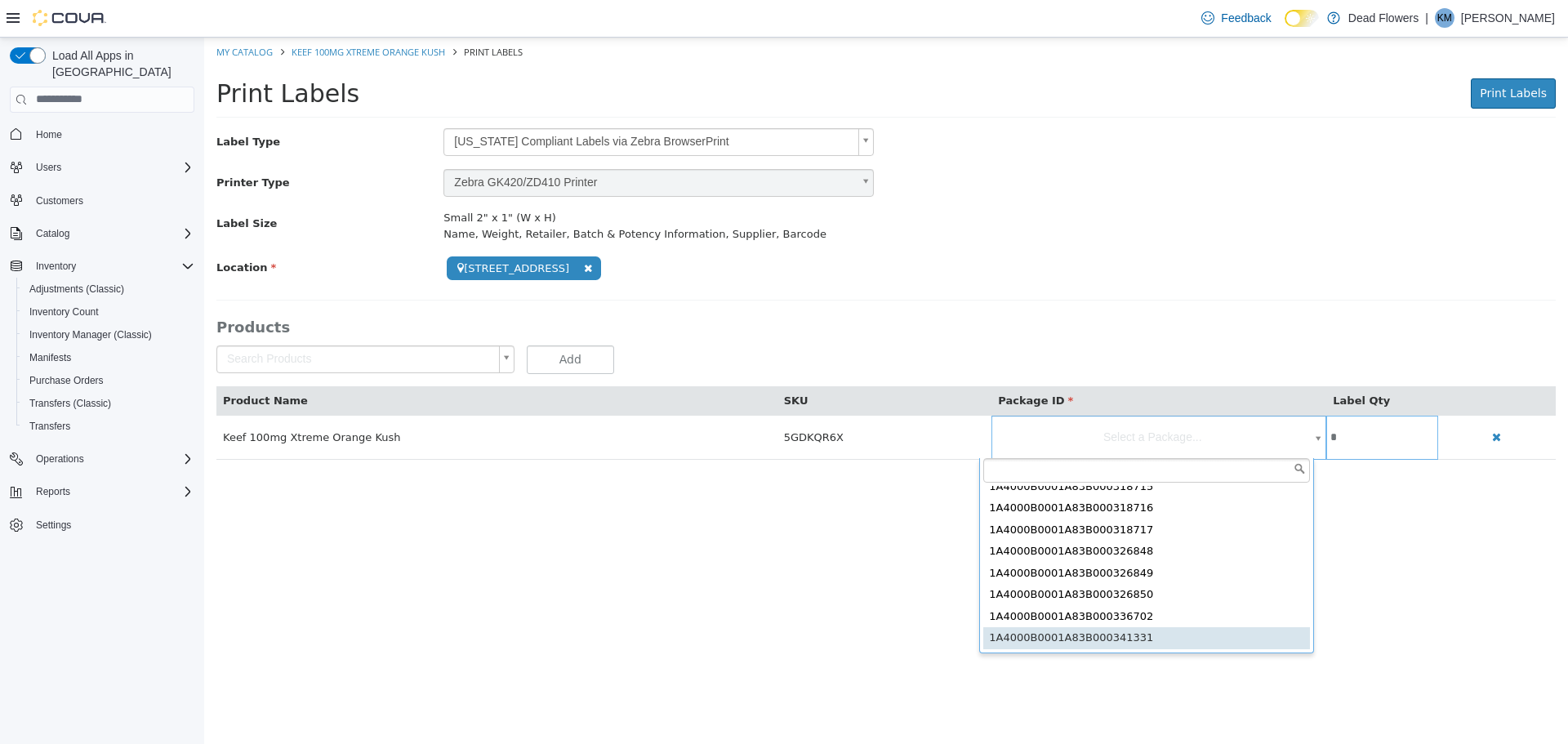
type input "**********"
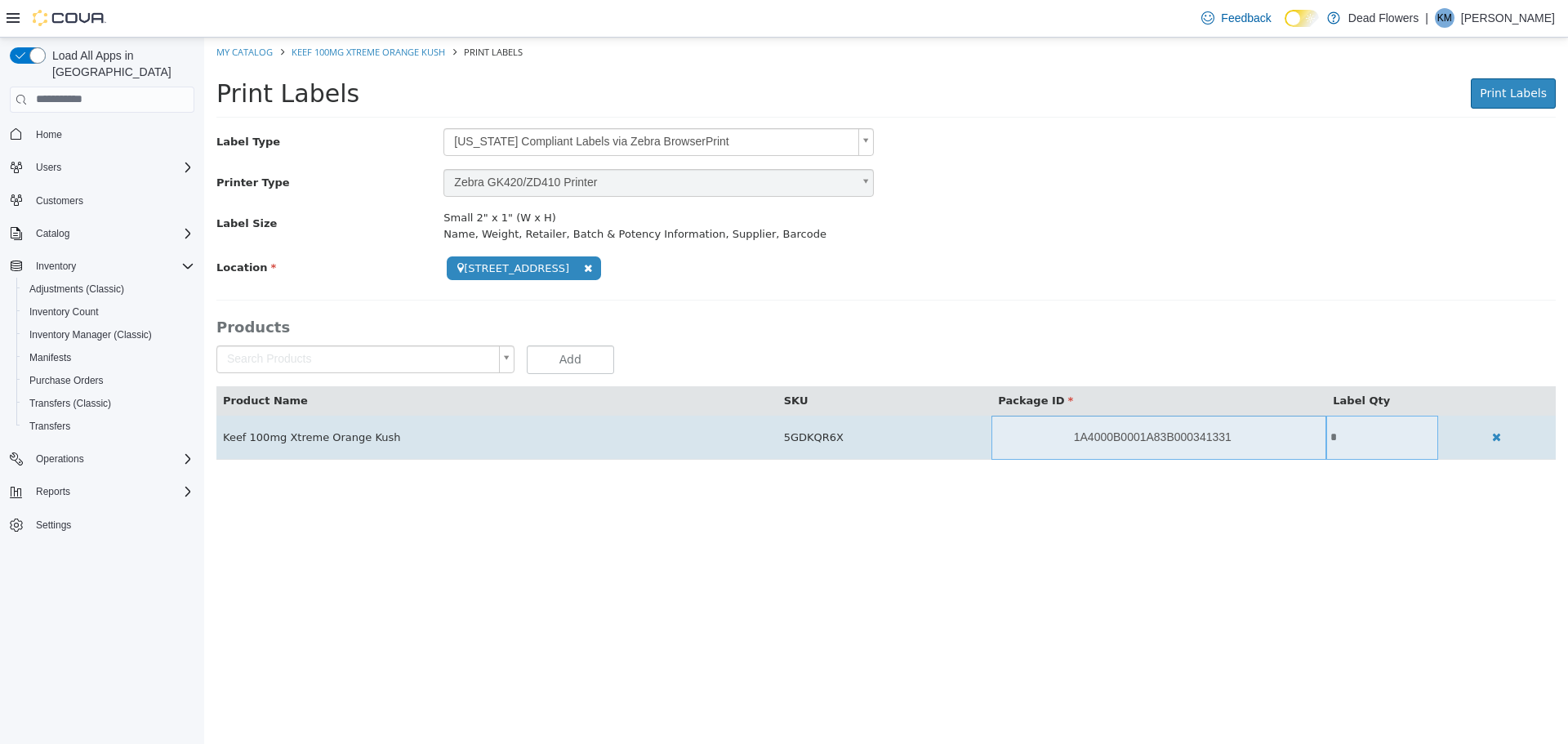
click at [1347, 433] on input "*" at bounding box center [1382, 436] width 112 height 13
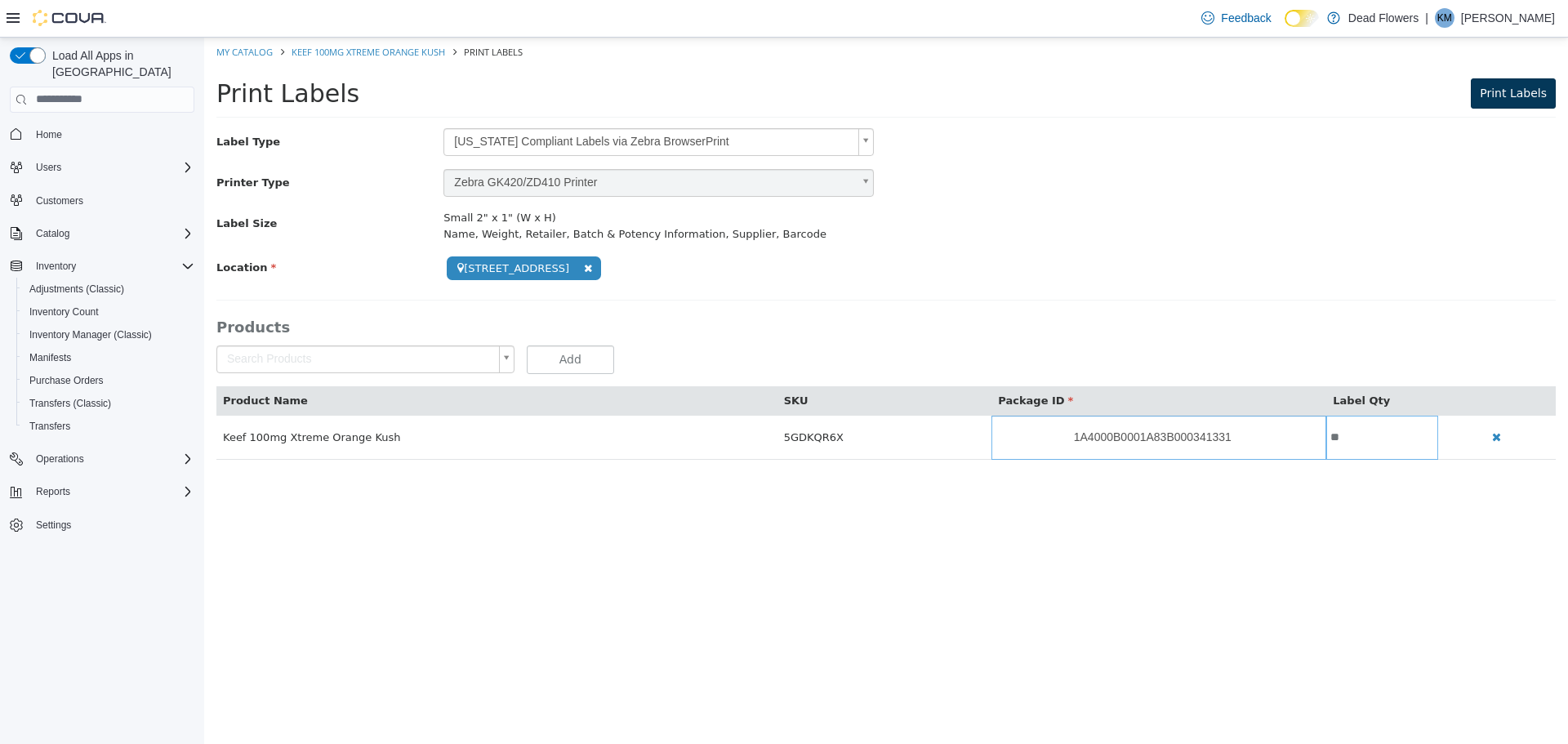
type input "**"
click at [1526, 98] on span "Print Labels" at bounding box center [1513, 92] width 67 height 13
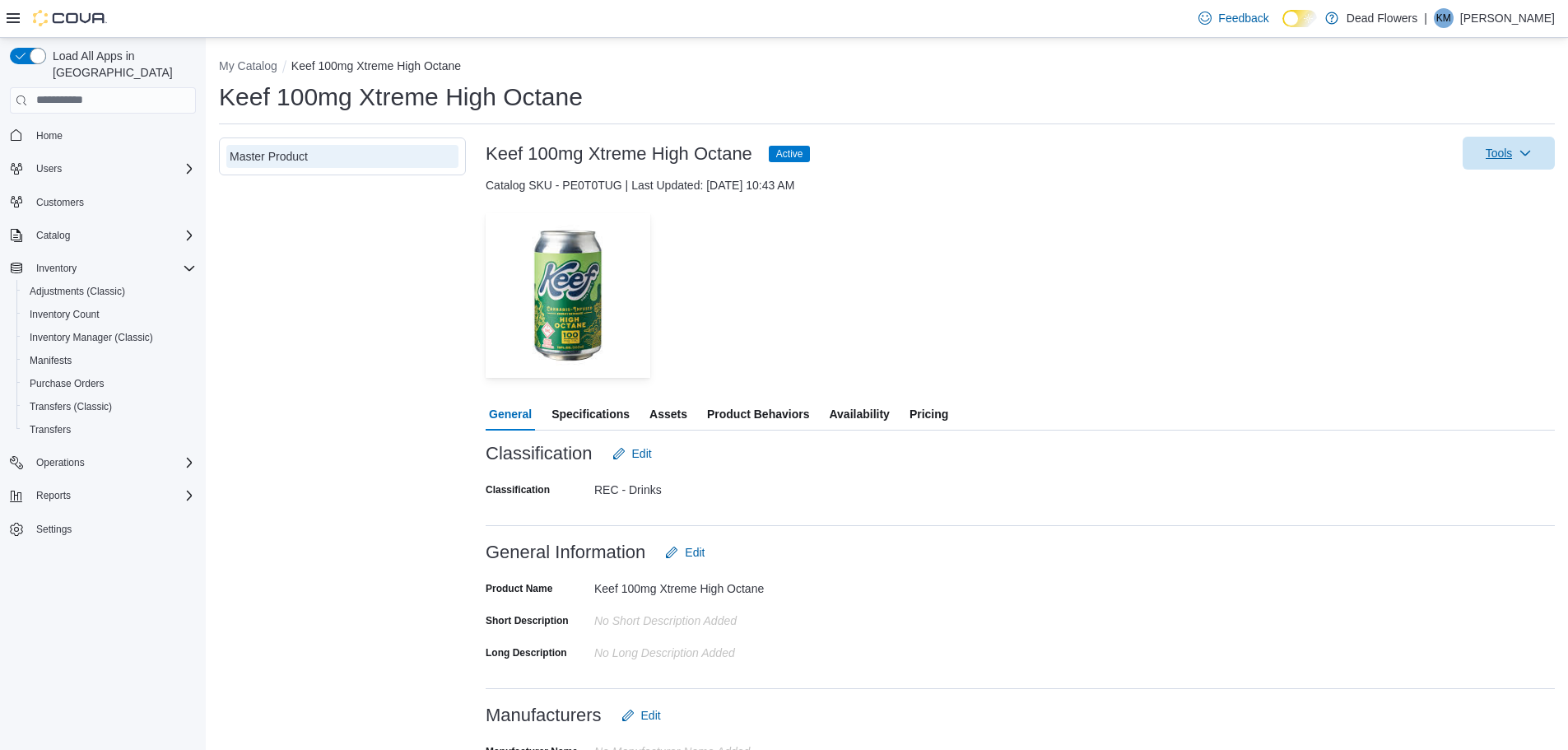
click at [1532, 157] on icon "button" at bounding box center [1524, 152] width 13 height 13
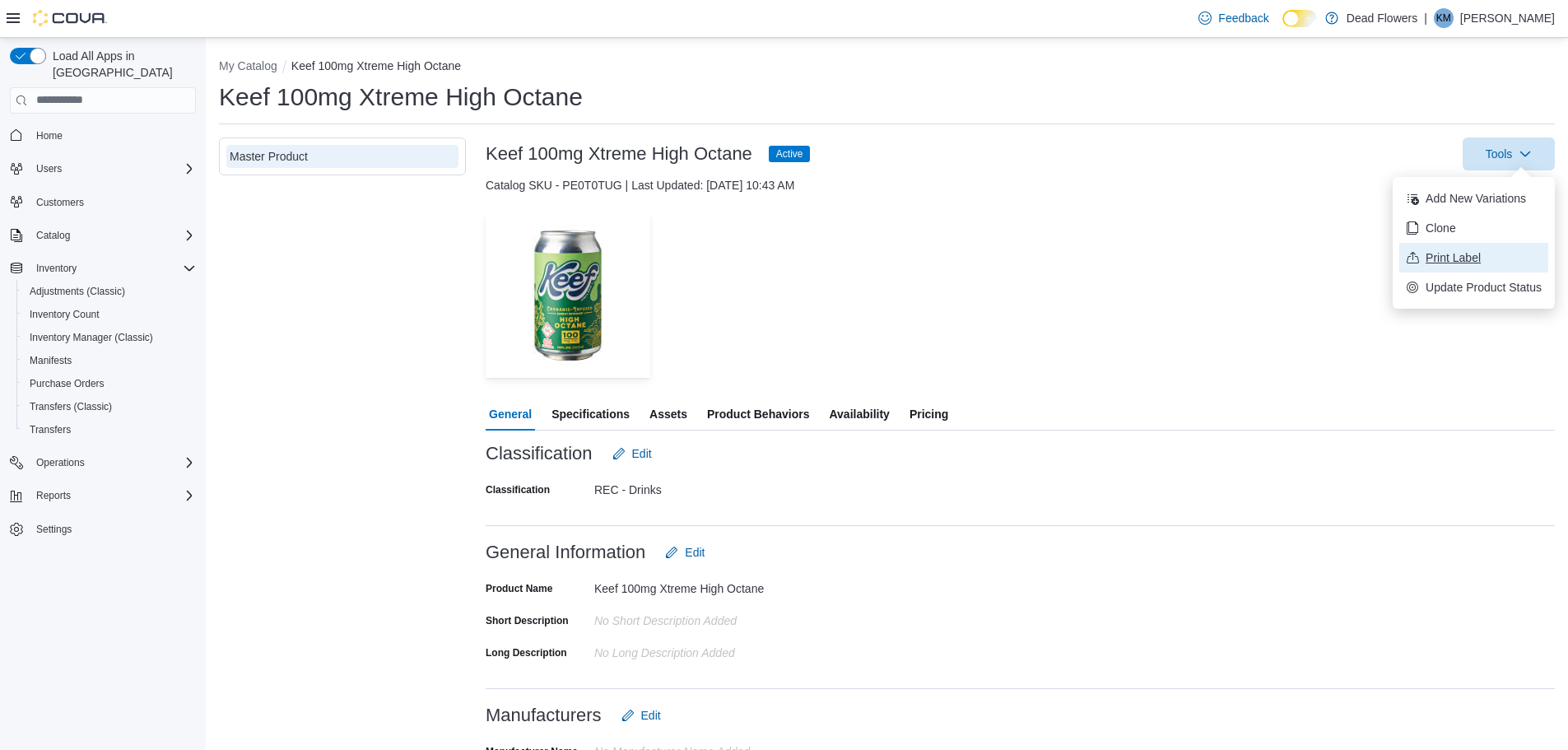
click at [1478, 258] on span "Print Label" at bounding box center [1484, 258] width 116 height 17
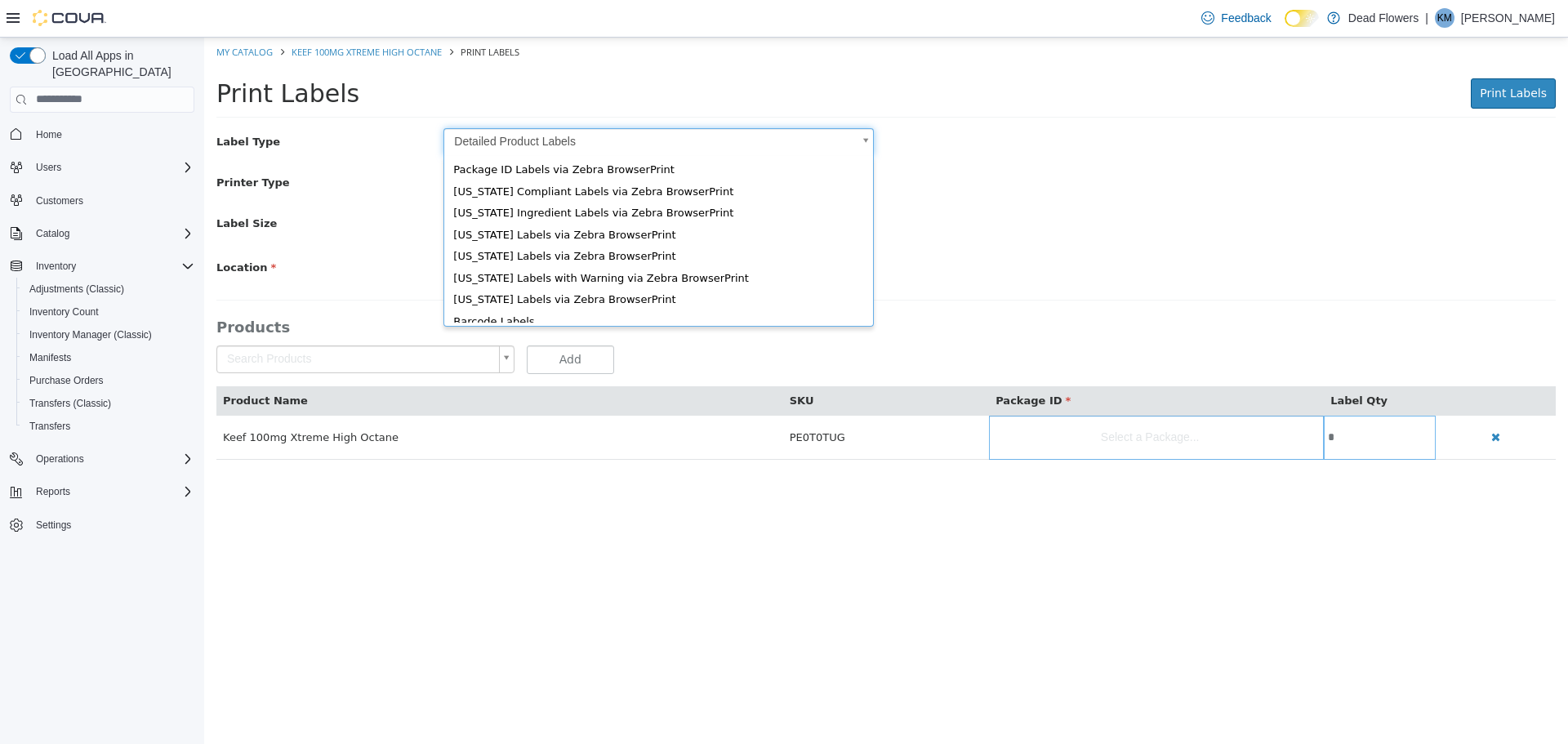
click at [670, 141] on body "Saving Bulk Changes... × My Catalog Keef 100mg Xtreme High Octane Print Labels …" at bounding box center [885, 256] width 1364 height 440
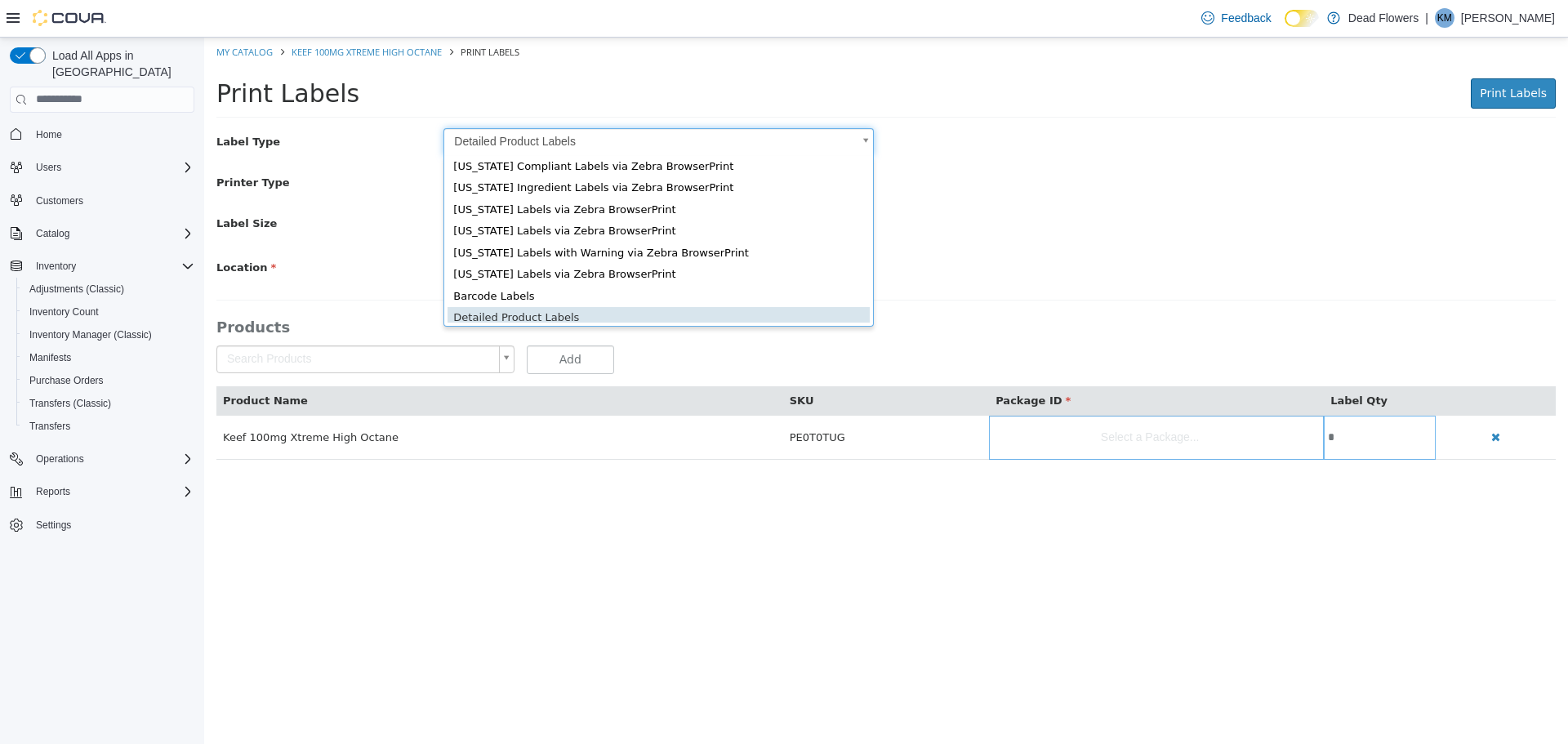
scroll to position [22, 0]
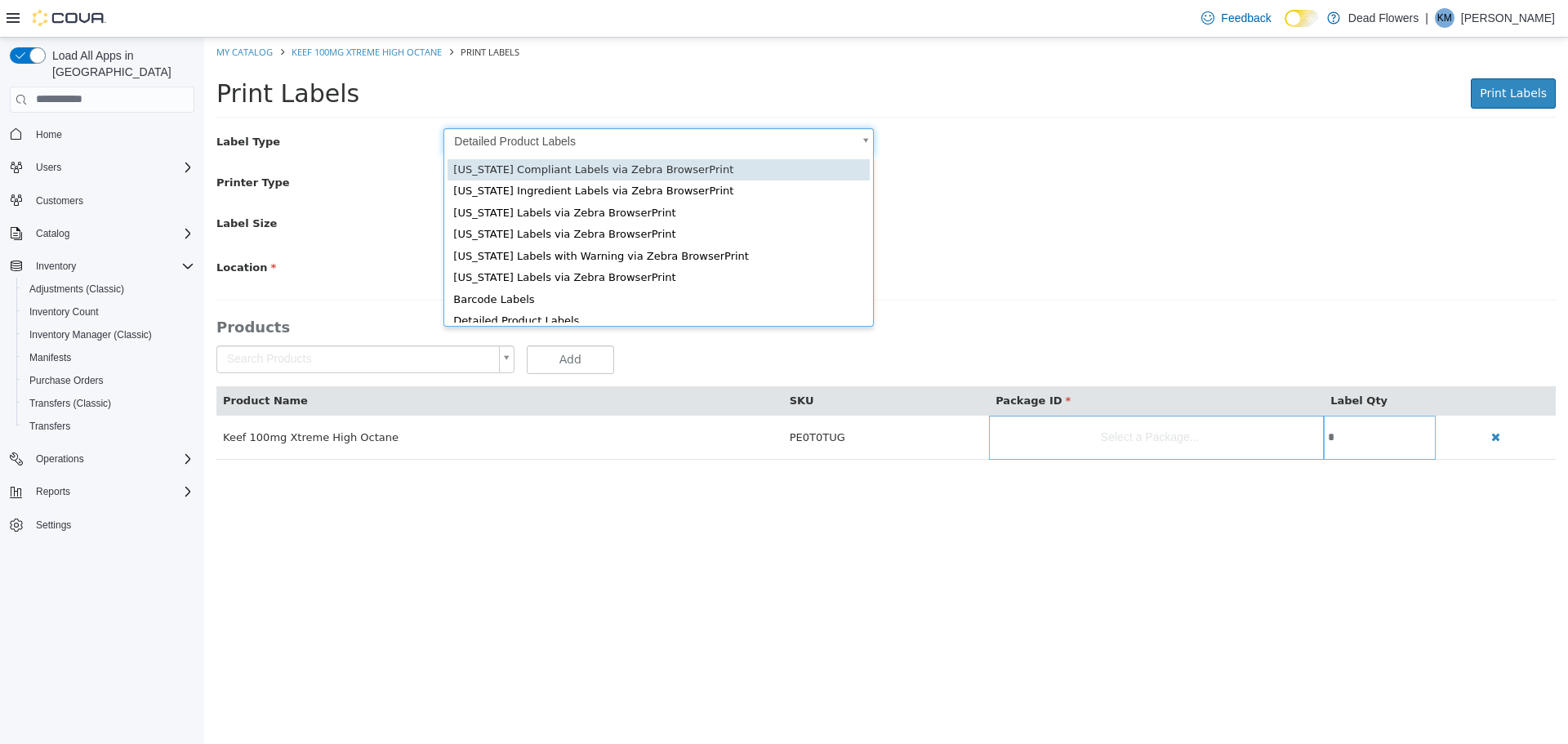
type input "*"
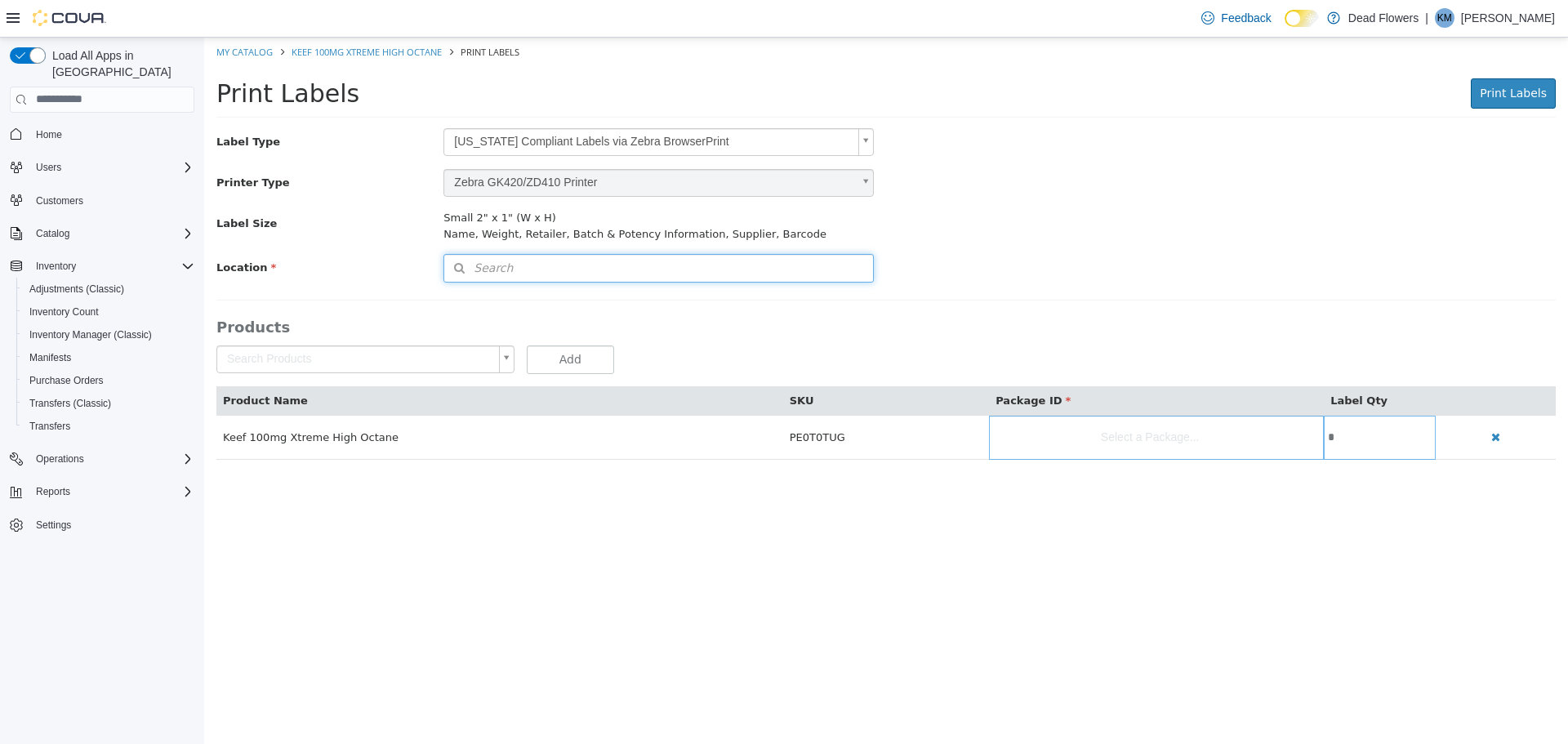
click at [634, 257] on button "Search" at bounding box center [658, 267] width 430 height 28
click at [835, 298] on span "or browse" at bounding box center [830, 296] width 85 height 28
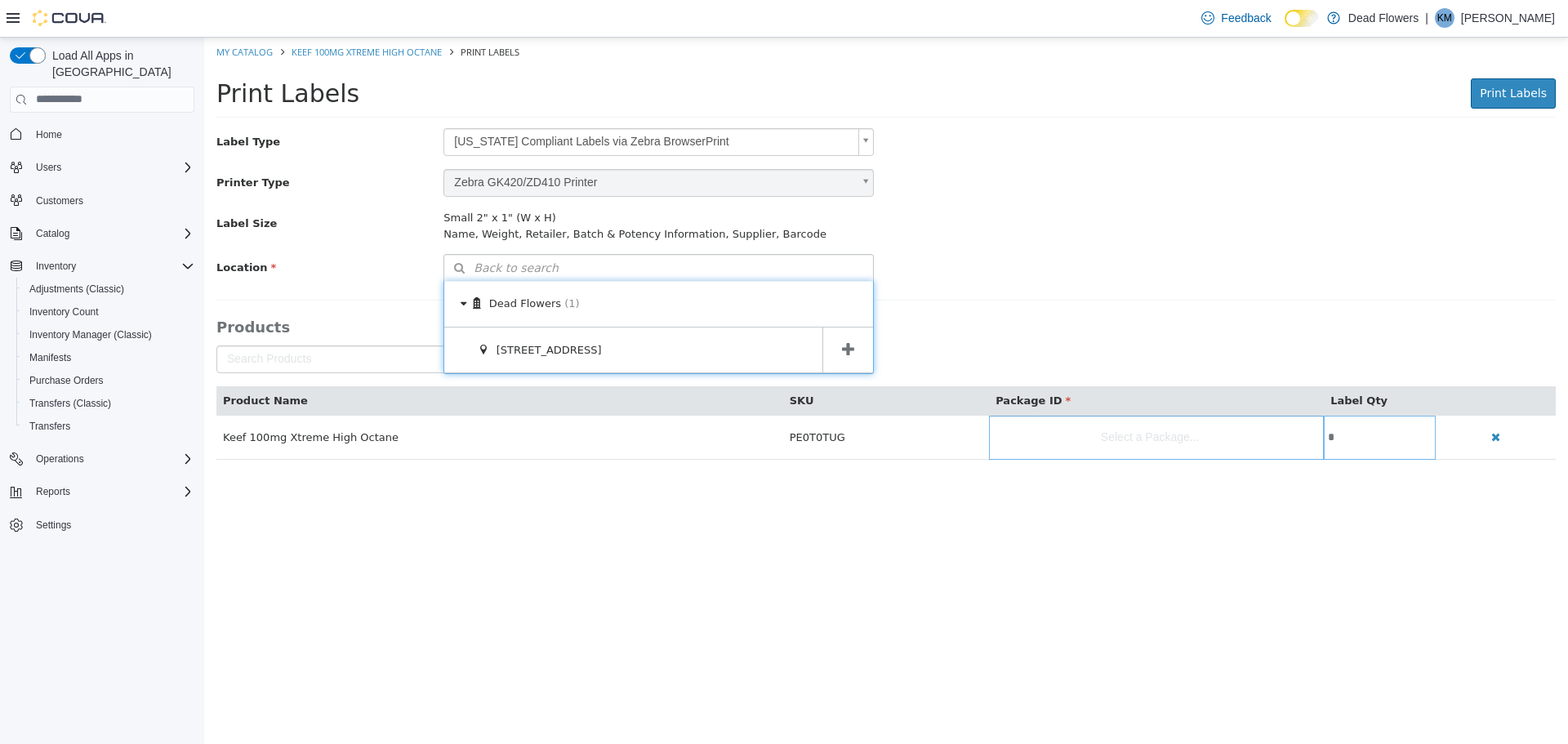
click at [852, 365] on span at bounding box center [847, 349] width 51 height 46
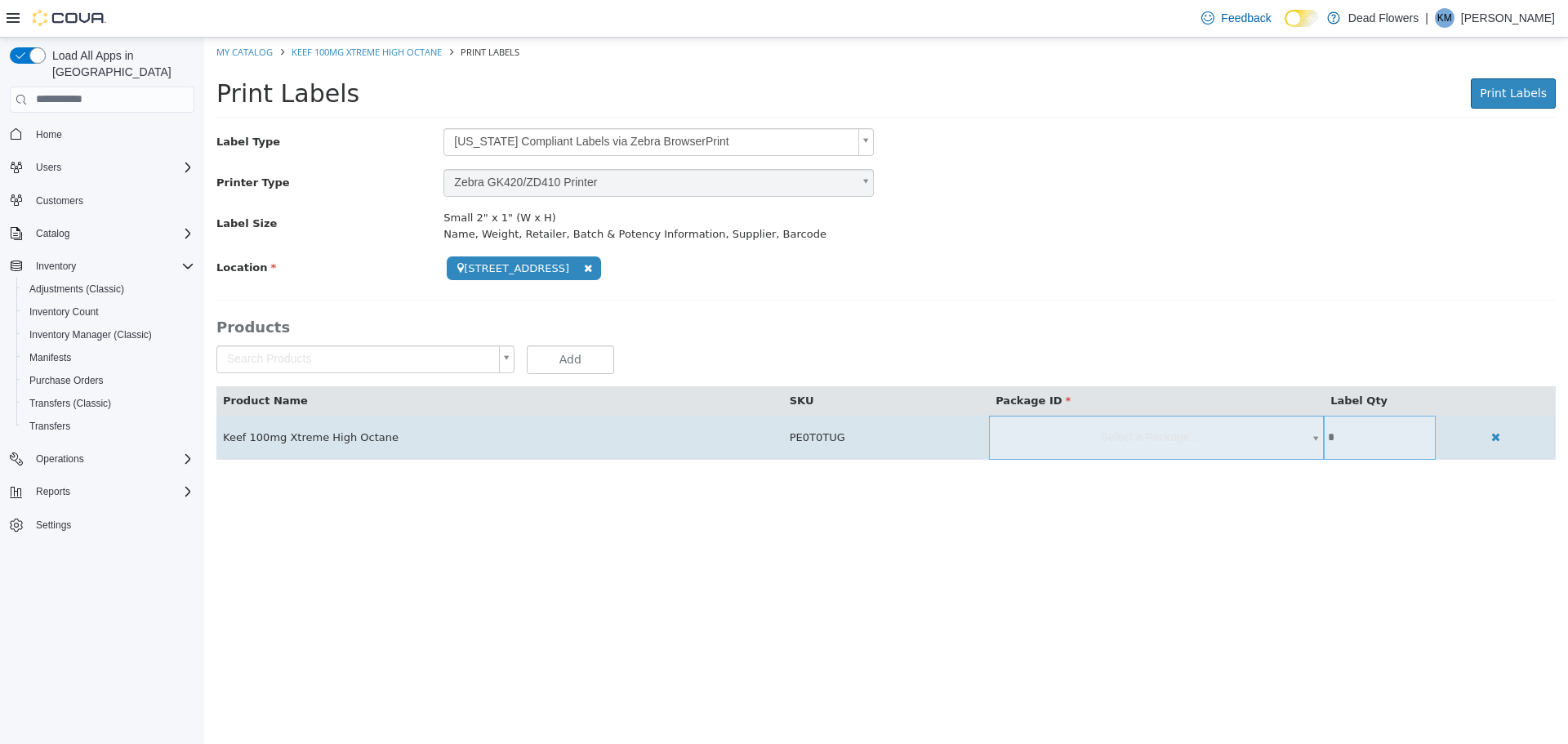
click at [1094, 433] on body "**********" at bounding box center [885, 256] width 1364 height 440
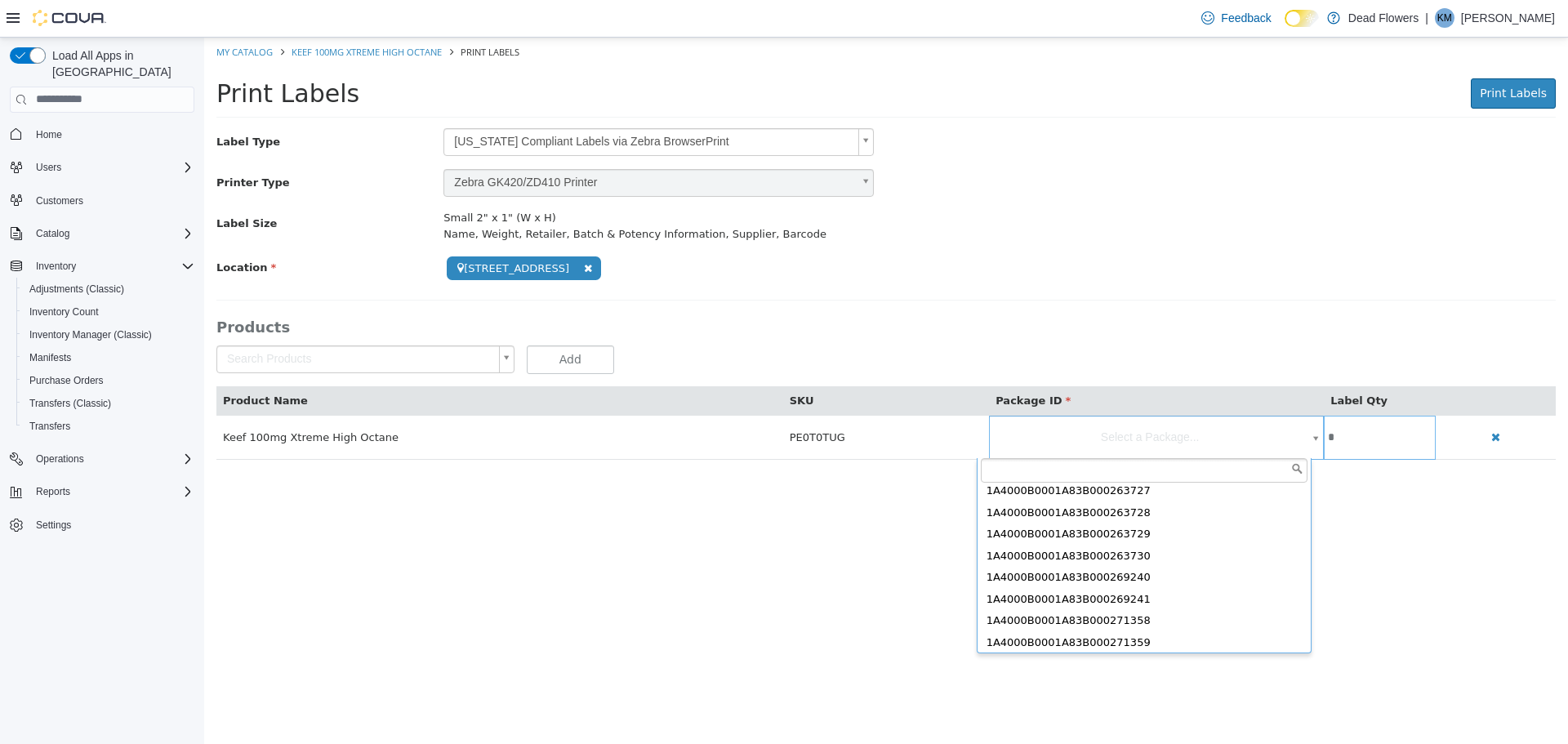
scroll to position [616, 0]
type input "**********"
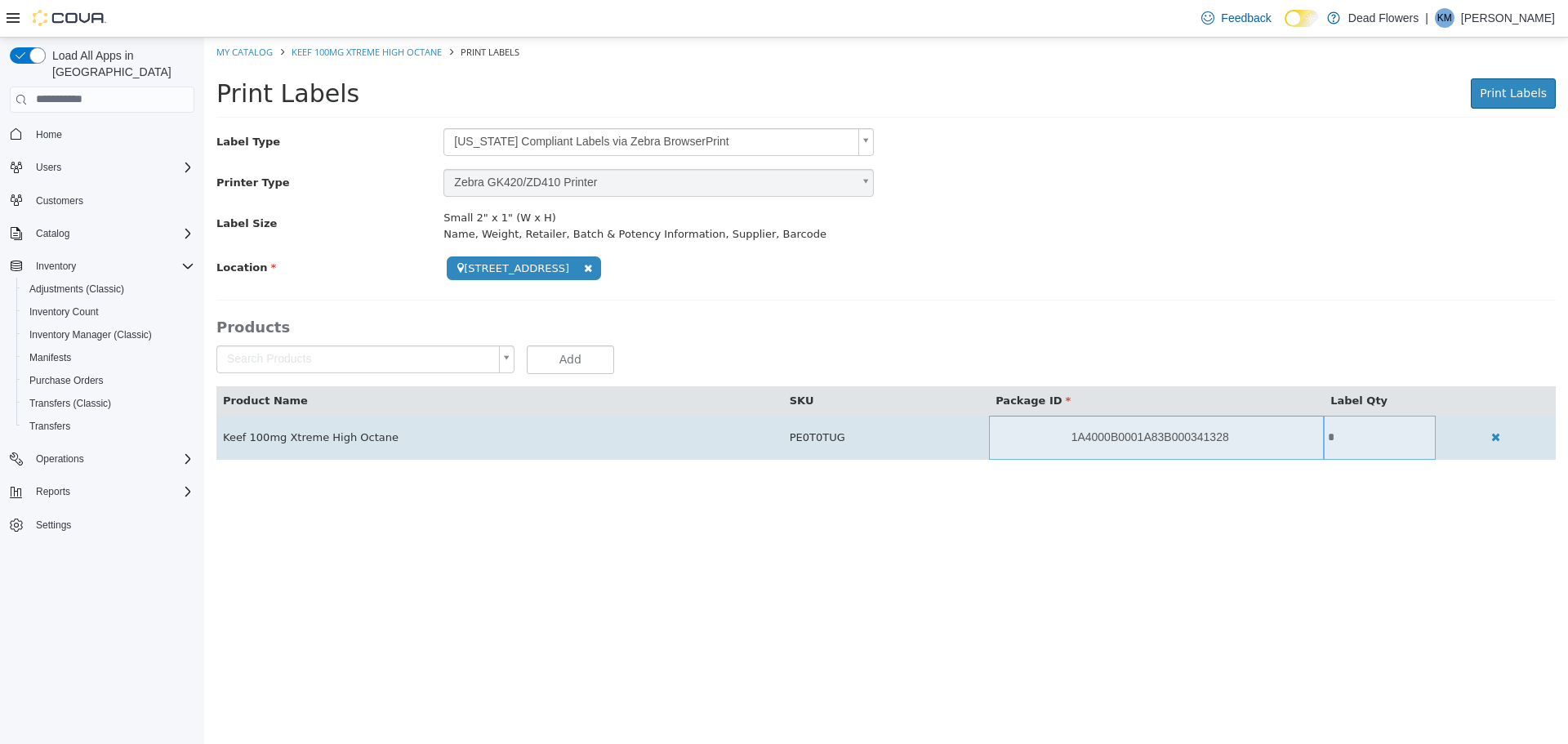
click at [1326, 438] on input "*" at bounding box center [1380, 436] width 112 height 13
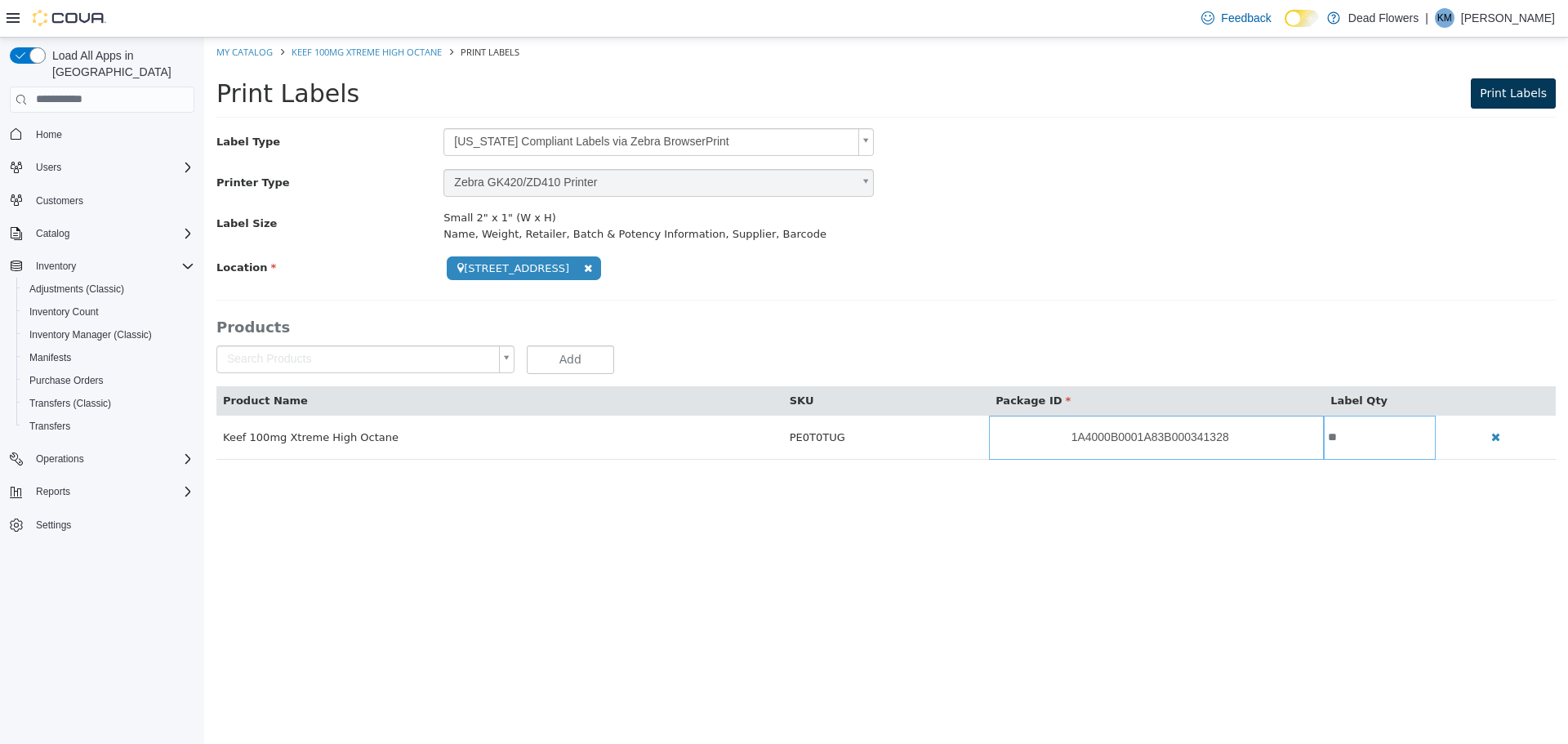
type input "**"
click at [1510, 92] on span "Print Labels" at bounding box center [1513, 92] width 67 height 13
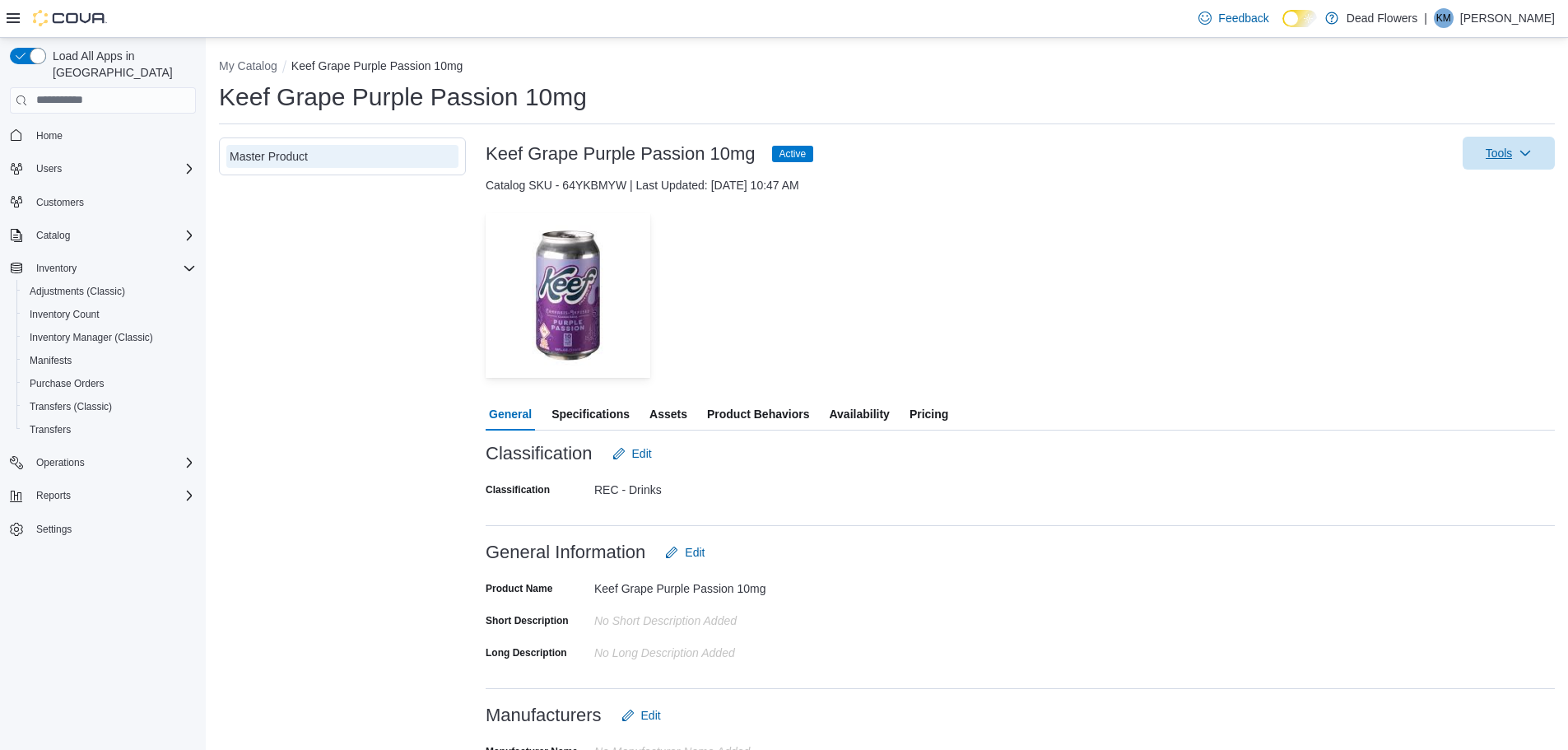
click at [1544, 148] on span "Tools" at bounding box center [1508, 153] width 73 height 33
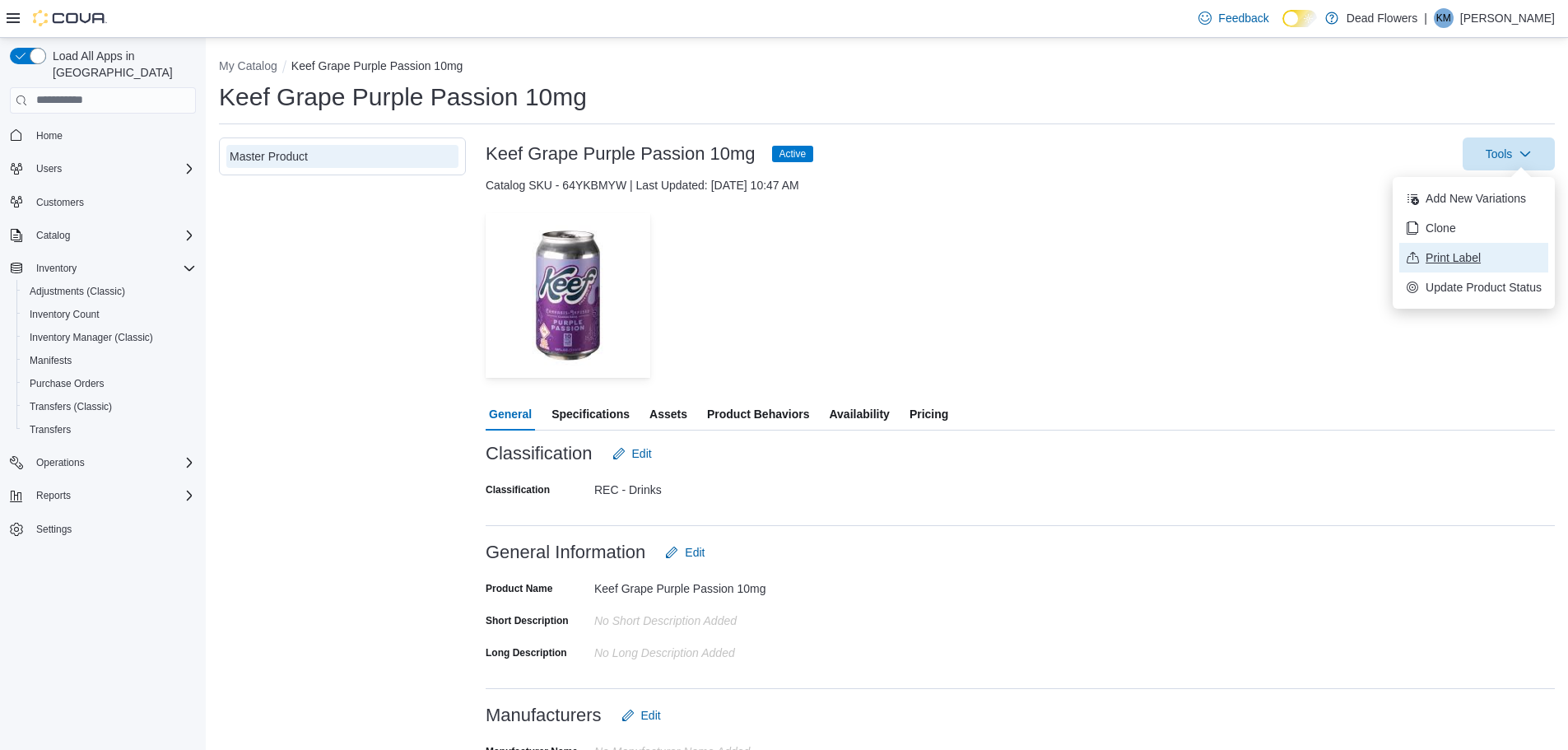
click at [1472, 256] on span "Print Label" at bounding box center [1484, 258] width 116 height 17
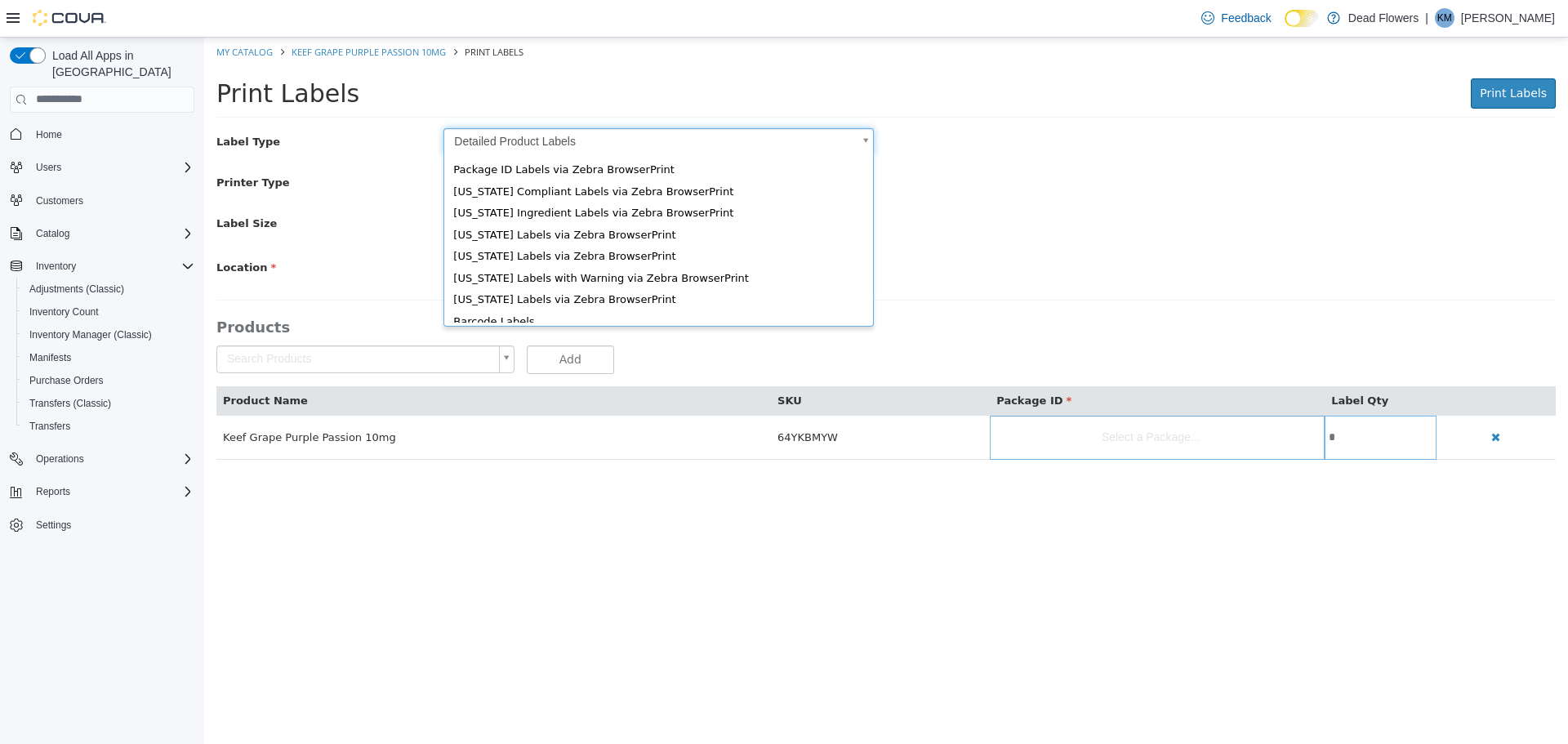
drag, startPoint x: 568, startPoint y: 135, endPoint x: 566, endPoint y: 143, distance: 8.2
click at [568, 135] on body "Saving Bulk Changes... × My Catalog Keef Grape Purple Passion 10mg Print Labels…" at bounding box center [885, 256] width 1364 height 440
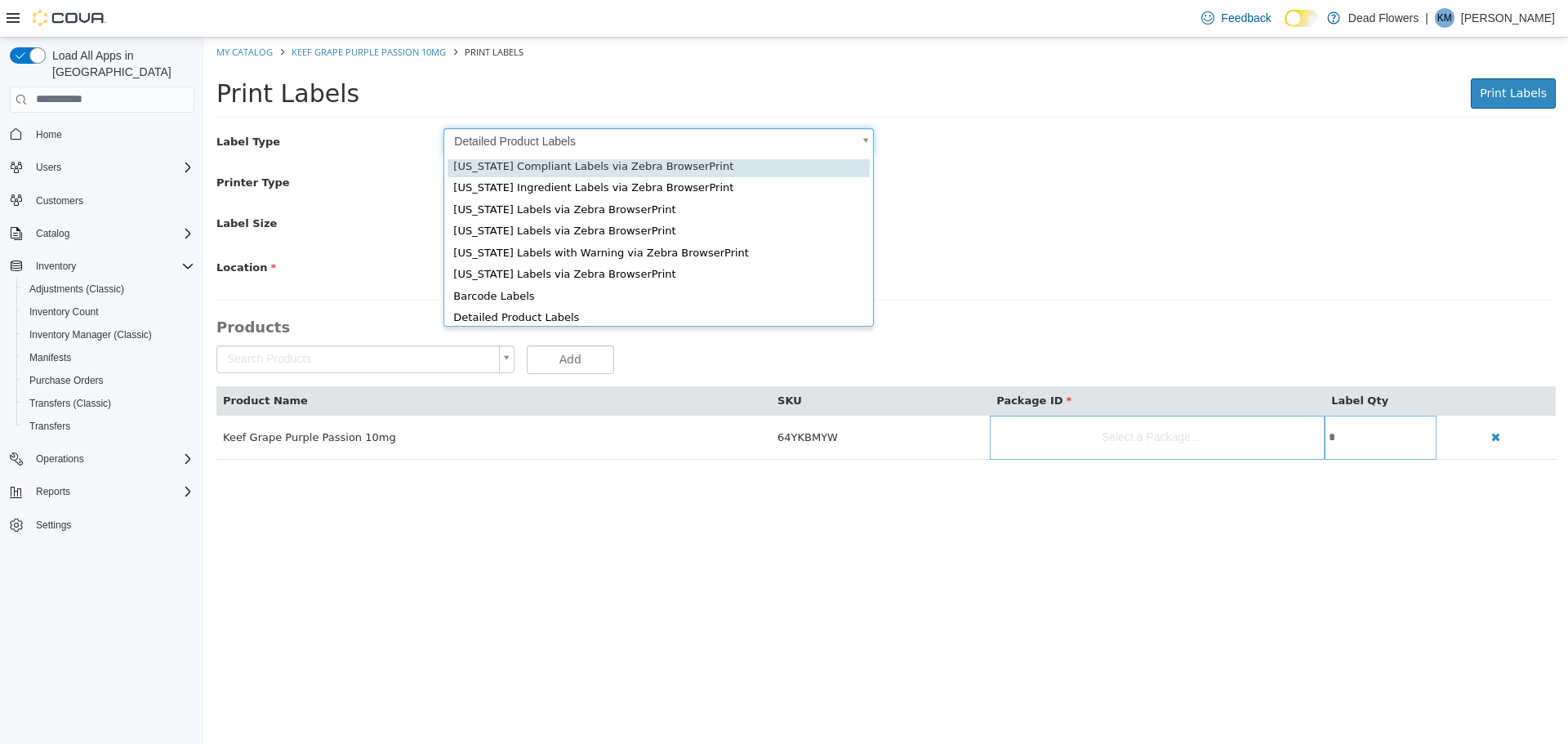
scroll to position [22, 0]
type input "*"
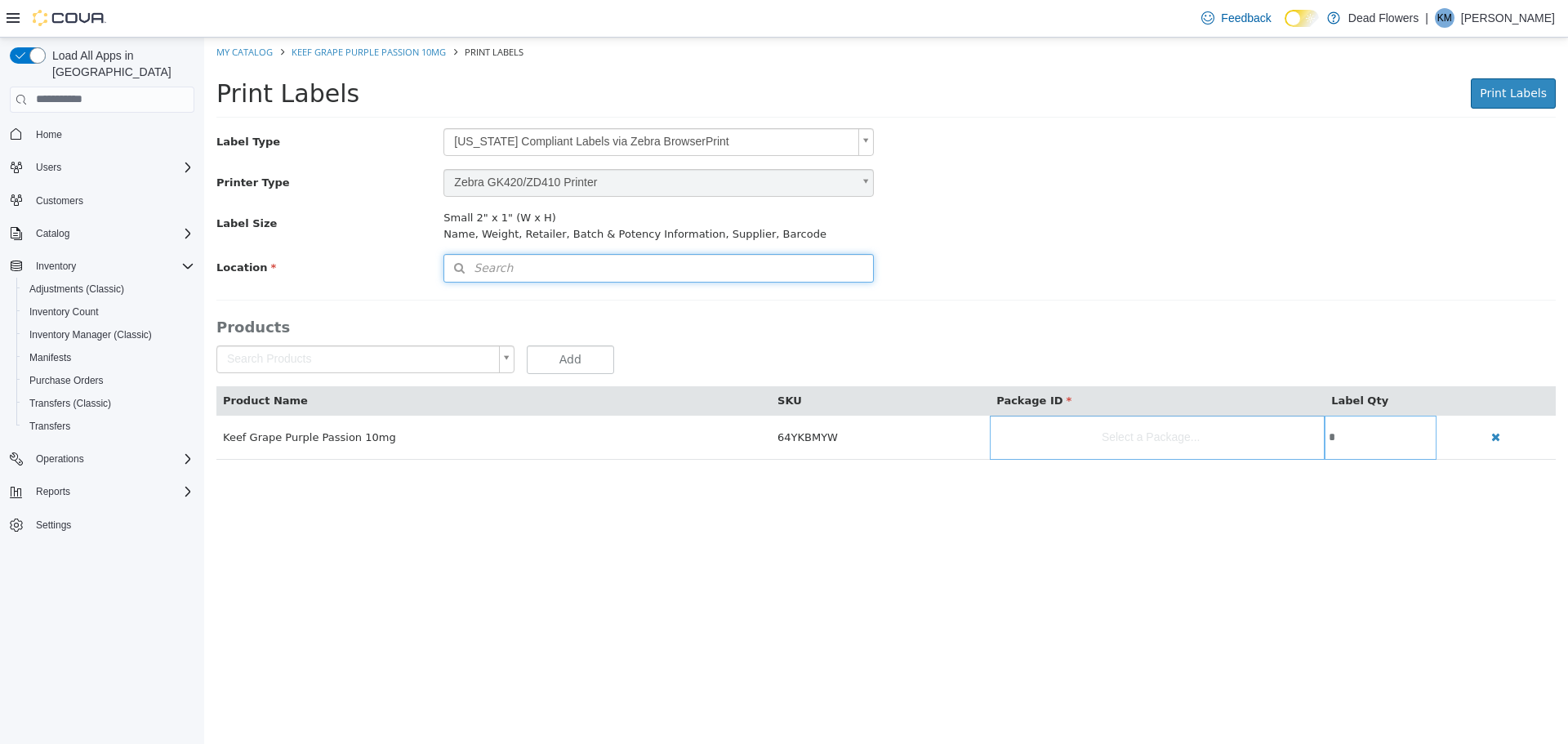
click at [561, 276] on button "Search" at bounding box center [658, 267] width 430 height 28
click at [829, 308] on span "or browse" at bounding box center [830, 296] width 85 height 28
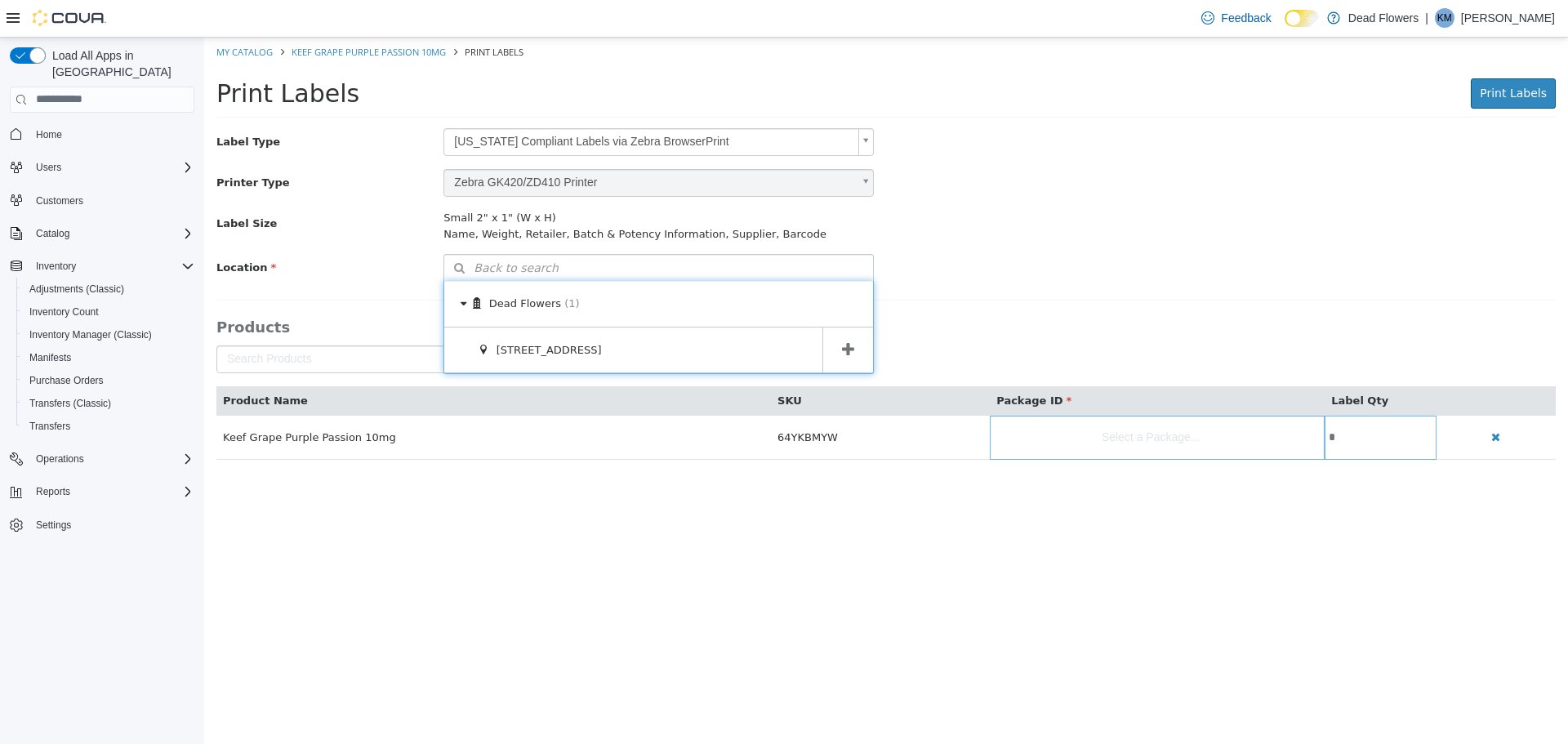
drag, startPoint x: 835, startPoint y: 349, endPoint x: 887, endPoint y: 369, distance: 55.7
click at [836, 349] on span at bounding box center [847, 349] width 51 height 46
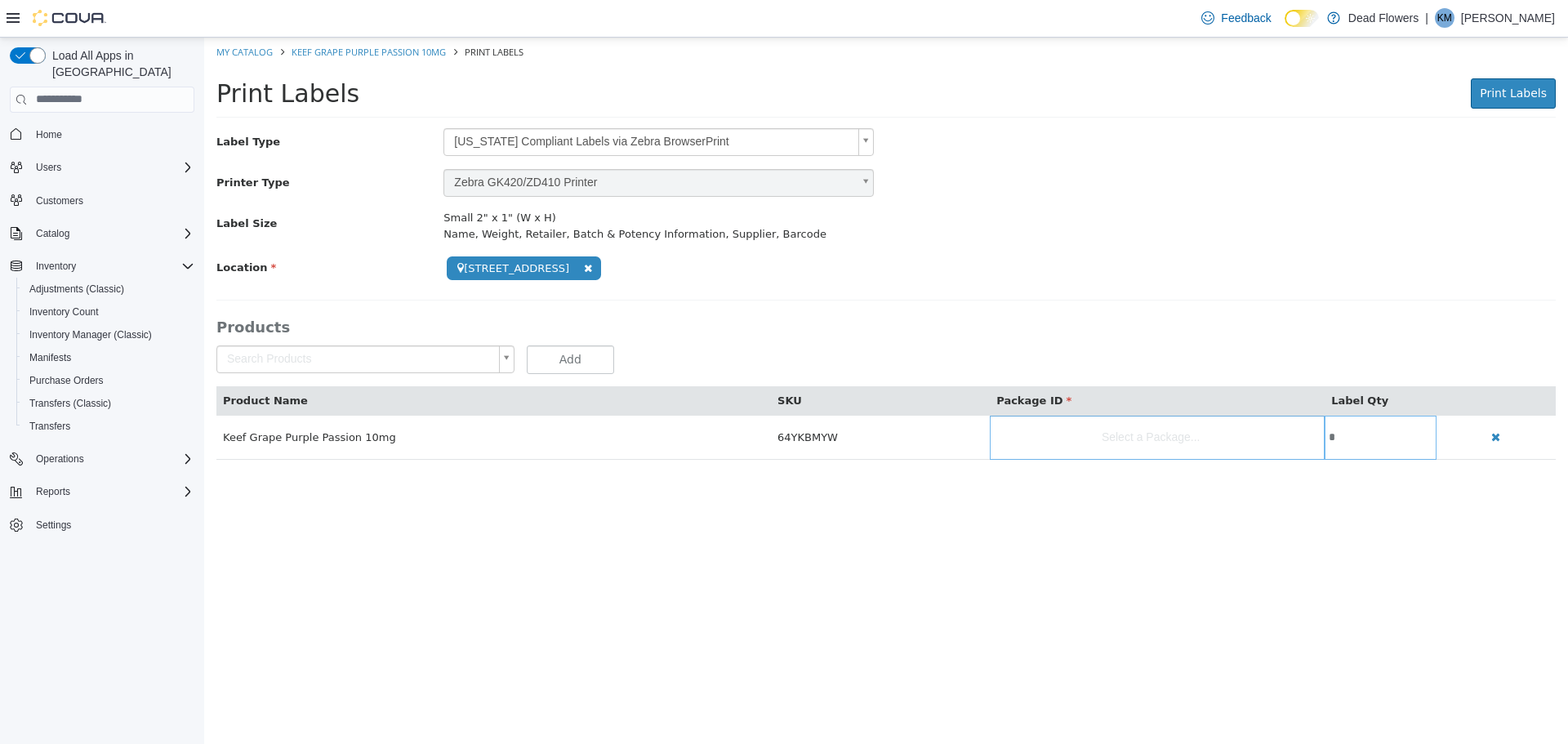
click at [1103, 430] on body "**********" at bounding box center [885, 256] width 1364 height 440
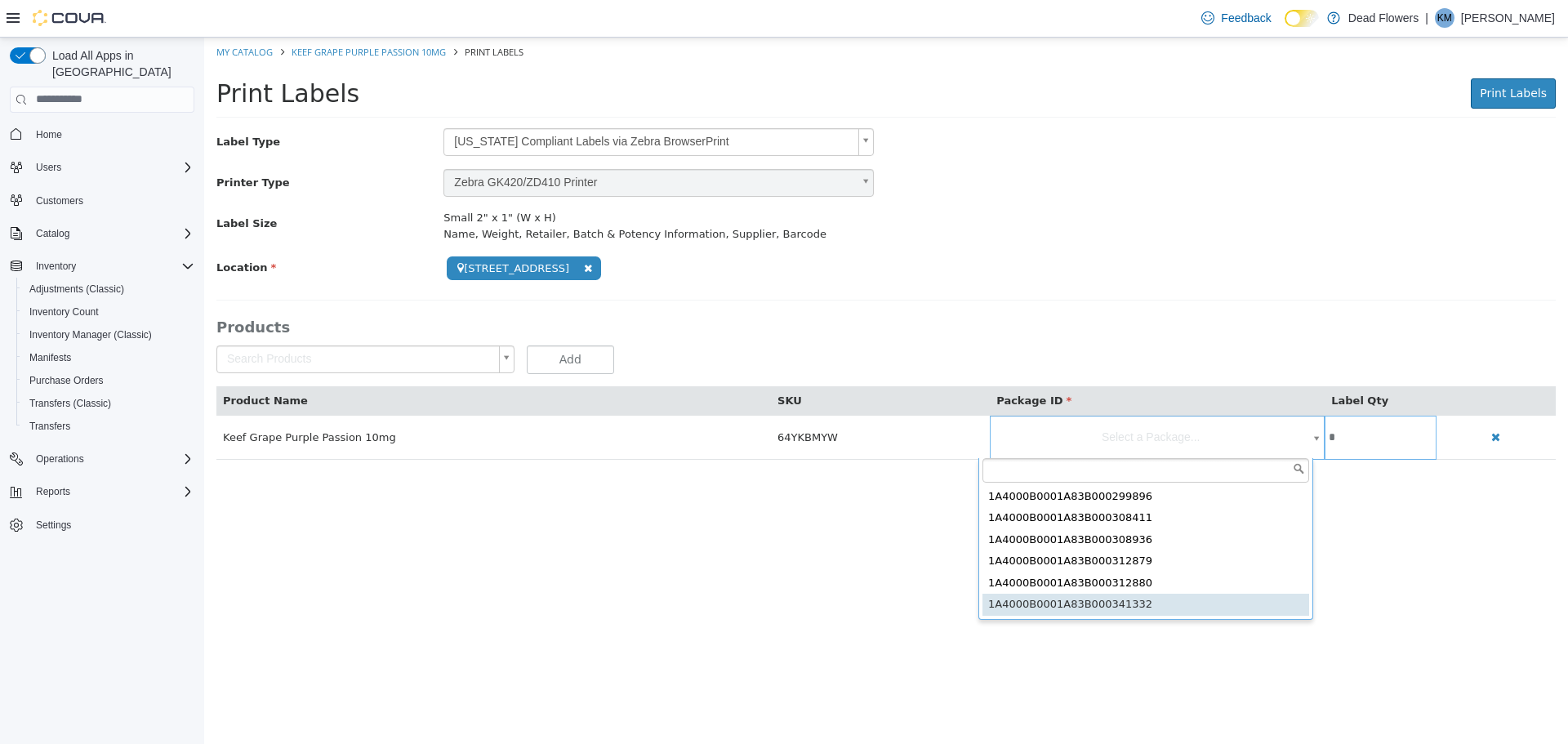
type input "**********"
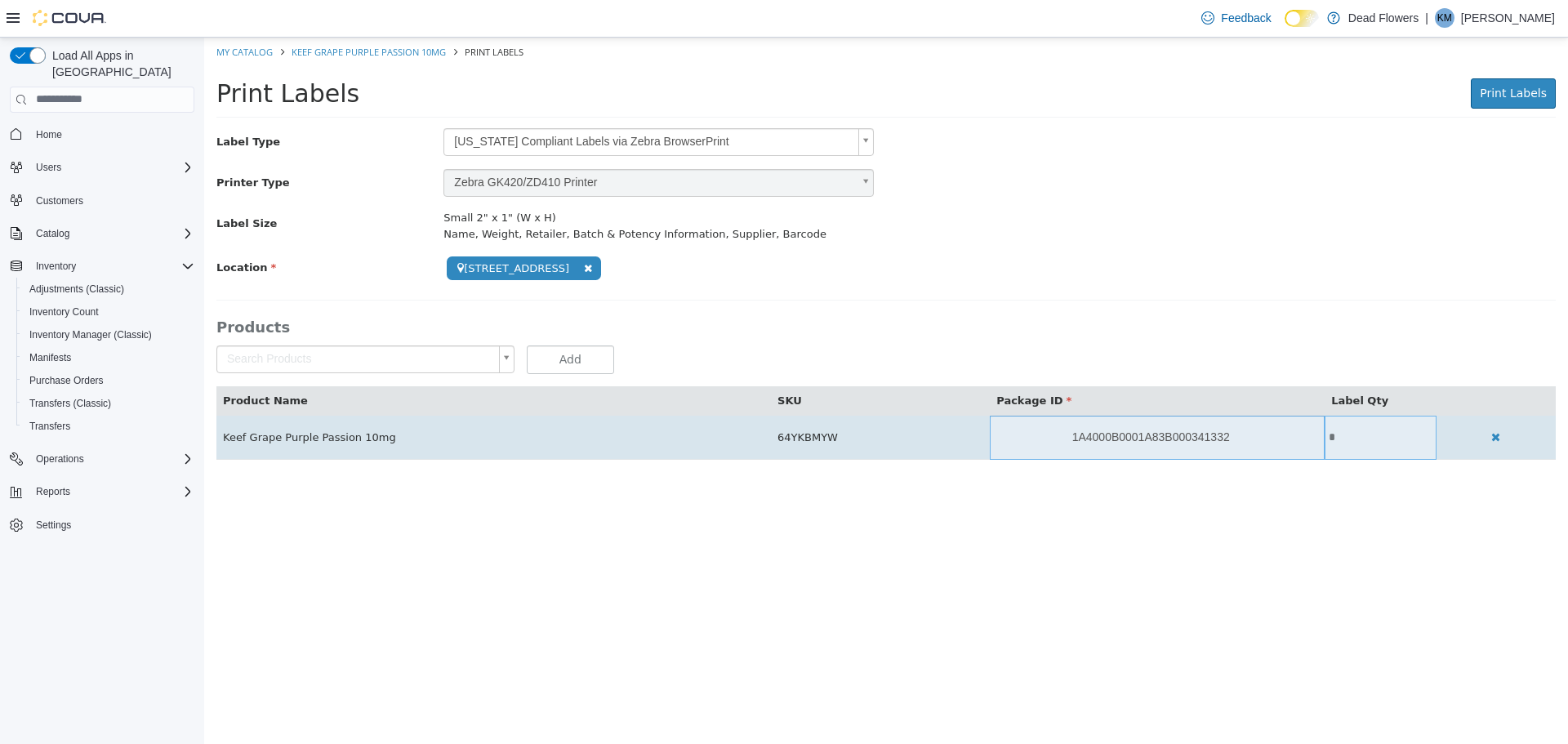
click at [1352, 440] on input "*" at bounding box center [1381, 436] width 112 height 13
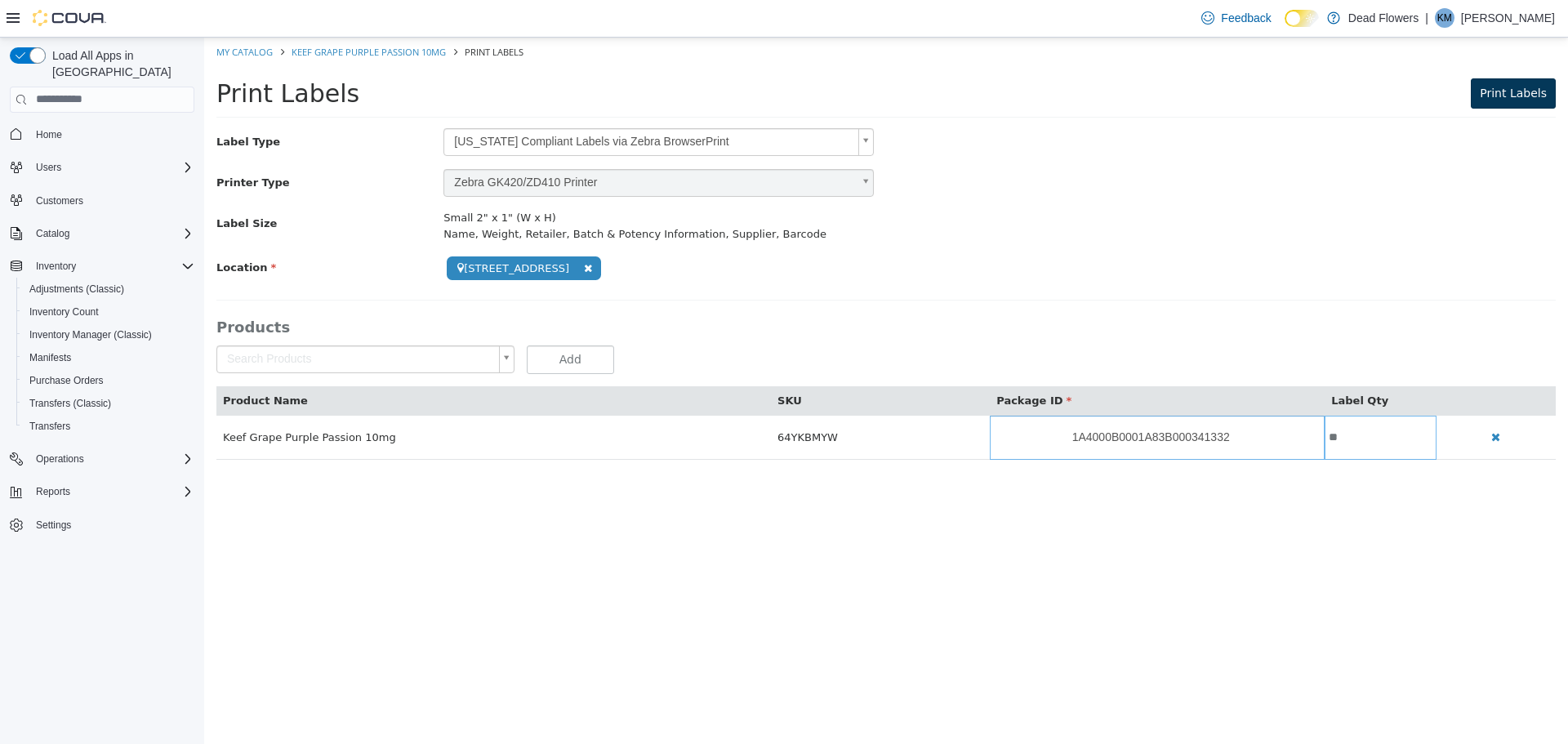
type input "**"
click at [1527, 89] on span "Print Labels" at bounding box center [1513, 92] width 67 height 13
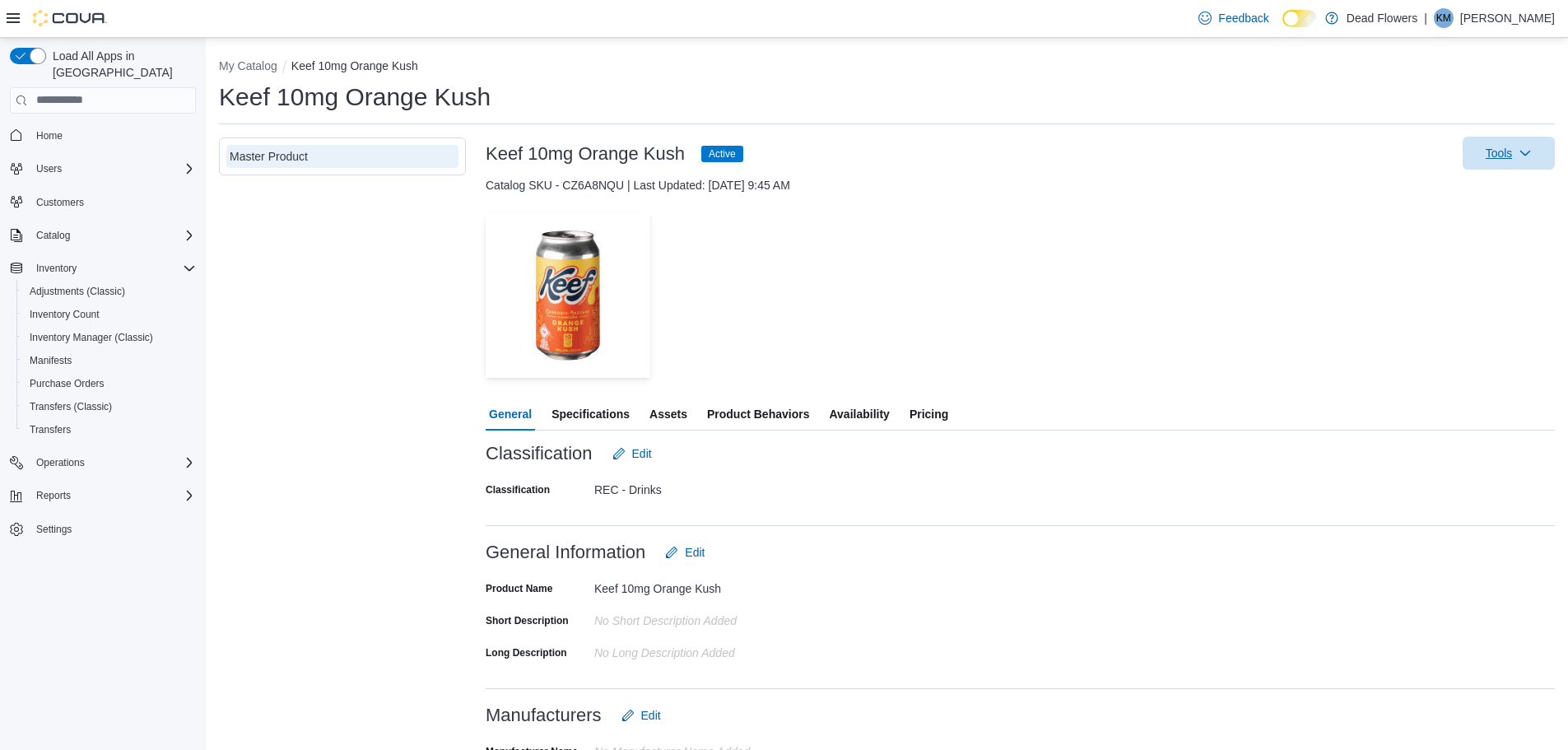
click at [1532, 155] on icon "button" at bounding box center [1524, 152] width 13 height 13
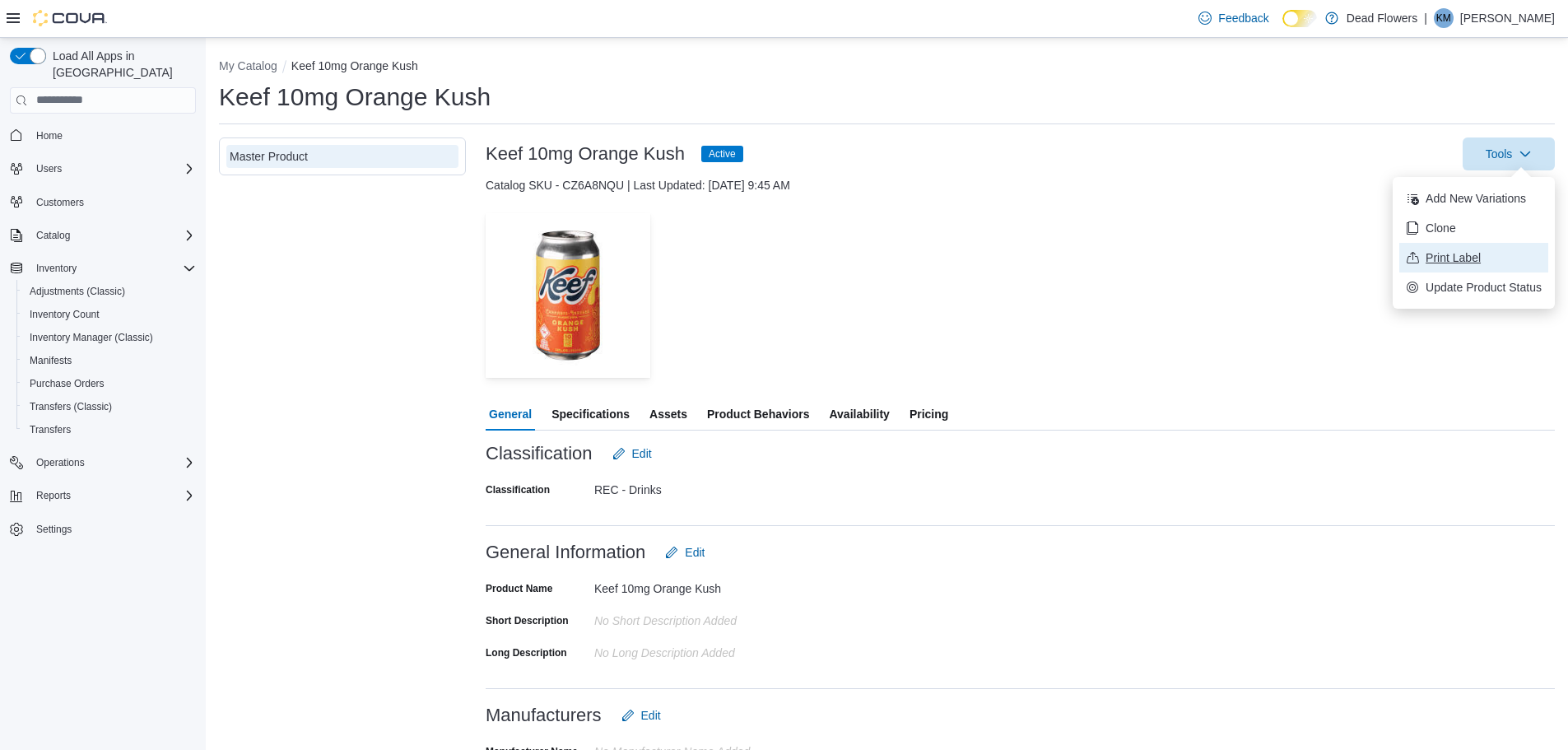
click at [1472, 258] on span "Print Label" at bounding box center [1484, 258] width 116 height 17
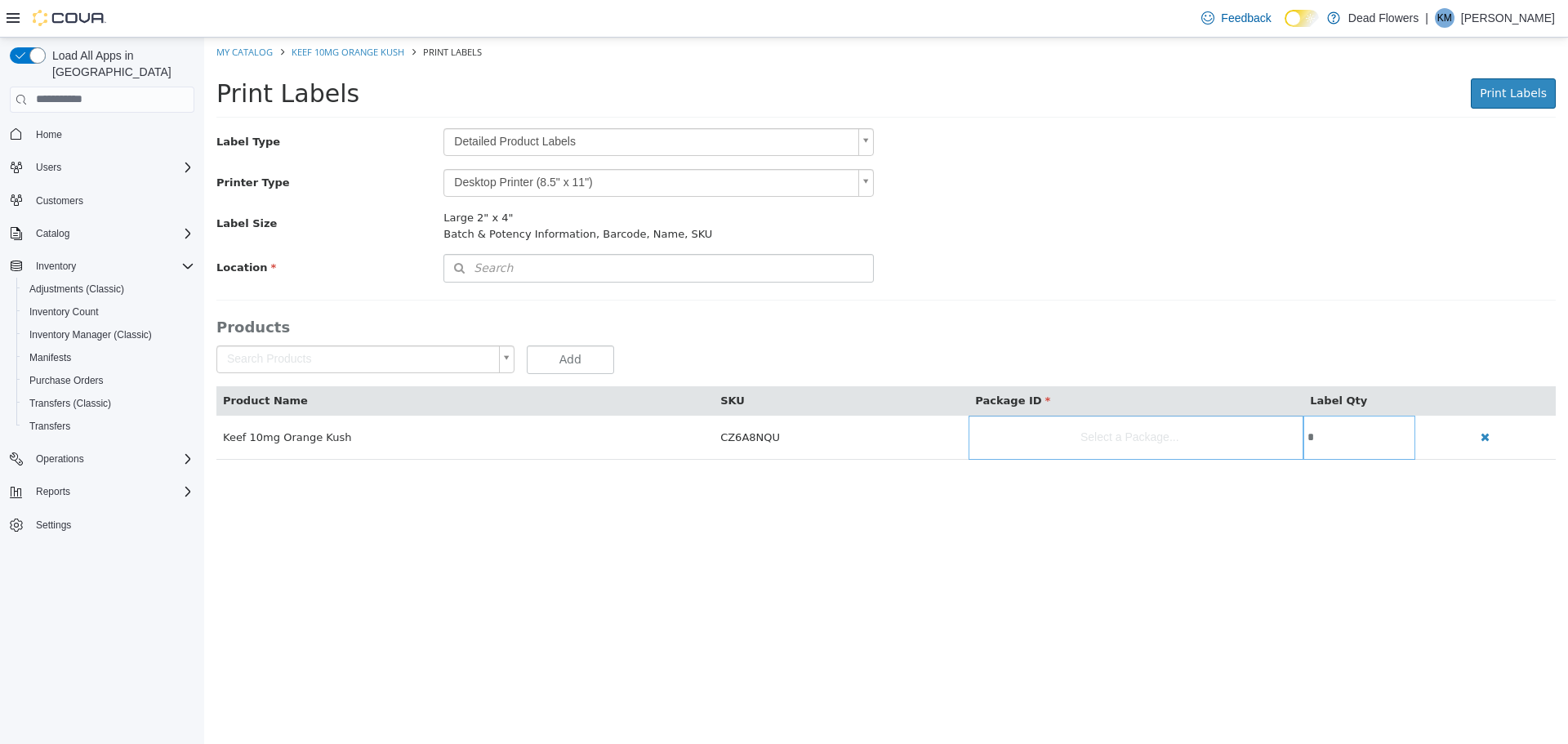
click at [526, 137] on body "Saving Bulk Changes... × My Catalog Keef 10mg Orange Kush Print Labels Print La…" at bounding box center [885, 256] width 1364 height 440
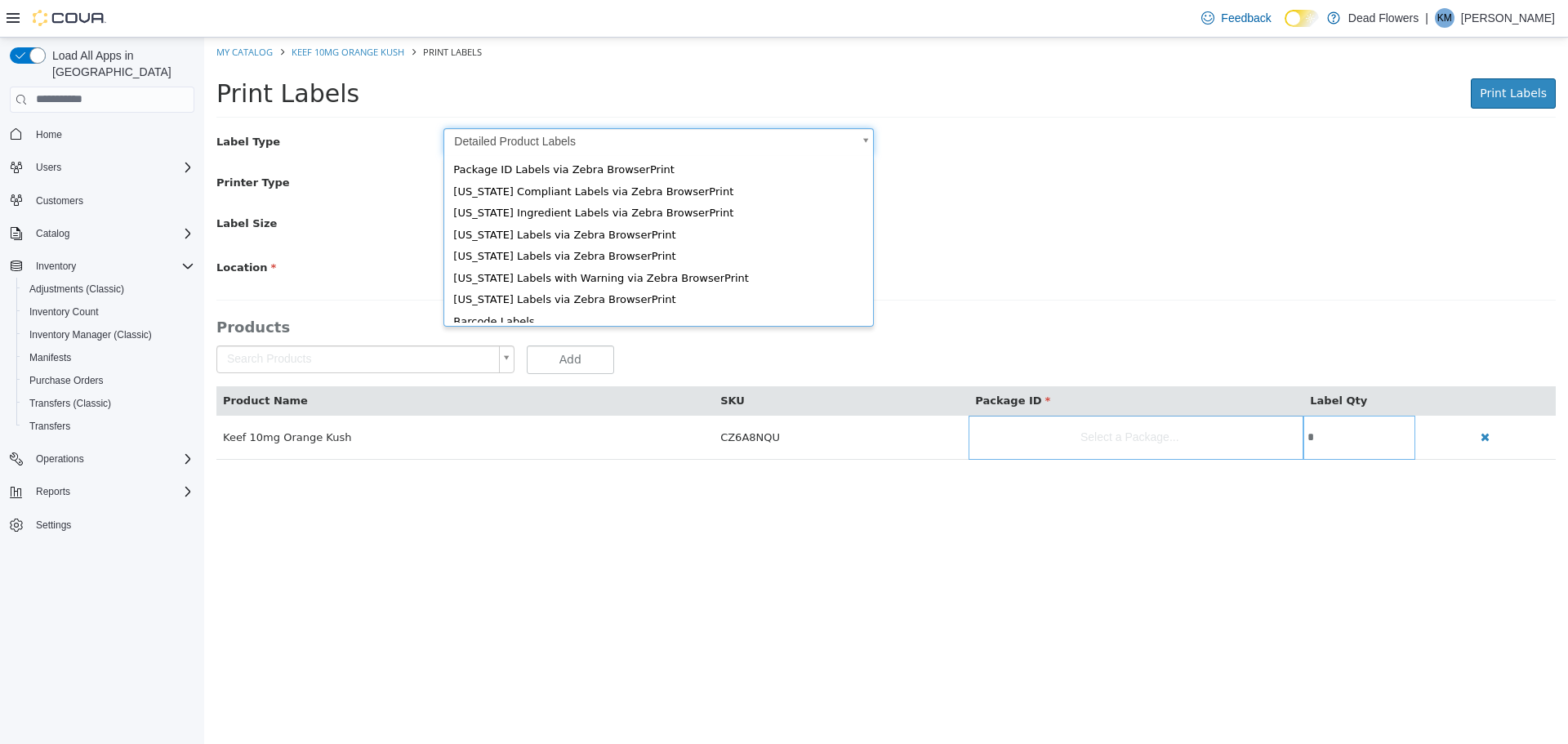
scroll to position [22, 0]
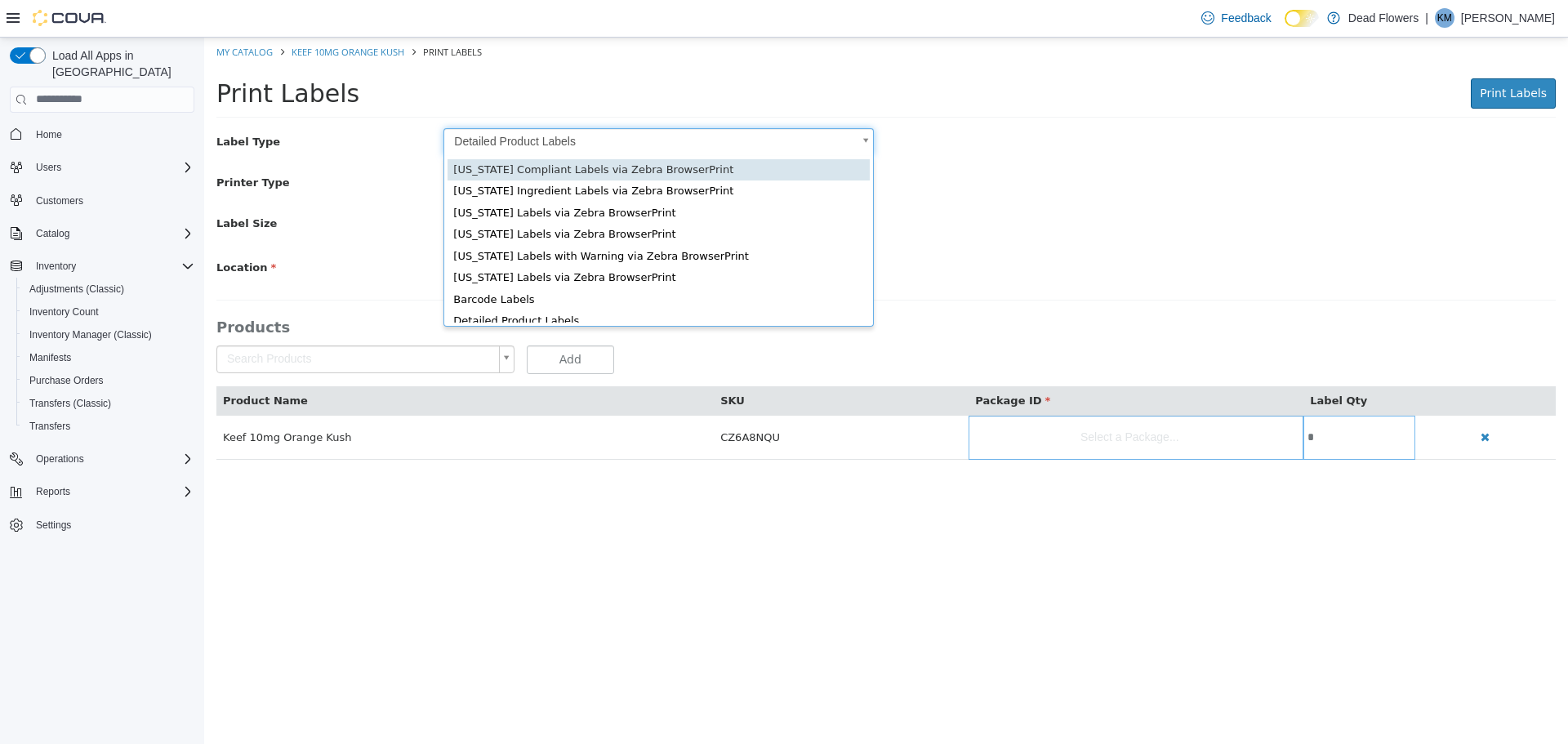
type input "*"
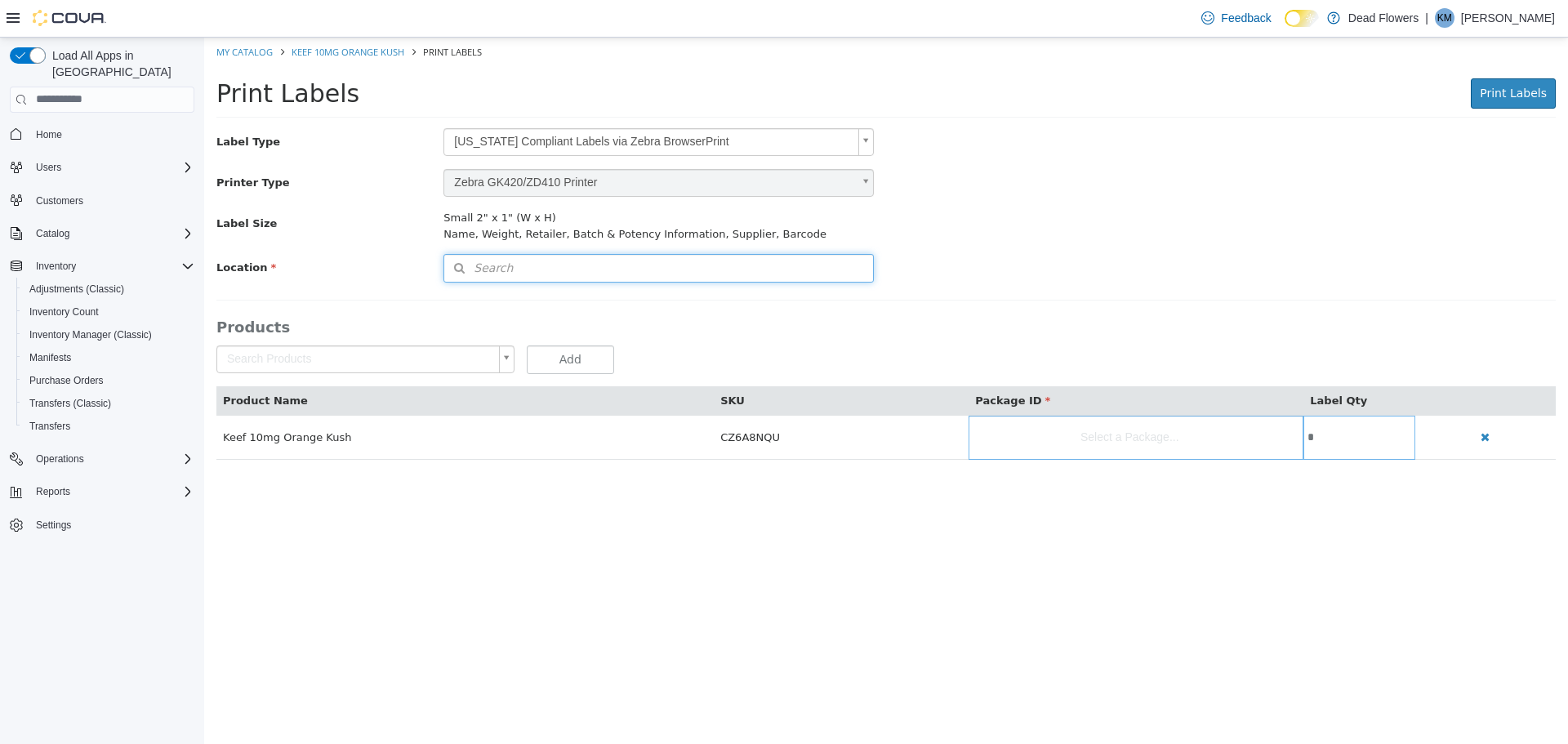
click at [556, 265] on button "Search" at bounding box center [658, 267] width 430 height 28
click at [837, 300] on span "or browse" at bounding box center [830, 296] width 85 height 28
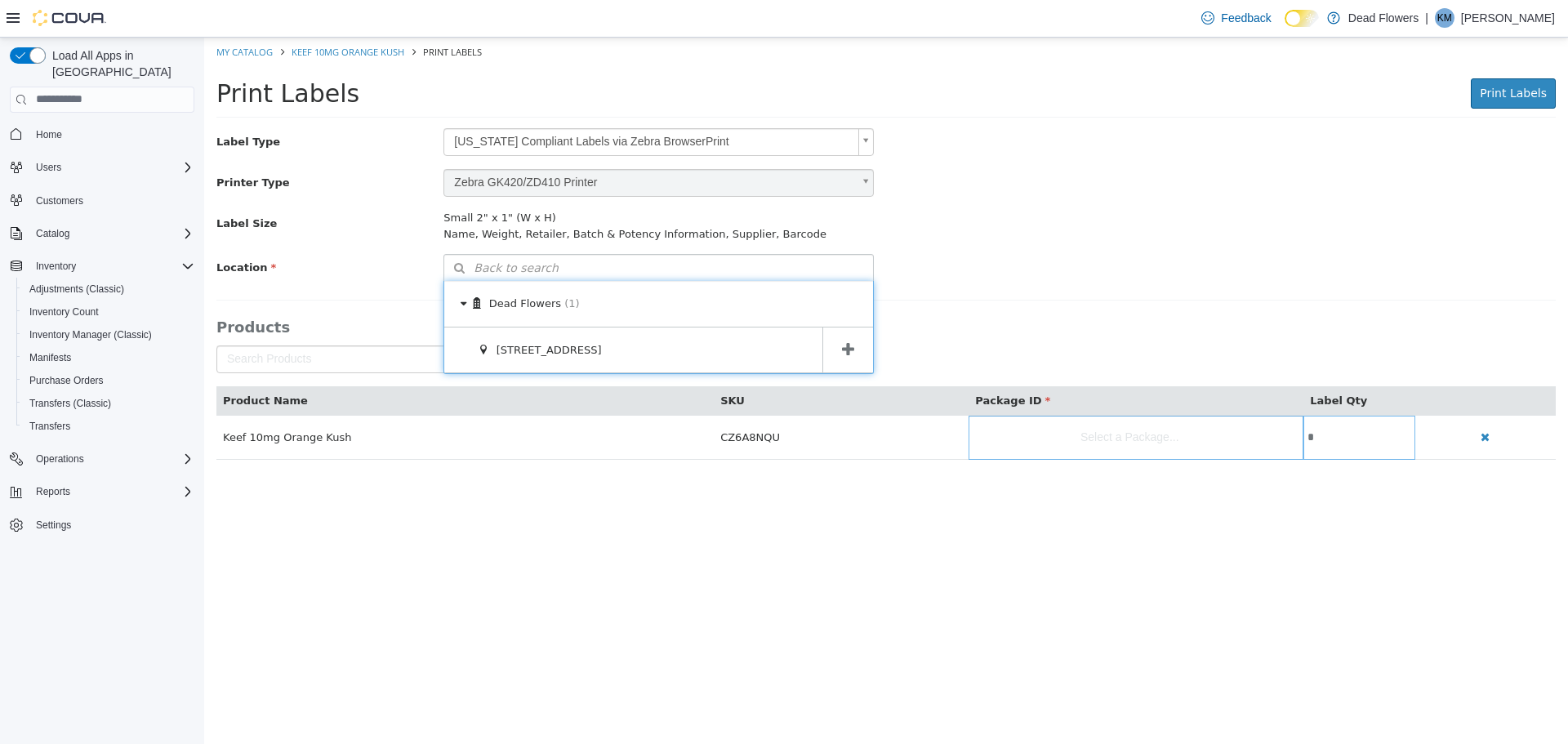
click at [848, 361] on span at bounding box center [847, 349] width 51 height 46
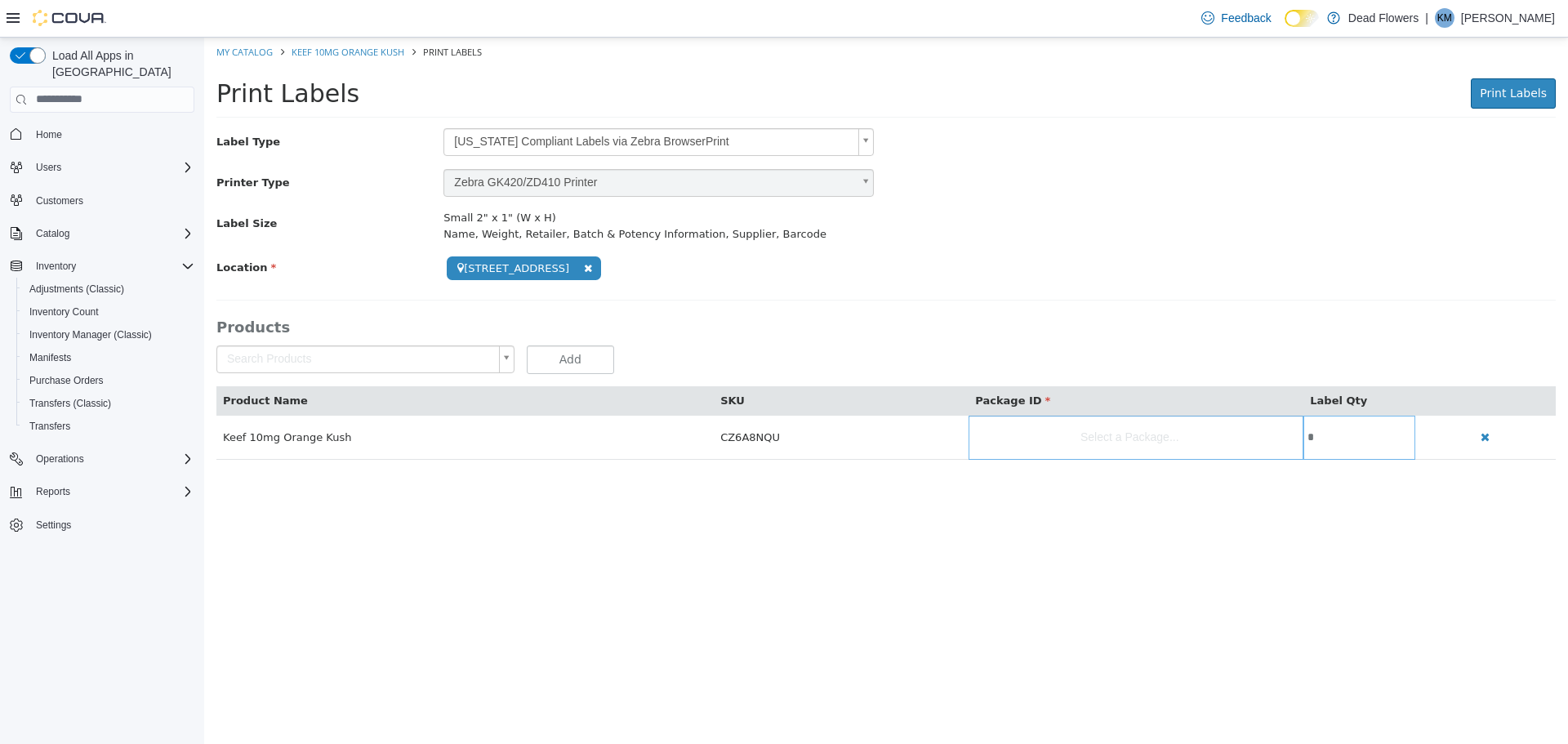
click at [1203, 450] on body "**********" at bounding box center [885, 256] width 1364 height 440
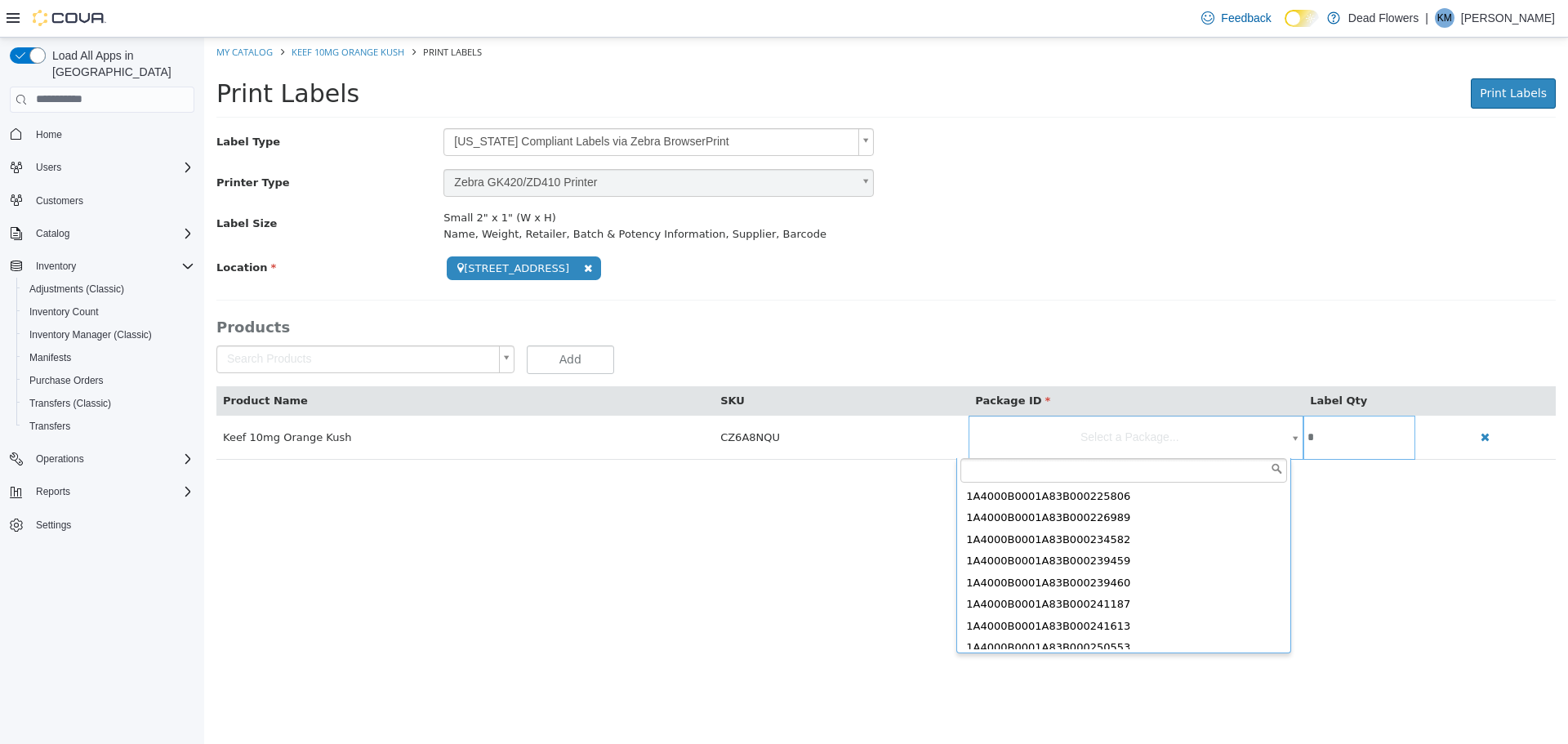
scroll to position [400, 0]
type input "**********"
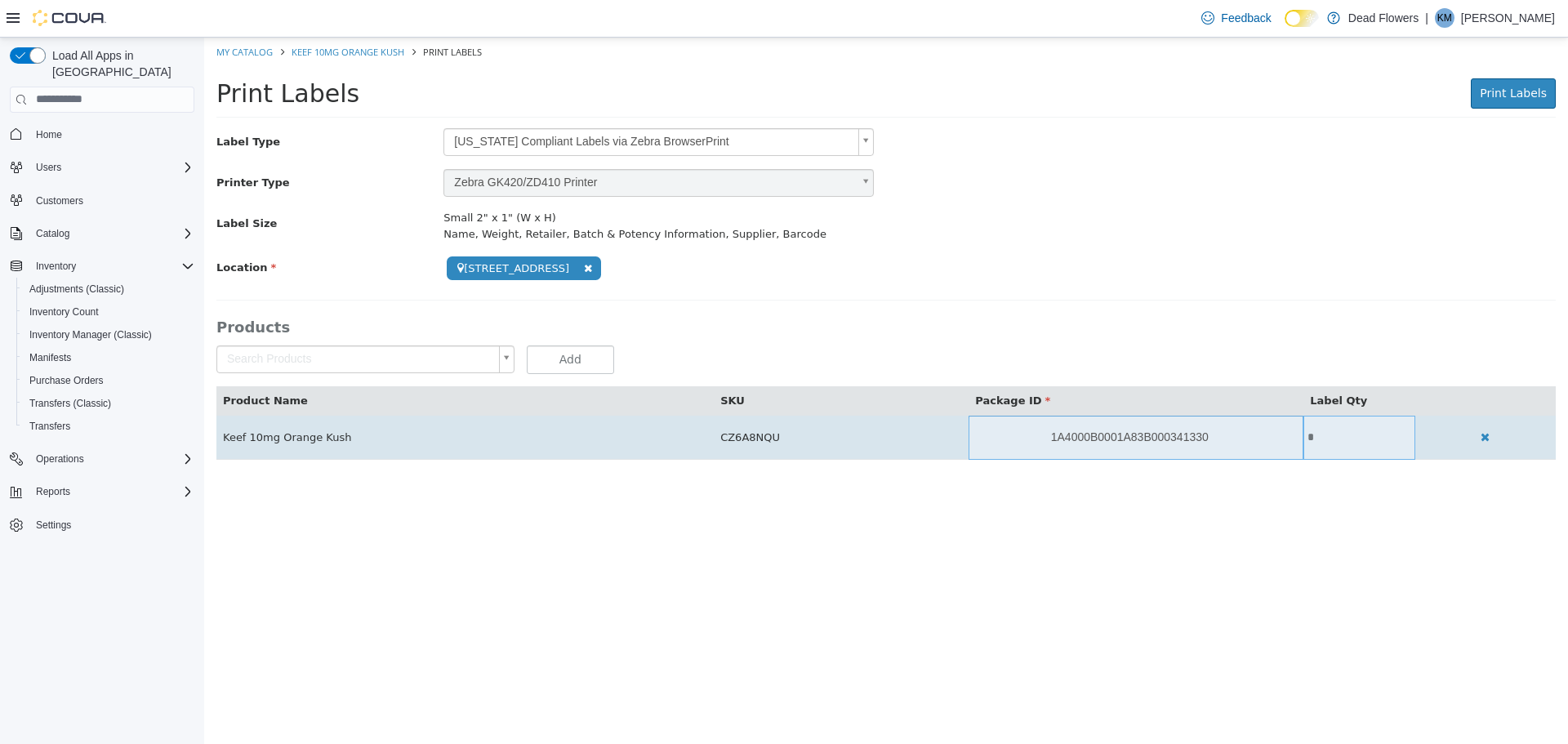
click at [1321, 445] on td "*" at bounding box center [1359, 437] width 112 height 44
click at [1322, 439] on input "*" at bounding box center [1359, 436] width 112 height 13
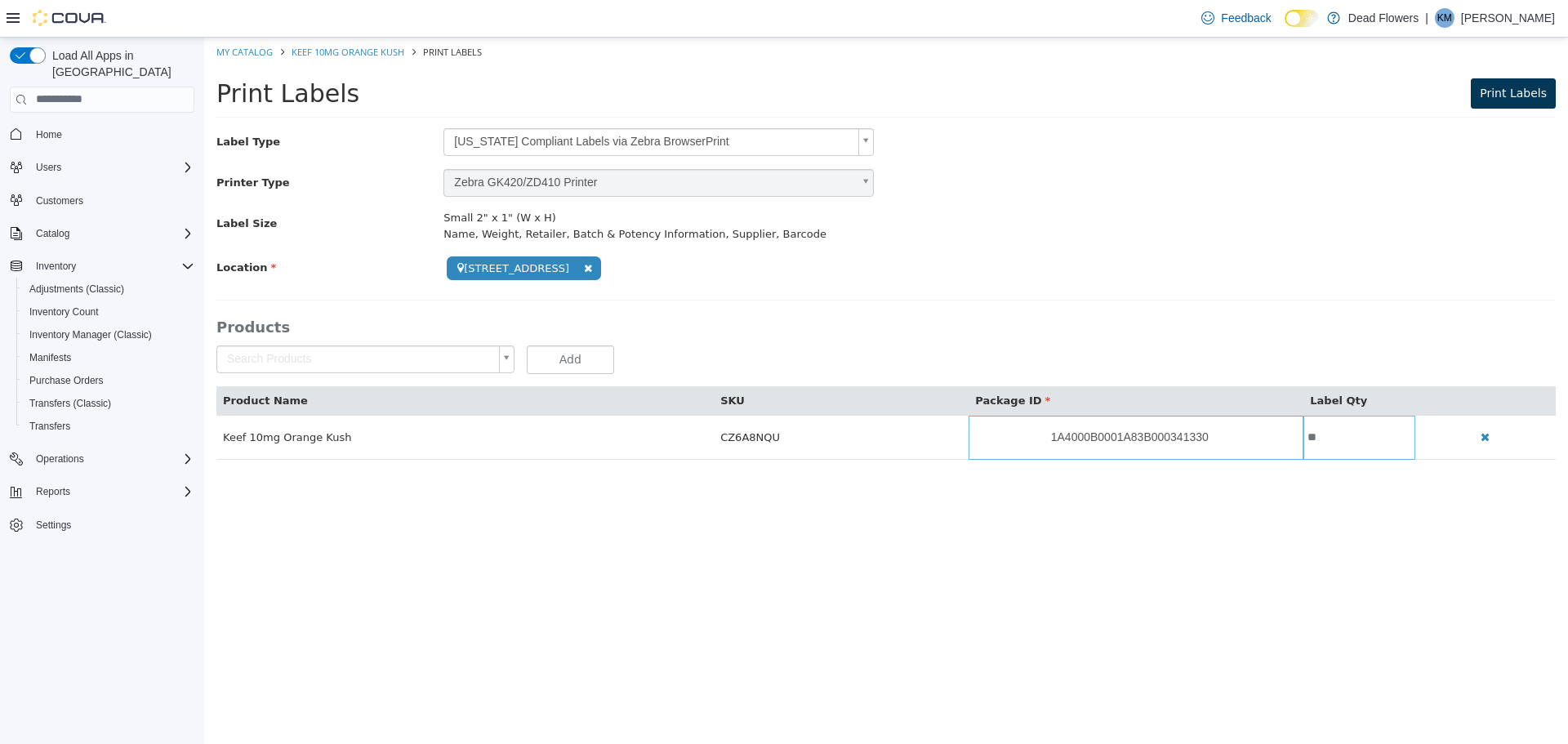
type input "**"
click at [1521, 95] on span "Print Labels" at bounding box center [1513, 92] width 67 height 13
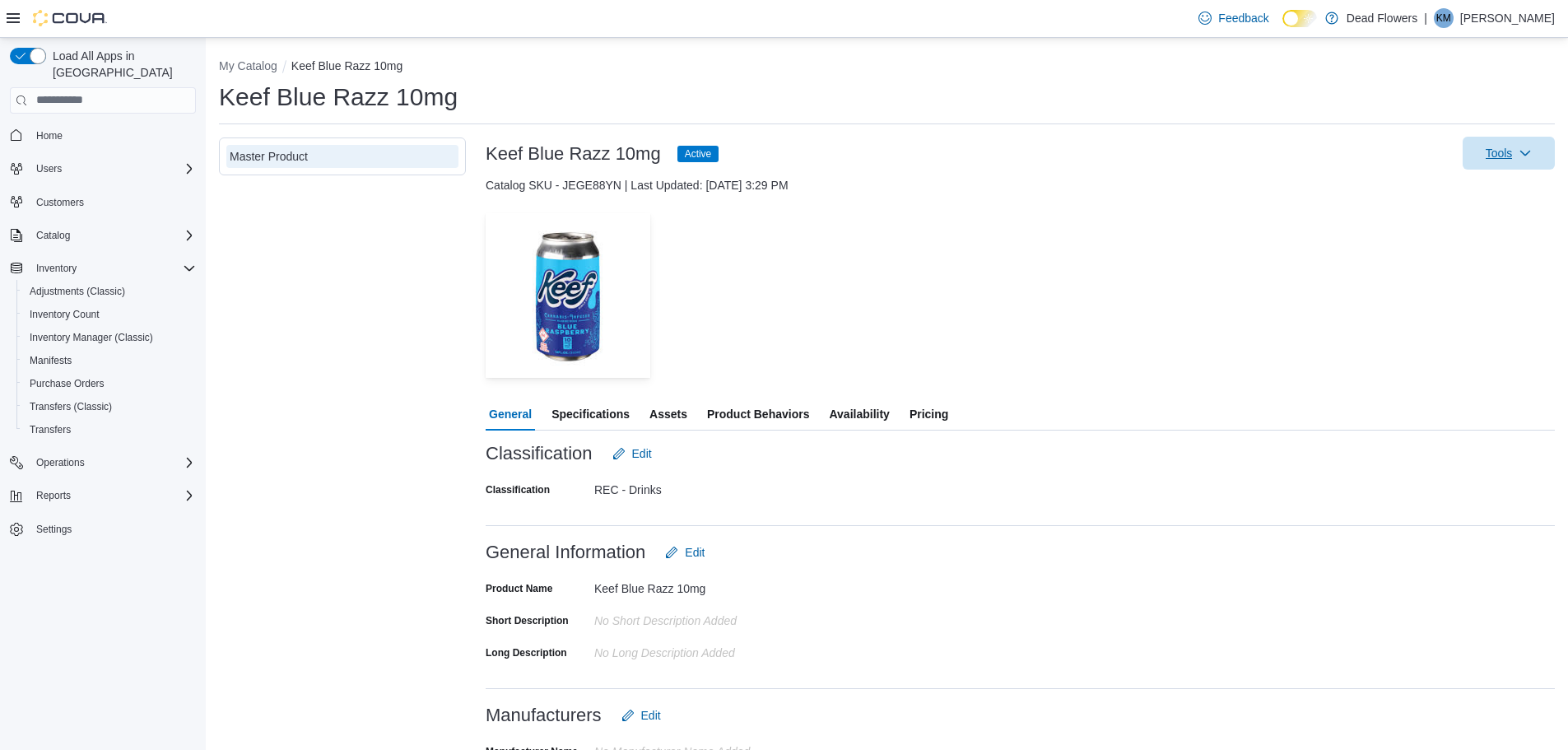
click at [1532, 158] on icon "button" at bounding box center [1524, 152] width 13 height 13
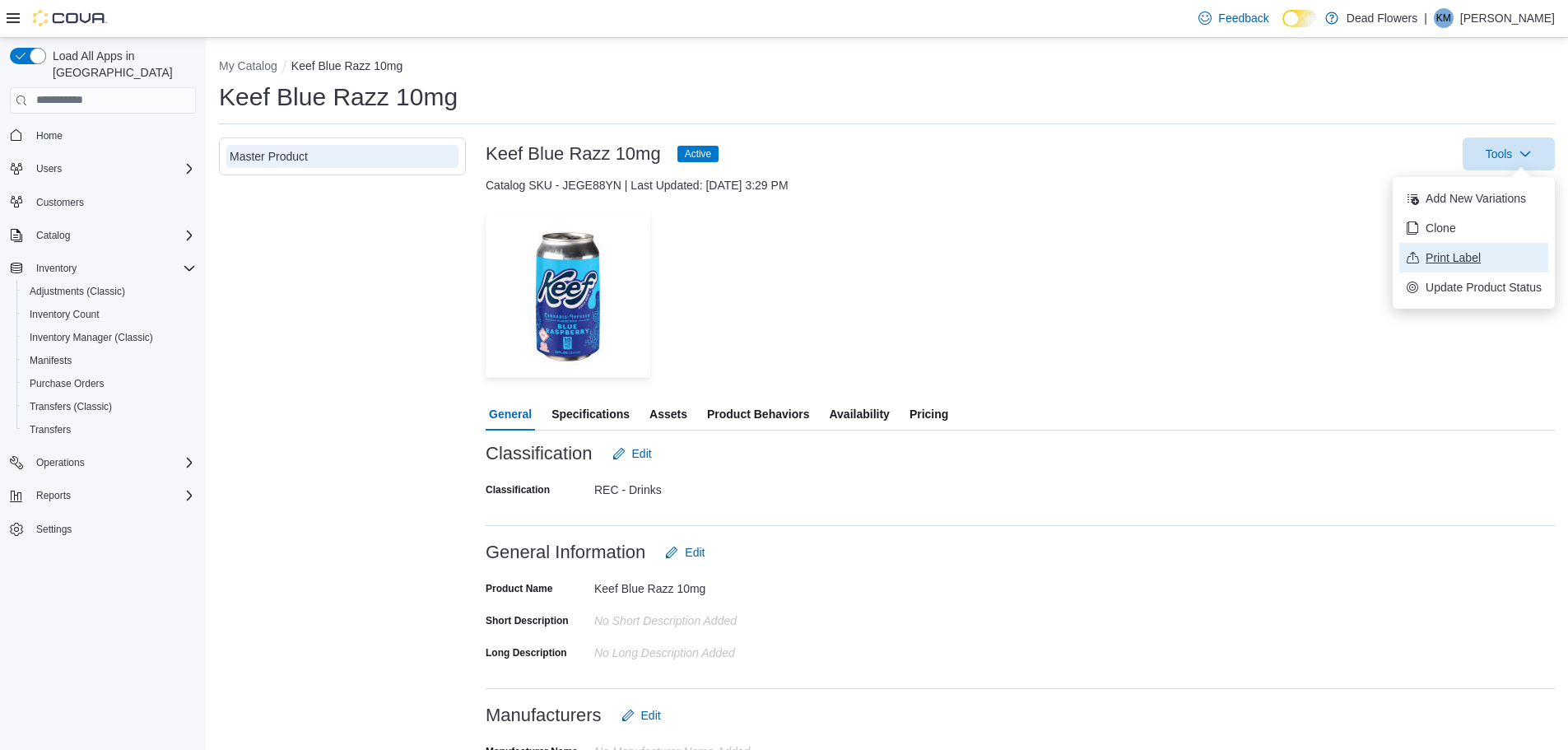
click at [1469, 264] on span "Print Label" at bounding box center [1484, 258] width 116 height 17
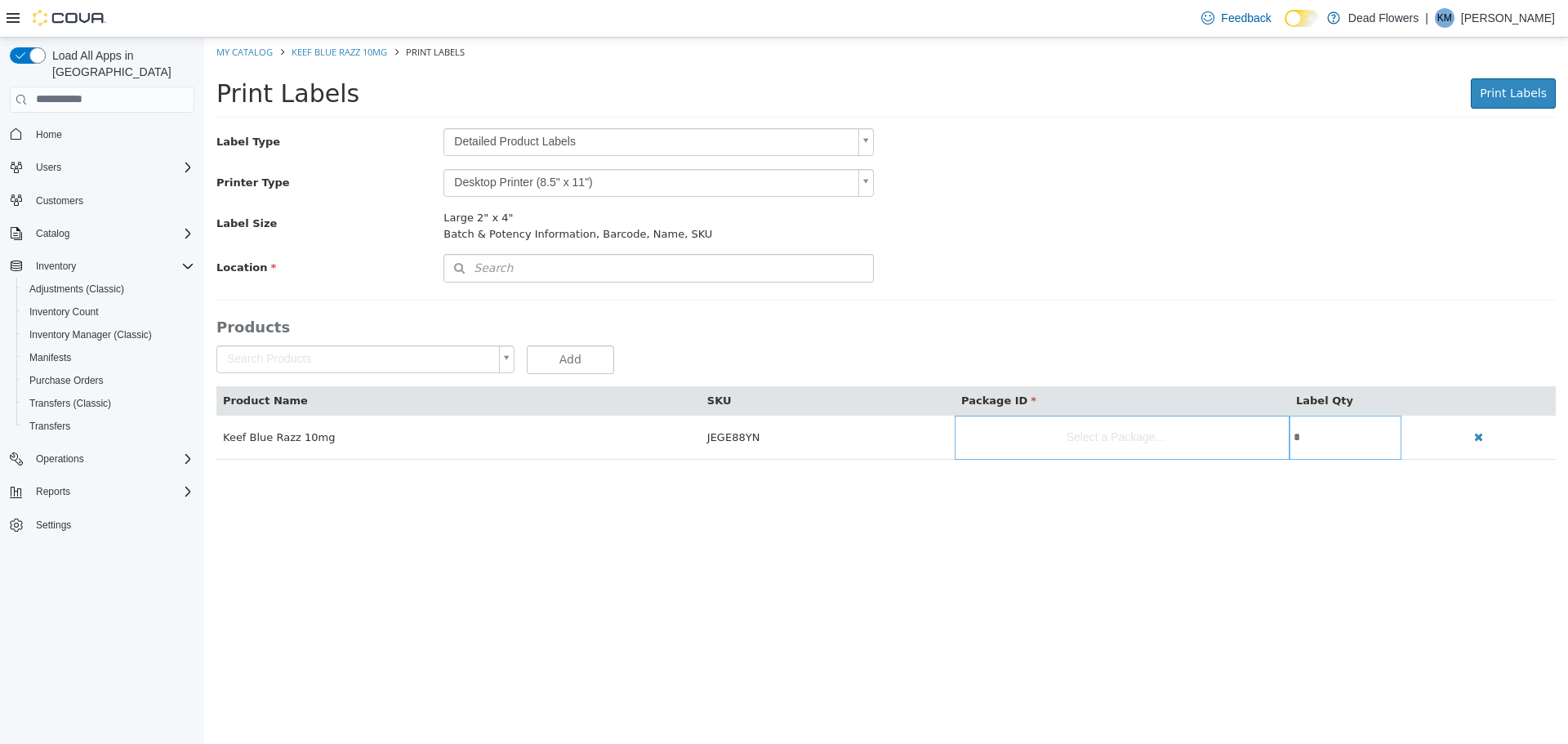
click at [731, 158] on div "Label Type Detailed Product Labels * Printer Type Desktop Printer (8.5" x 11") …" at bounding box center [886, 205] width 1340 height 154
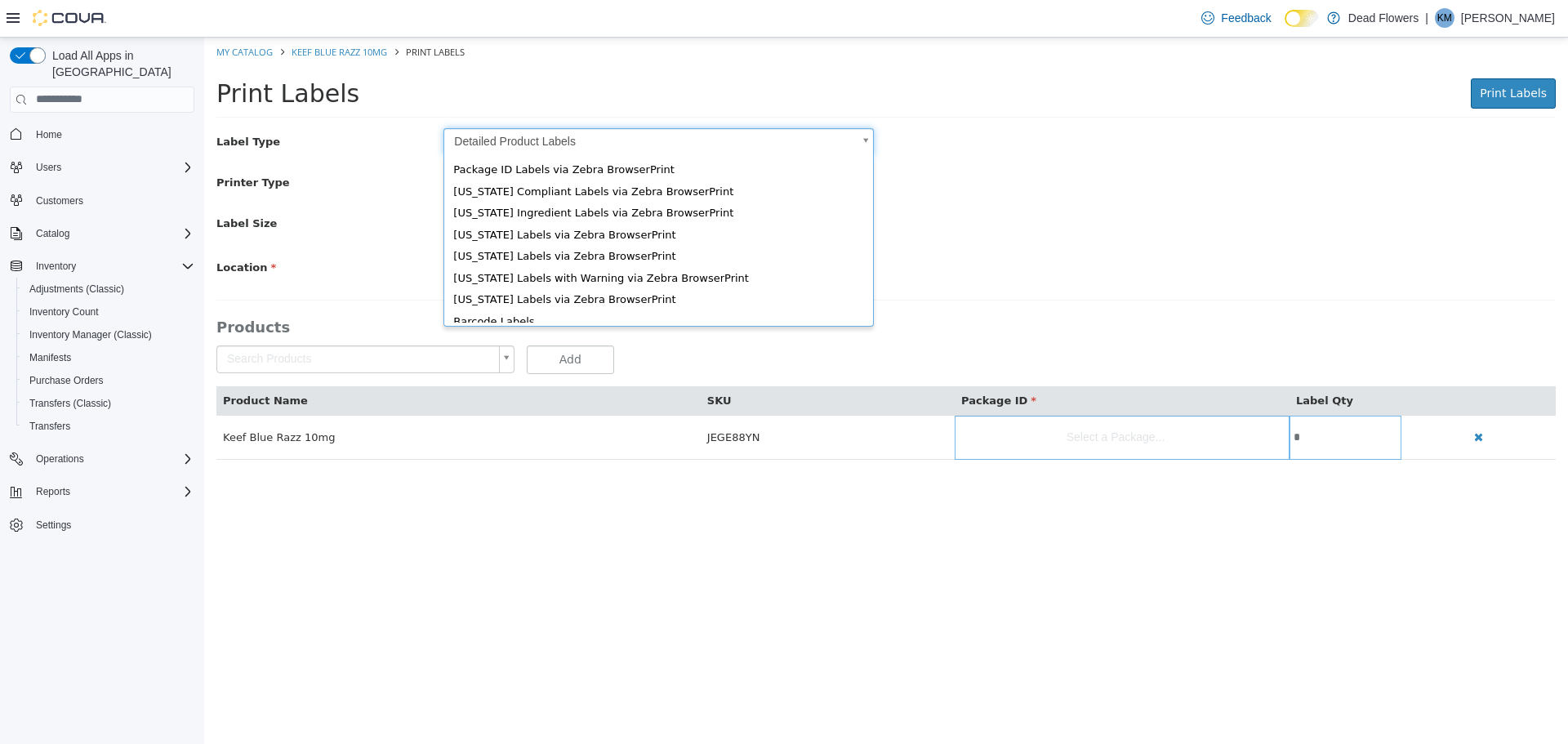
click at [733, 147] on body "Saving Bulk Changes... × My Catalog Keef Blue Razz 10mg Print Labels Print Labe…" at bounding box center [885, 256] width 1364 height 440
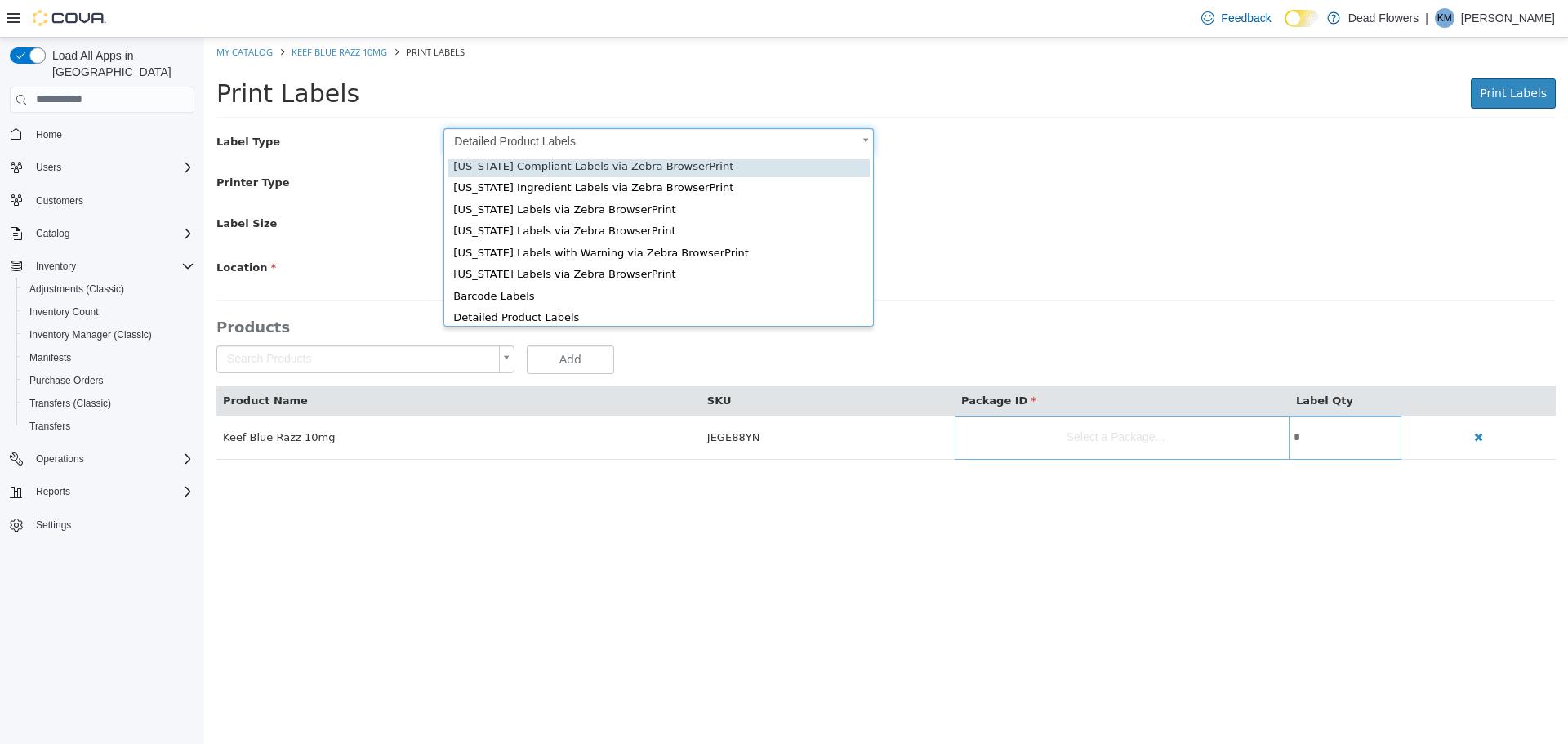
scroll to position [22, 0]
type input "*"
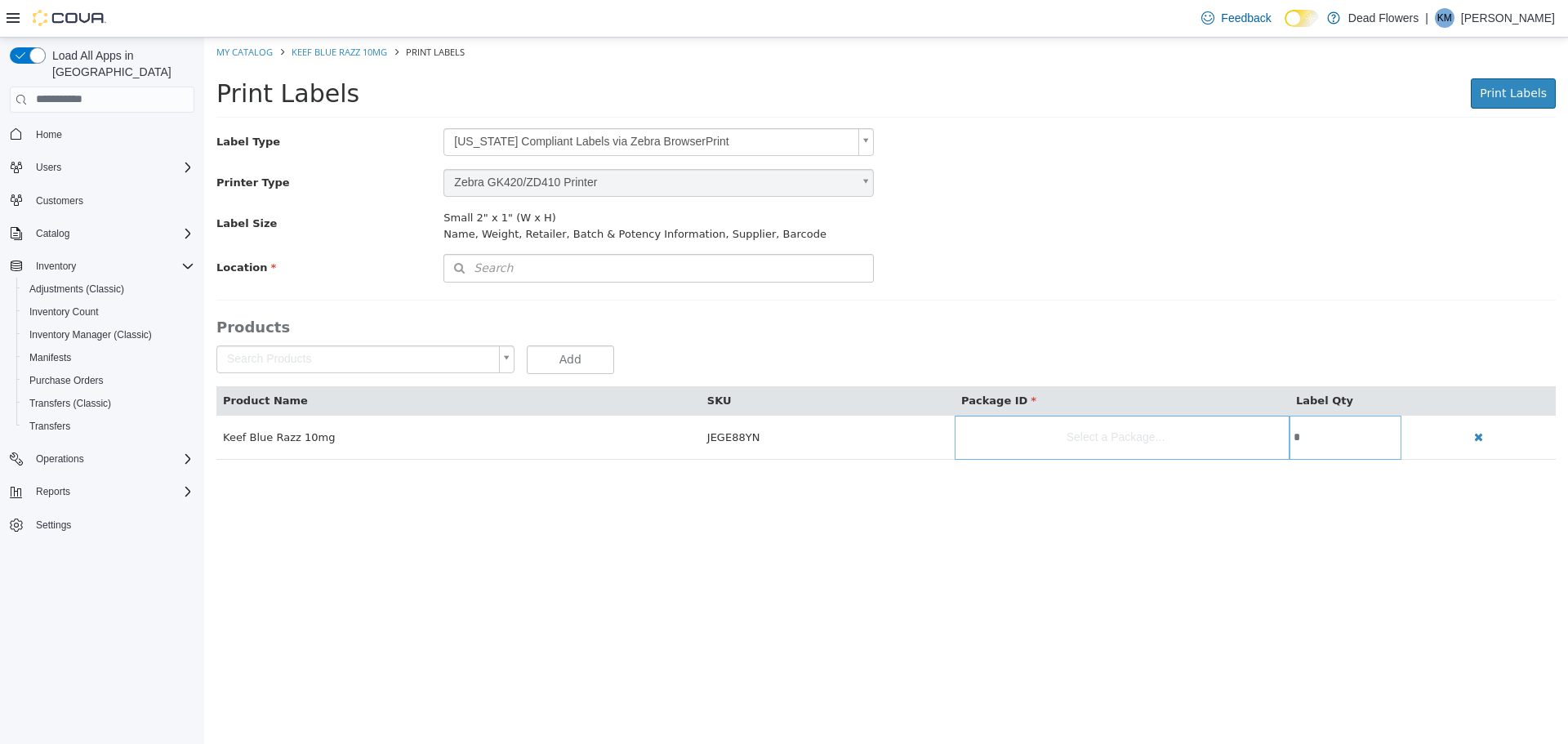
drag, startPoint x: 713, startPoint y: 294, endPoint x: 717, endPoint y: 274, distance: 20.4
click at [713, 294] on div "Label Type [US_STATE] Compliant Labels via Zebra BrowserPrint * Printer Type Ze…" at bounding box center [886, 294] width 1340 height 332
drag, startPoint x: 718, startPoint y: 265, endPoint x: 765, endPoint y: 274, distance: 47.9
click at [718, 264] on button "Search" at bounding box center [658, 267] width 430 height 28
click at [819, 296] on span "or browse" at bounding box center [830, 296] width 85 height 28
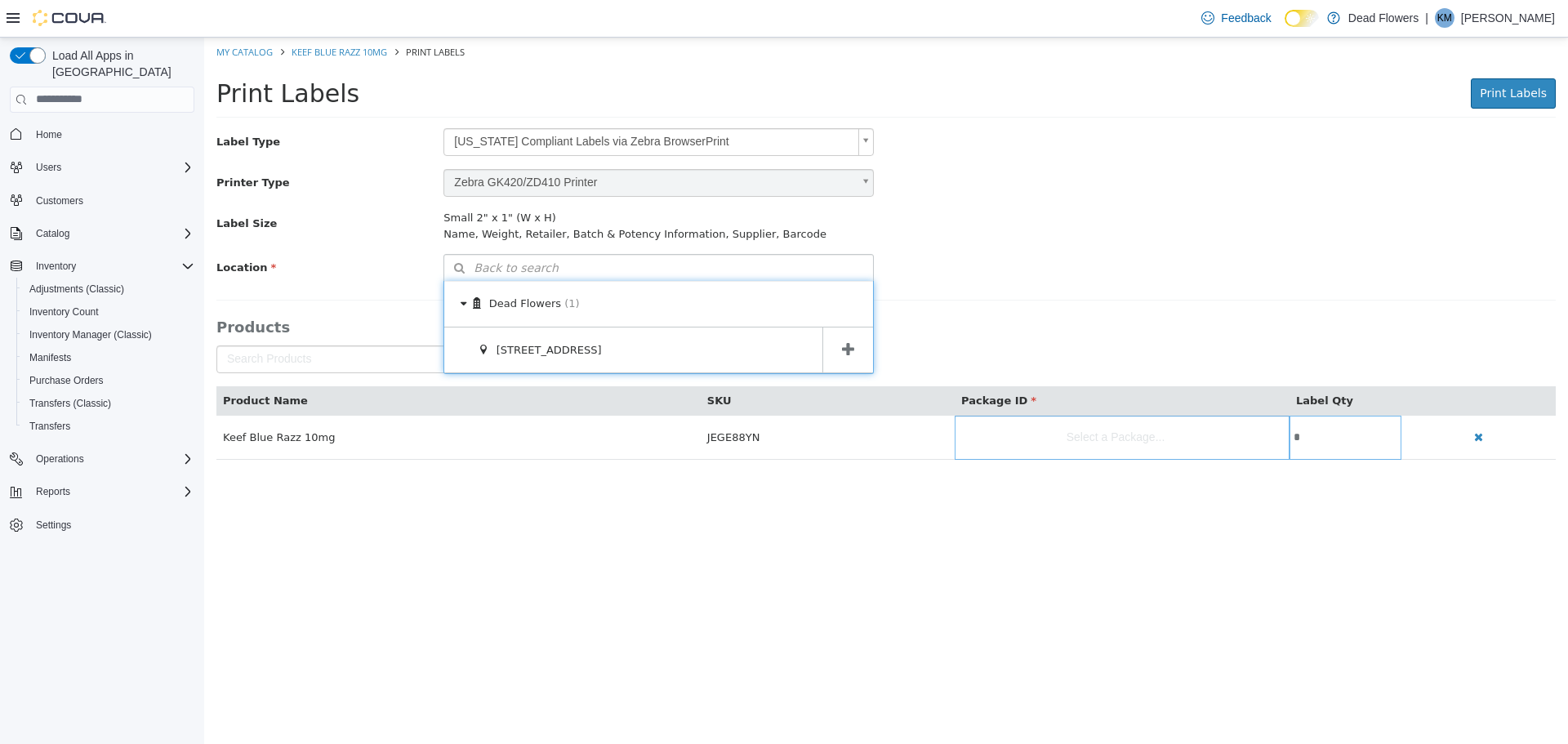
click at [848, 368] on span at bounding box center [847, 349] width 51 height 46
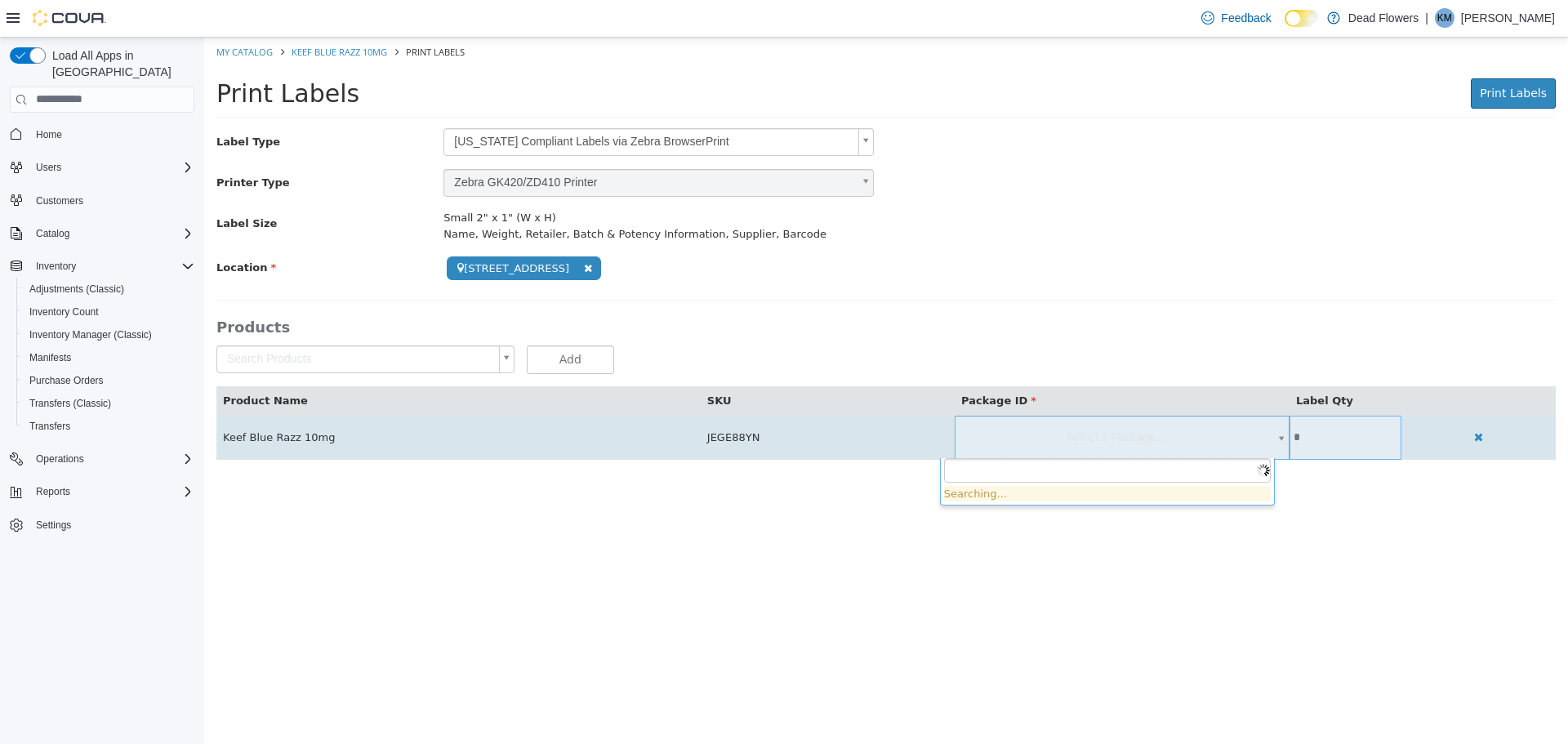
click at [1190, 450] on body "**********" at bounding box center [885, 256] width 1364 height 440
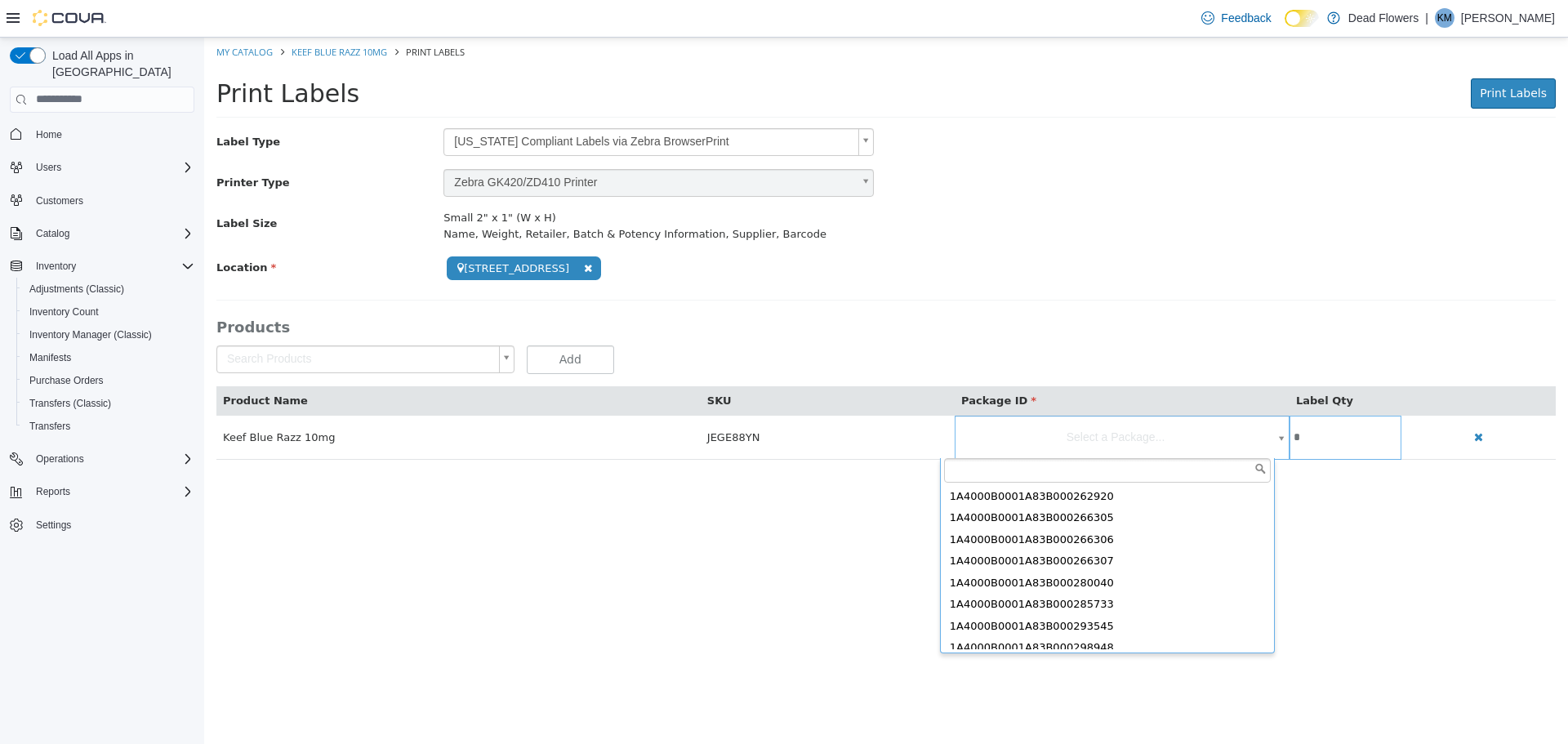
scroll to position [139, 0]
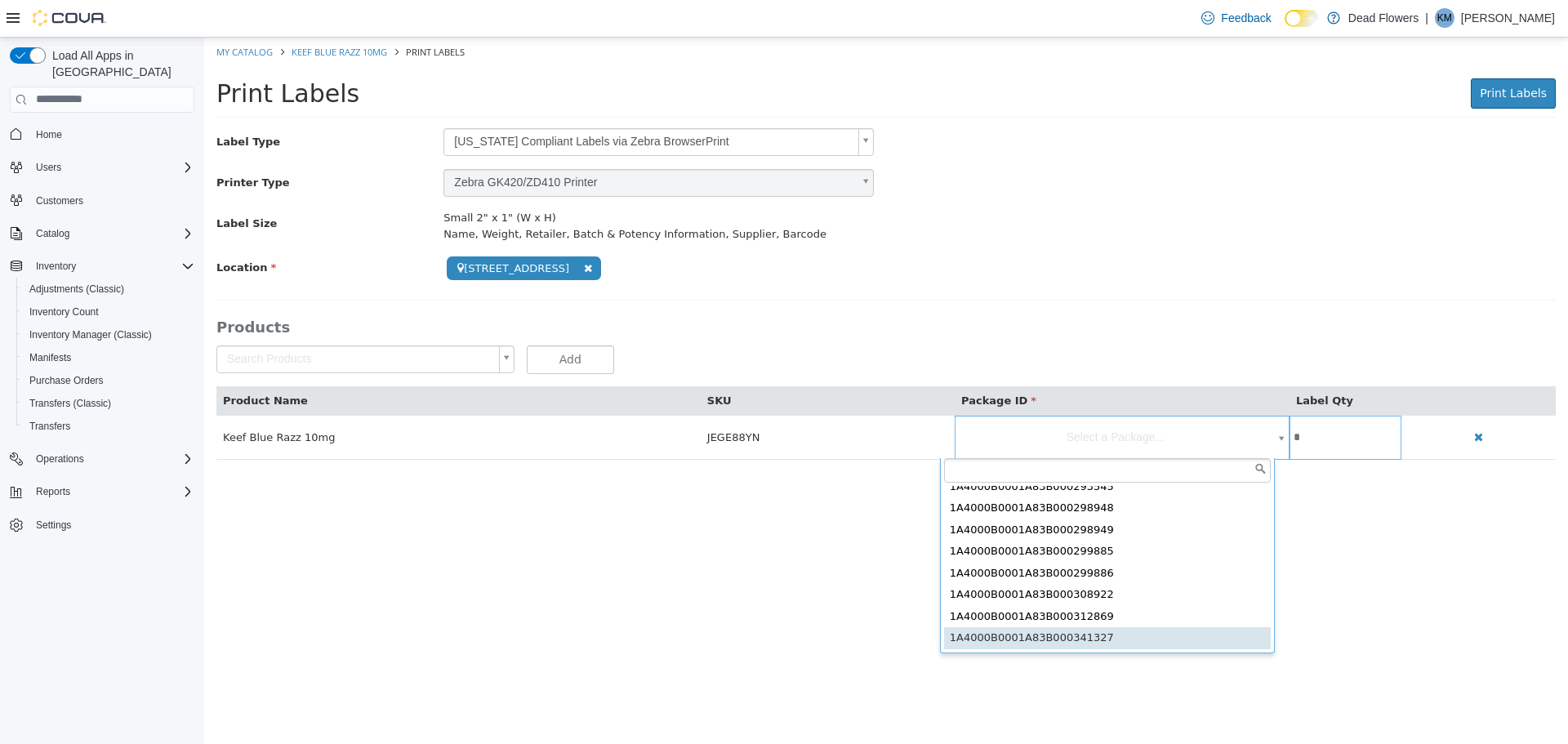
type input "**********"
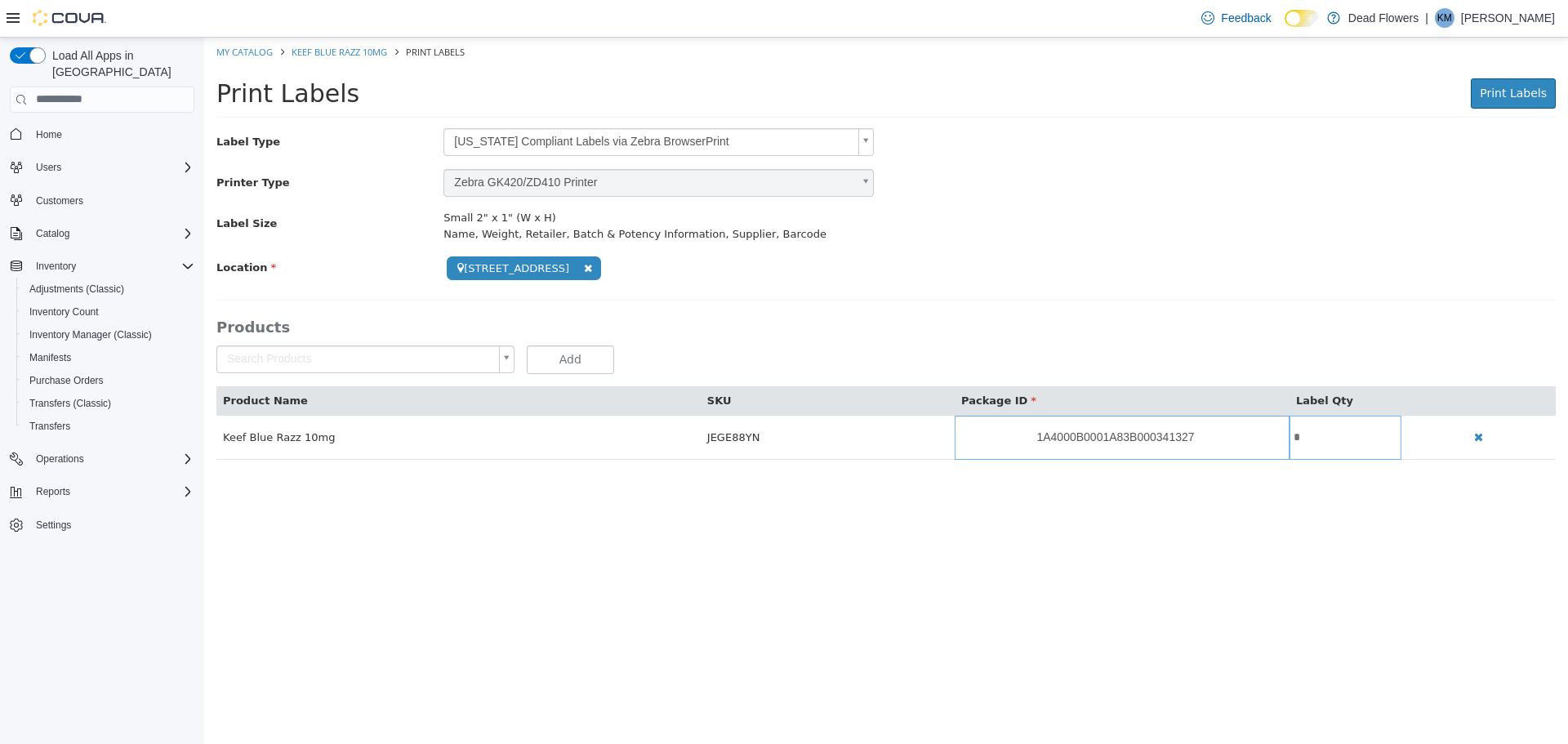
scroll to position [0, 0]
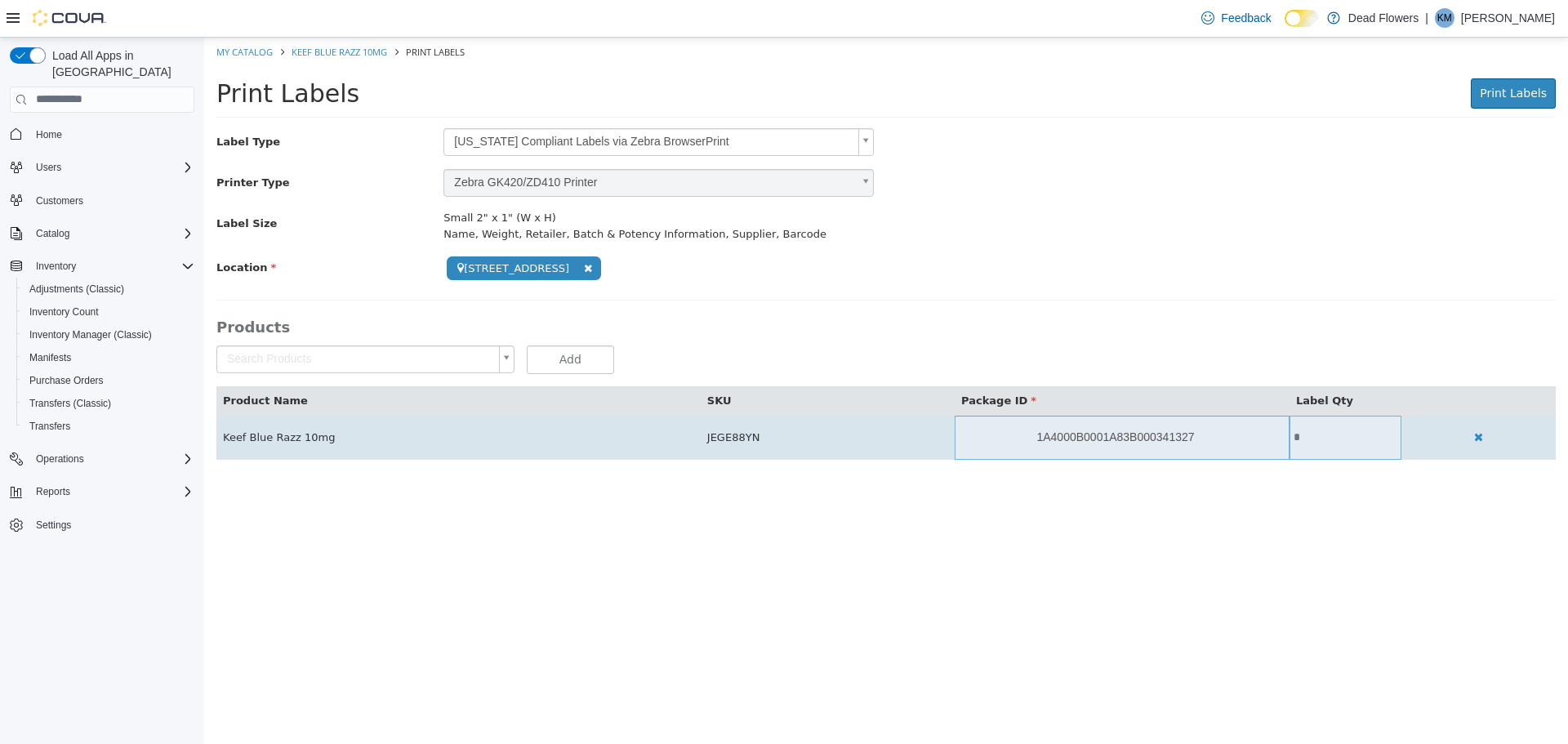
click at [1318, 430] on input "*" at bounding box center [1346, 436] width 112 height 13
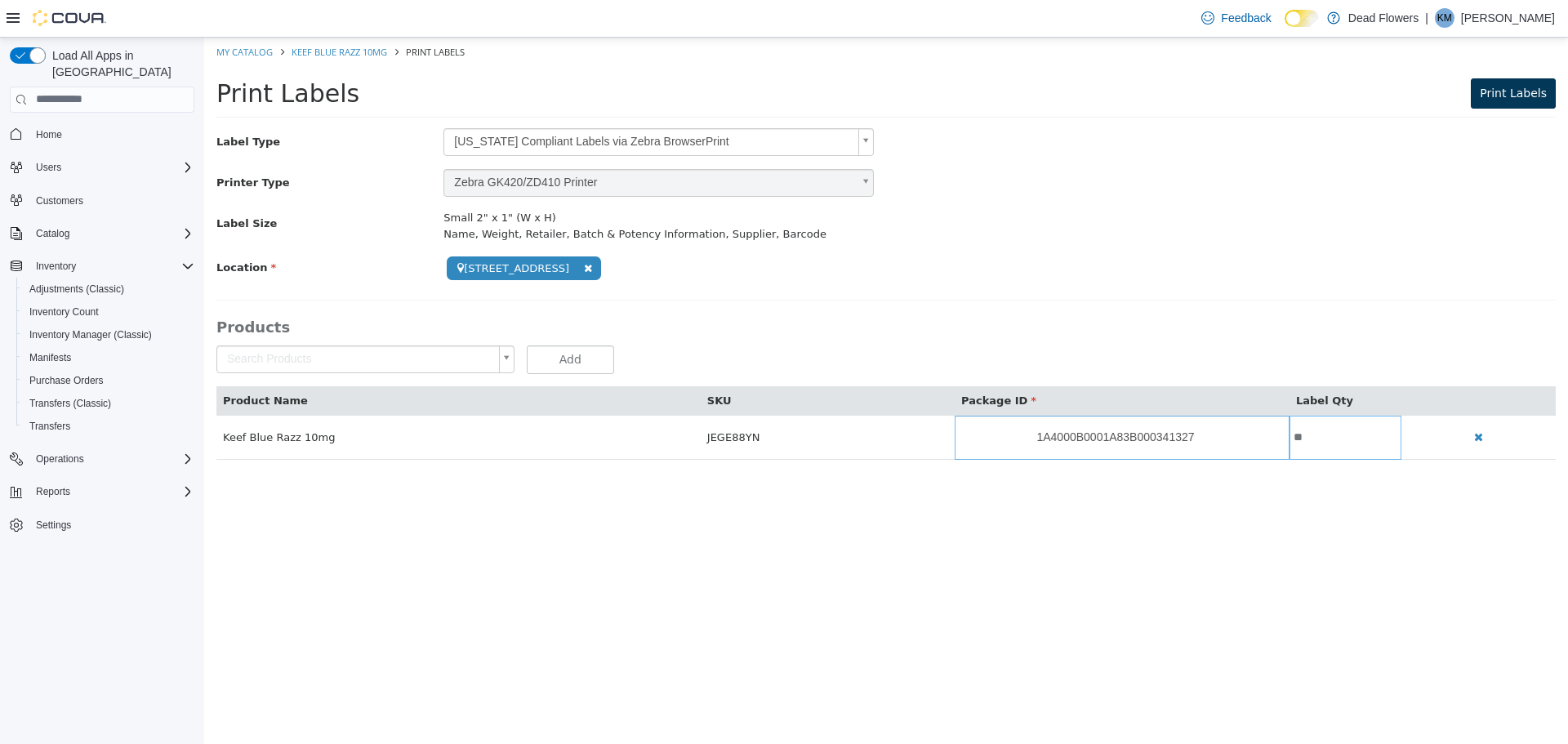
type input "**"
click at [1527, 81] on button "Print Labels" at bounding box center [1513, 93] width 85 height 30
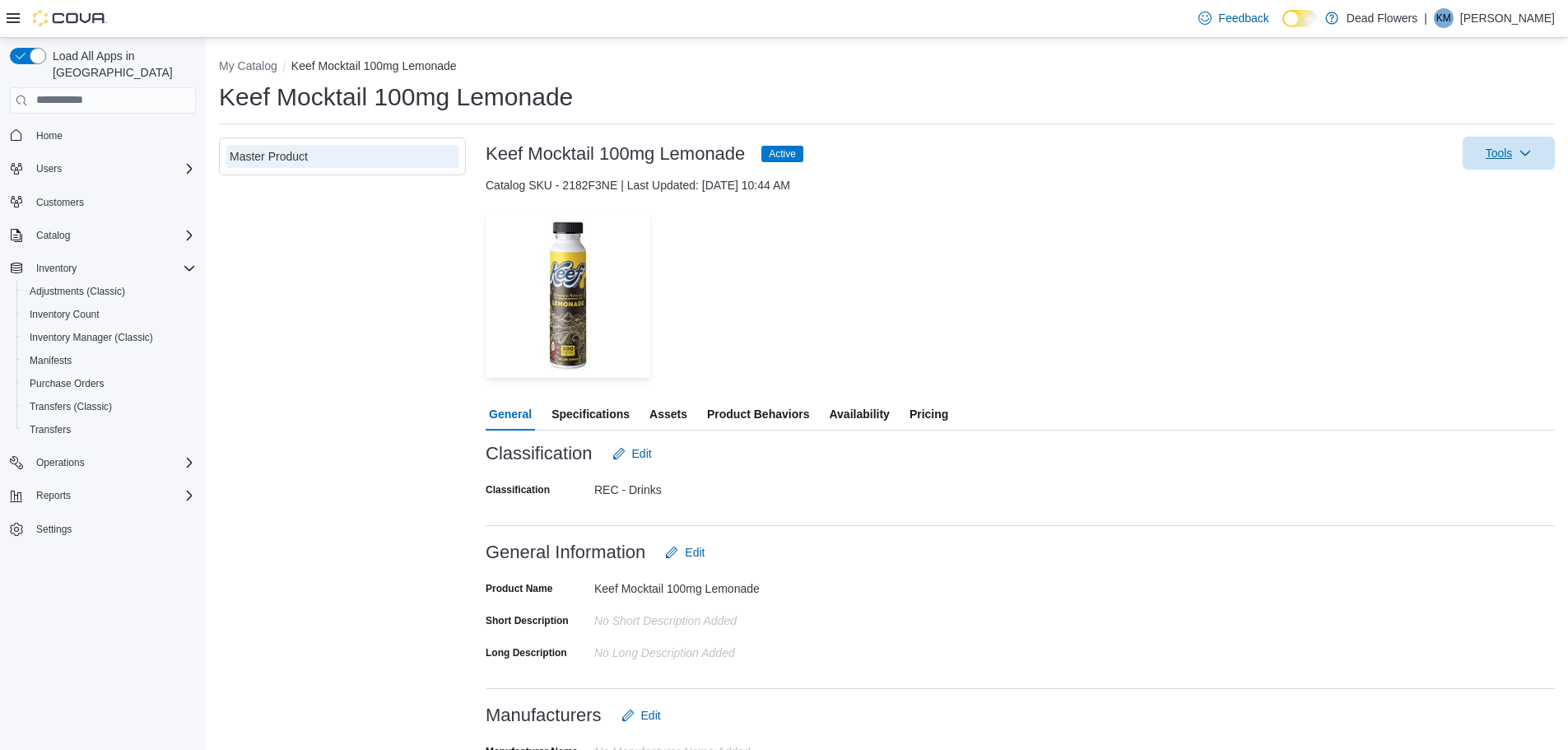
click at [1544, 155] on span "Tools" at bounding box center [1508, 153] width 73 height 33
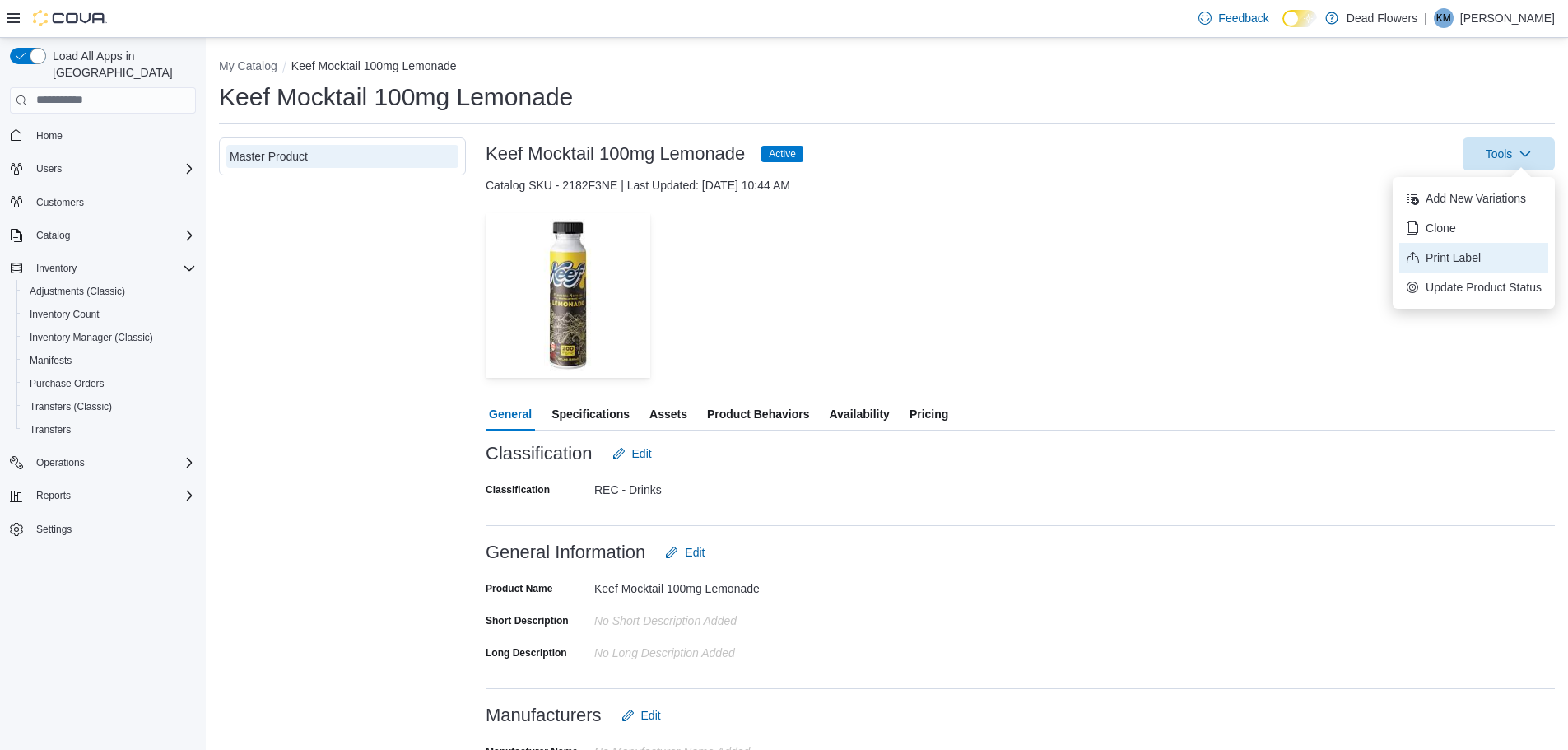
click at [1491, 266] on button "Print Label" at bounding box center [1474, 258] width 149 height 29
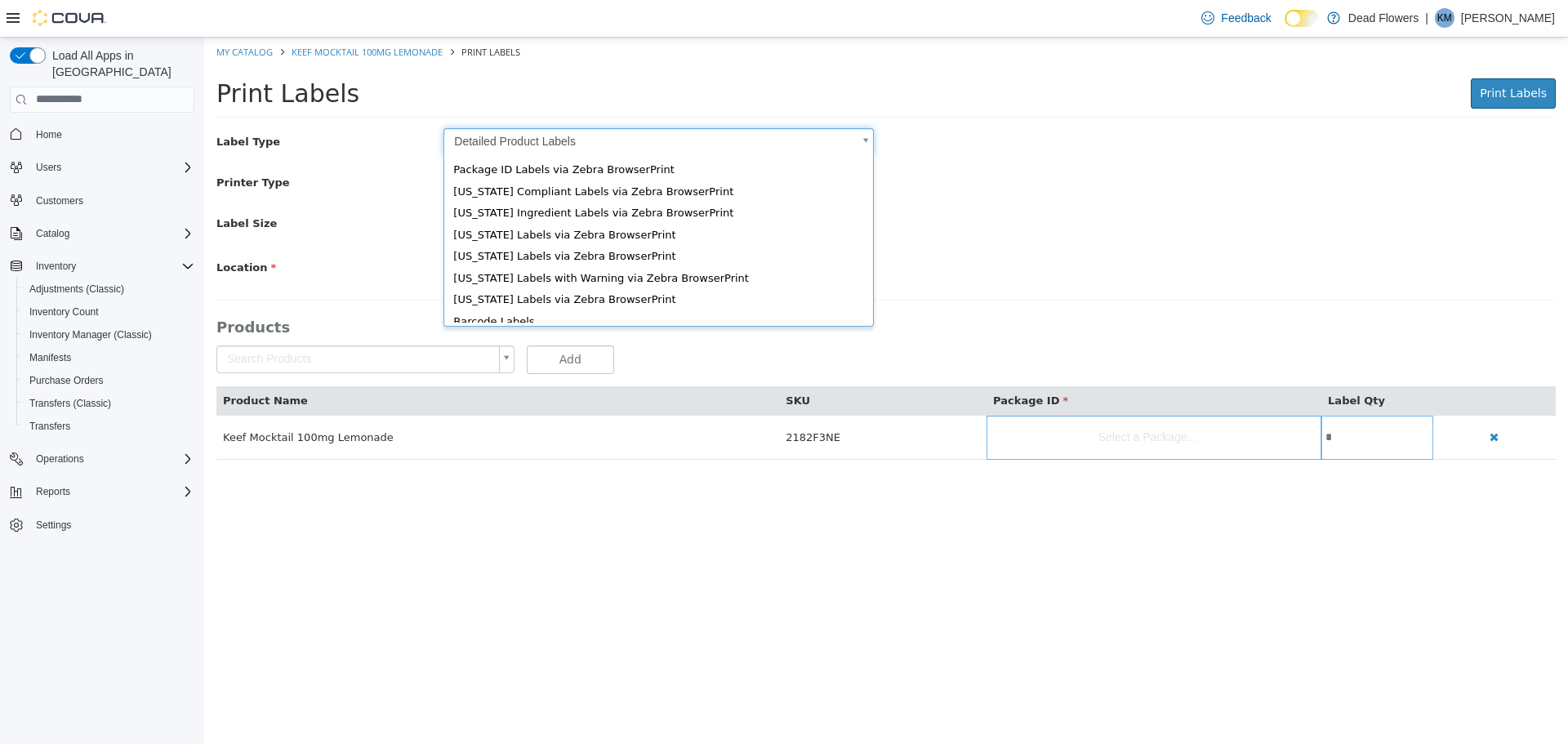
click at [542, 132] on body "Saving Bulk Changes... × My Catalog Keef Mocktail 100mg Lemonade Print Labels P…" at bounding box center [885, 256] width 1364 height 440
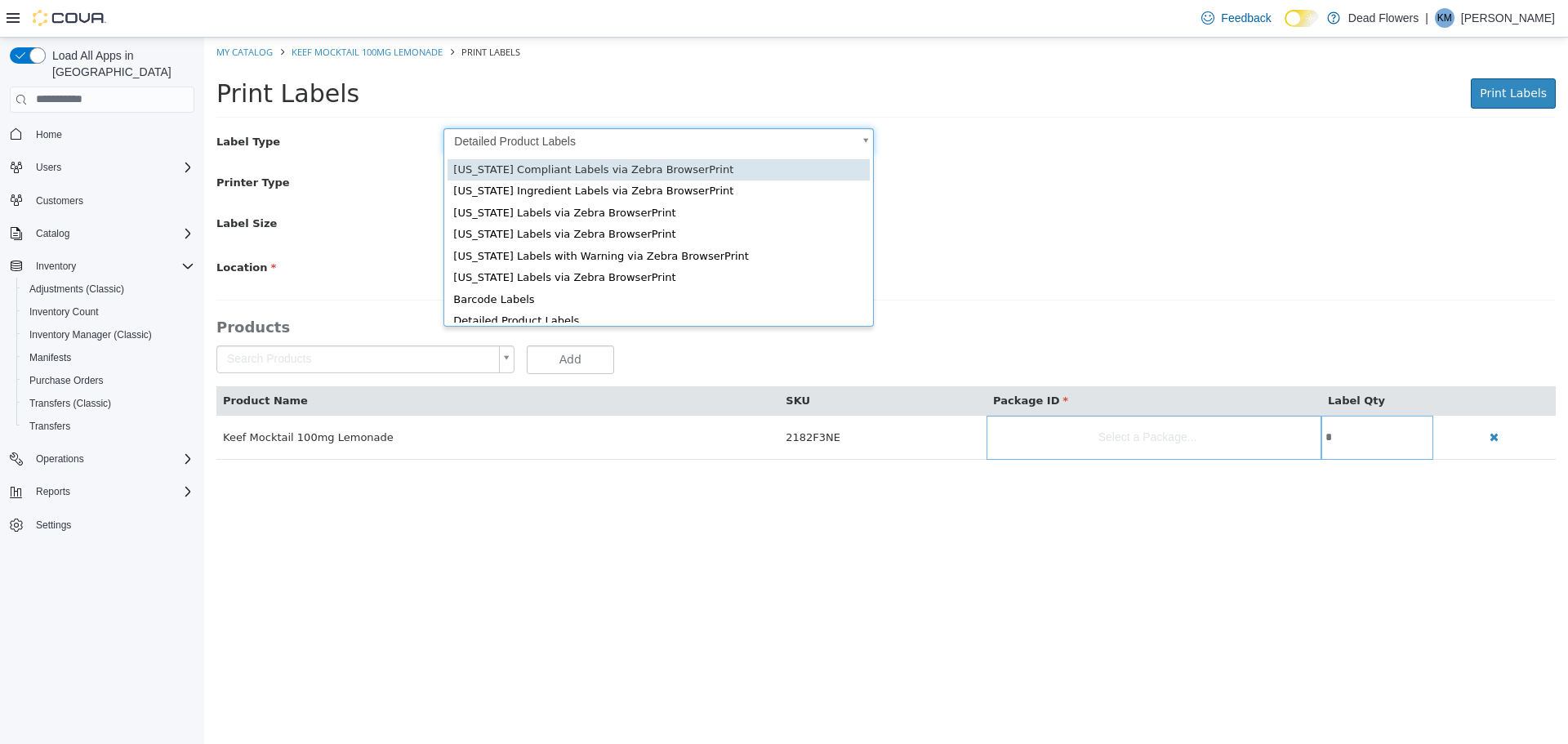
scroll to position [0, 5]
type input "*"
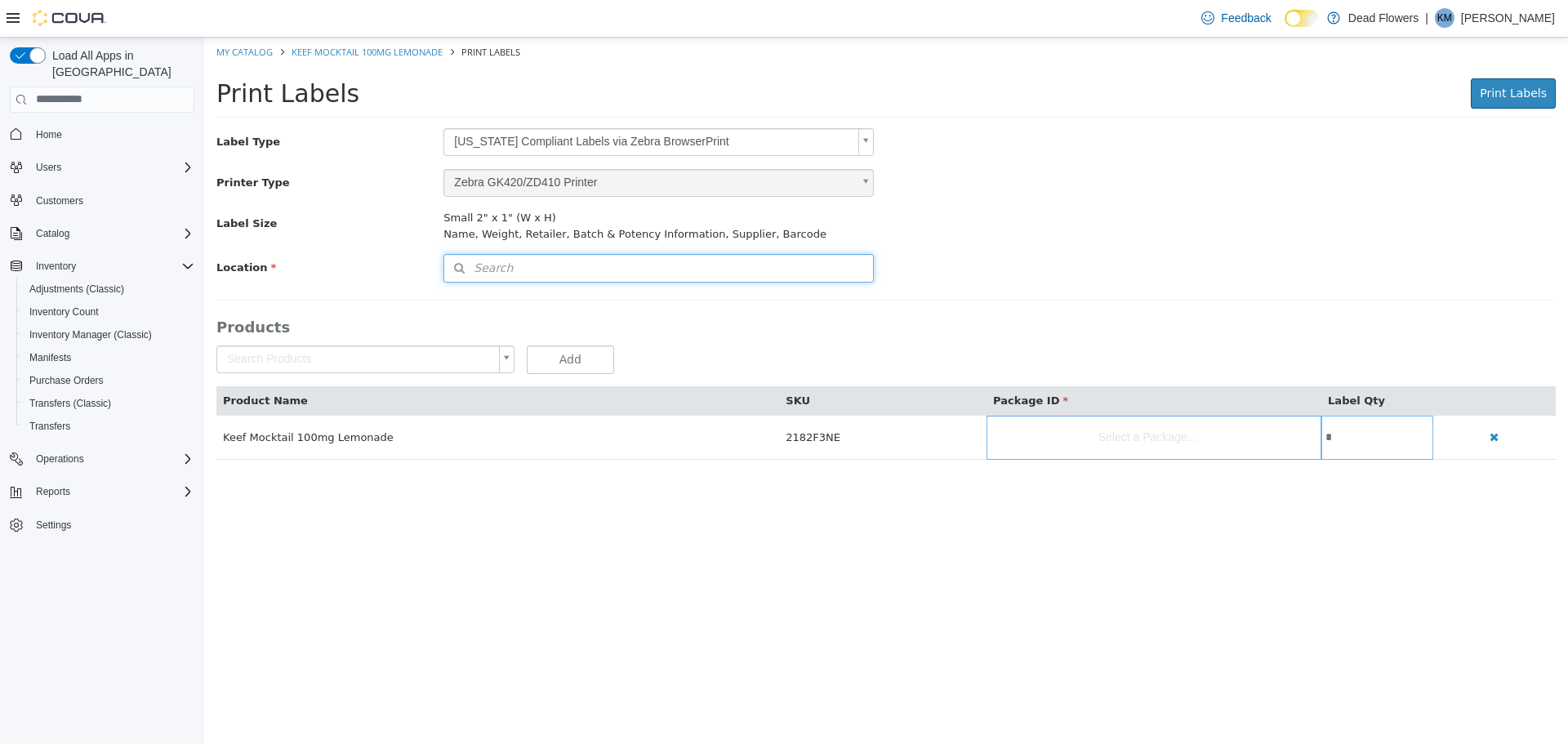
click at [636, 271] on button "Search" at bounding box center [658, 267] width 430 height 28
drag, startPoint x: 828, startPoint y: 298, endPoint x: 831, endPoint y: 307, distance: 9.5
click at [828, 298] on span "or browse" at bounding box center [830, 296] width 85 height 28
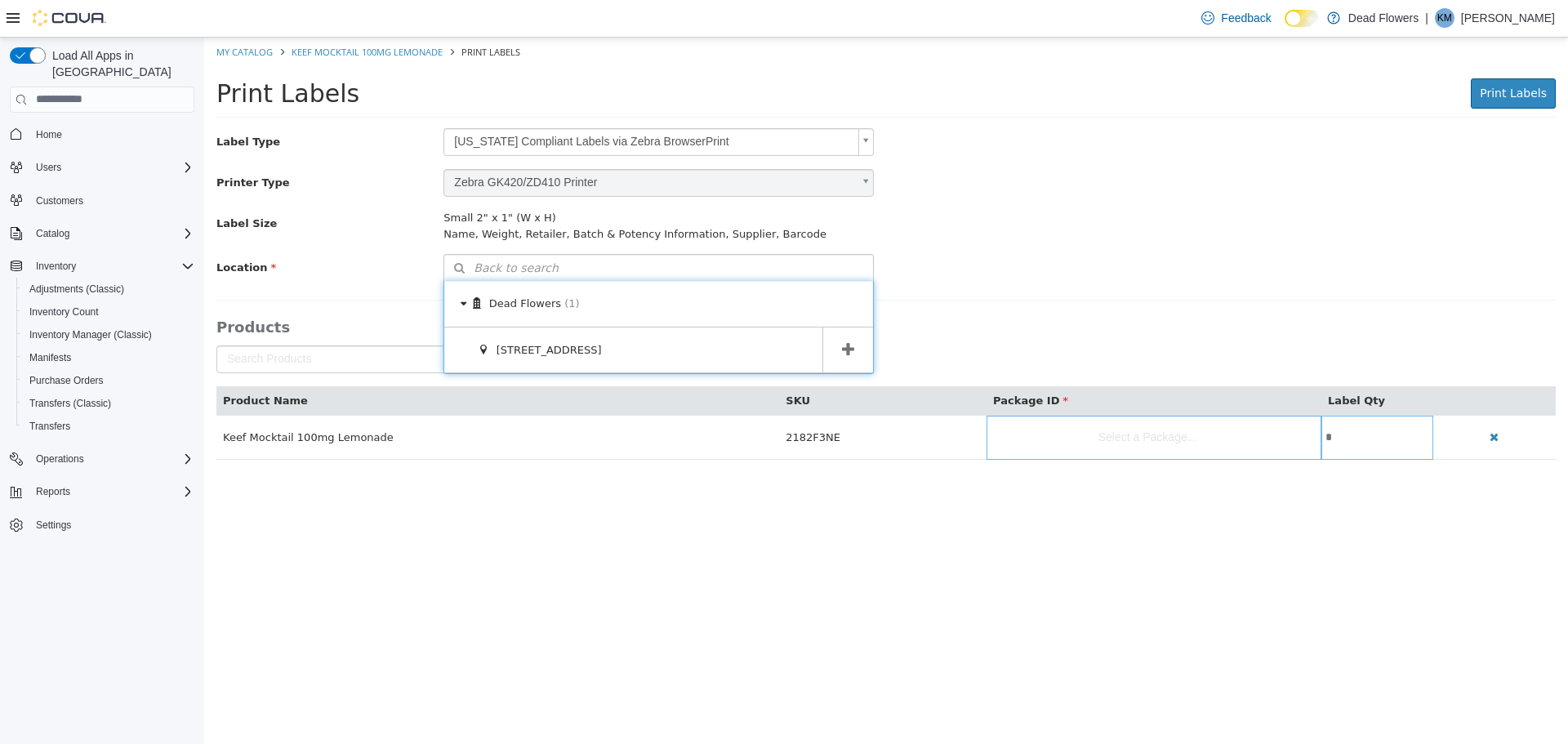
click at [835, 338] on span at bounding box center [847, 349] width 51 height 46
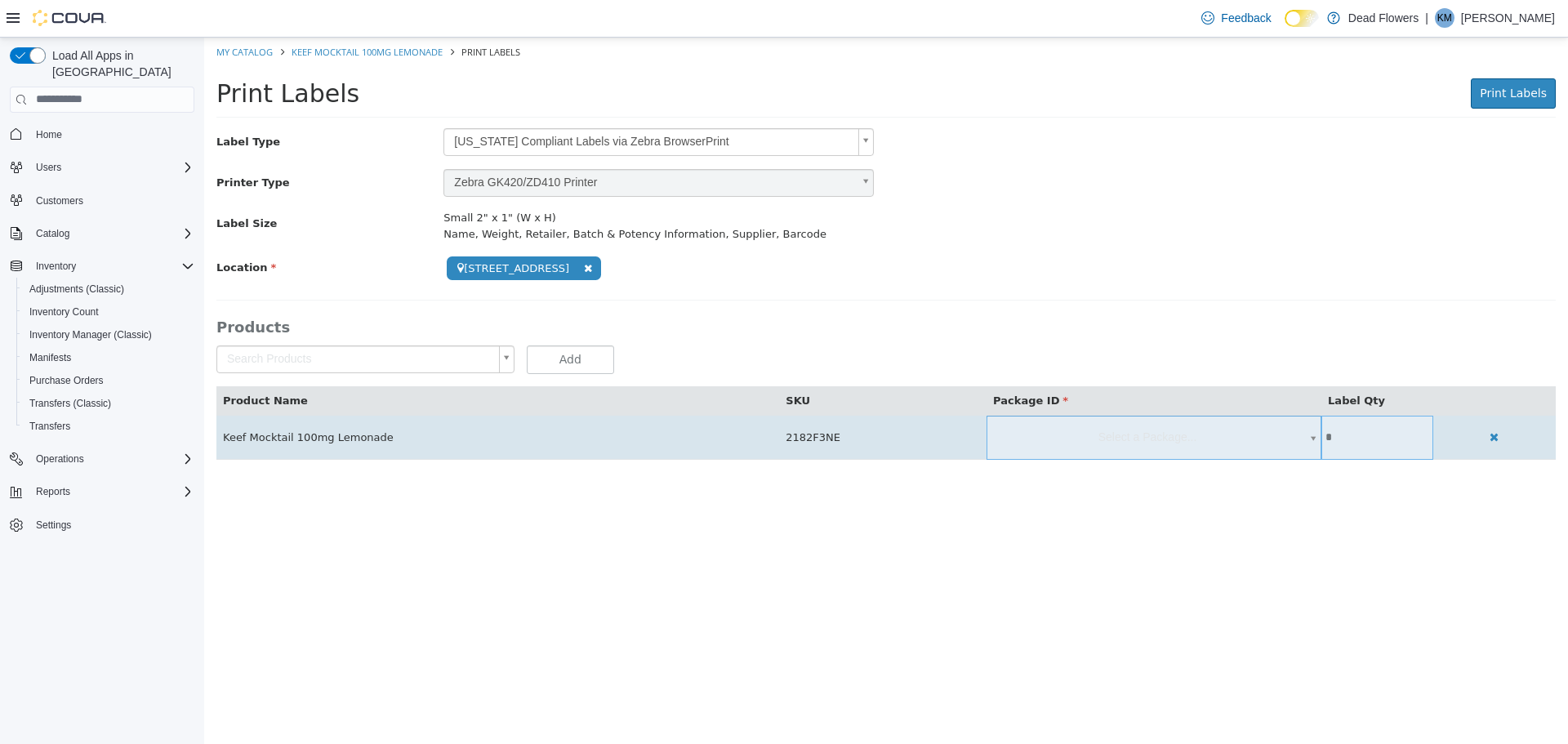
click at [1190, 432] on body "**********" at bounding box center [885, 256] width 1364 height 440
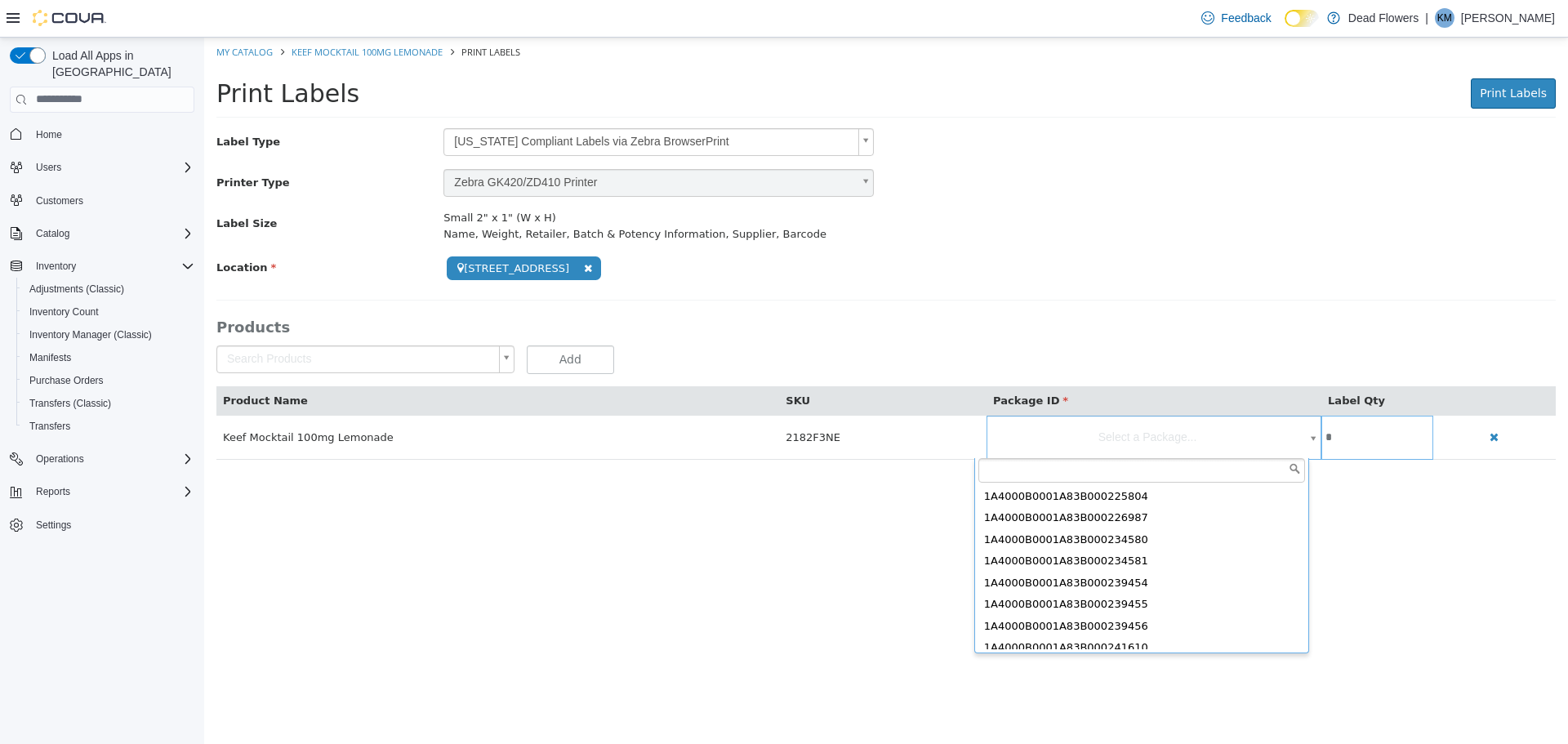
scroll to position [400, 0]
type input "**********"
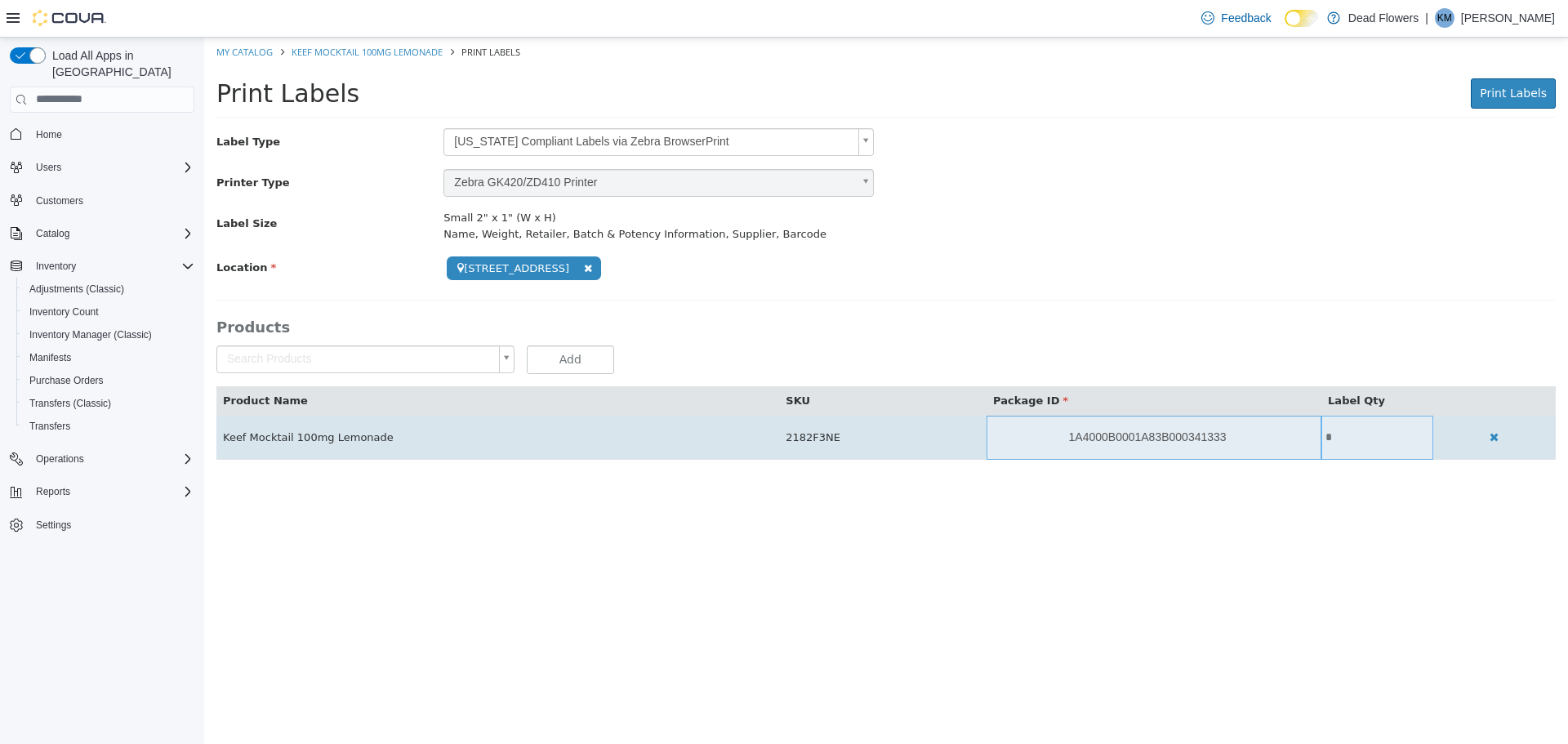
click at [1335, 445] on td "*" at bounding box center [1377, 437] width 112 height 44
click at [1335, 442] on input "*" at bounding box center [1377, 436] width 112 height 13
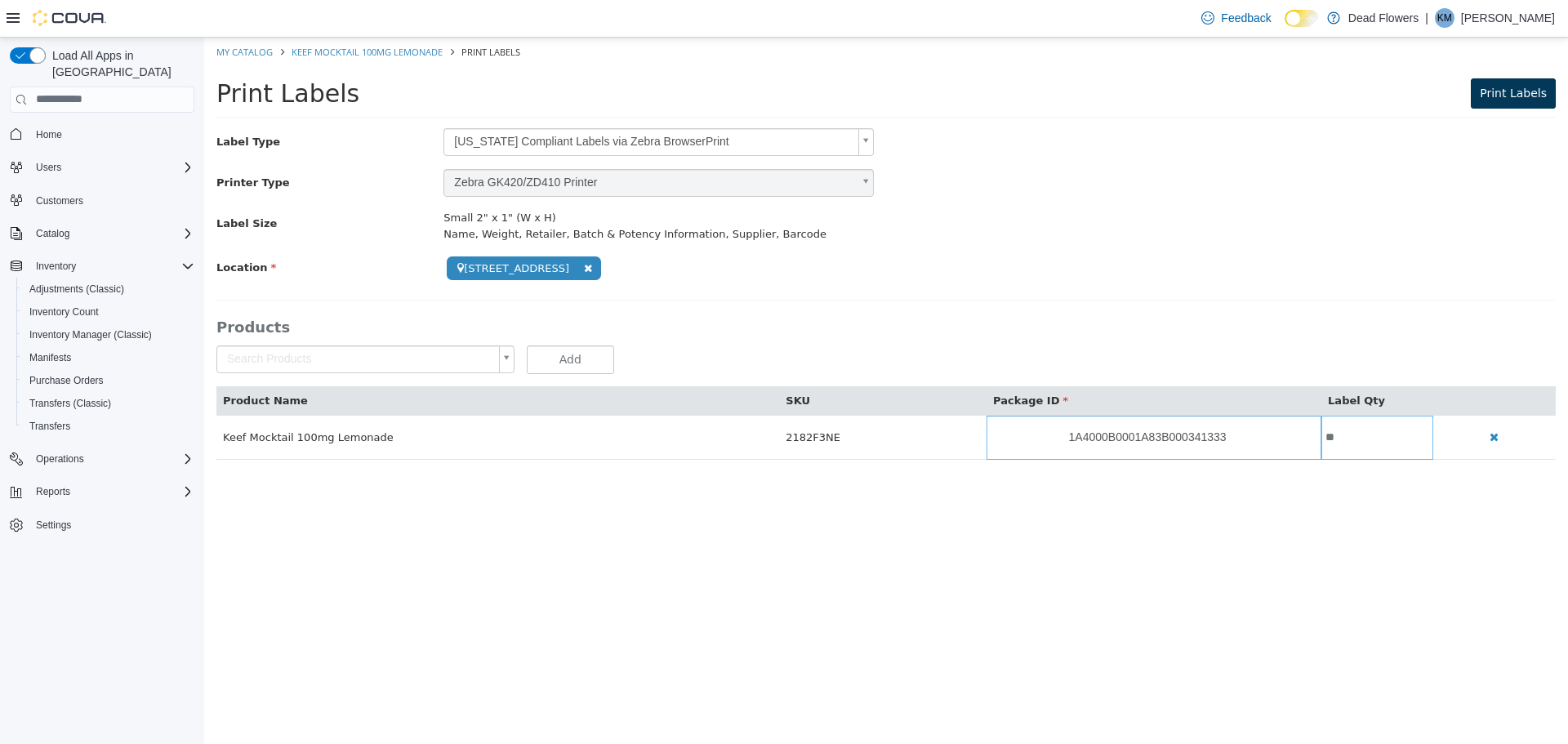
type input "**"
click at [1503, 98] on span "Print Labels" at bounding box center [1513, 92] width 67 height 13
